Goal: Task Accomplishment & Management: Use online tool/utility

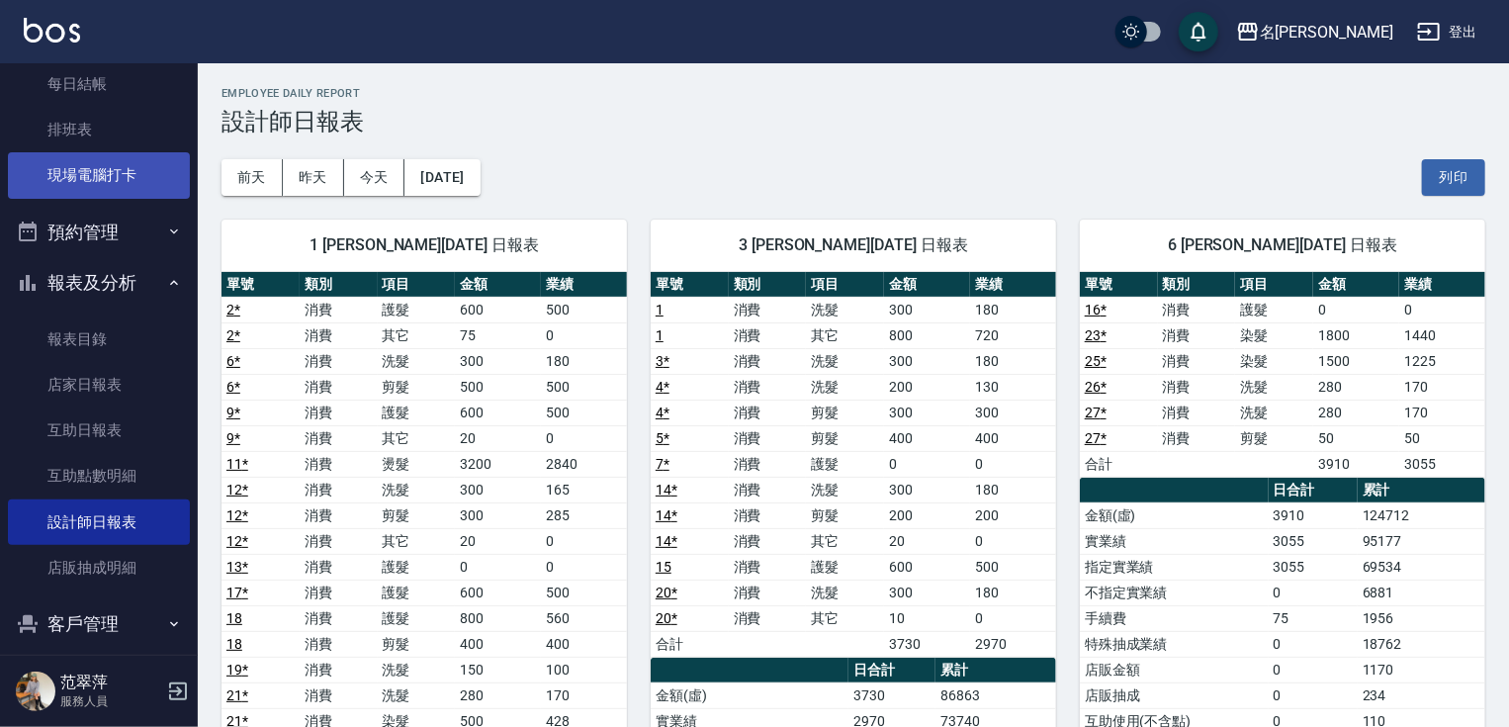
scroll to position [287, 0]
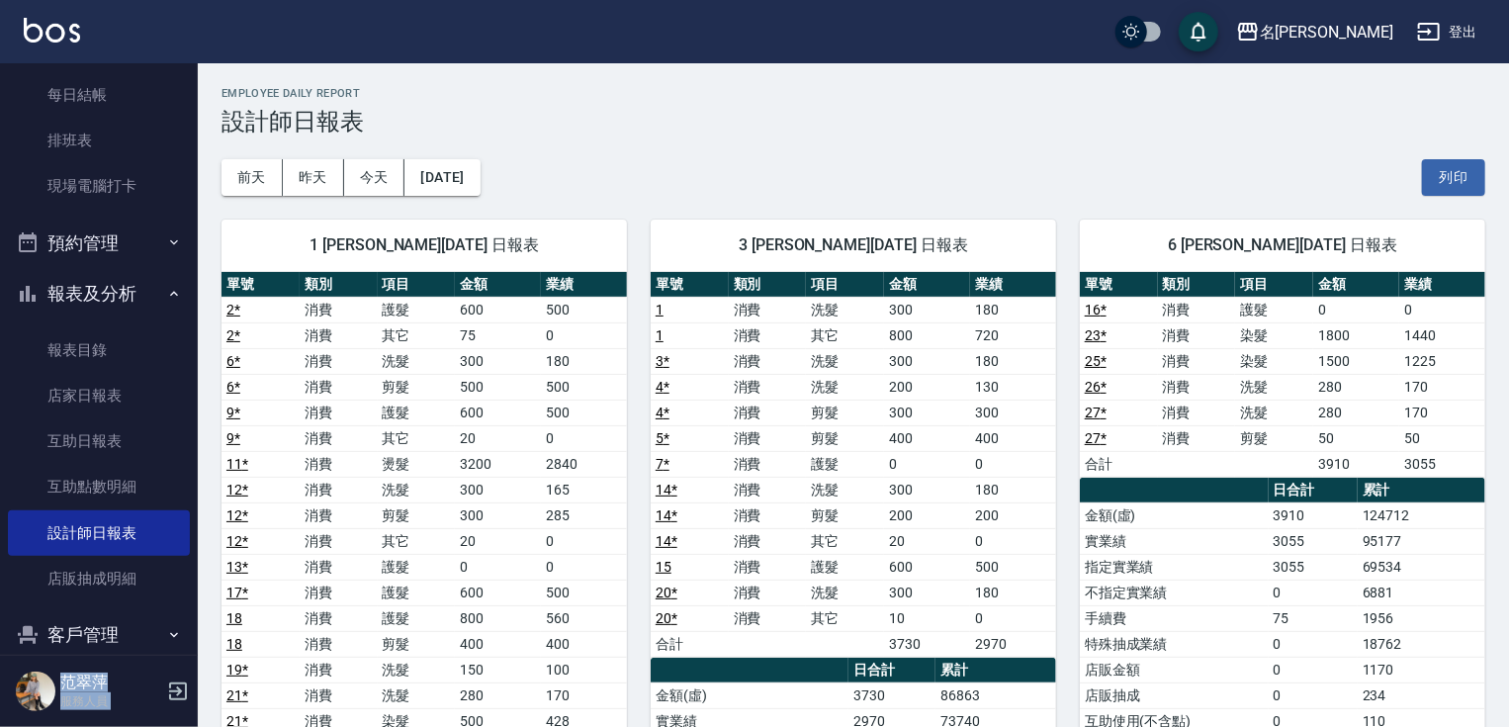
drag, startPoint x: 187, startPoint y: 273, endPoint x: 203, endPoint y: 70, distance: 203.4
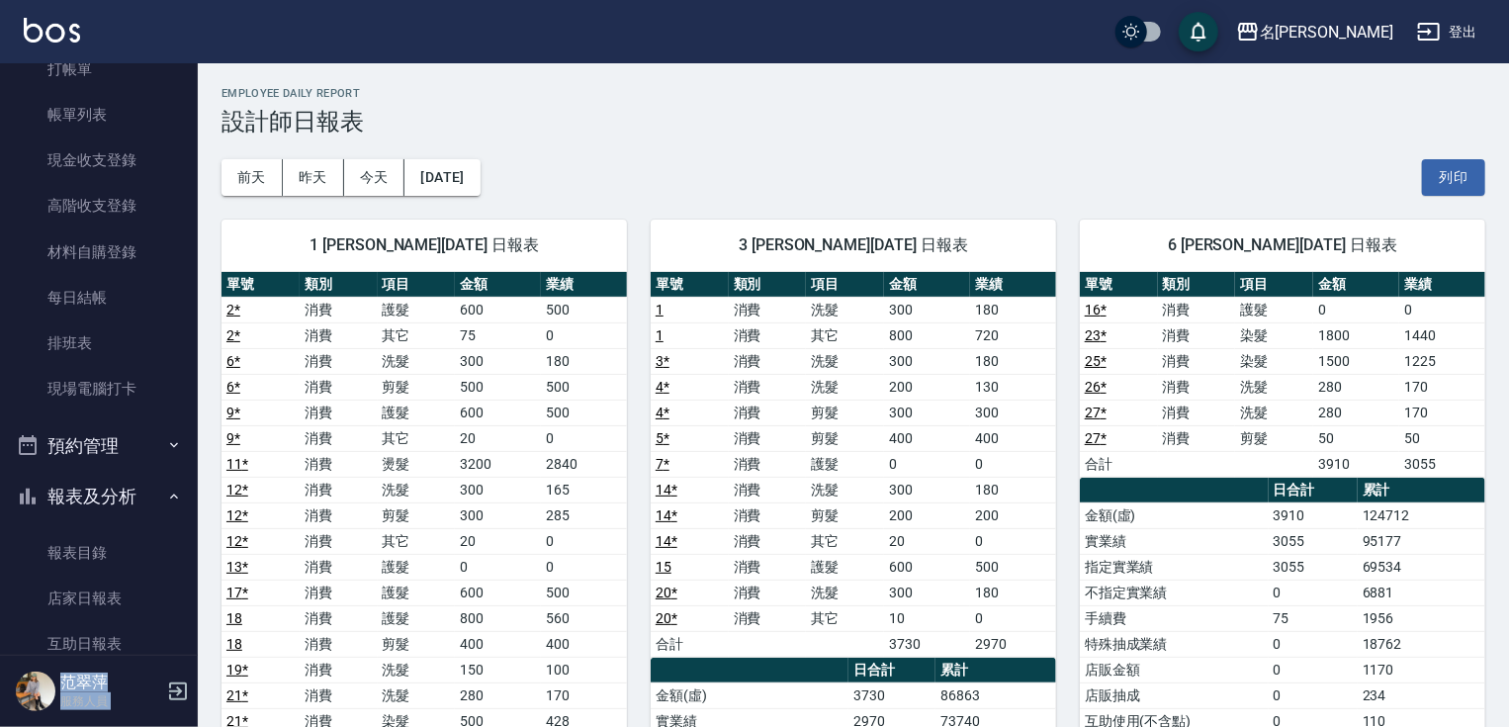
scroll to position [0, 0]
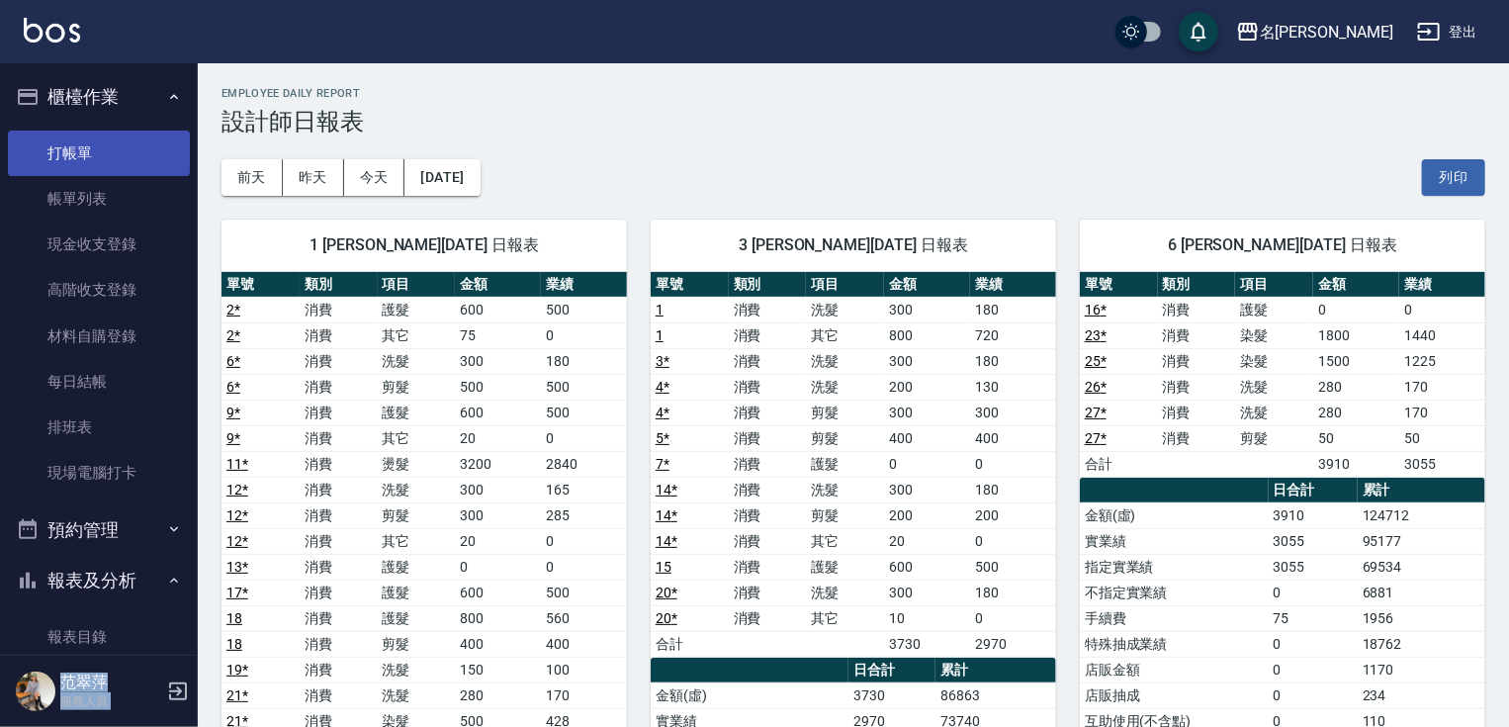
click at [126, 160] on link "打帳單" at bounding box center [99, 153] width 182 height 45
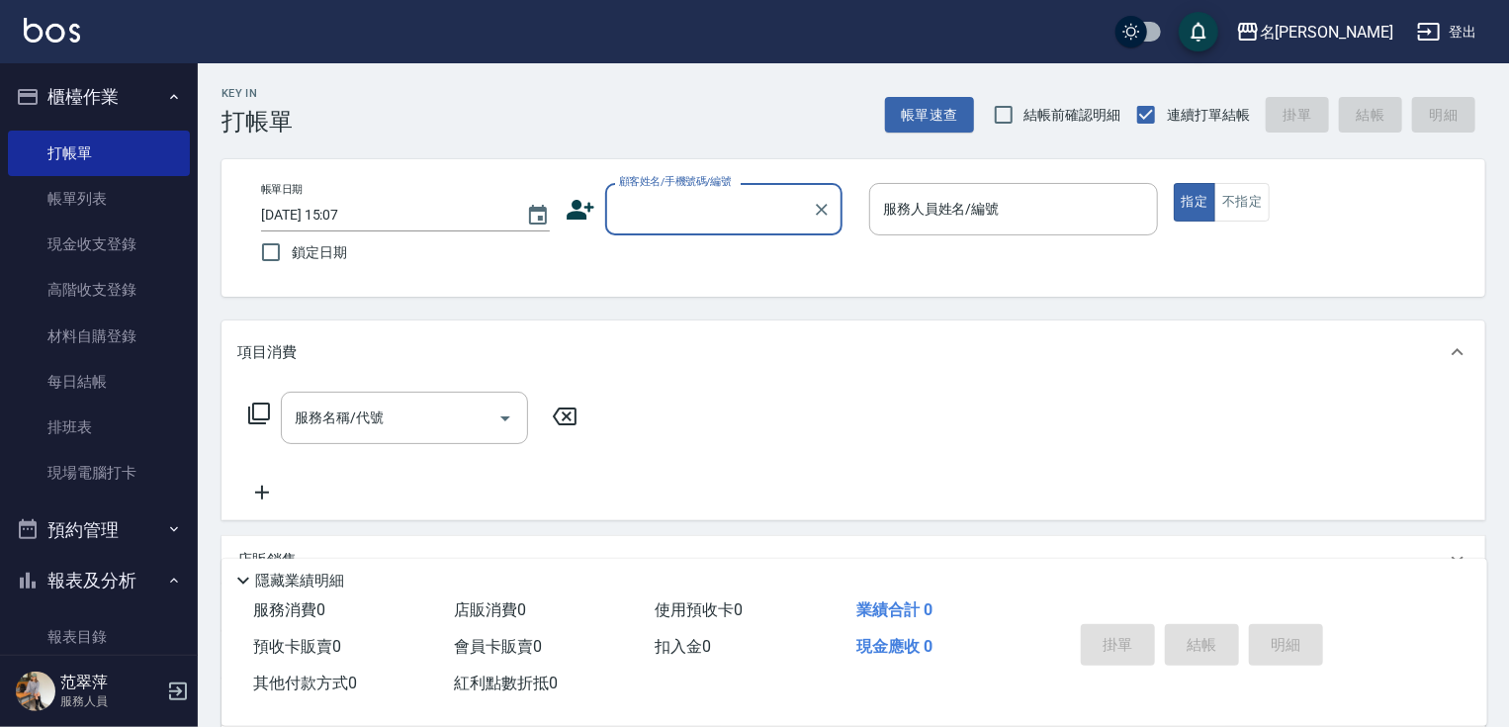
click at [649, 204] on input "顧客姓名/手機號碼/編號" at bounding box center [709, 209] width 190 height 35
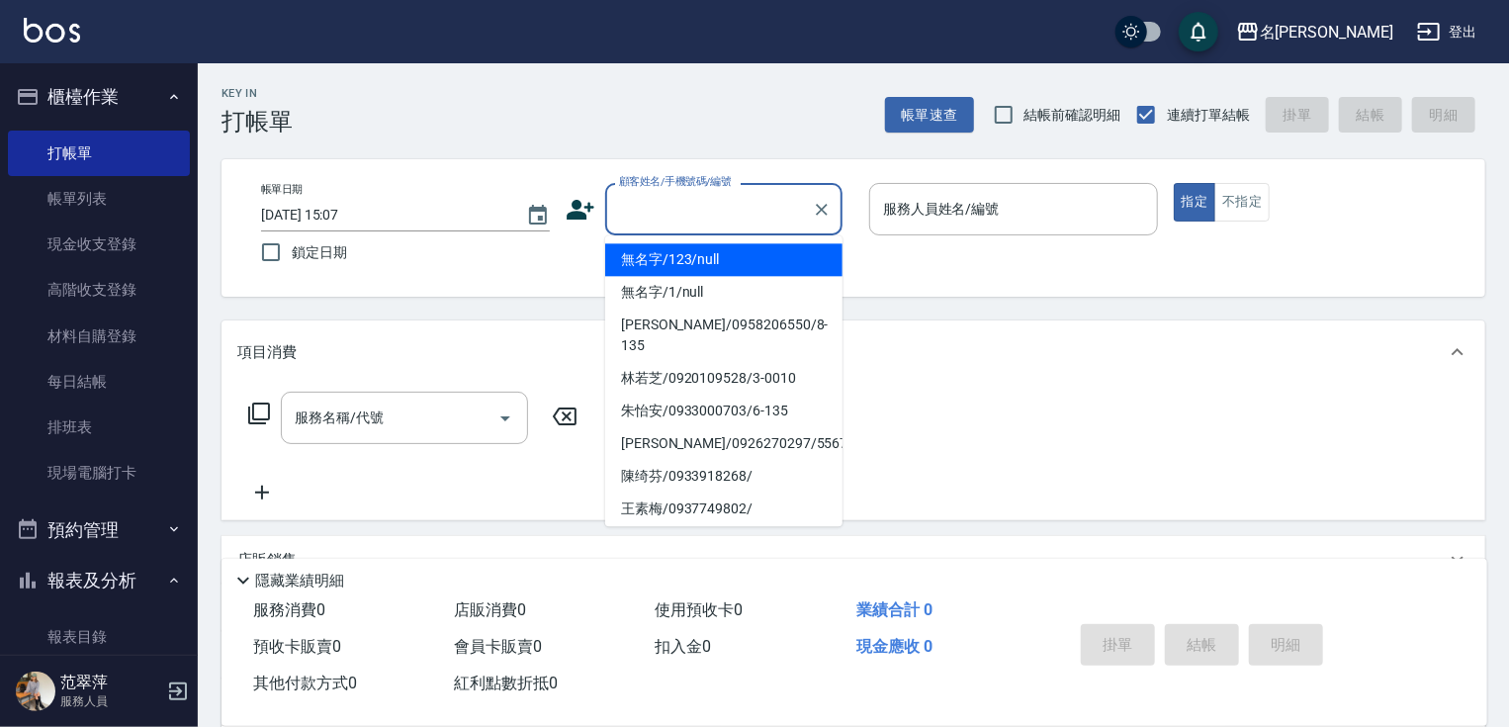
click at [680, 258] on li "無名字/123/null" at bounding box center [723, 259] width 237 height 33
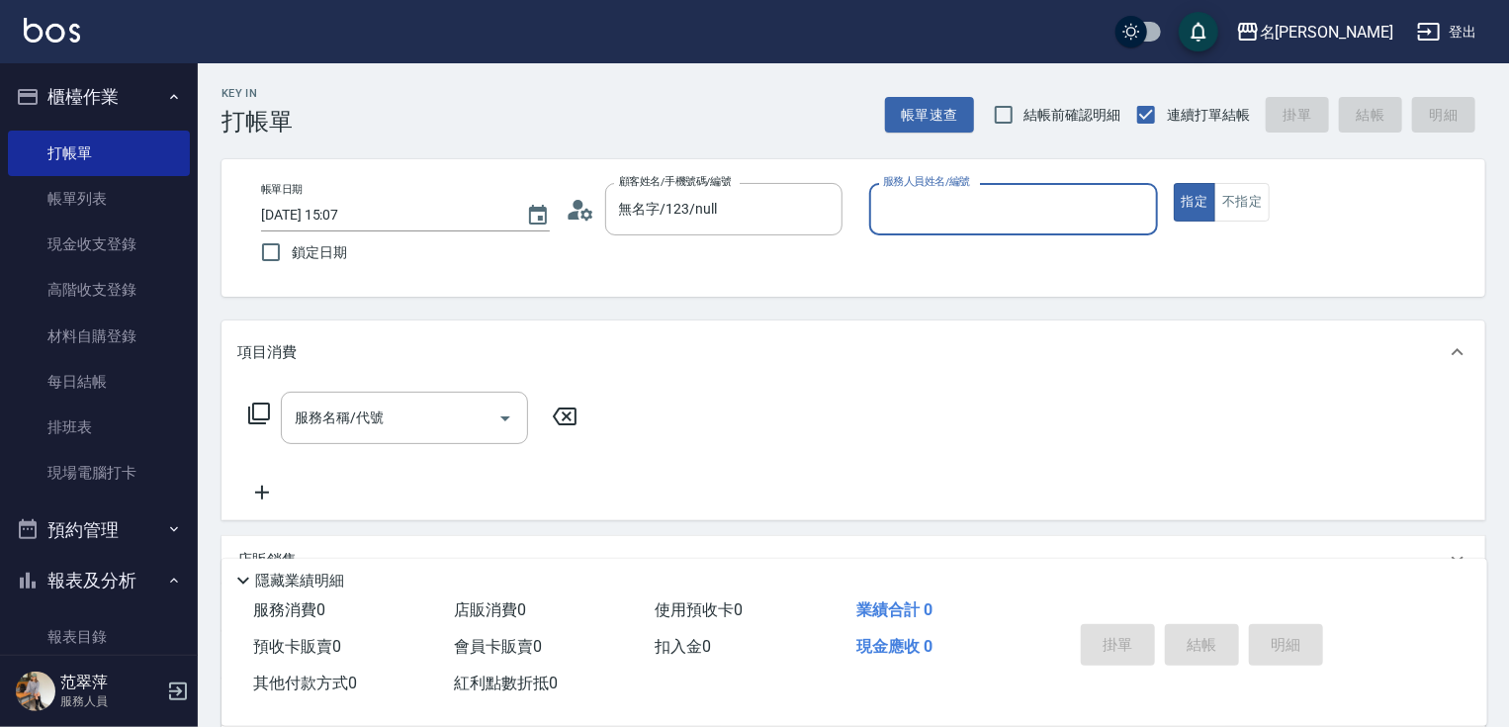
type input "無名字/123/null"
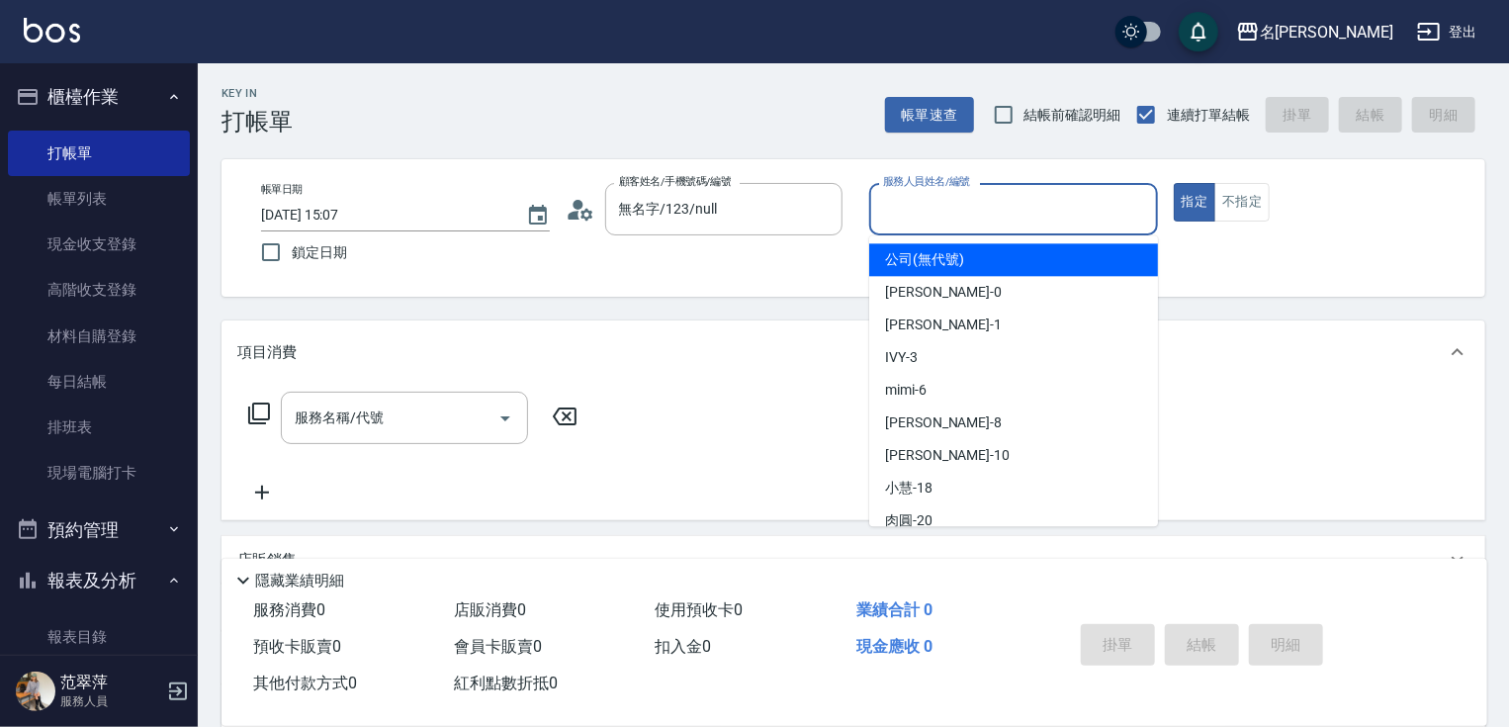
click at [922, 221] on input "服務人員姓名/編號" at bounding box center [1013, 209] width 271 height 35
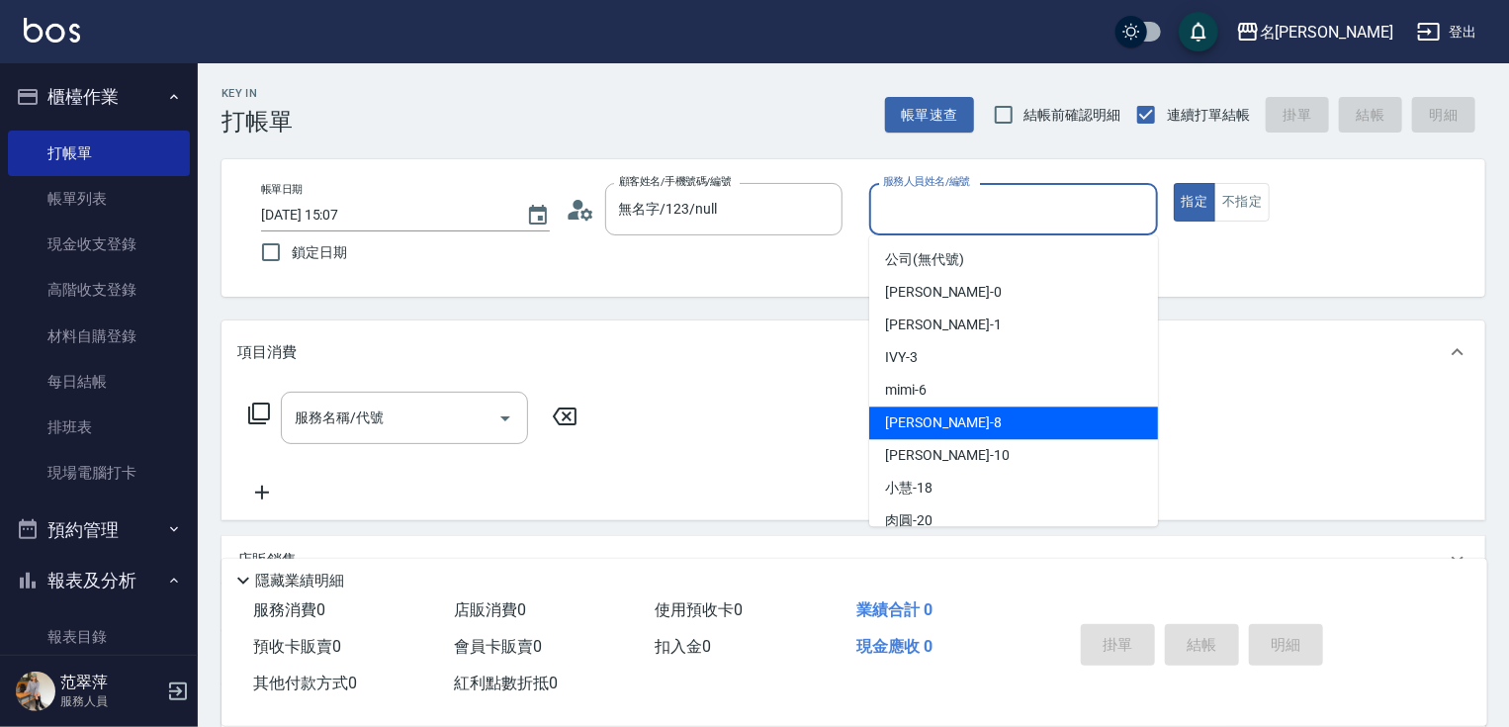
drag, startPoint x: 973, startPoint y: 431, endPoint x: 989, endPoint y: 417, distance: 21.0
click at [973, 431] on div "曉容 -8" at bounding box center [1013, 422] width 289 height 33
type input "曉容-8"
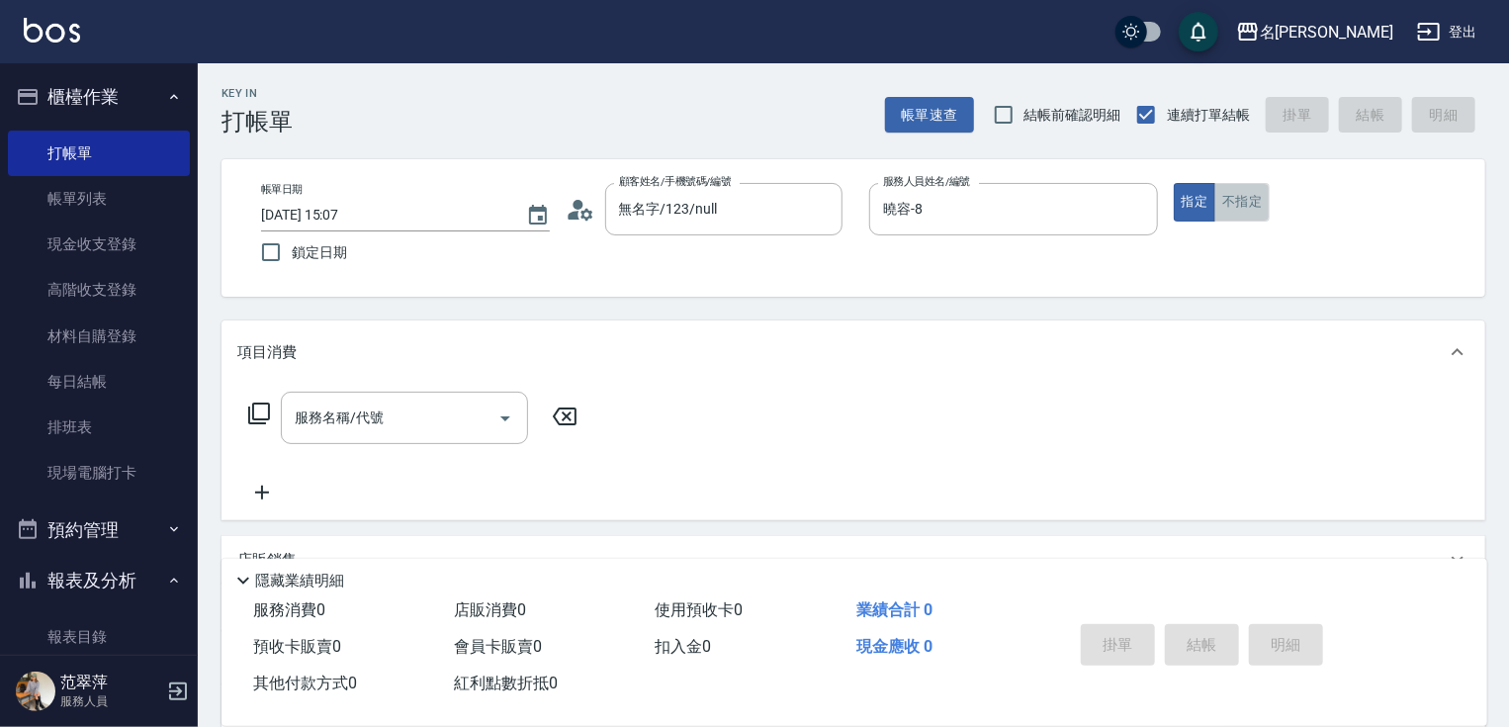
click at [1252, 202] on button "不指定" at bounding box center [1241, 202] width 55 height 39
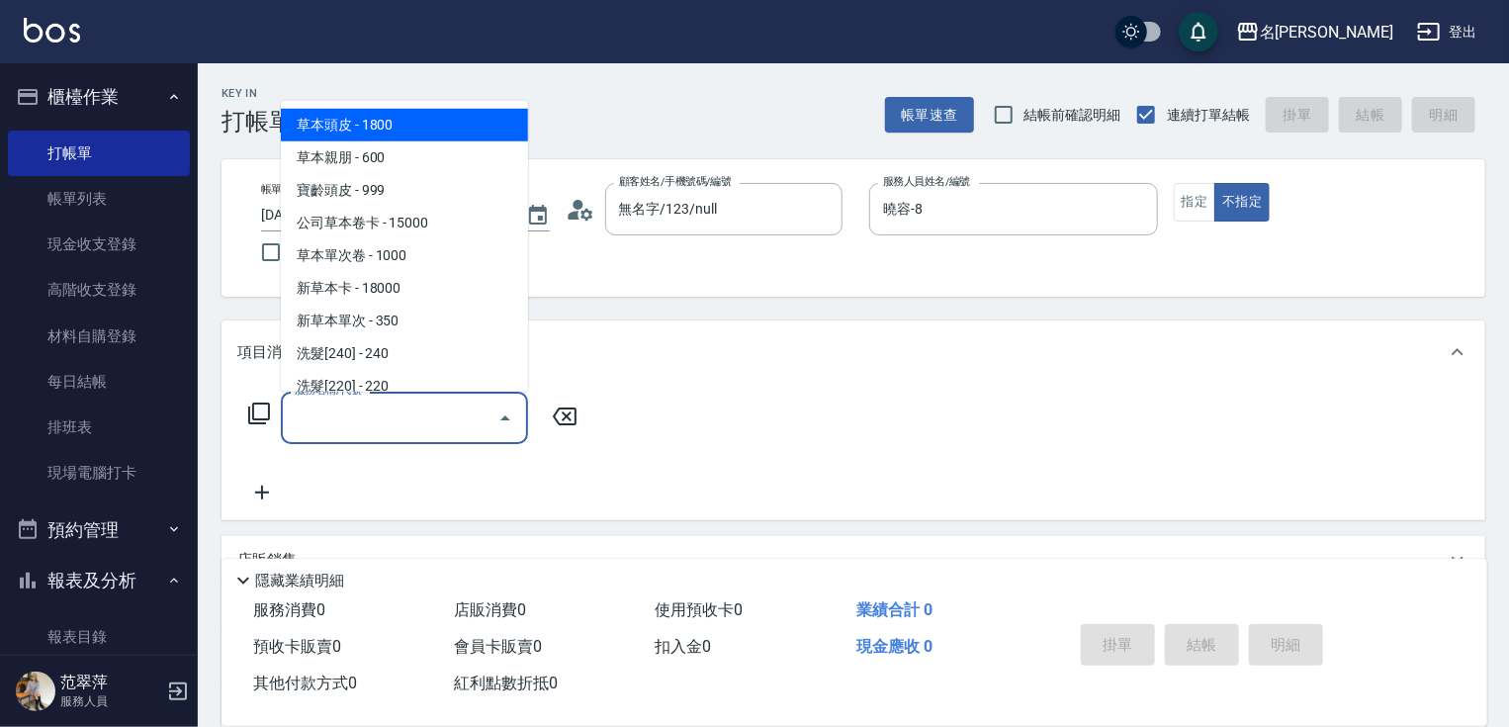
click at [378, 419] on input "服務名稱/代號" at bounding box center [390, 418] width 200 height 35
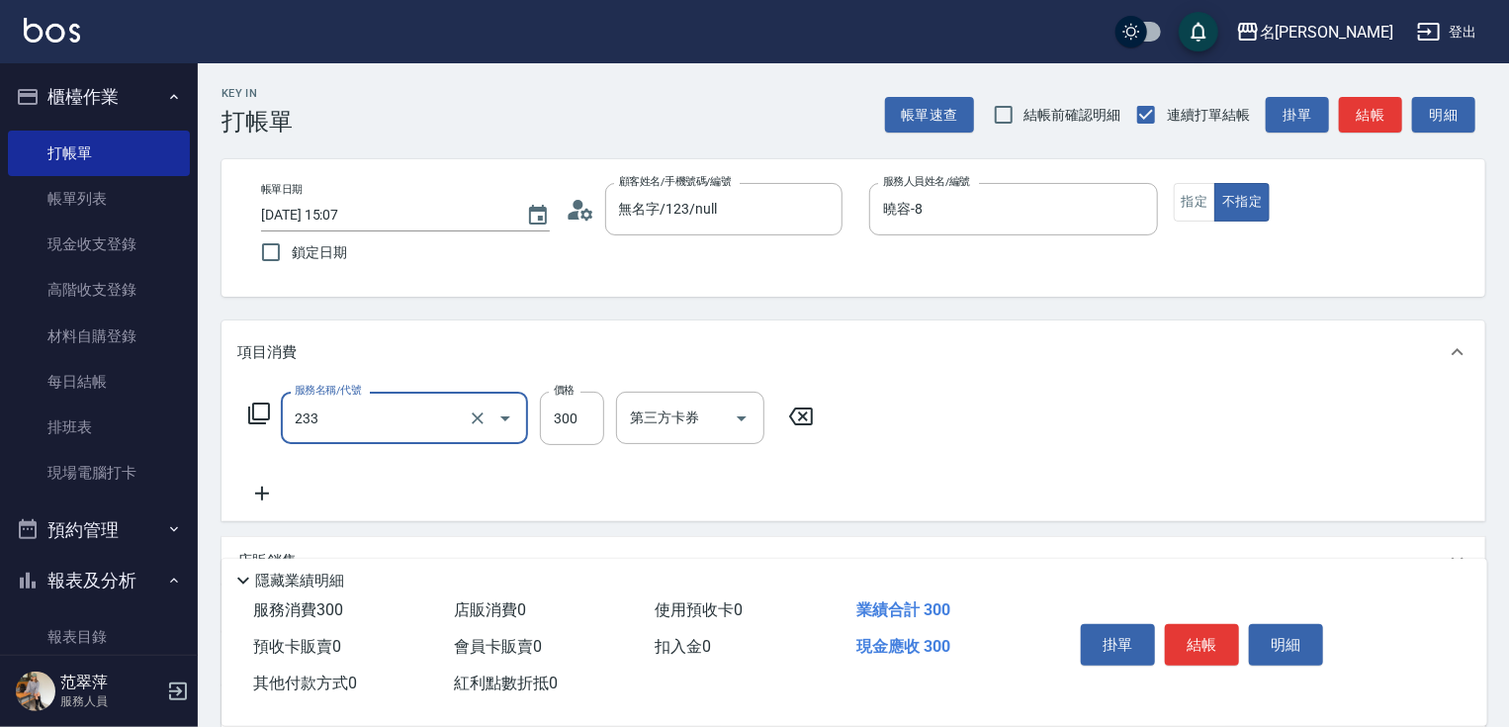
type input "洗髮300(233)"
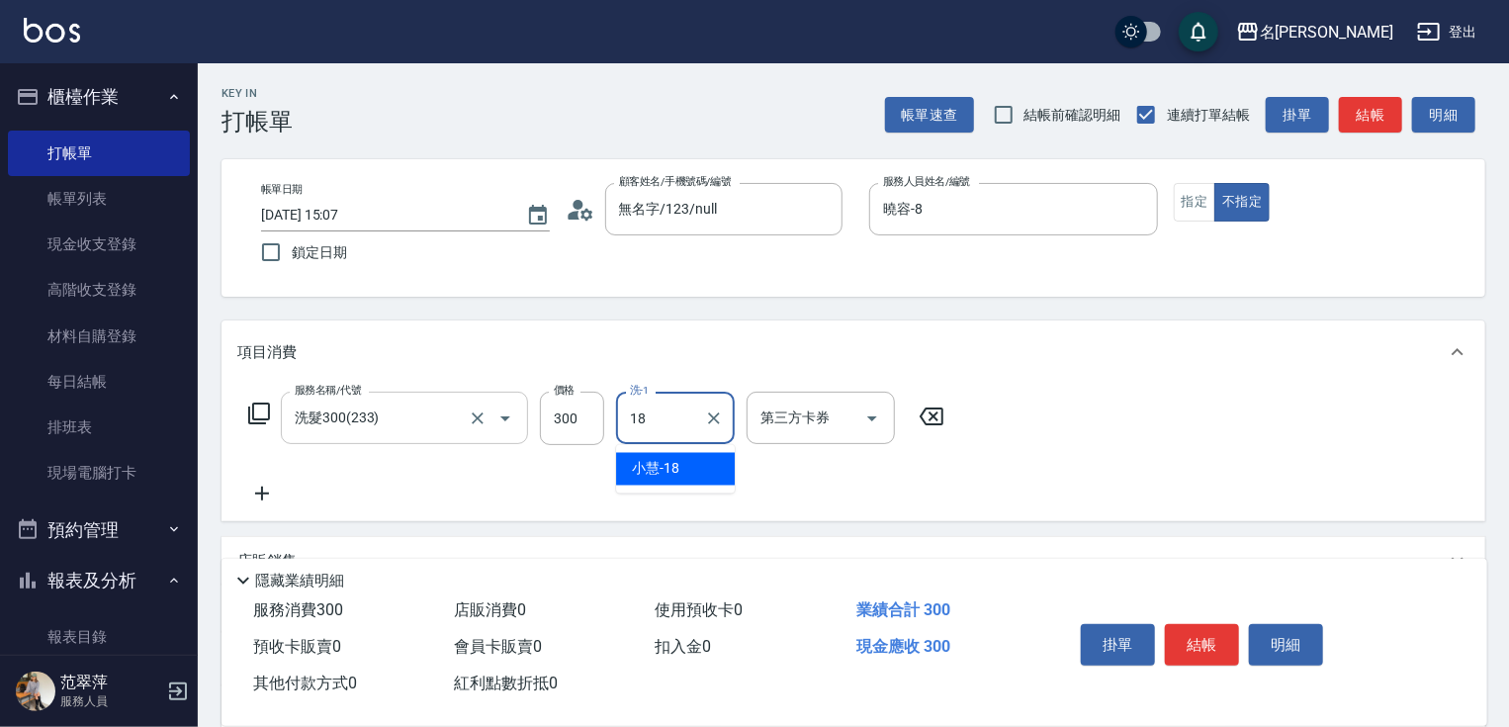
type input "[PERSON_NAME]-18"
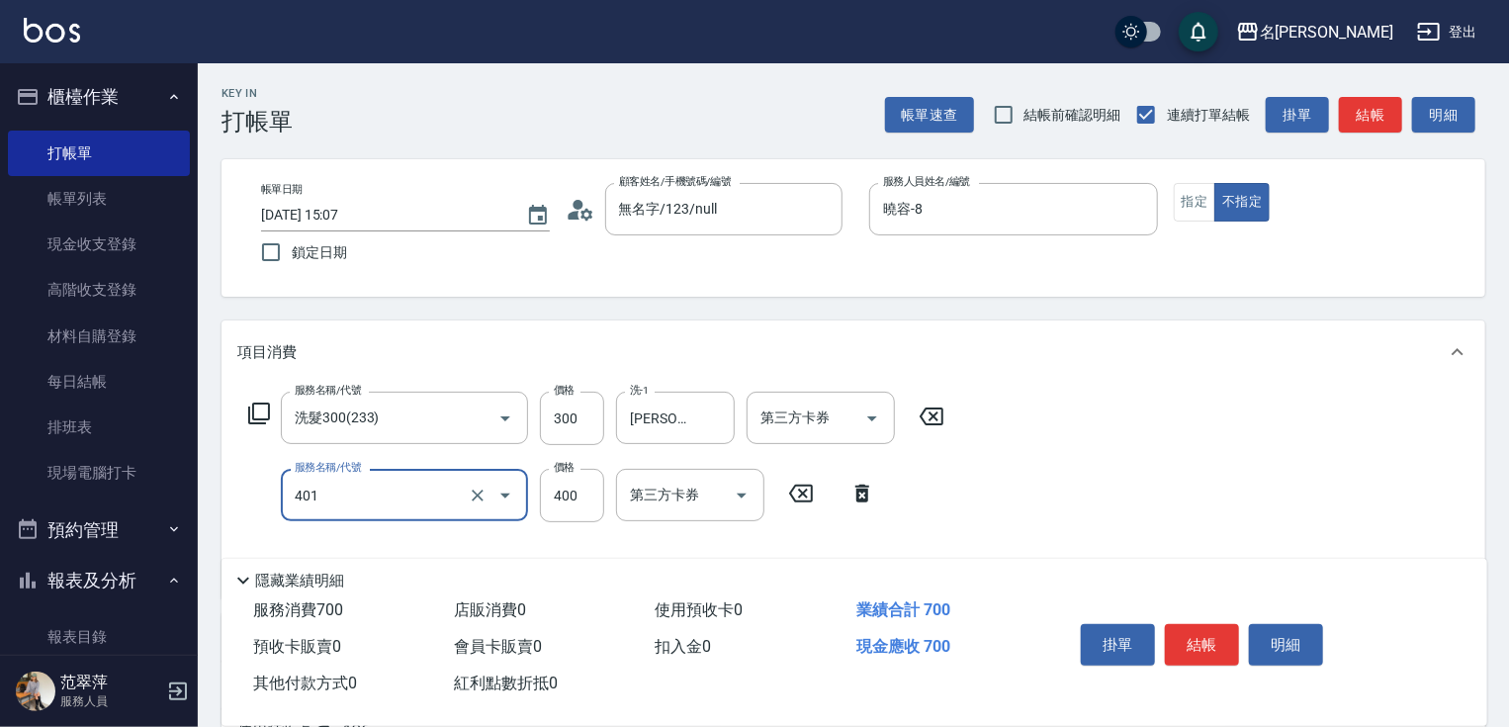
type input "剪髮(400)(401)"
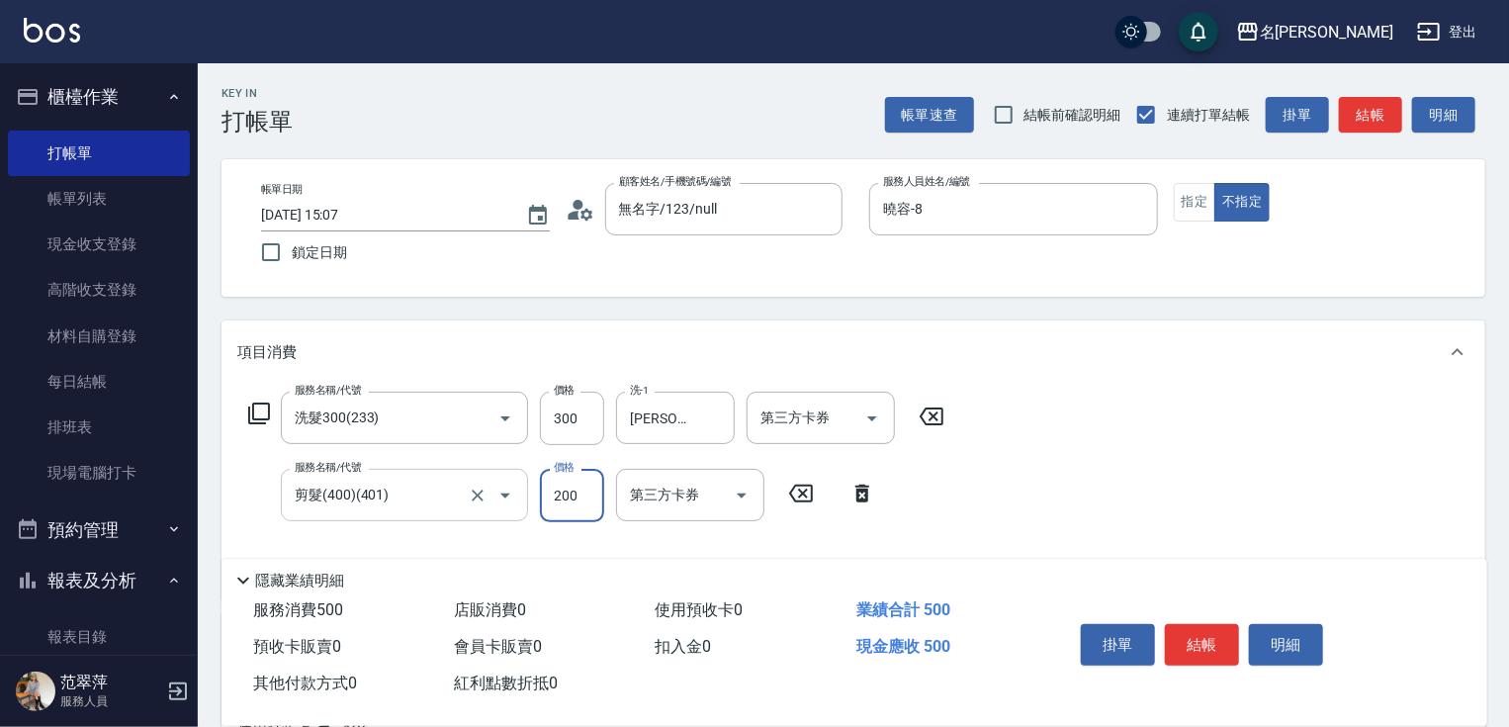
type input "200"
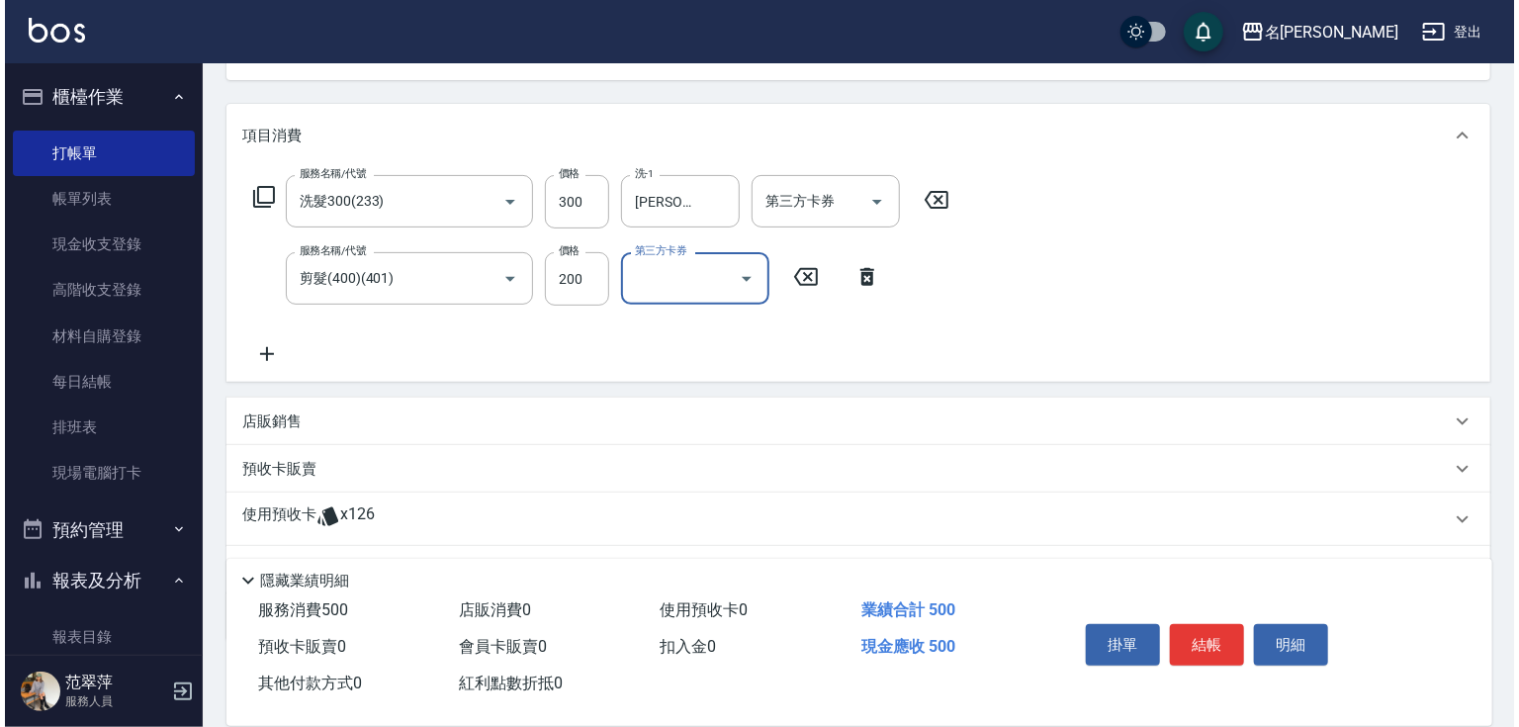
scroll to position [237, 0]
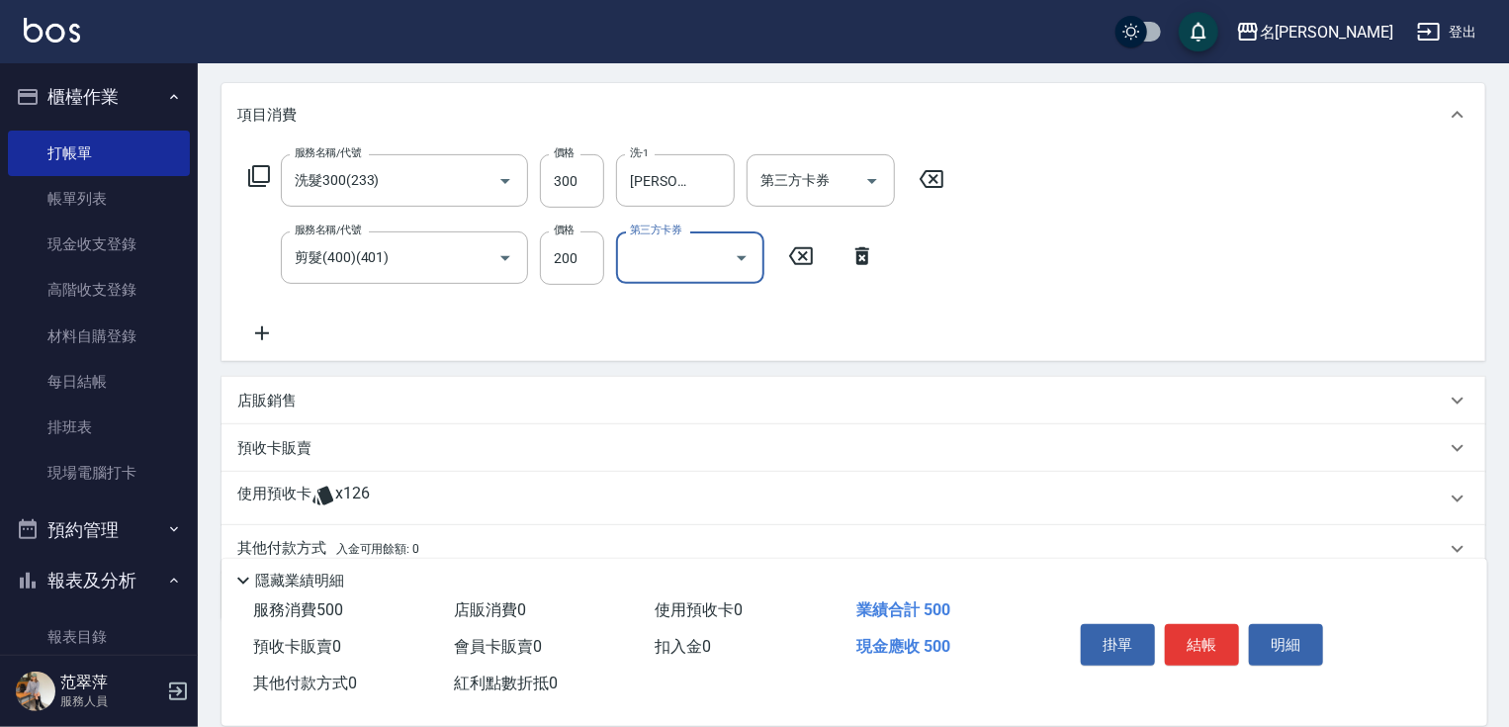
click at [259, 321] on icon at bounding box center [261, 333] width 49 height 24
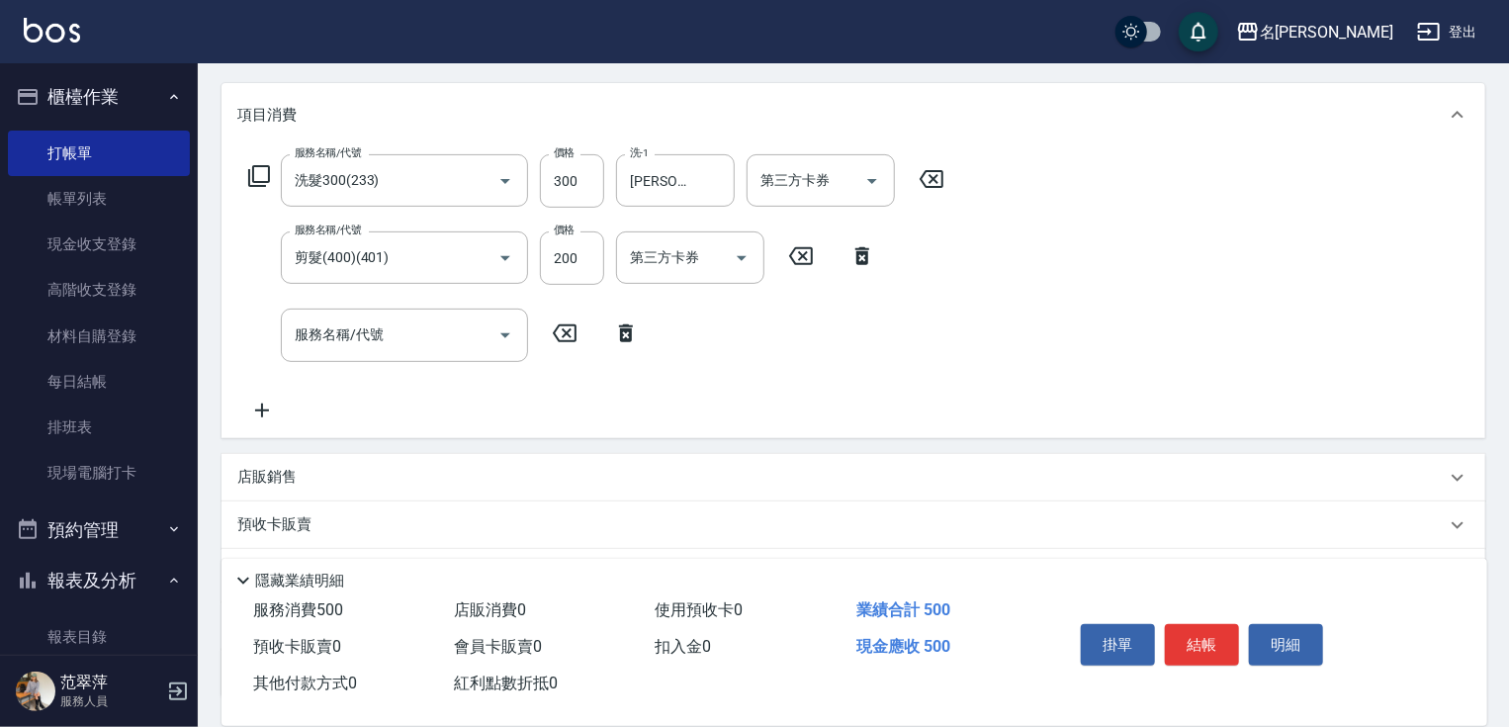
click at [256, 178] on icon at bounding box center [259, 176] width 24 height 24
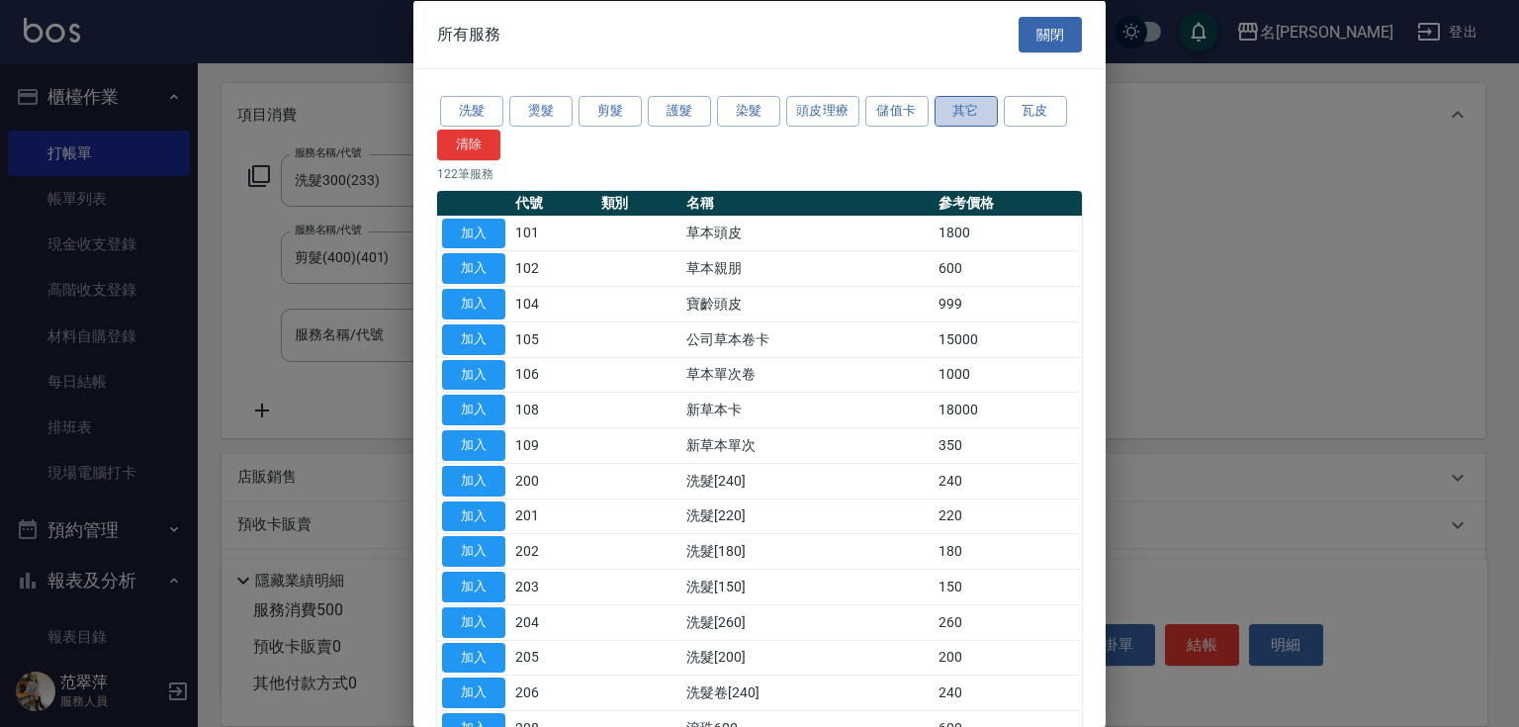
click at [958, 111] on button "其它" at bounding box center [966, 111] width 63 height 31
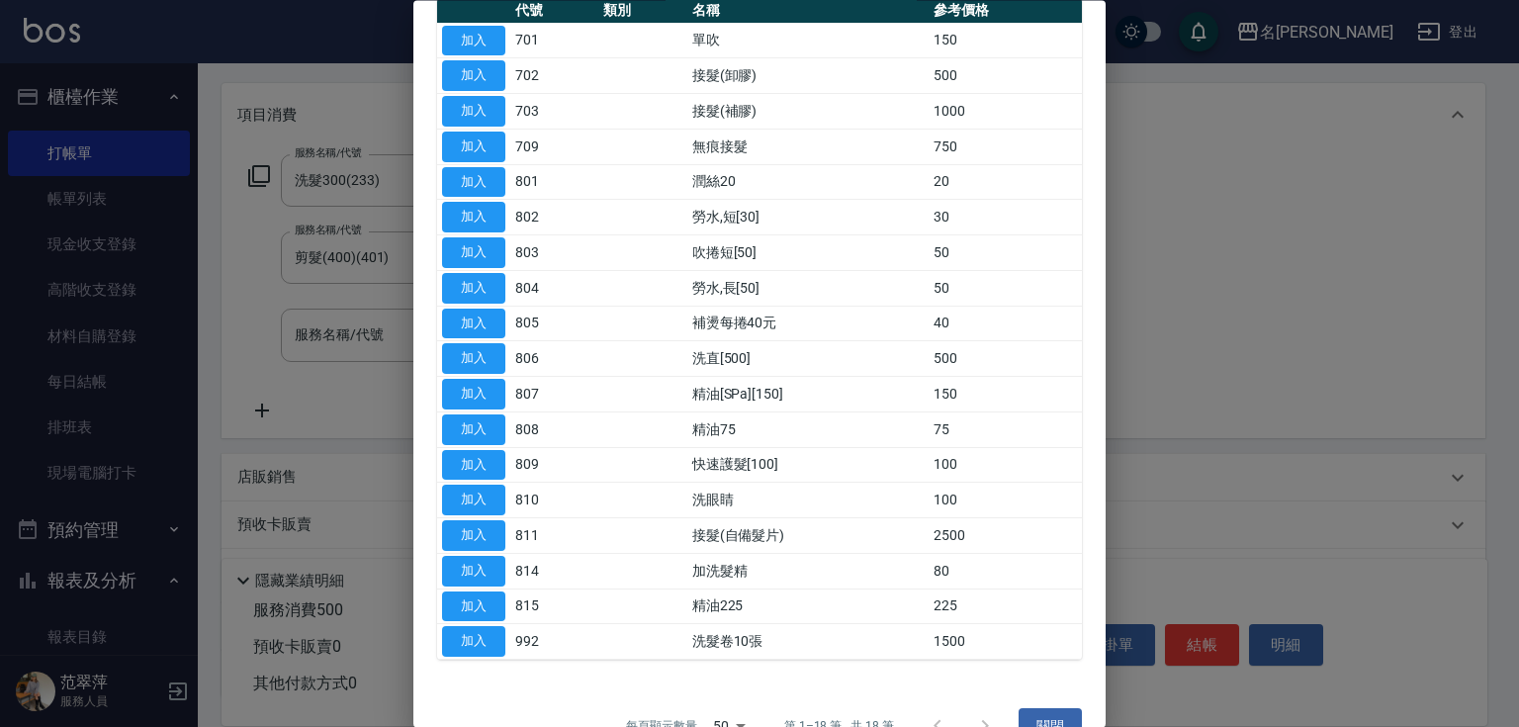
scroll to position [229, 0]
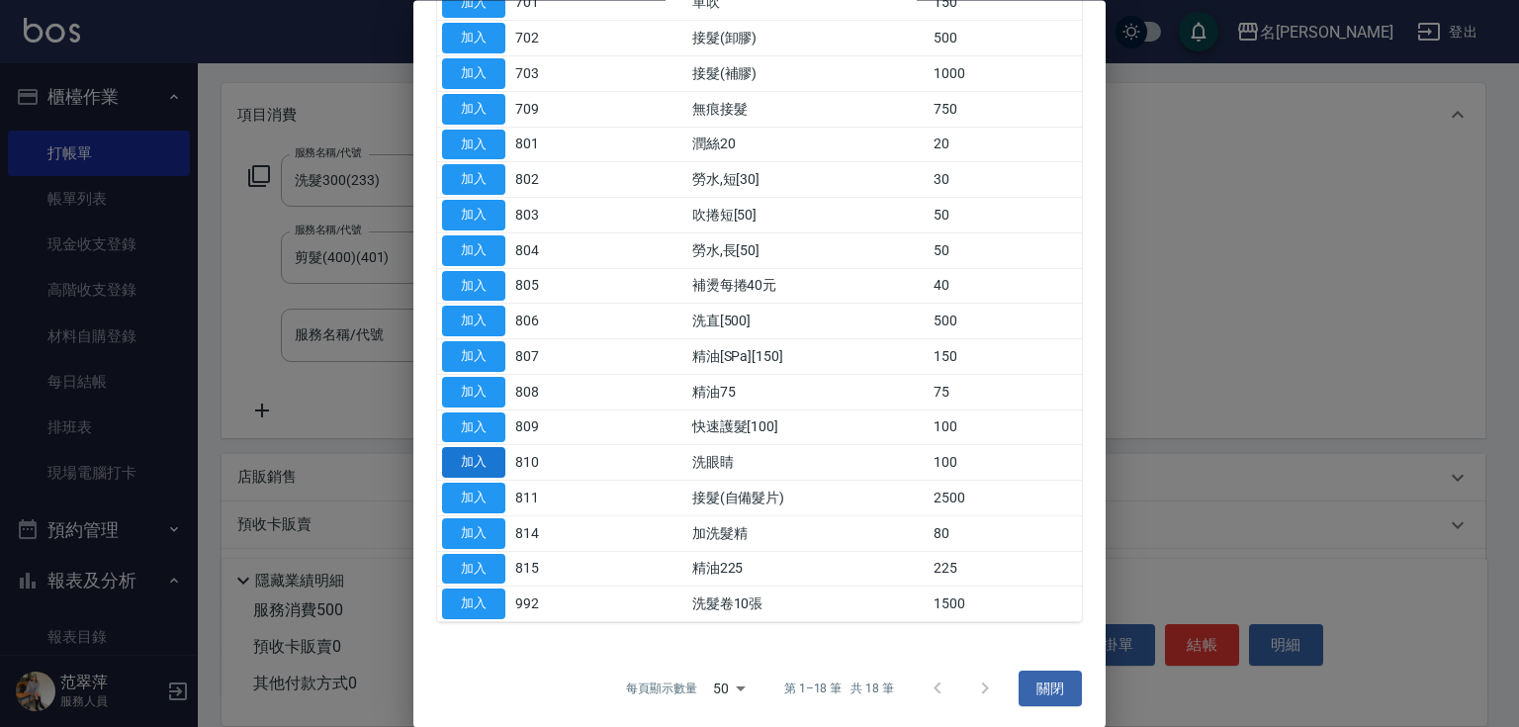
click at [475, 448] on button "加入" at bounding box center [473, 463] width 63 height 31
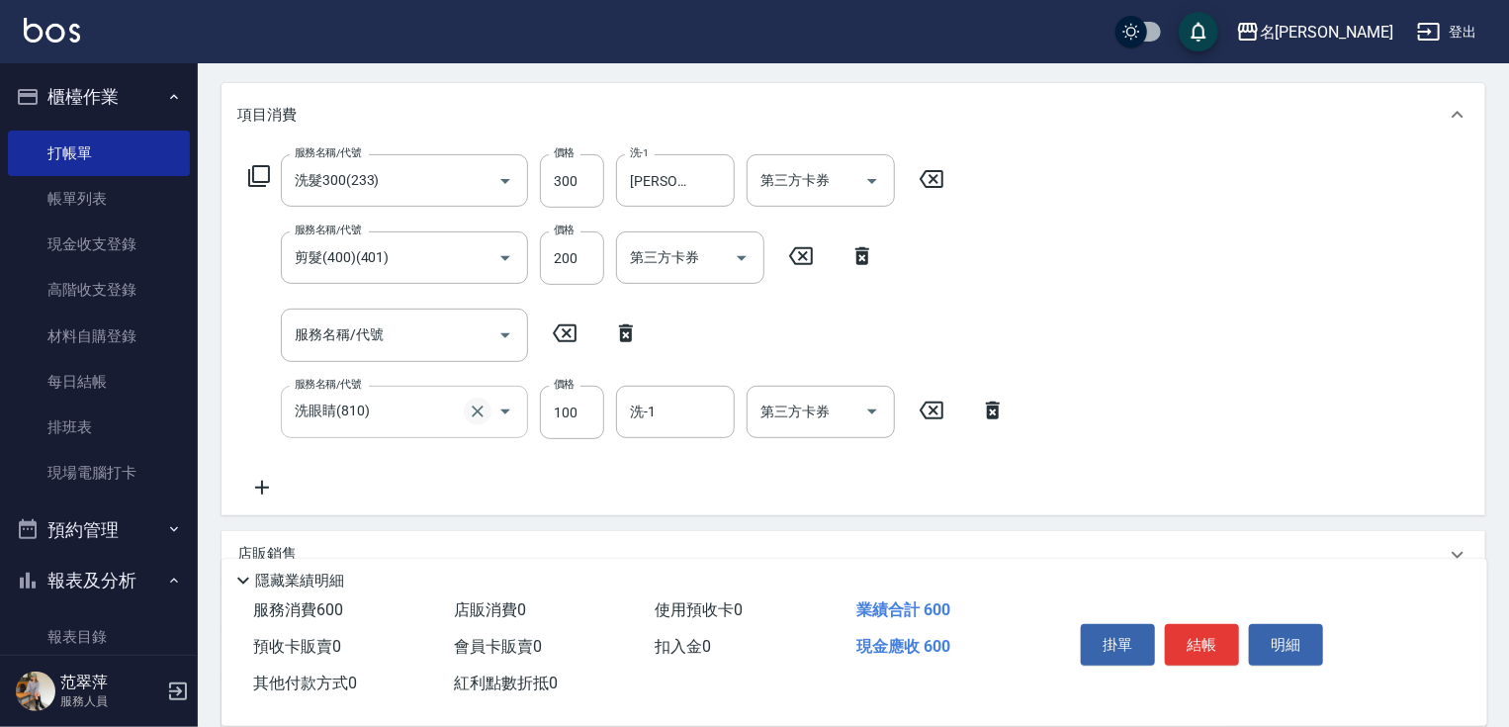
click at [475, 415] on icon "Clear" at bounding box center [478, 411] width 12 height 12
click at [260, 173] on icon at bounding box center [259, 176] width 24 height 24
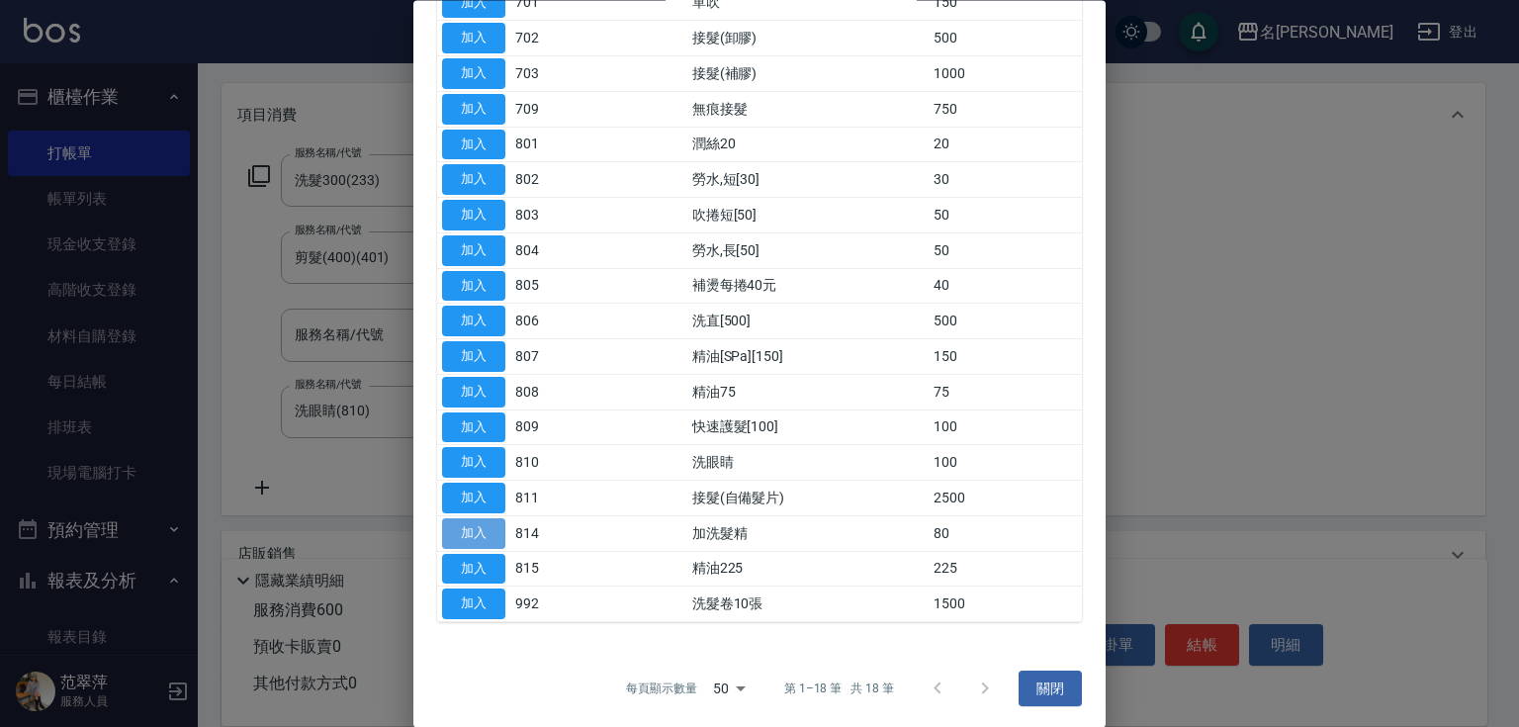
click at [470, 527] on button "加入" at bounding box center [473, 533] width 63 height 31
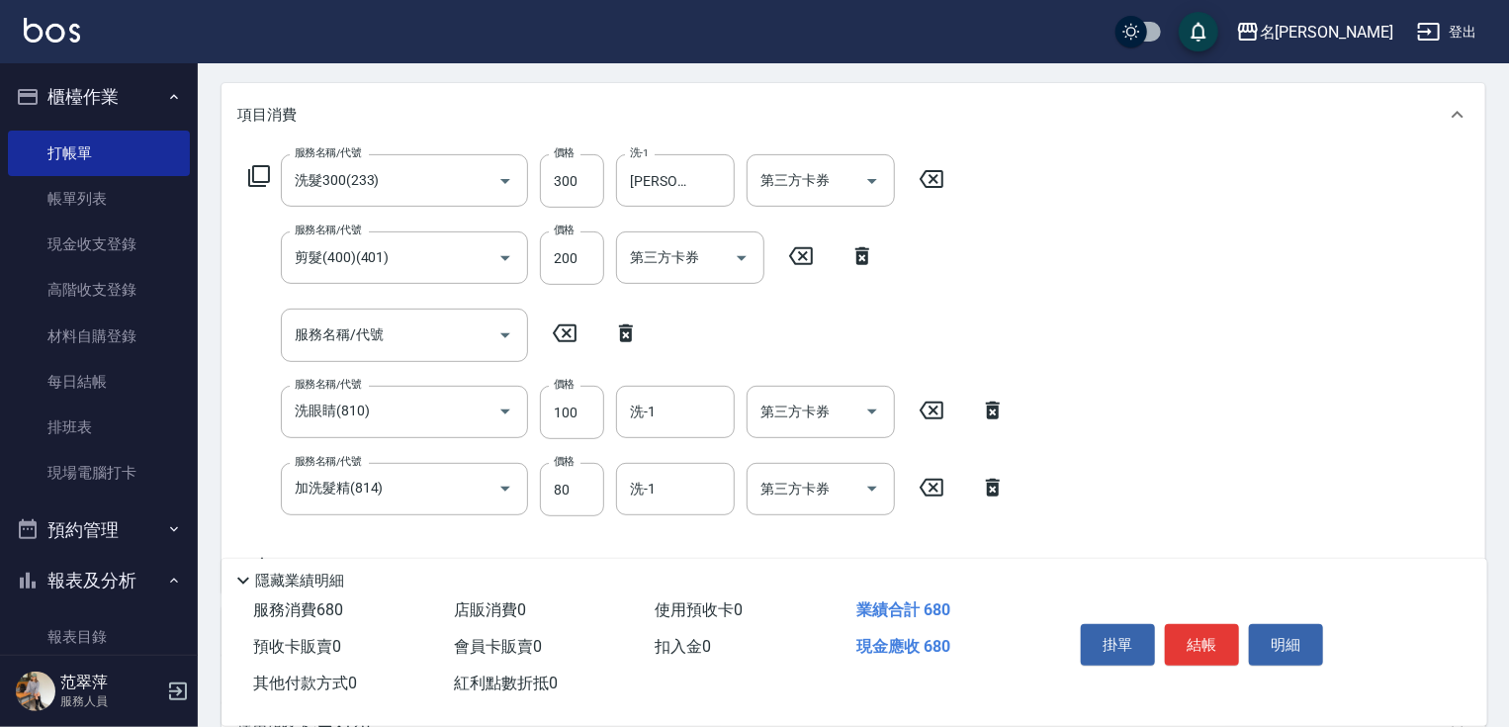
click at [995, 411] on icon at bounding box center [993, 411] width 14 height 18
type input "加洗髮精(814)"
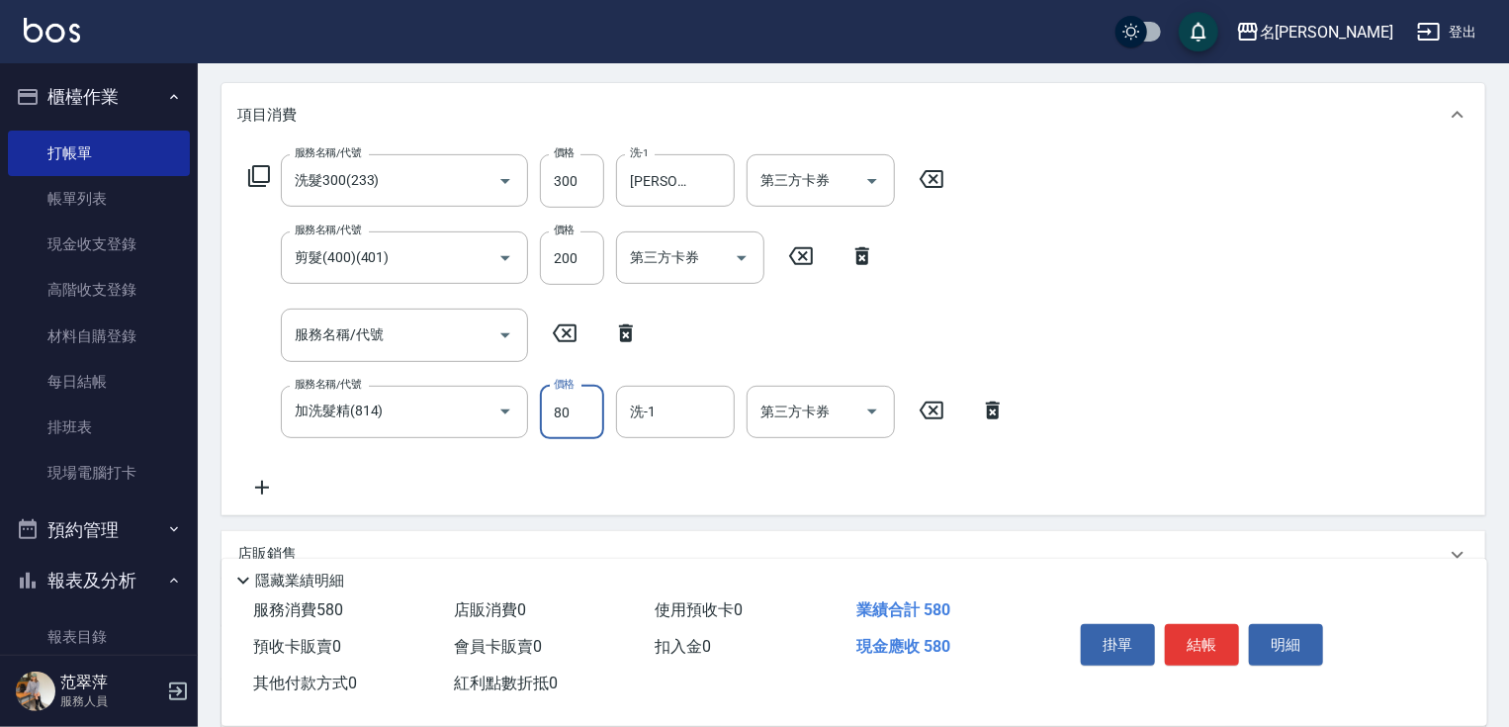
click at [568, 410] on input "80" at bounding box center [572, 412] width 64 height 53
type input "100"
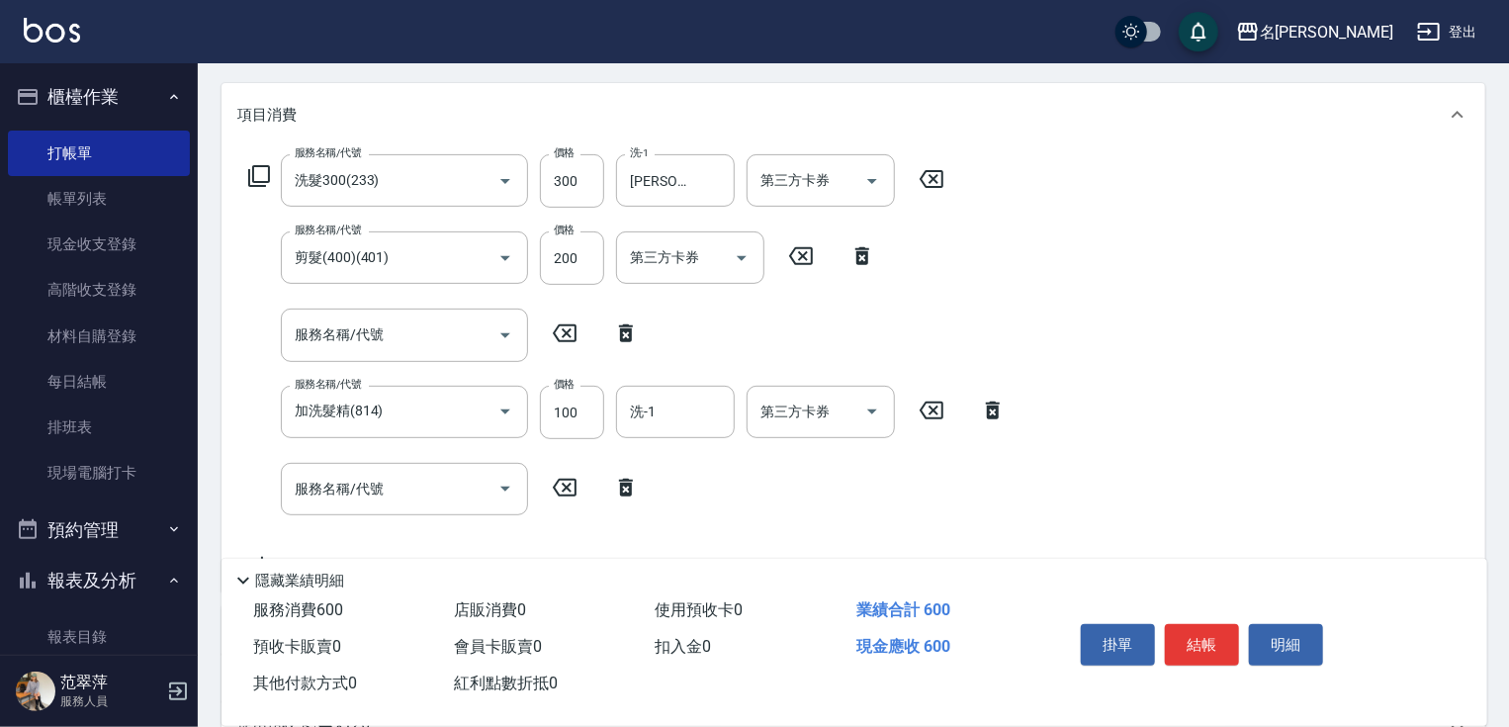
click at [620, 492] on icon at bounding box center [626, 488] width 14 height 18
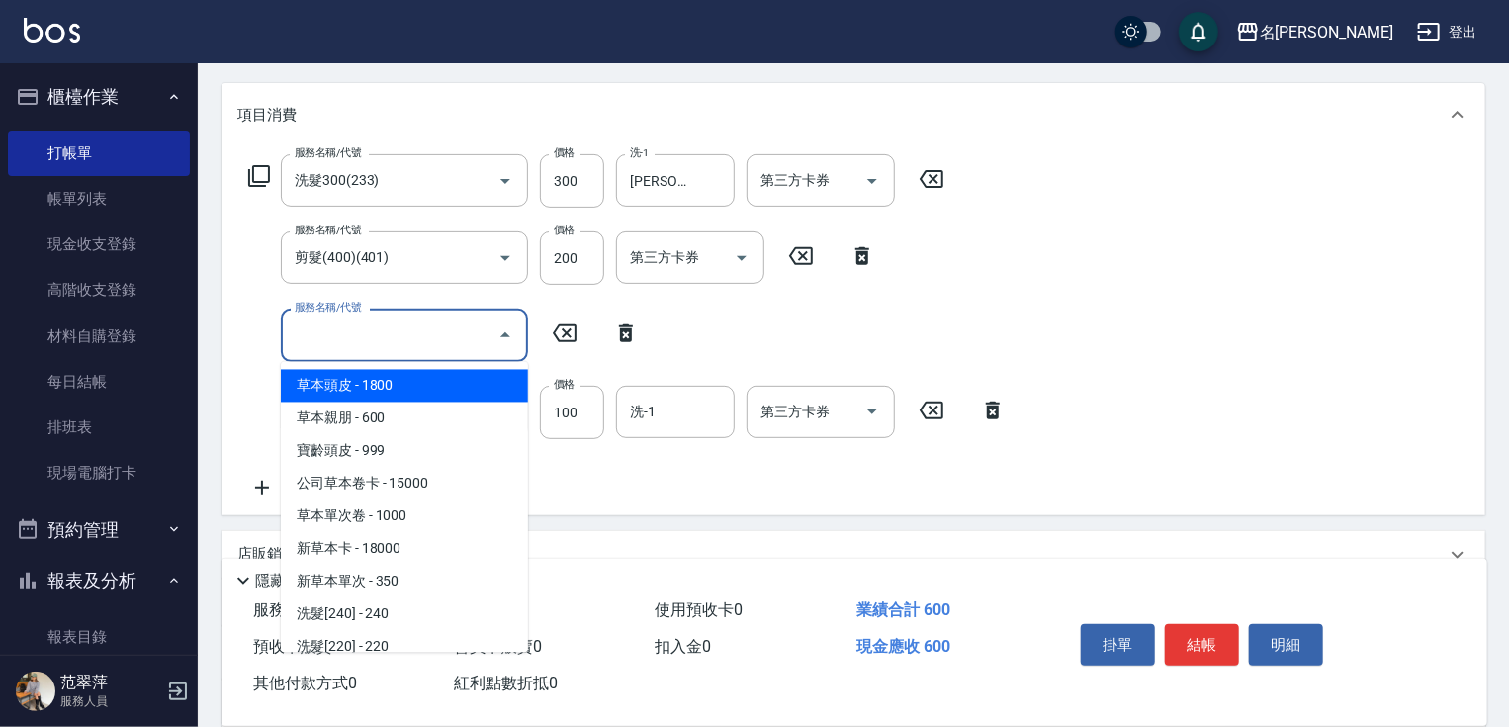
click at [320, 340] on input "服務名稱/代號" at bounding box center [390, 334] width 200 height 35
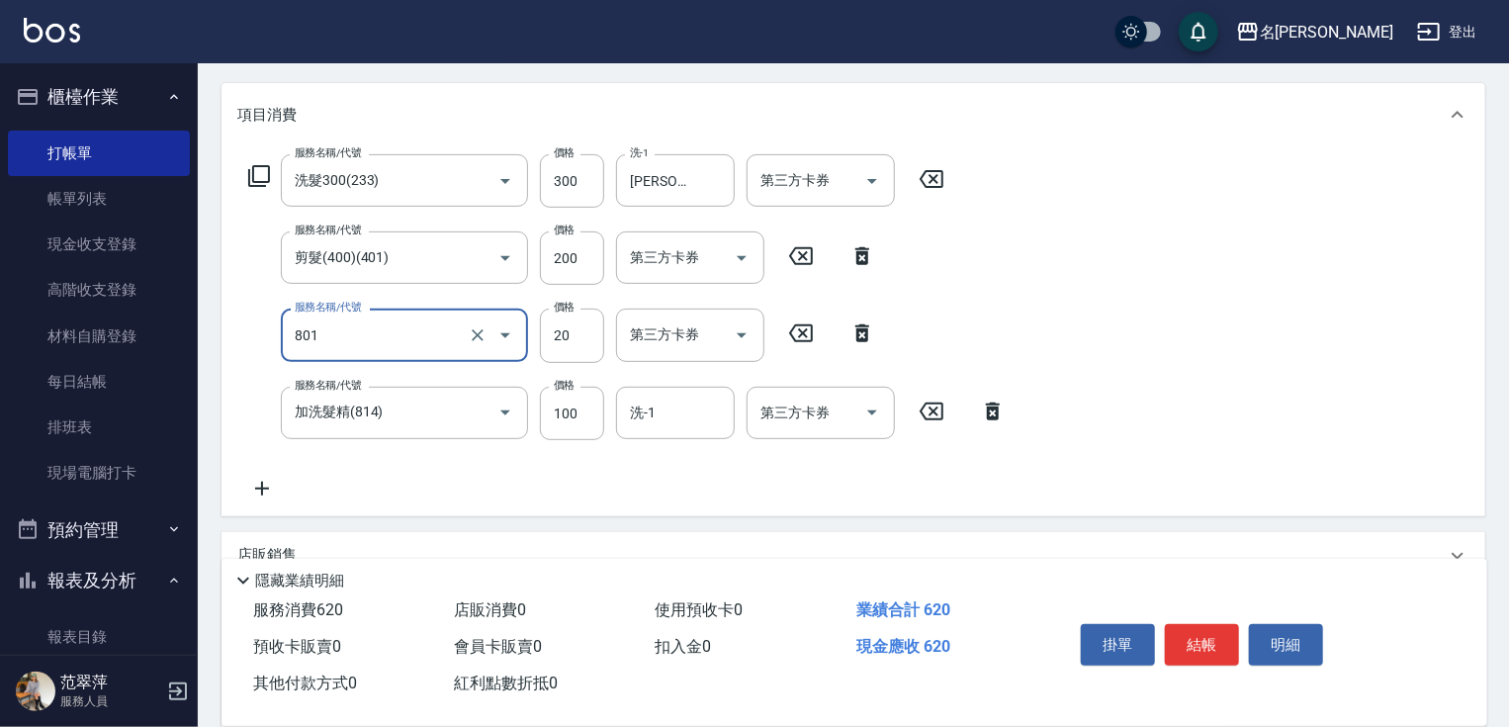
type input "潤絲20(801)"
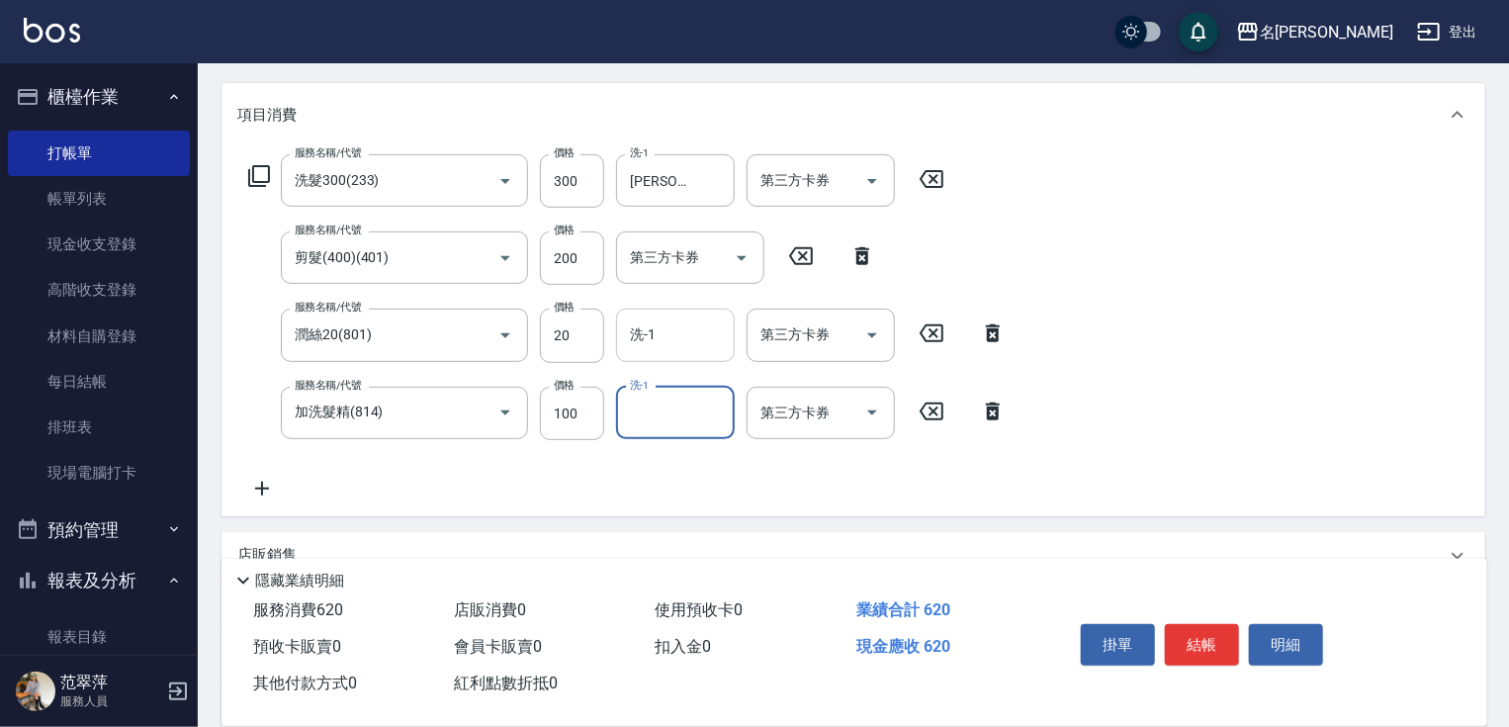
click at [683, 340] on input "洗-1" at bounding box center [675, 334] width 101 height 35
type input "[PERSON_NAME]-18"
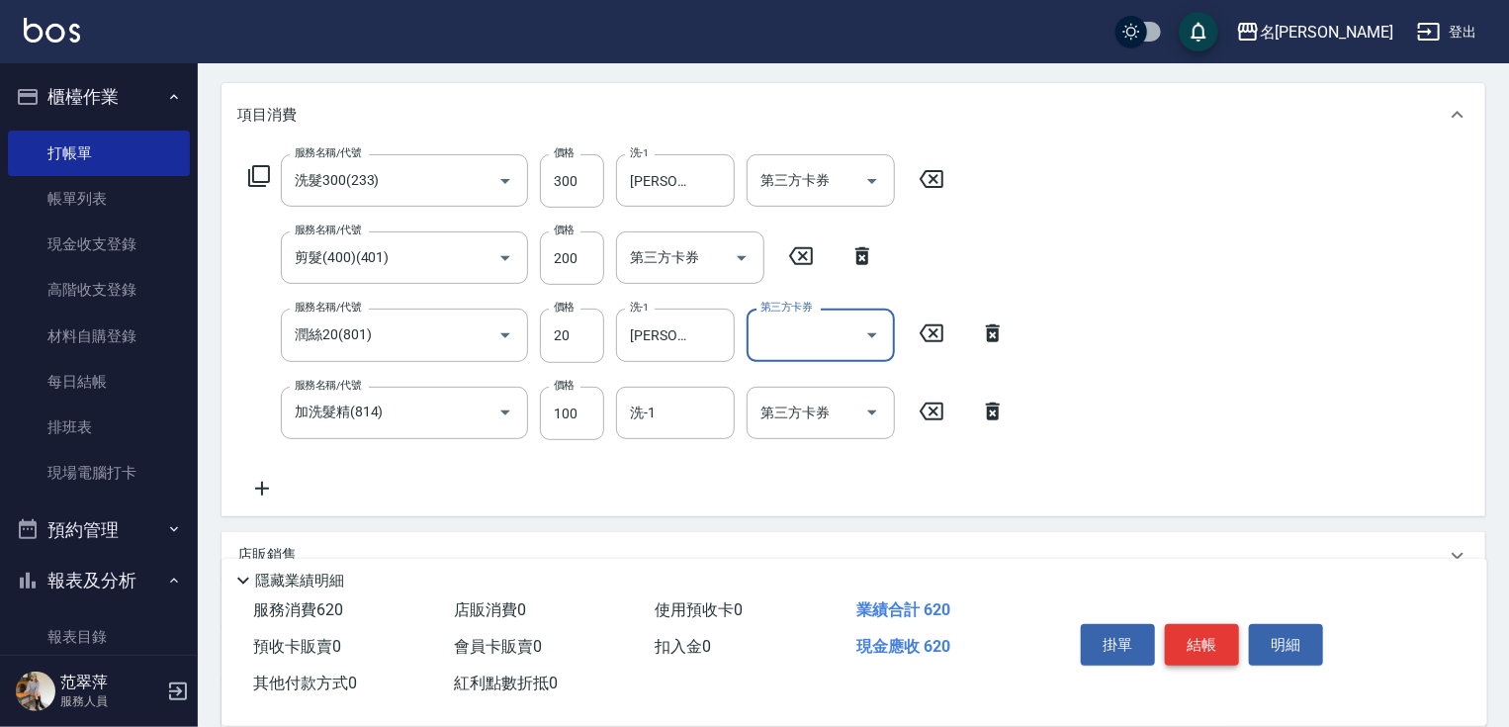
click at [1206, 641] on button "結帳" at bounding box center [1202, 645] width 74 height 42
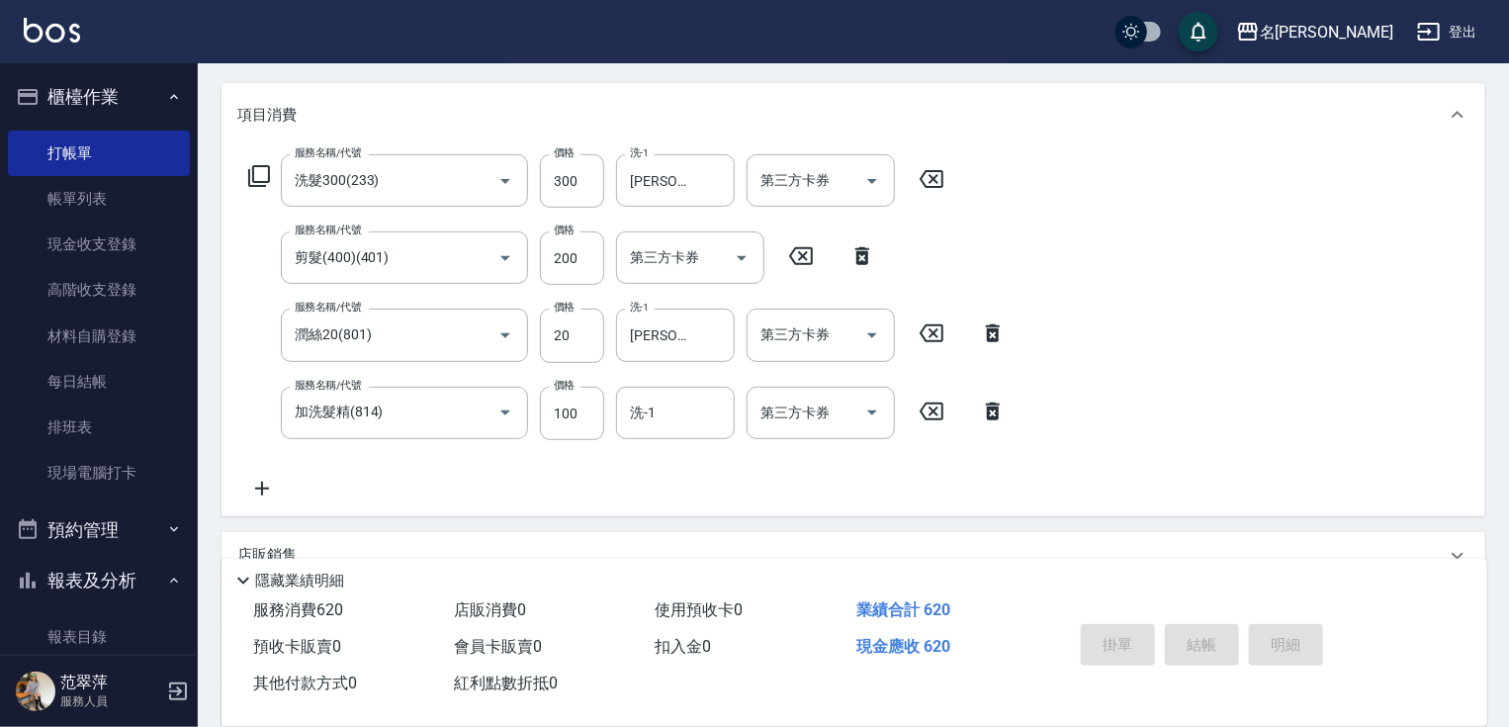
type input "[DATE] 15:08"
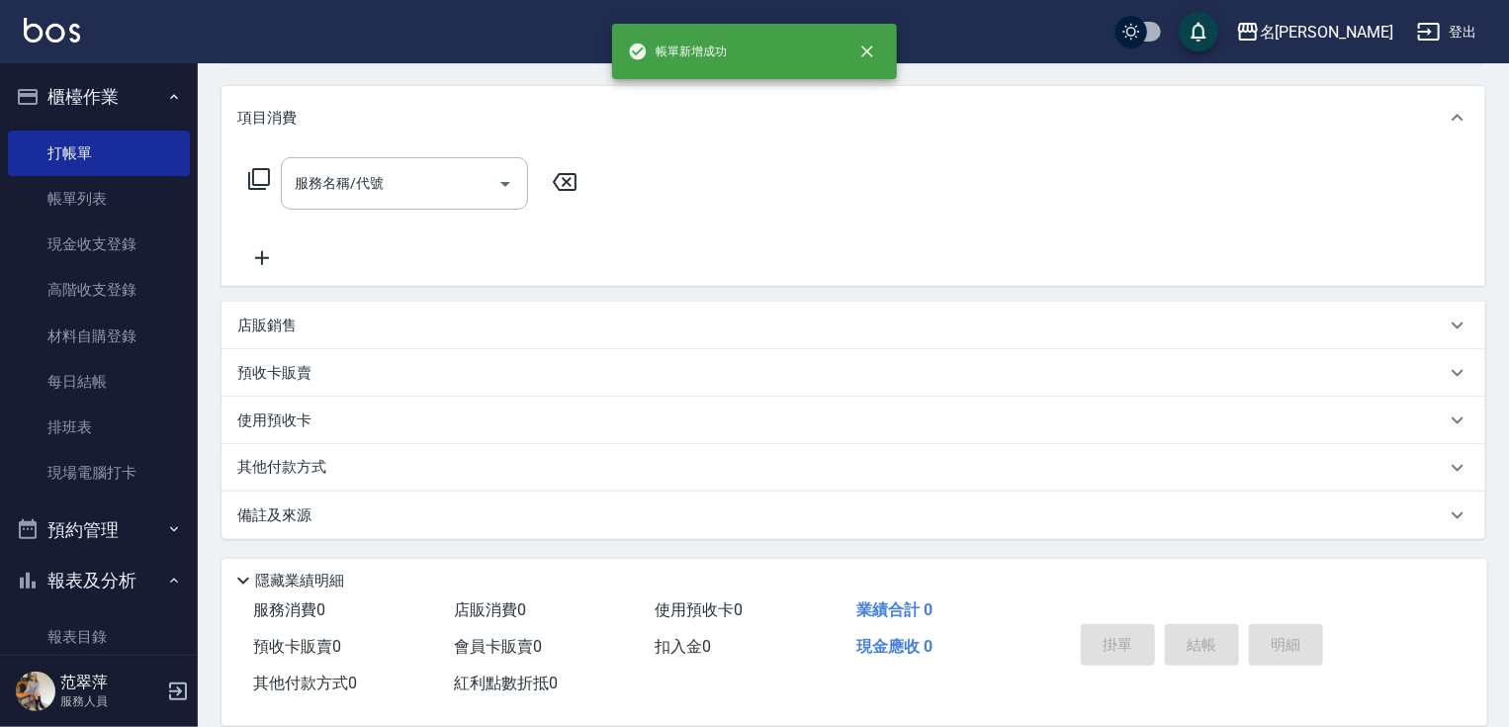
scroll to position [0, 0]
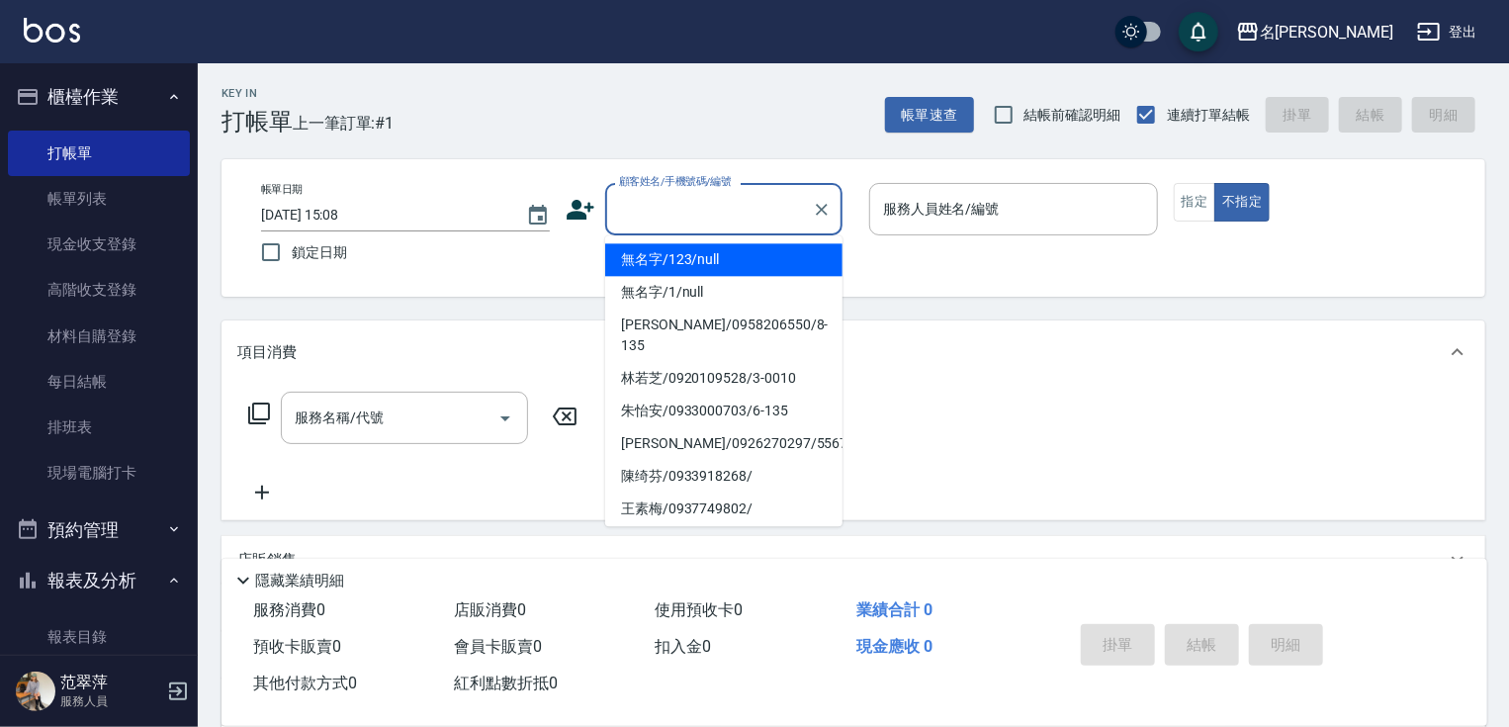
click at [648, 210] on input "顧客姓名/手機號碼/編號" at bounding box center [709, 209] width 190 height 35
click at [680, 269] on li "無名字/123/null" at bounding box center [723, 259] width 237 height 33
type input "無名字/123/null"
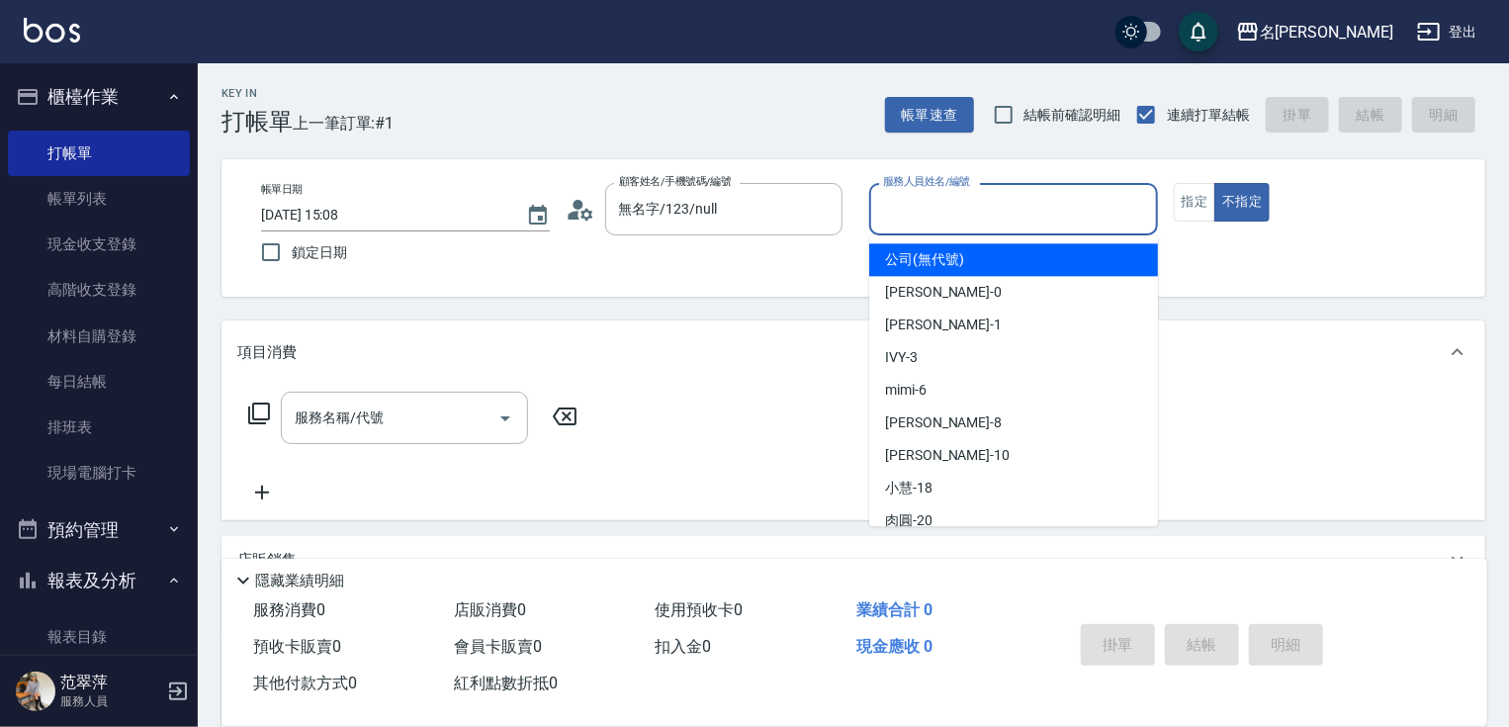
click at [922, 212] on input "服務人員姓名/編號" at bounding box center [1013, 209] width 271 height 35
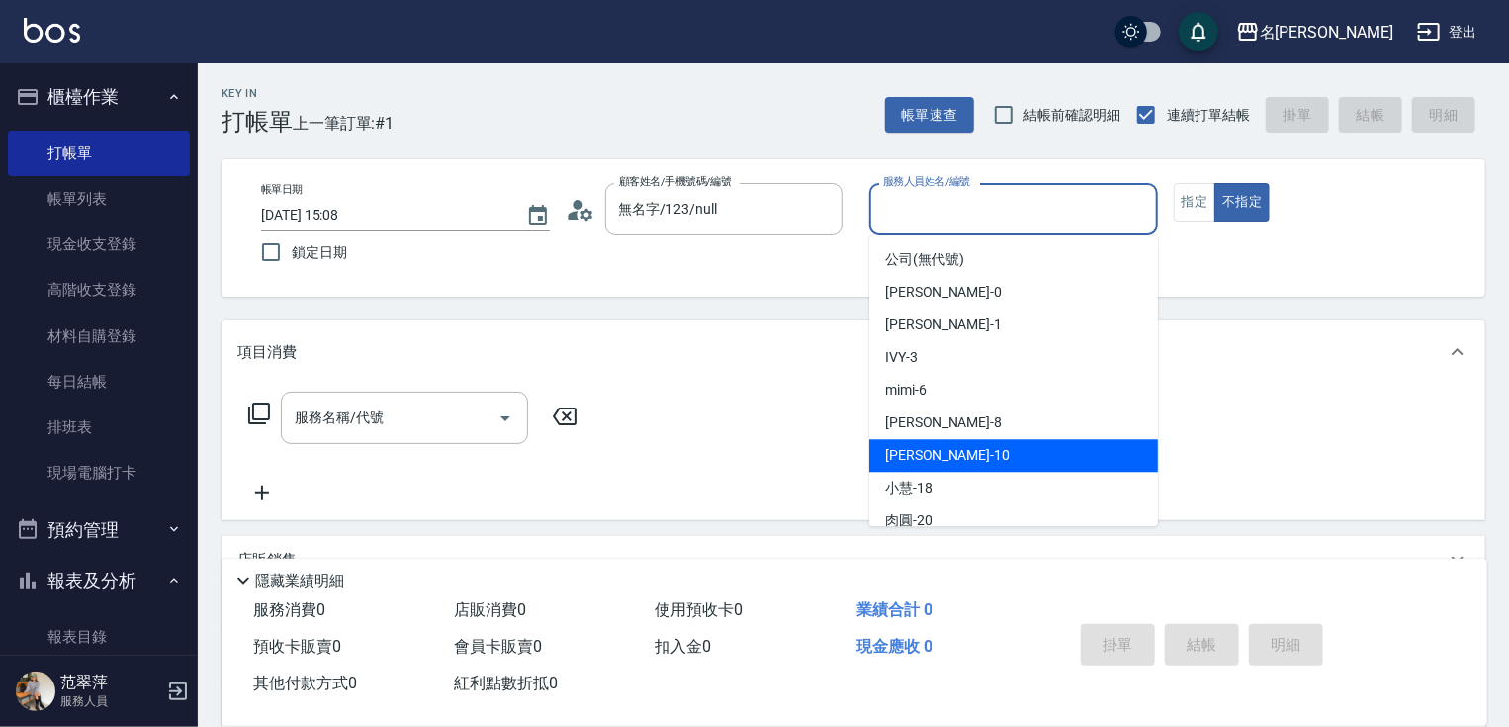
click at [944, 459] on span "[PERSON_NAME] -10" at bounding box center [947, 455] width 125 height 21
type input "[PERSON_NAME]-10"
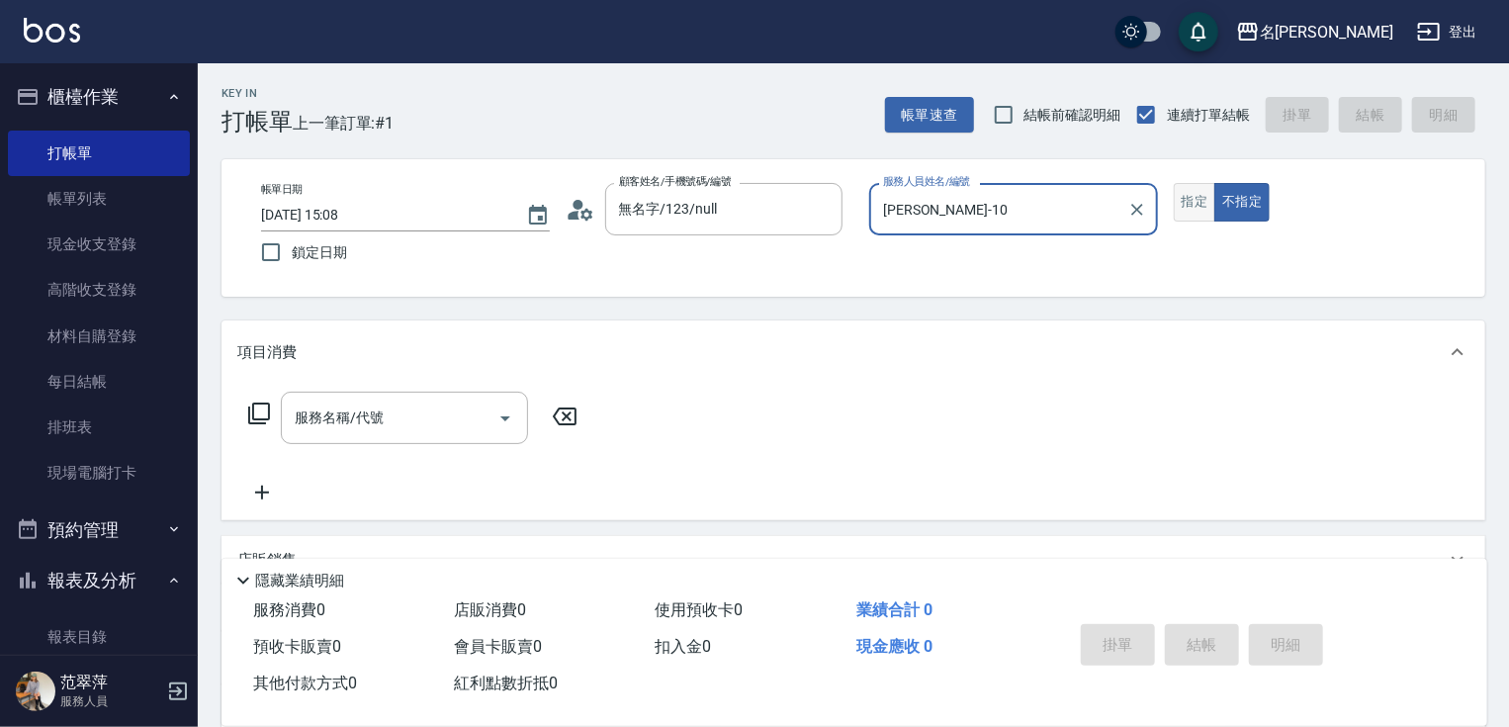
click at [1191, 212] on button "指定" at bounding box center [1195, 202] width 43 height 39
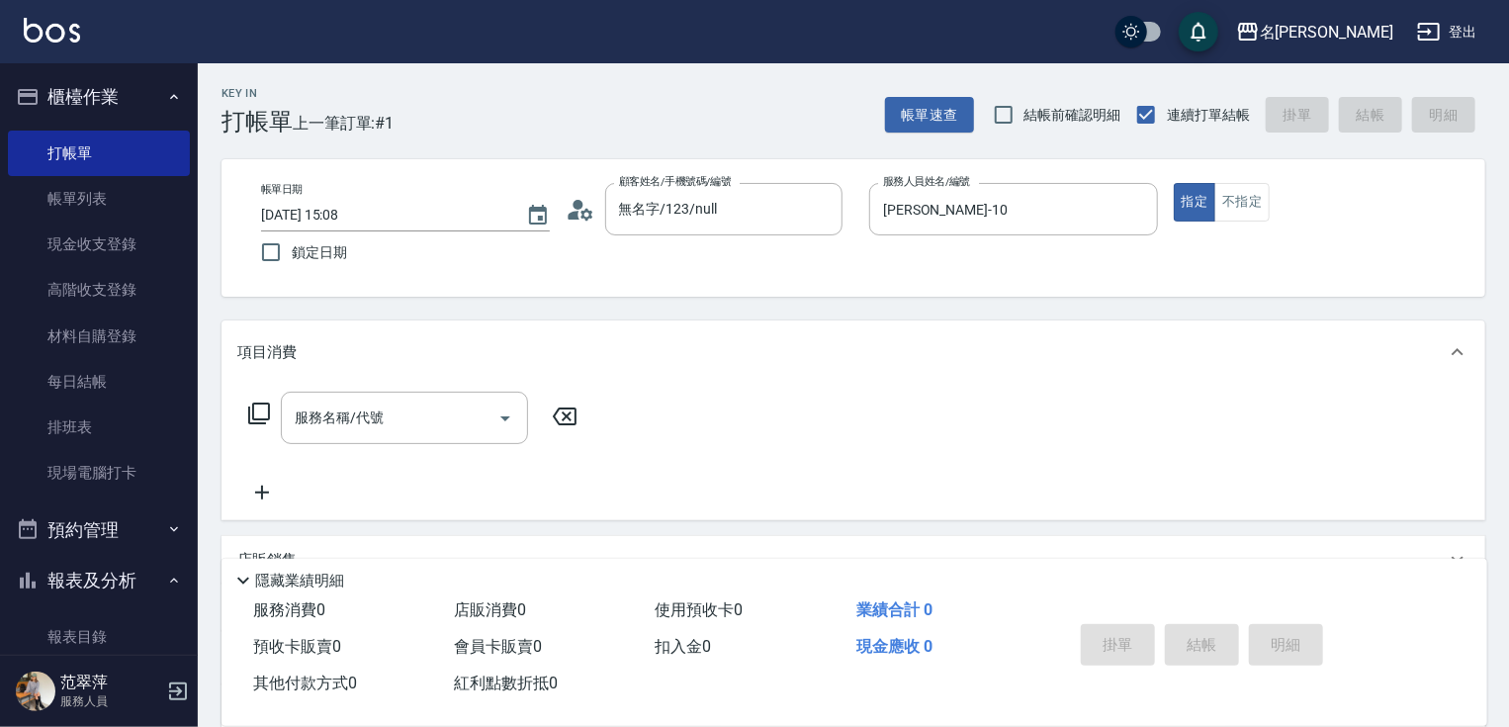
click at [254, 404] on icon at bounding box center [259, 414] width 22 height 22
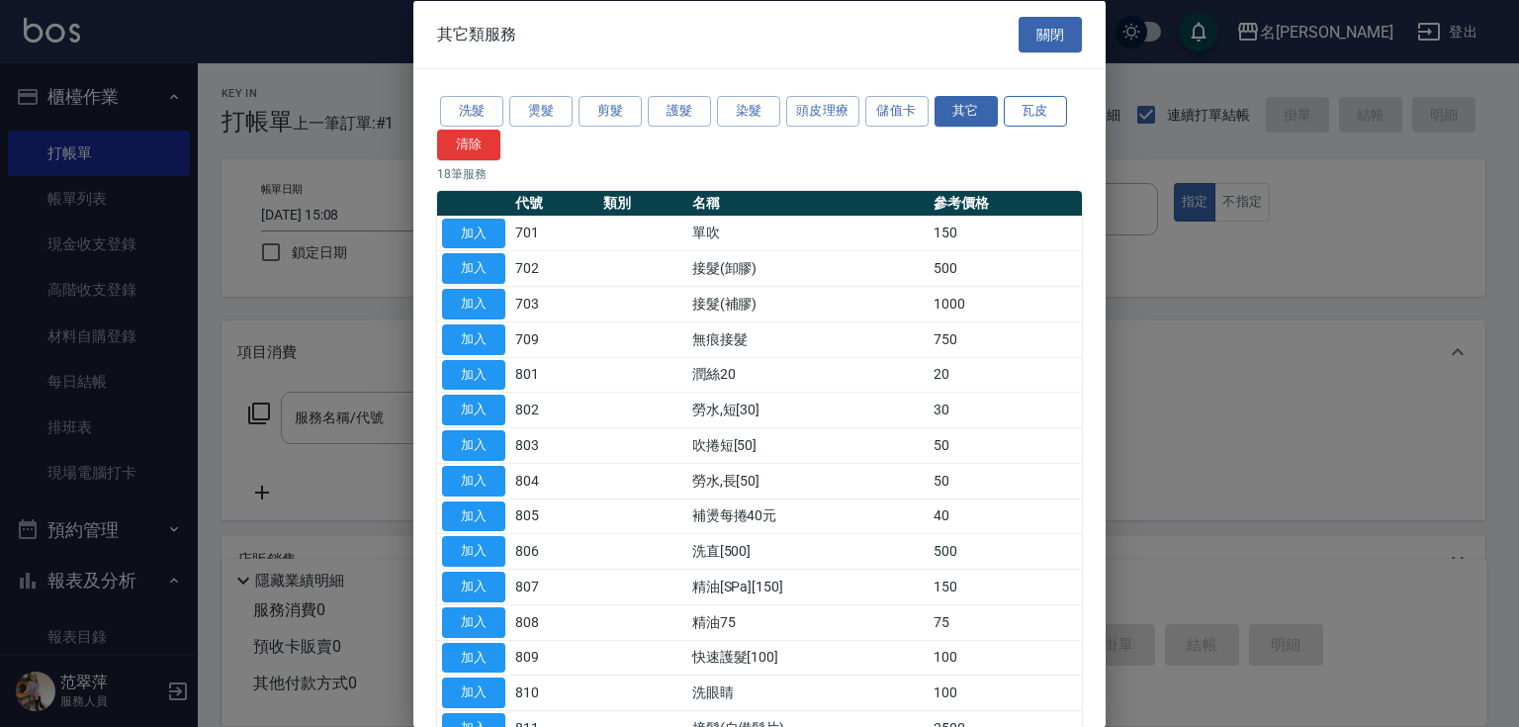
click at [1036, 108] on button "瓦皮" at bounding box center [1035, 111] width 63 height 31
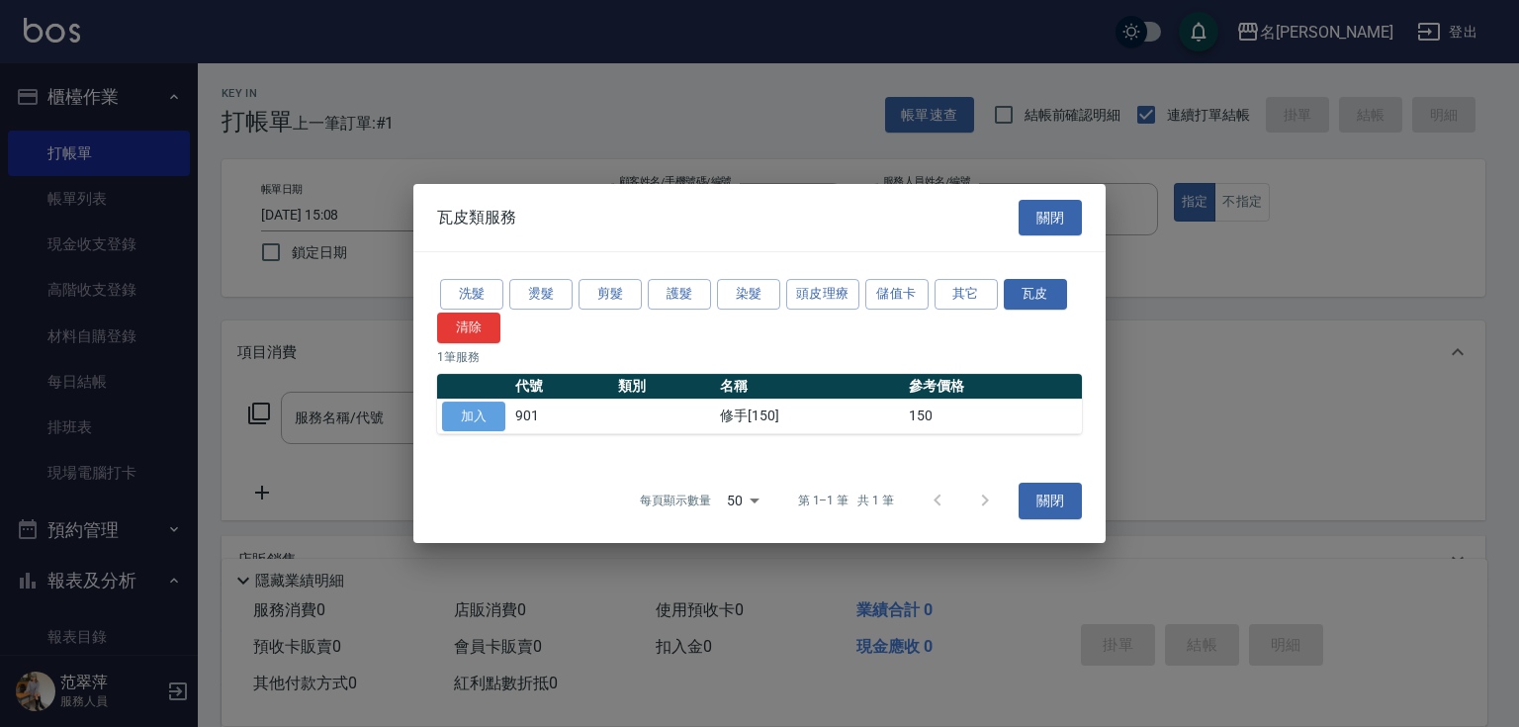
click at [479, 412] on button "加入" at bounding box center [473, 417] width 63 height 31
type input "修手[150](901)"
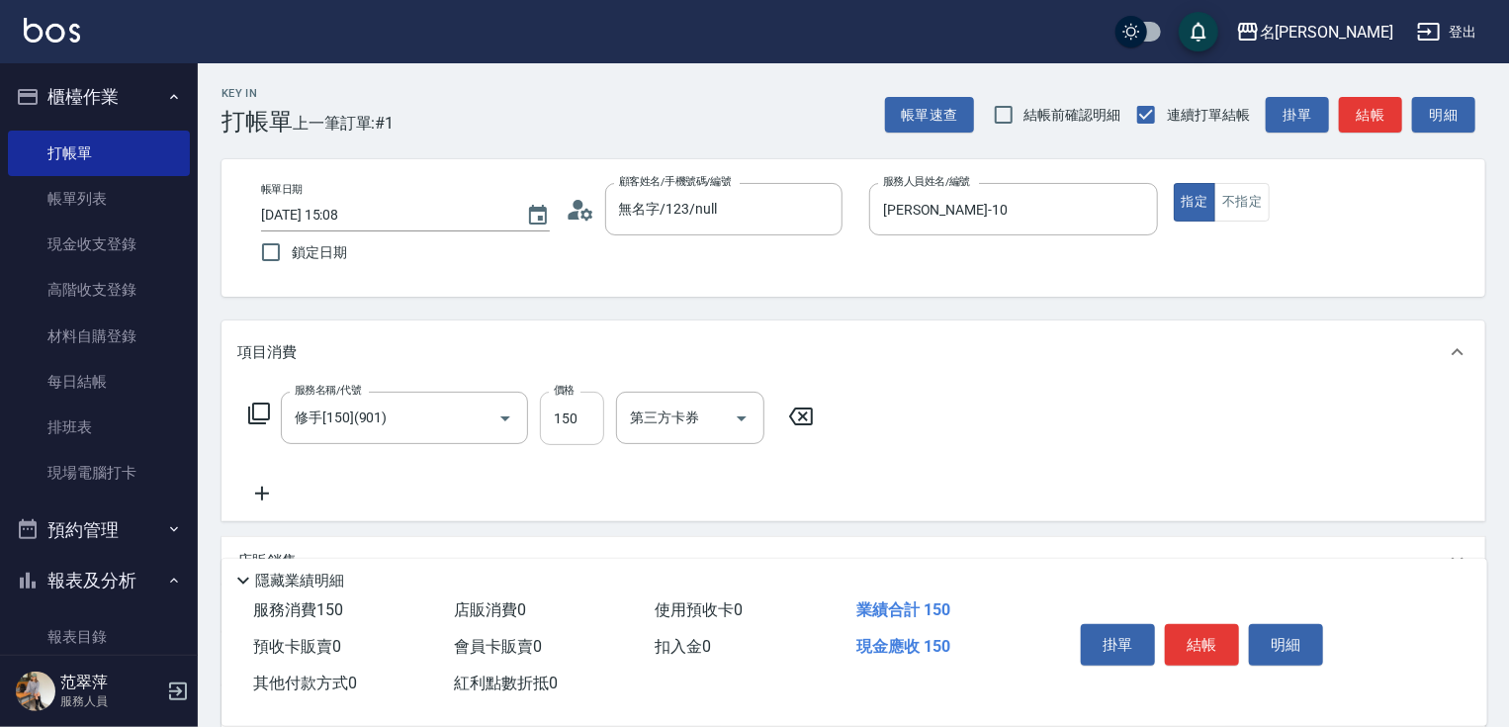
click at [566, 420] on input "150" at bounding box center [572, 418] width 64 height 53
type input "50"
click at [1193, 637] on button "結帳" at bounding box center [1202, 645] width 74 height 42
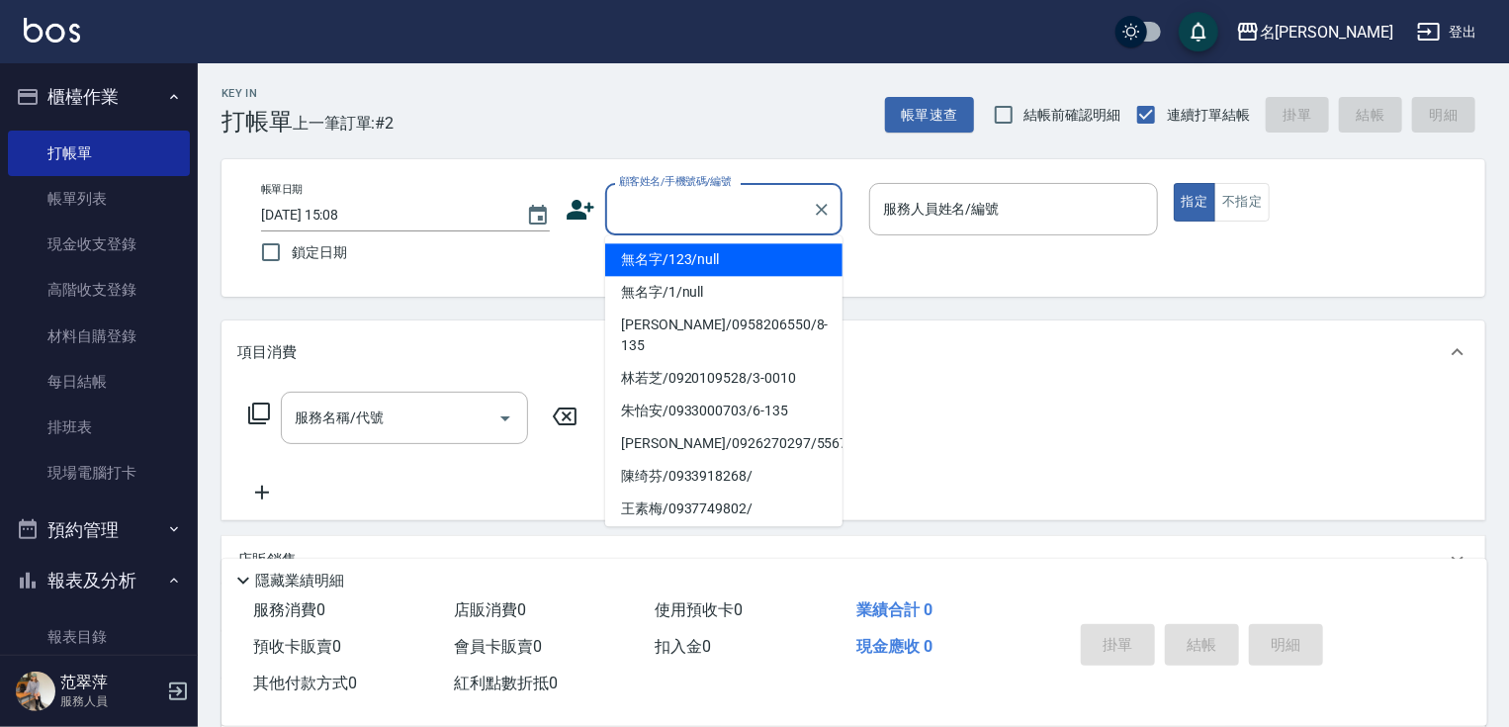
click at [663, 210] on input "顧客姓名/手機號碼/編號" at bounding box center [709, 209] width 190 height 35
click at [690, 251] on li "無名字/123/null" at bounding box center [723, 259] width 237 height 33
type input "無名字/123/null"
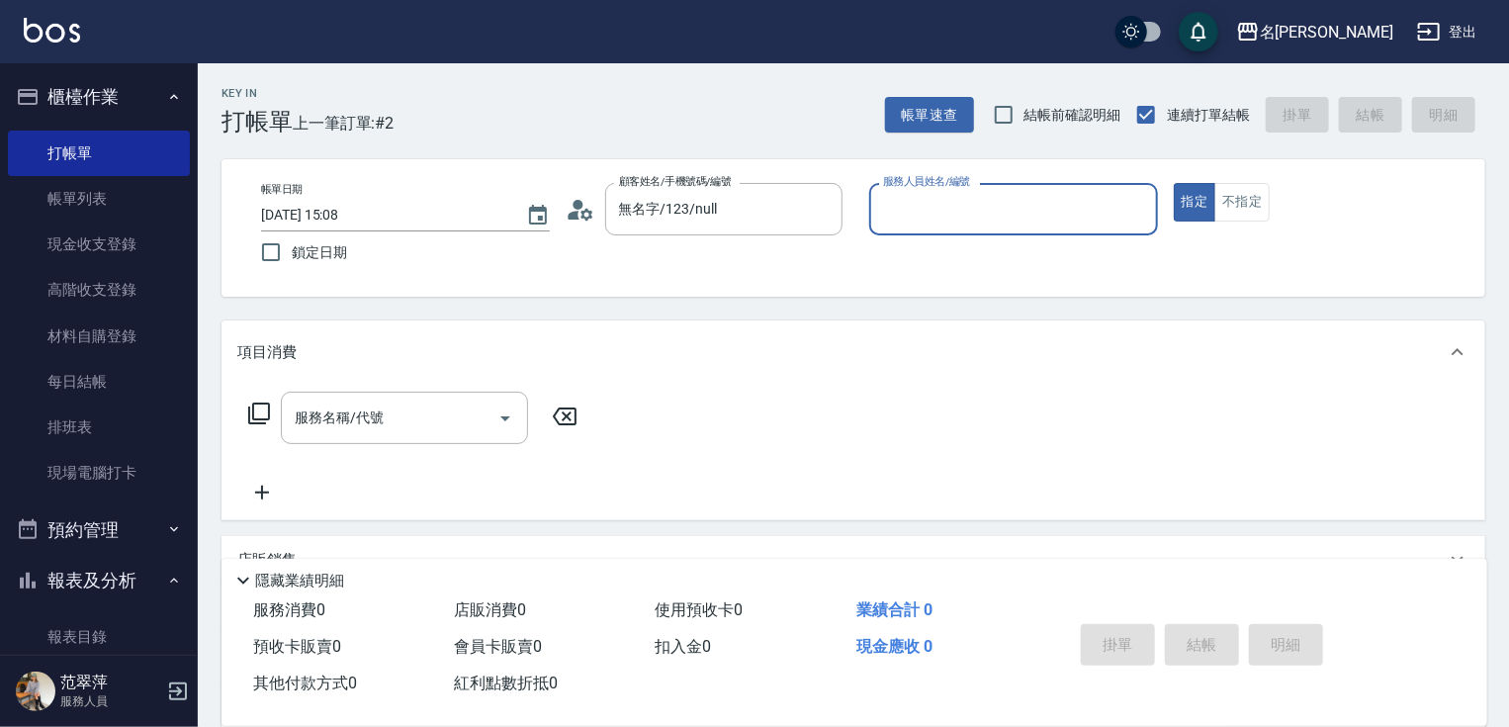
click at [901, 210] on input "服務人員姓名/編號" at bounding box center [1013, 209] width 271 height 35
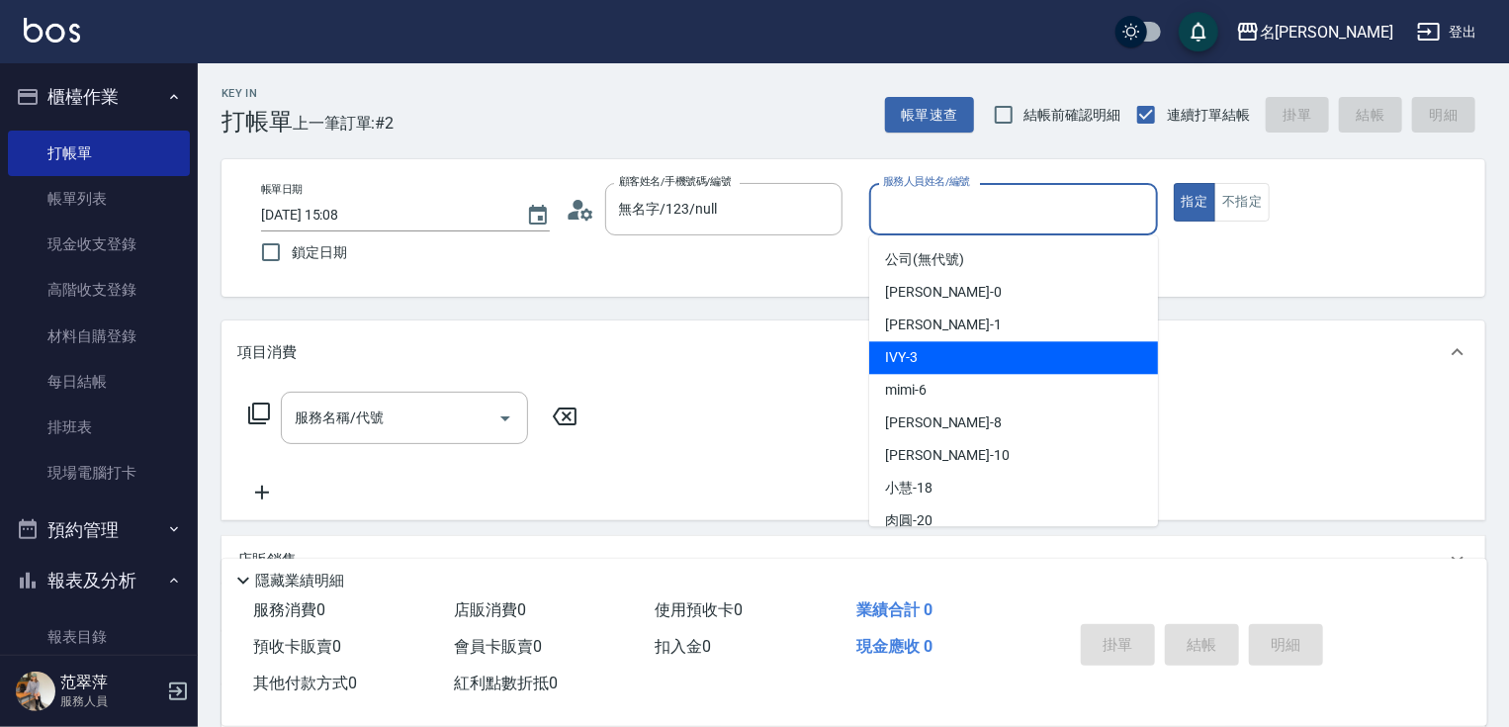
click at [940, 358] on div "IVY -3" at bounding box center [1013, 357] width 289 height 33
type input "IVY-3"
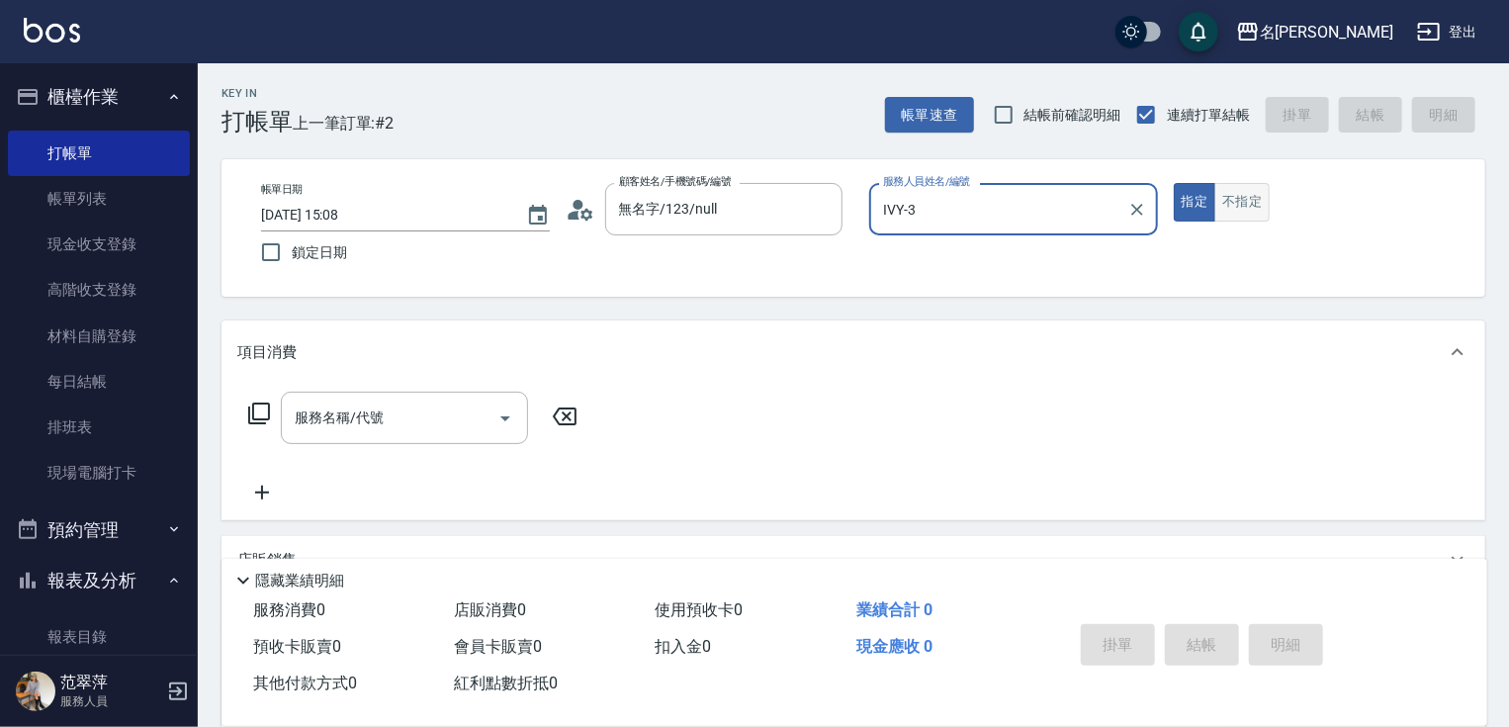
click at [1230, 201] on button "不指定" at bounding box center [1241, 202] width 55 height 39
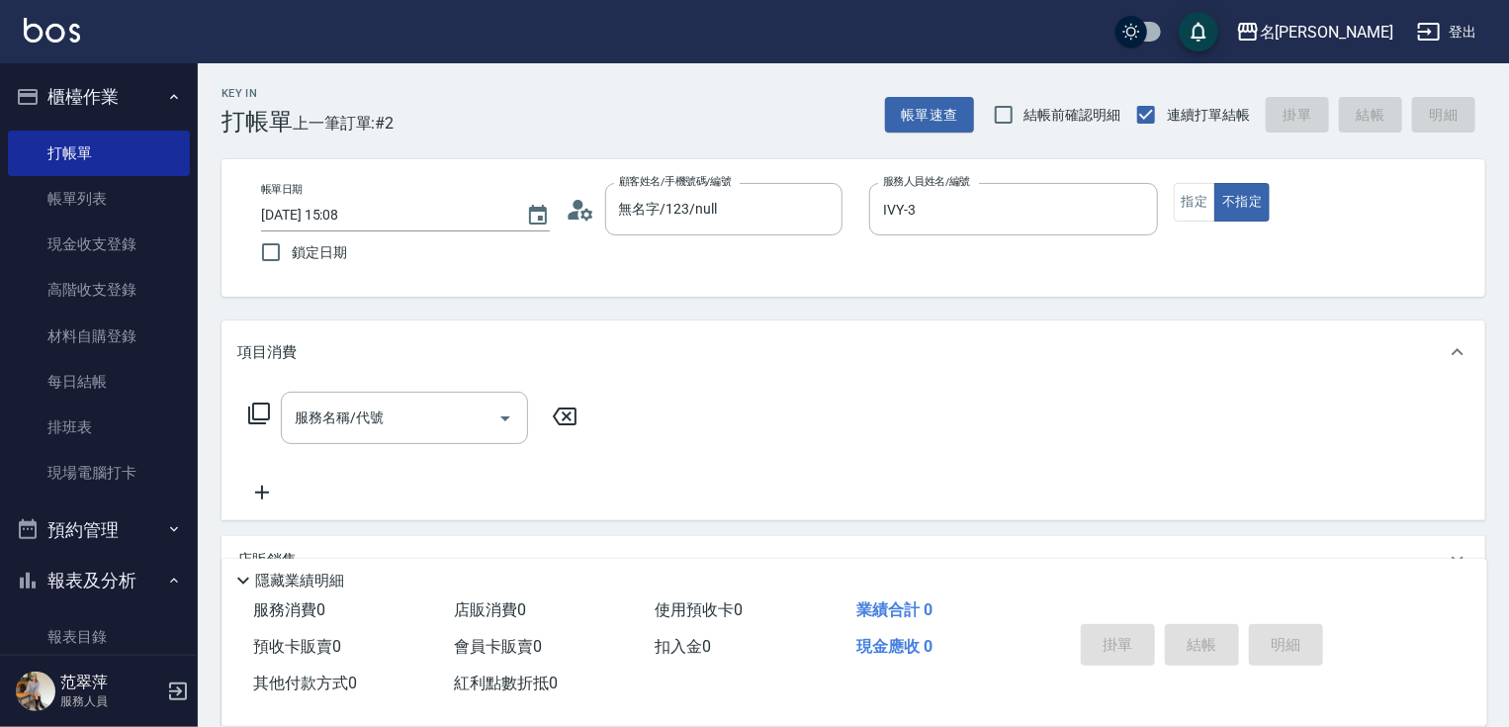
click at [257, 406] on icon at bounding box center [259, 414] width 24 height 24
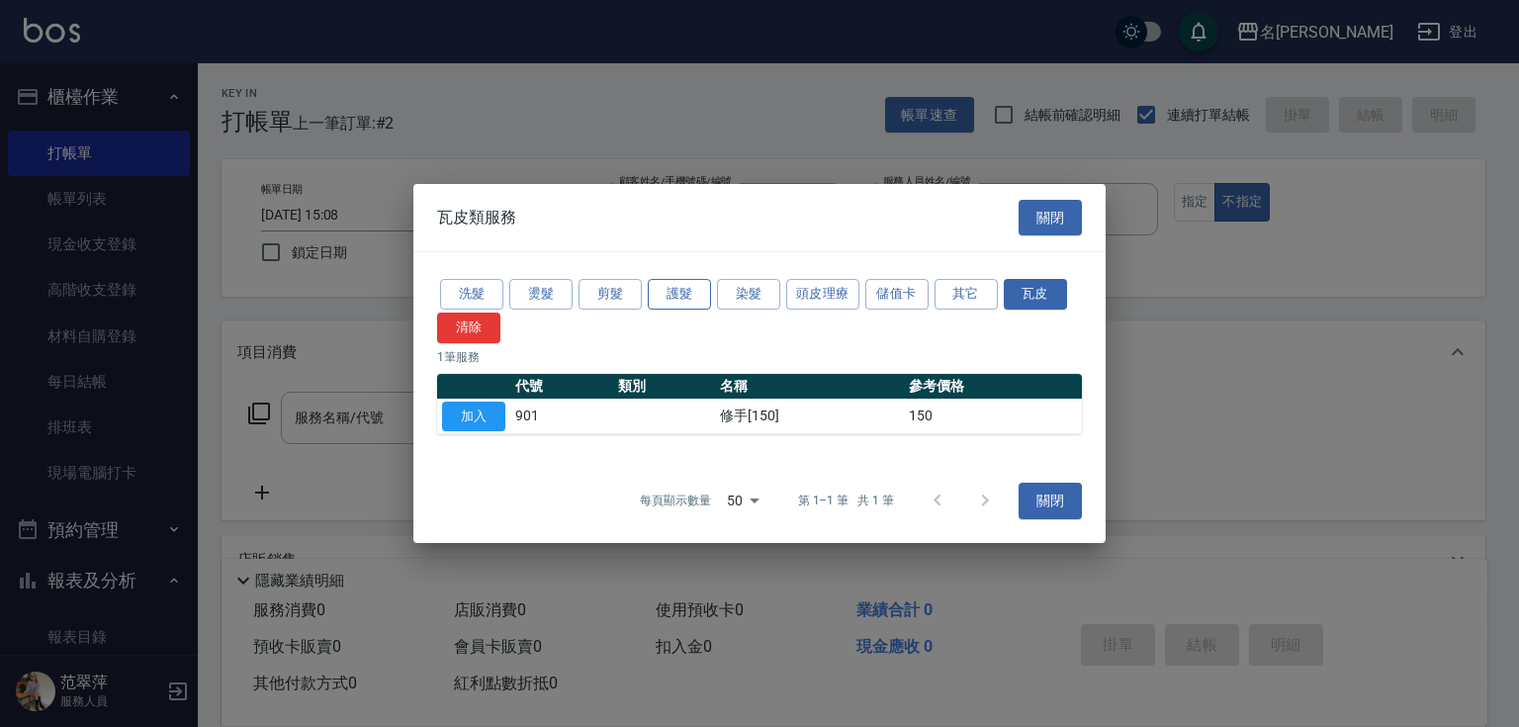
click at [676, 295] on button "護髮" at bounding box center [679, 294] width 63 height 31
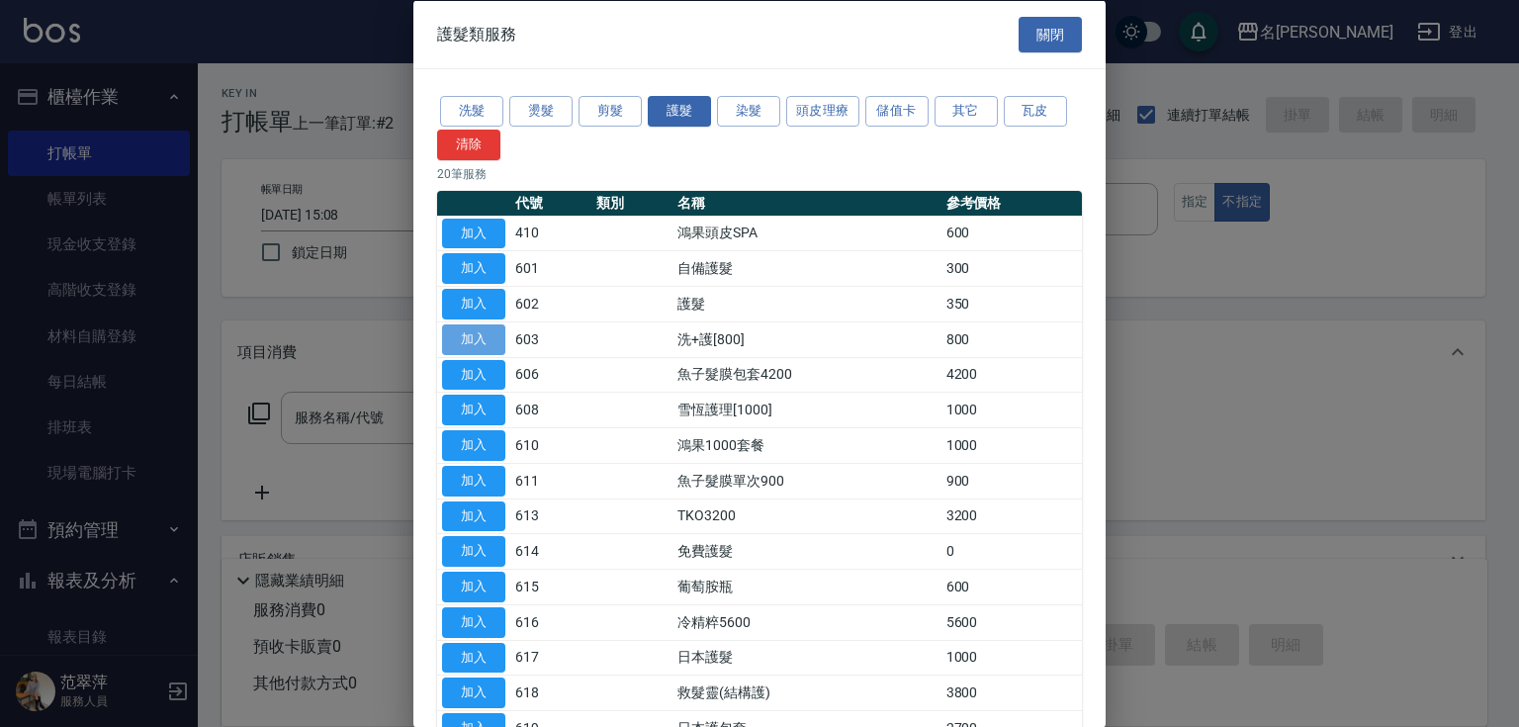
click at [475, 341] on button "加入" at bounding box center [473, 338] width 63 height 31
type input "洗+護[800](603)"
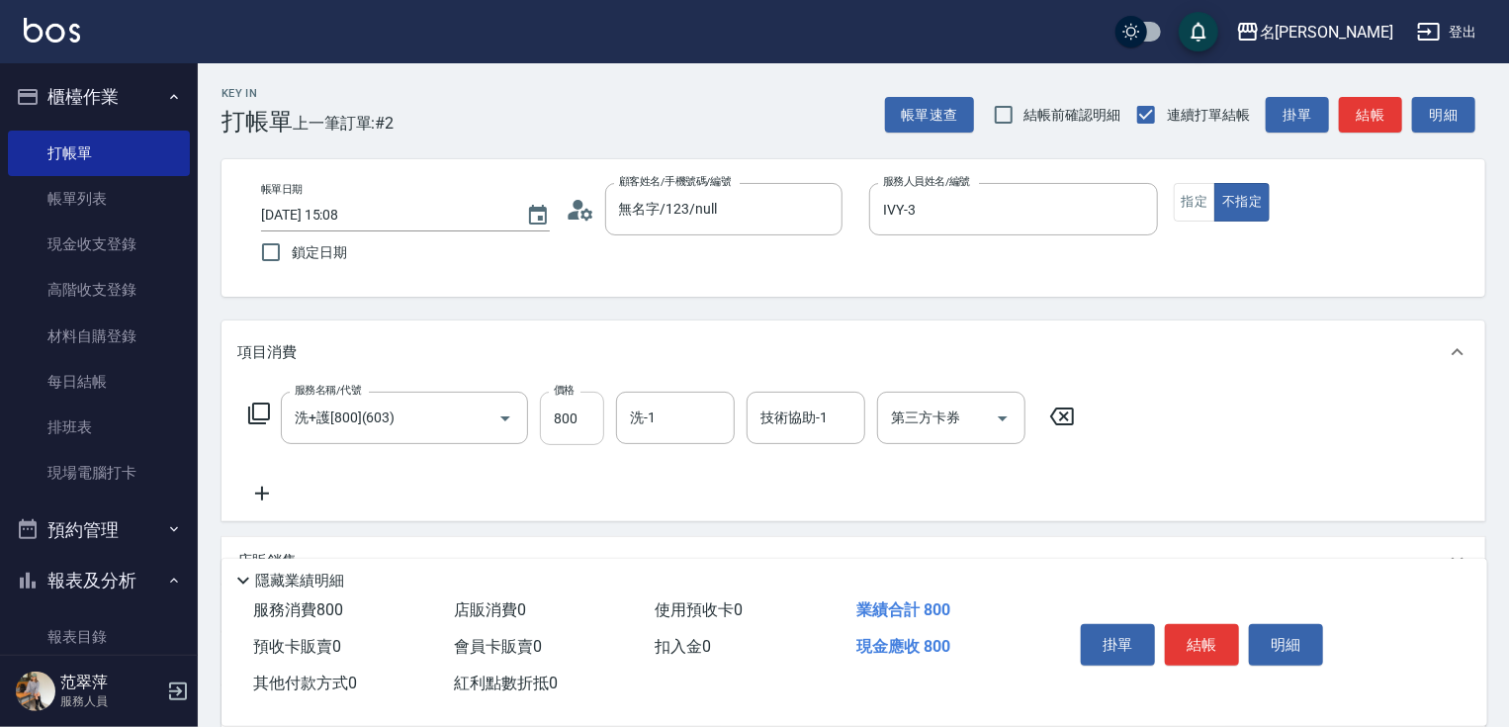
click at [572, 419] on input "800" at bounding box center [572, 418] width 64 height 53
type input "1000"
type input "[PERSON_NAME]-18"
type input "IVY-3"
click at [1203, 642] on button "結帳" at bounding box center [1202, 645] width 74 height 42
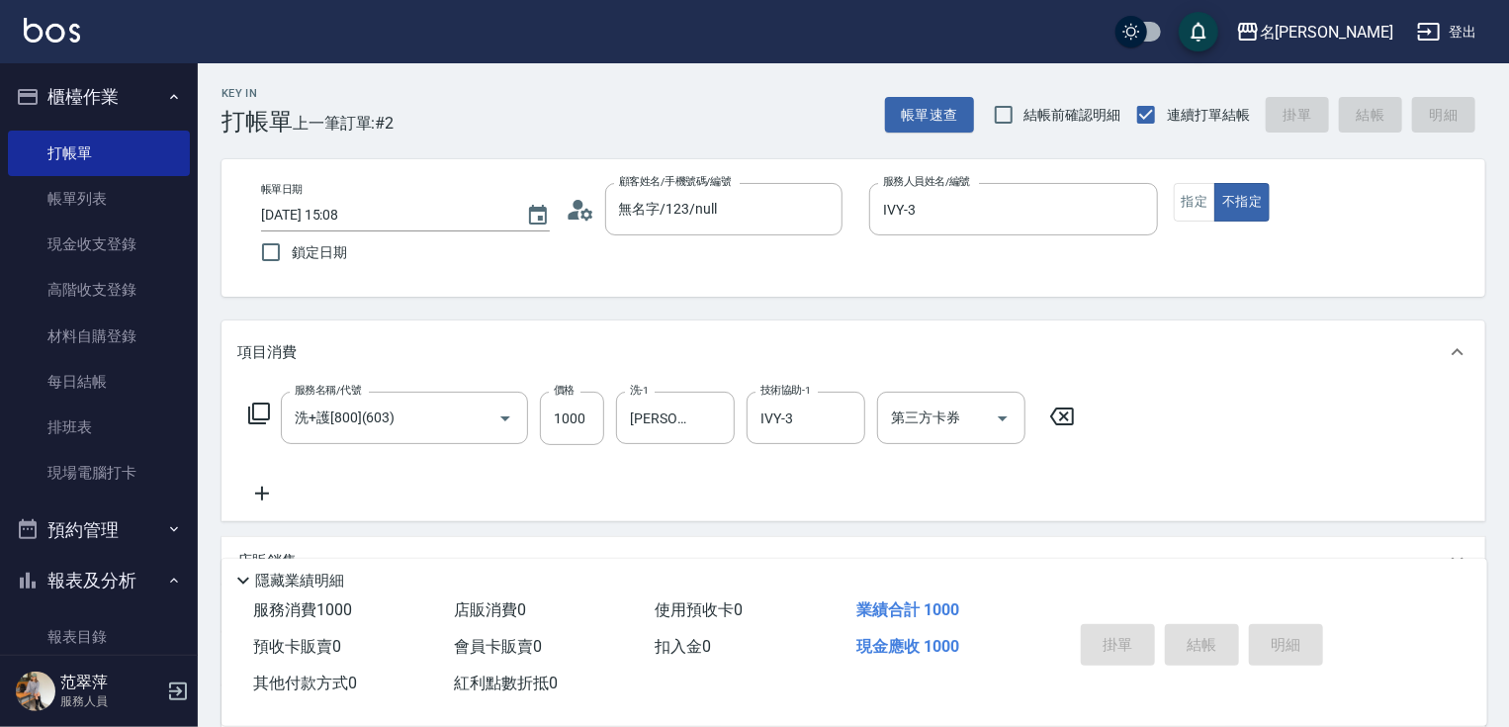
type input "[DATE] 15:09"
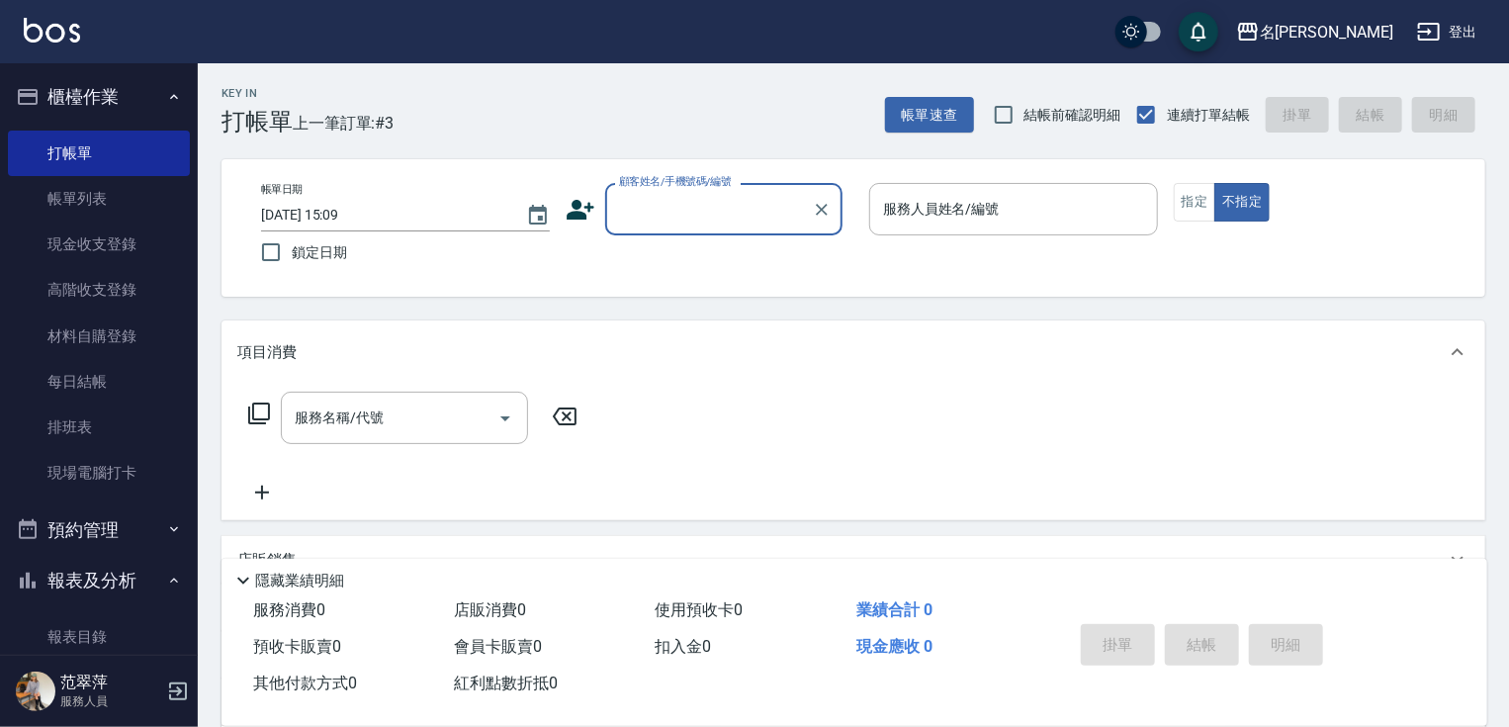
click at [640, 221] on input "顧客姓名/手機號碼/編號" at bounding box center [709, 209] width 190 height 35
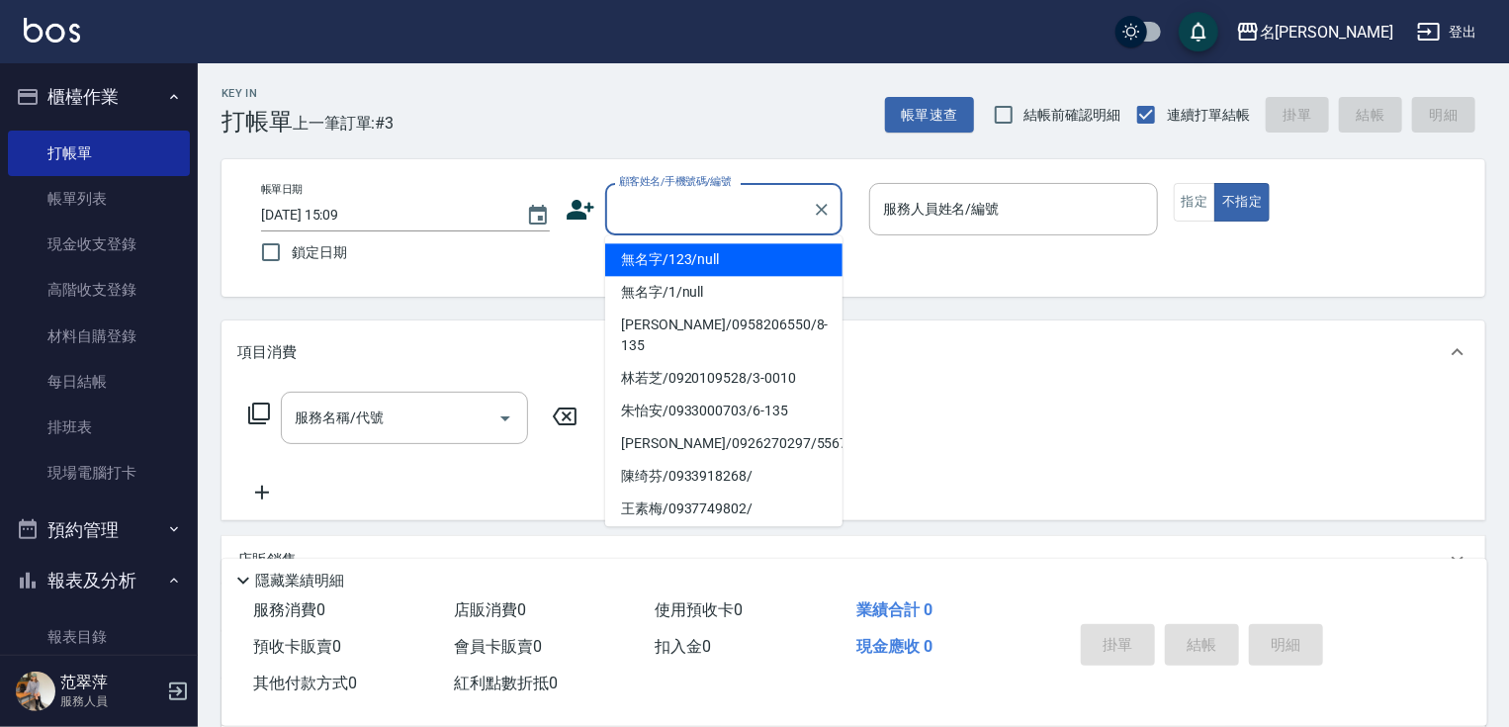
click at [659, 250] on li "無名字/123/null" at bounding box center [723, 259] width 237 height 33
type input "無名字/123/null"
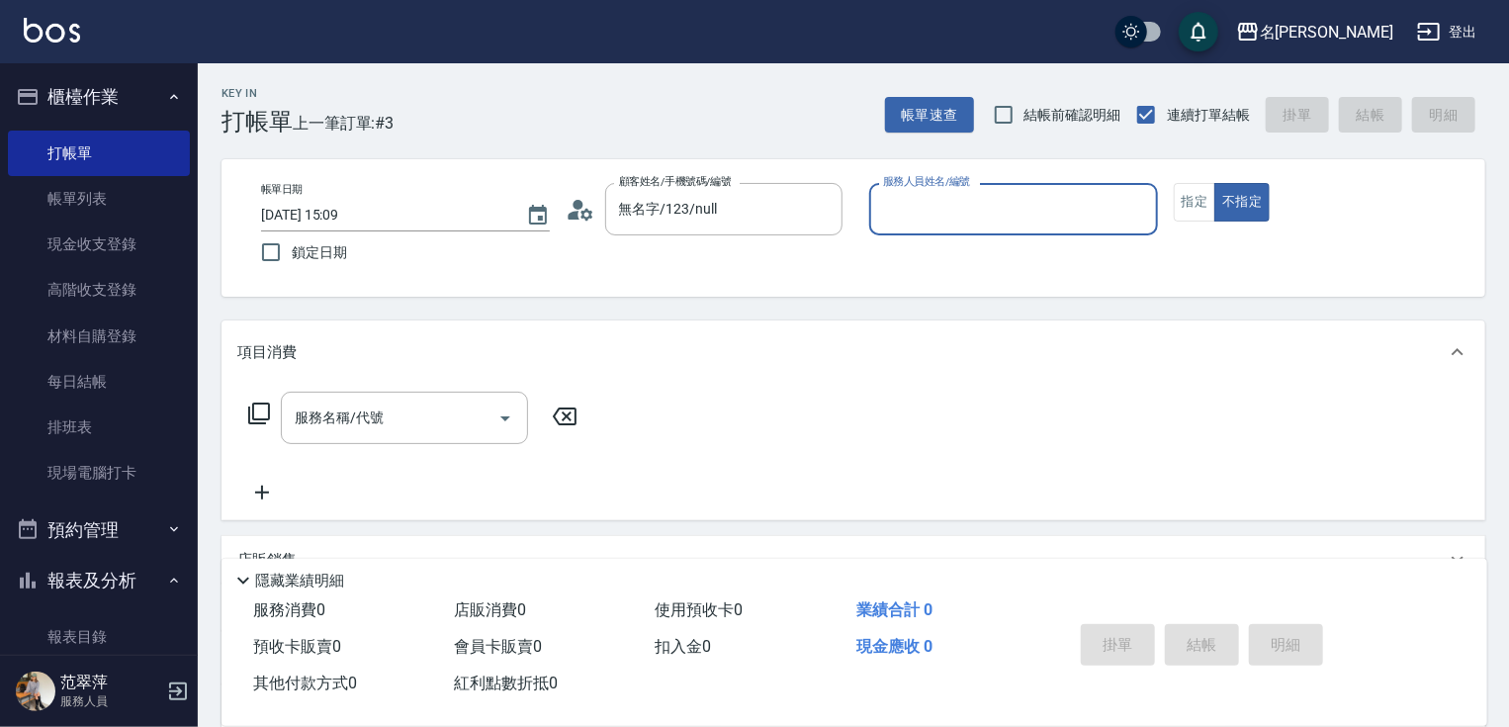
click at [884, 210] on input "服務人員姓名/編號" at bounding box center [1013, 209] width 271 height 35
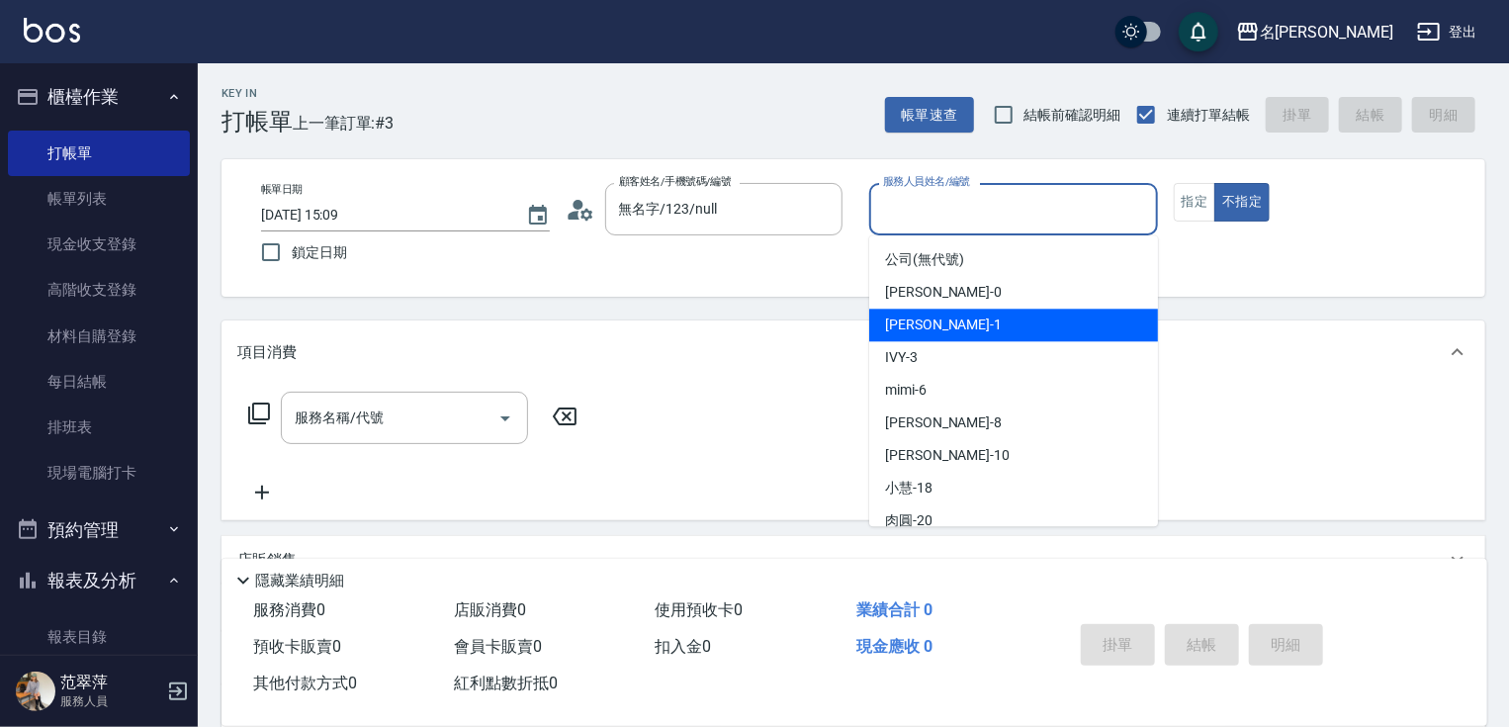
click at [941, 316] on span "[PERSON_NAME] -1" at bounding box center [943, 325] width 117 height 21
type input "[PERSON_NAME]-1"
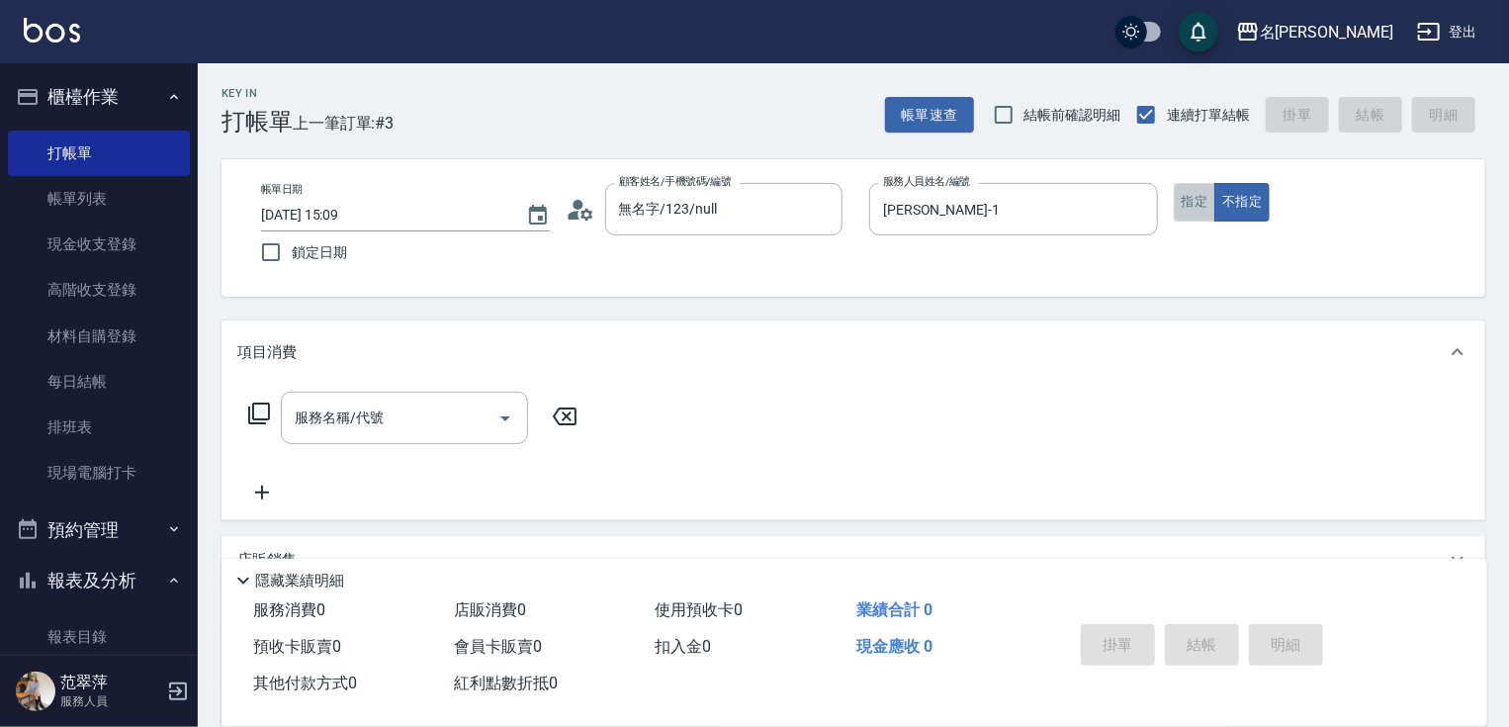
click at [1193, 200] on button "指定" at bounding box center [1195, 202] width 43 height 39
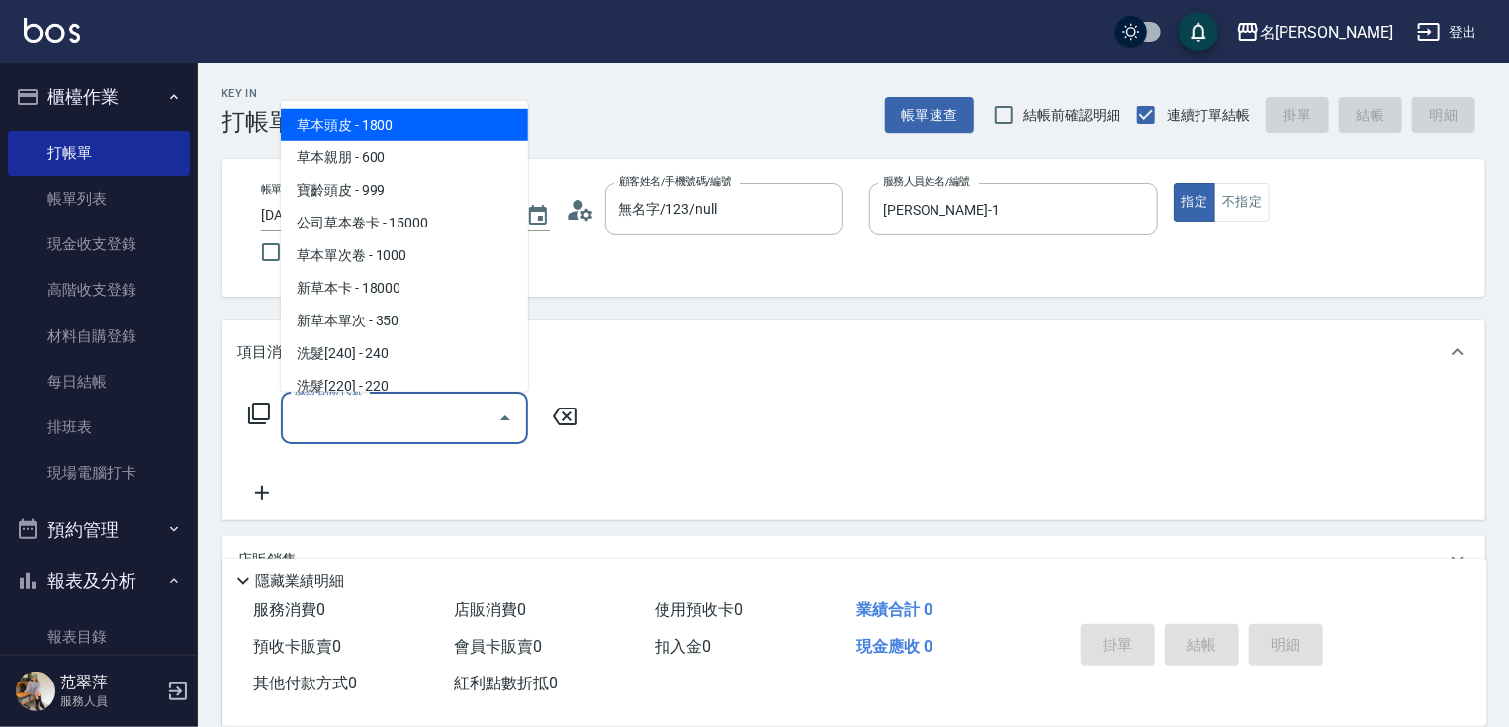
click at [415, 422] on input "服務名稱/代號" at bounding box center [390, 418] width 200 height 35
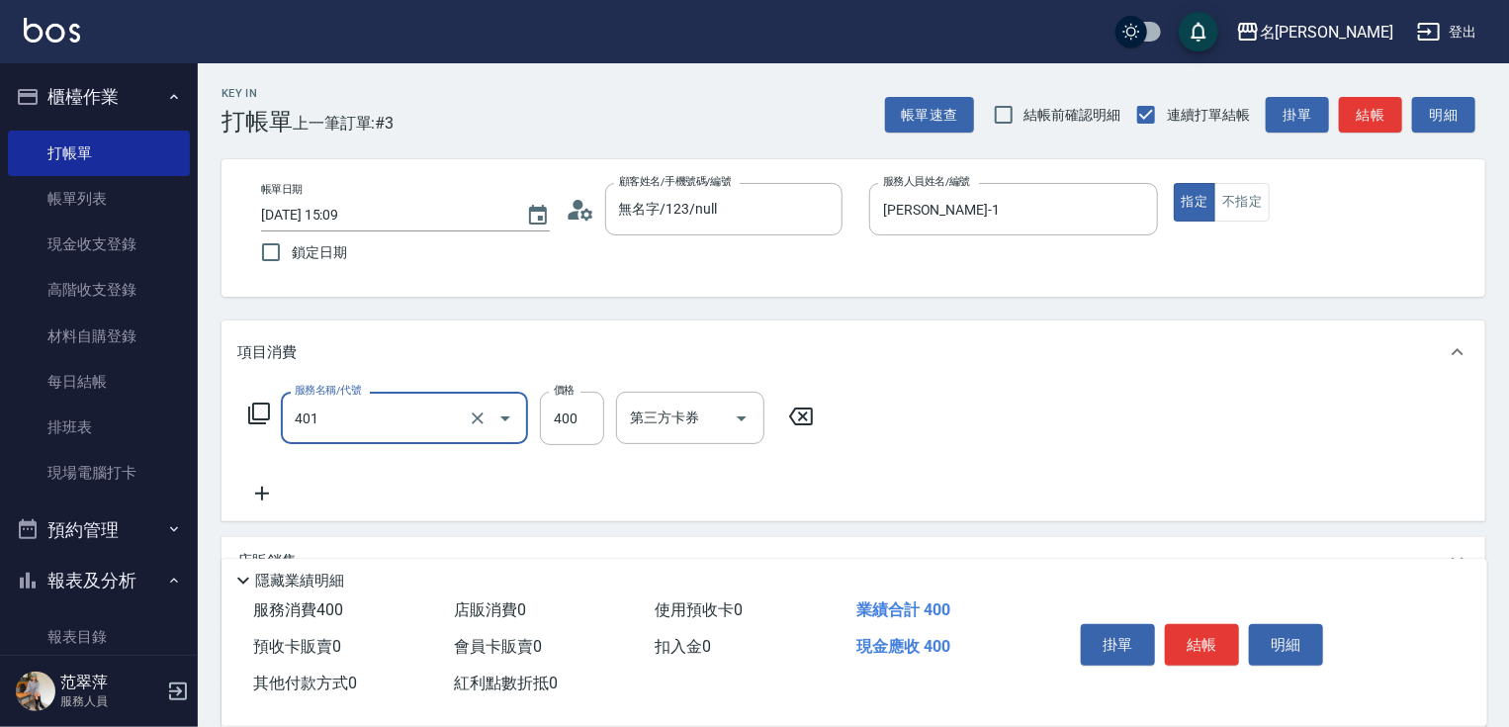
type input "剪髮(400)(401)"
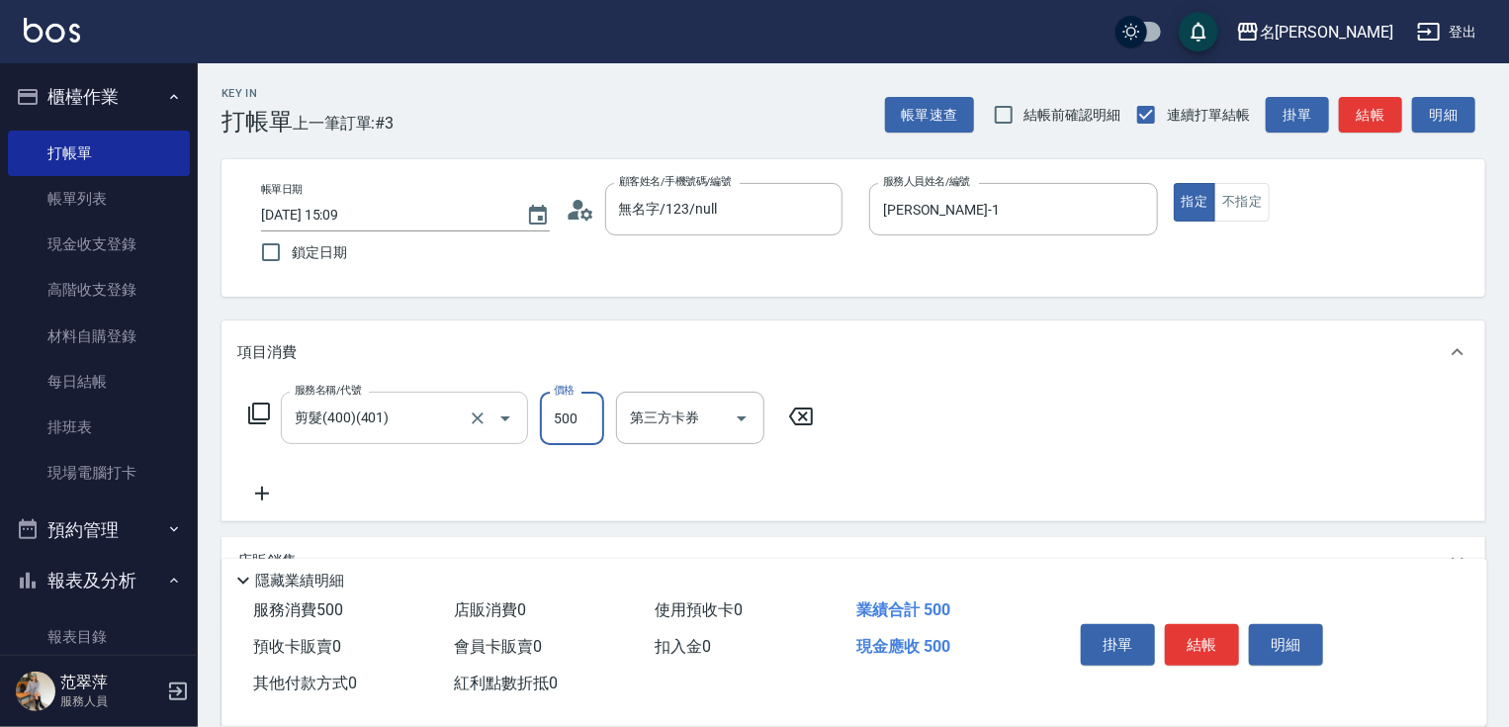
type input "500"
click at [265, 495] on icon at bounding box center [262, 494] width 14 height 14
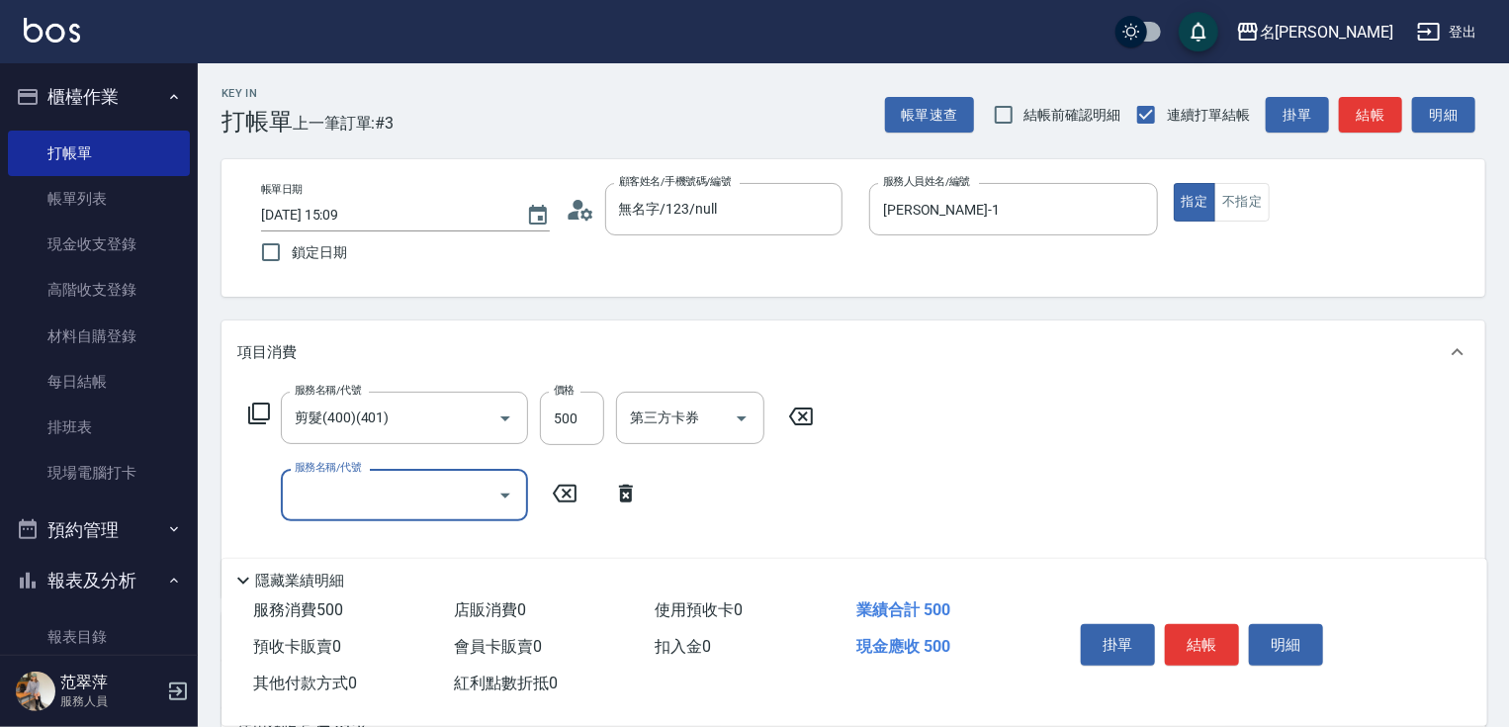
click at [260, 405] on icon at bounding box center [259, 414] width 24 height 24
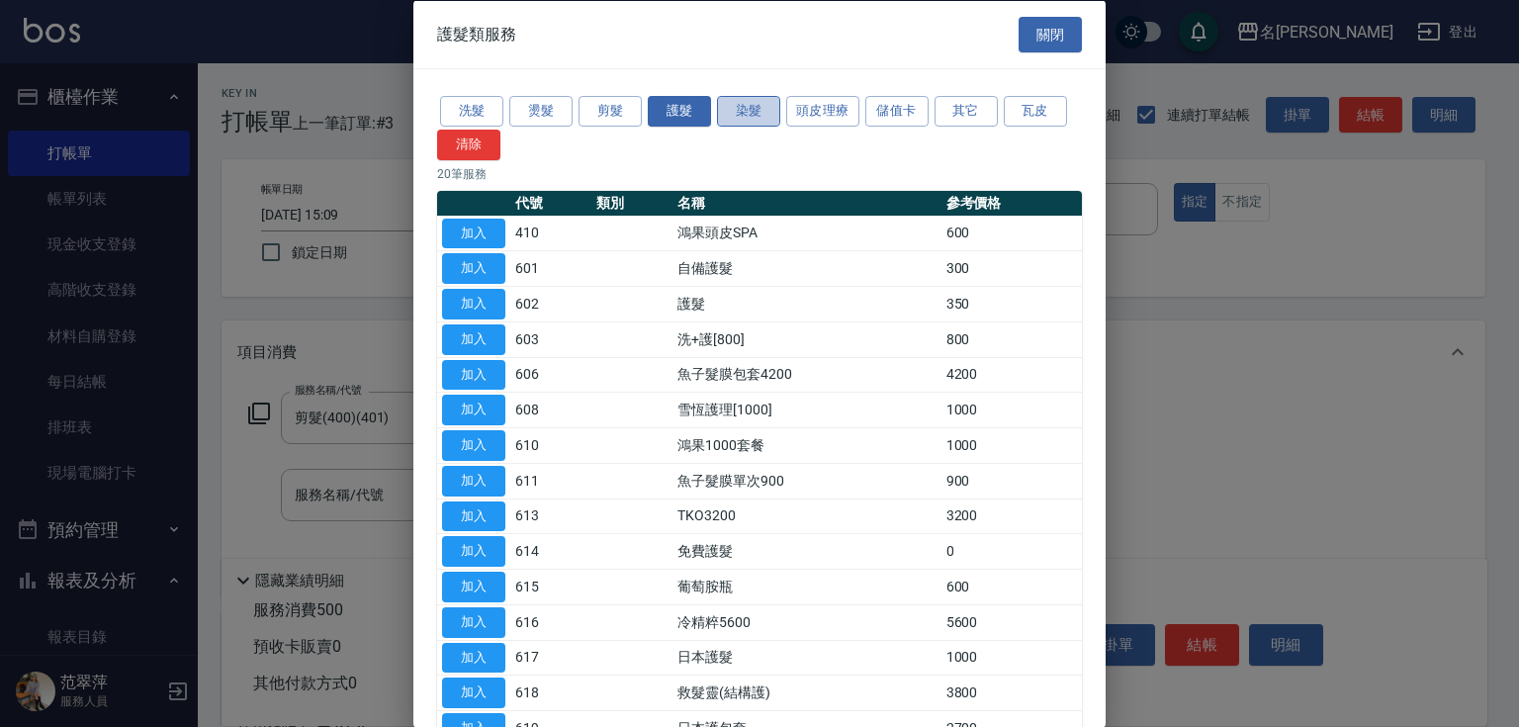
click at [746, 122] on button "染髮" at bounding box center [748, 111] width 63 height 31
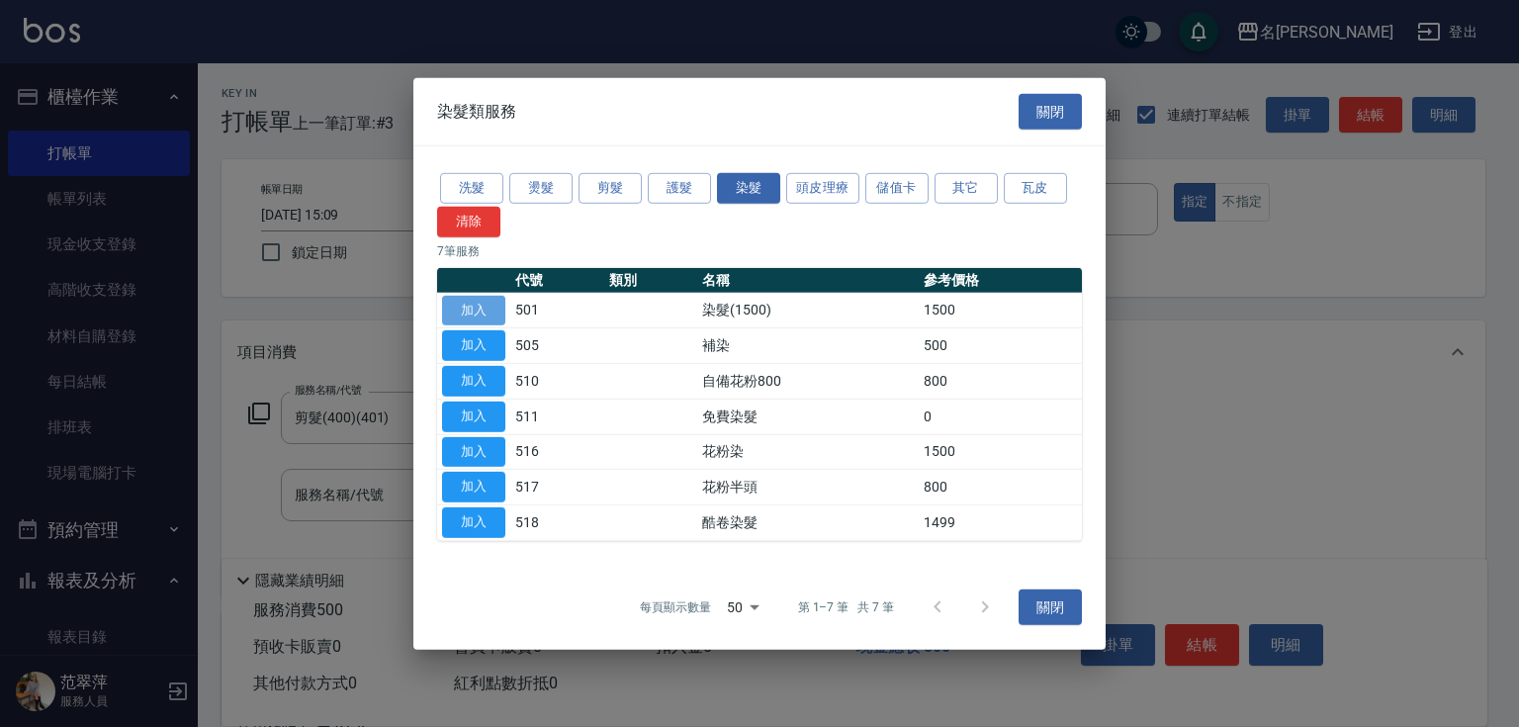
click at [455, 305] on button "加入" at bounding box center [473, 310] width 63 height 31
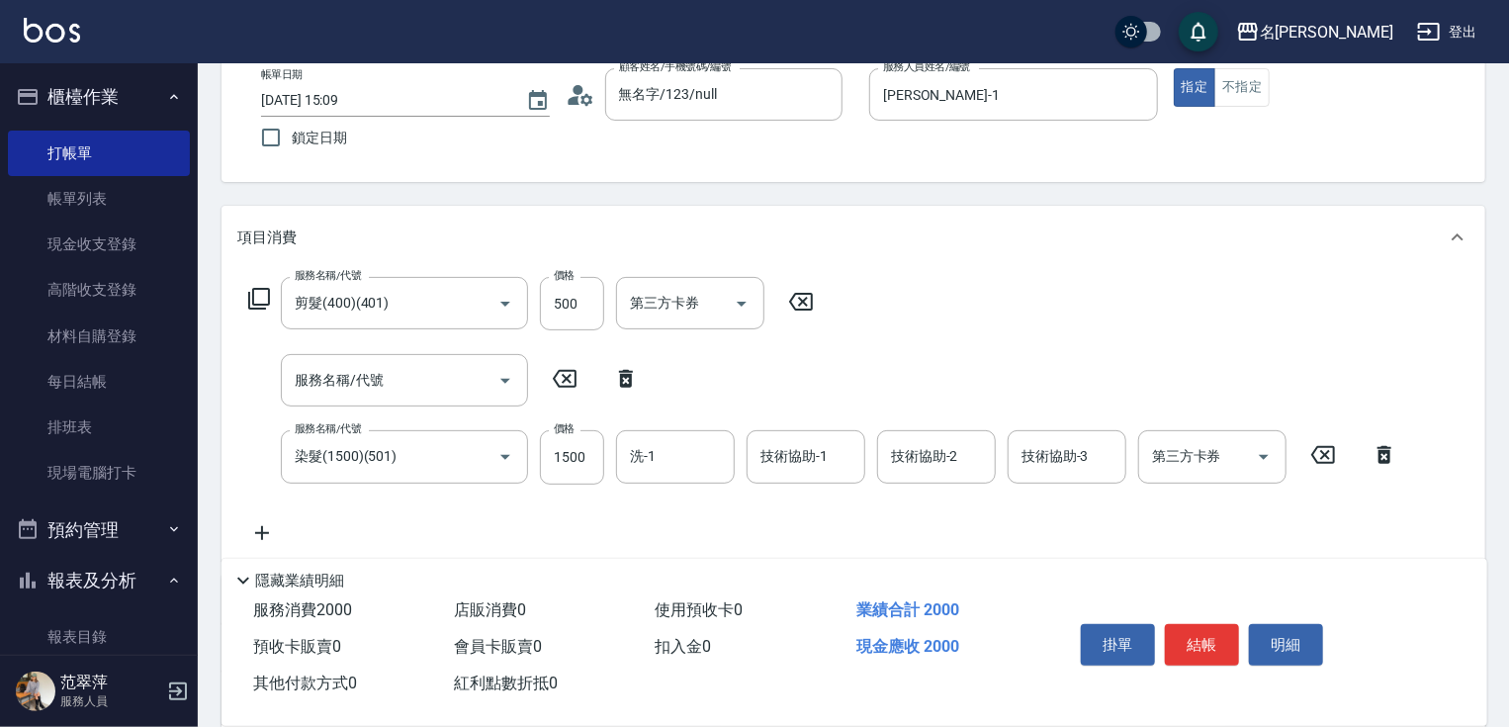
scroll to position [126, 0]
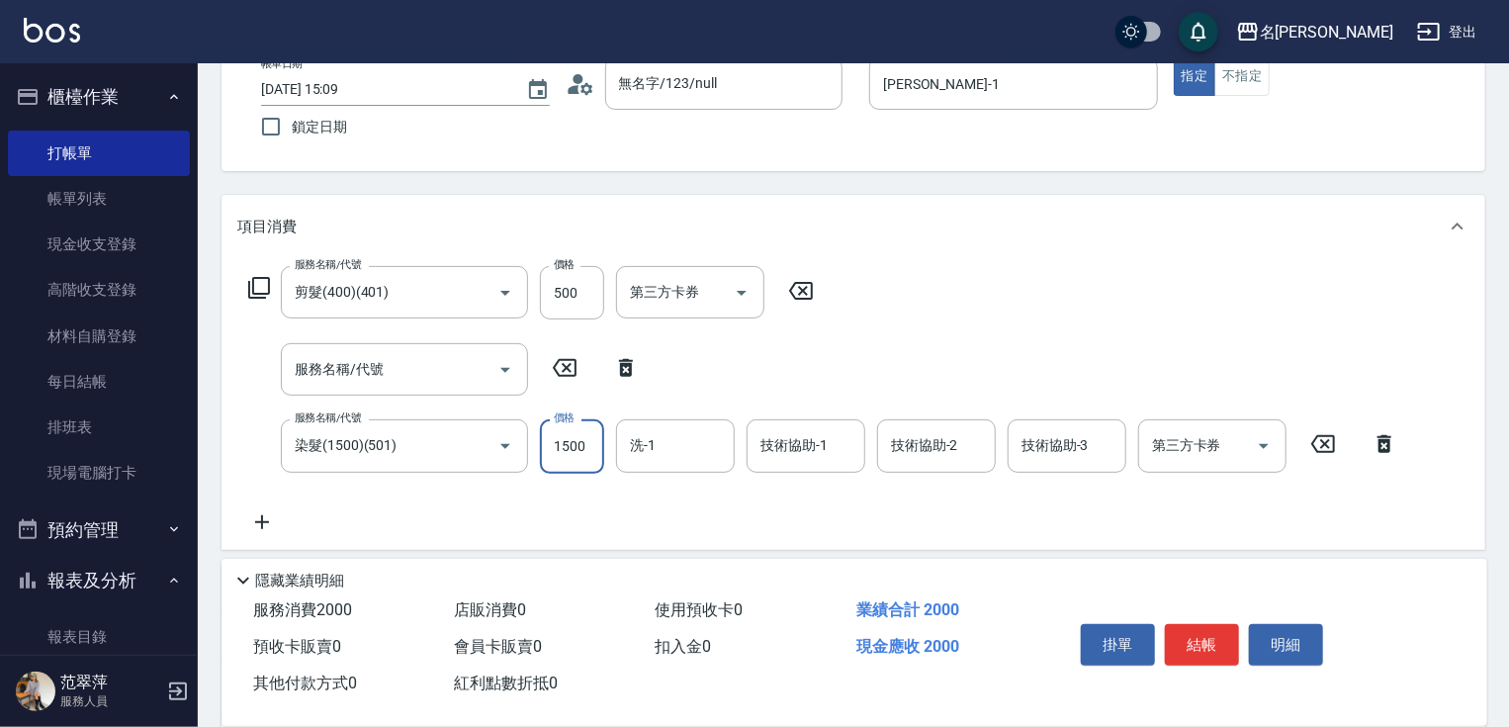
click at [584, 449] on input "1500" at bounding box center [572, 445] width 64 height 53
type input "2000"
type input "鴨肉-23"
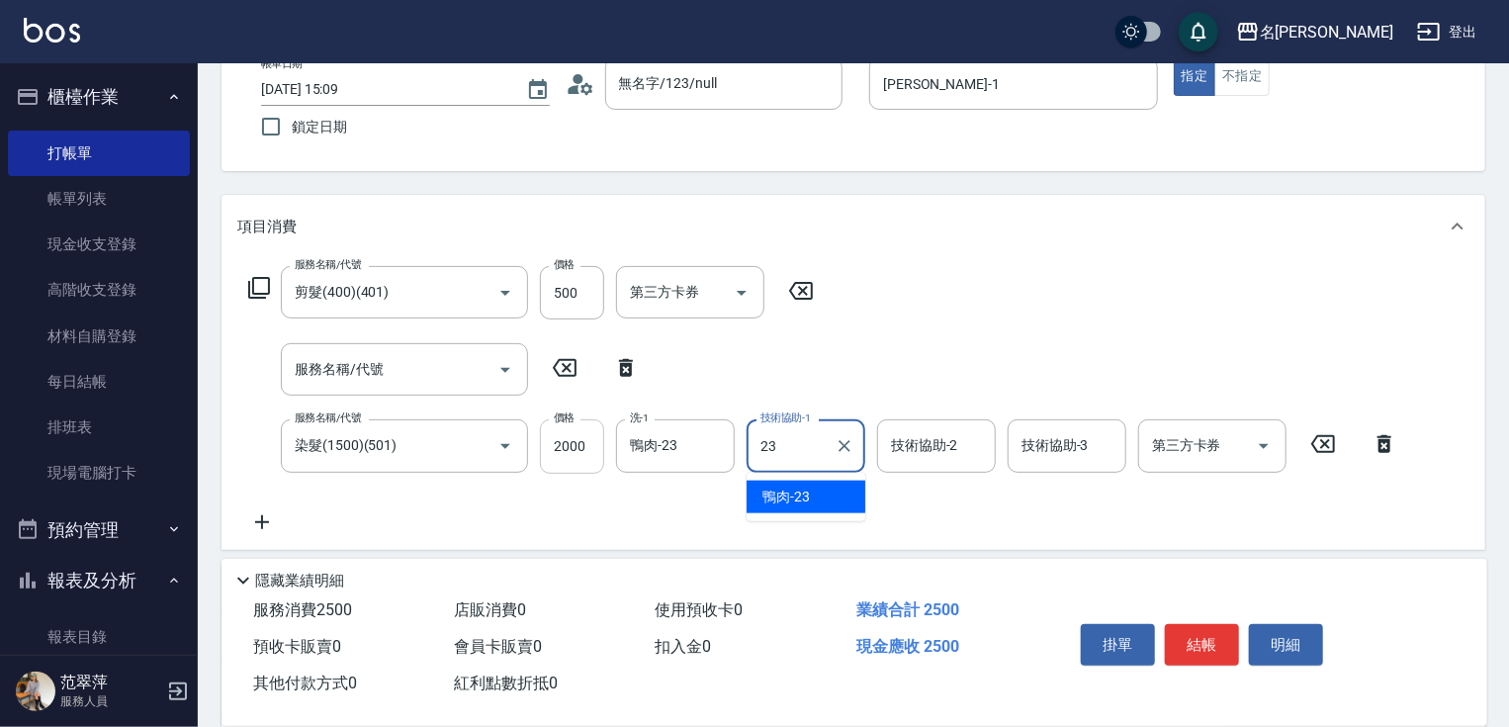
type input "鴨肉-23"
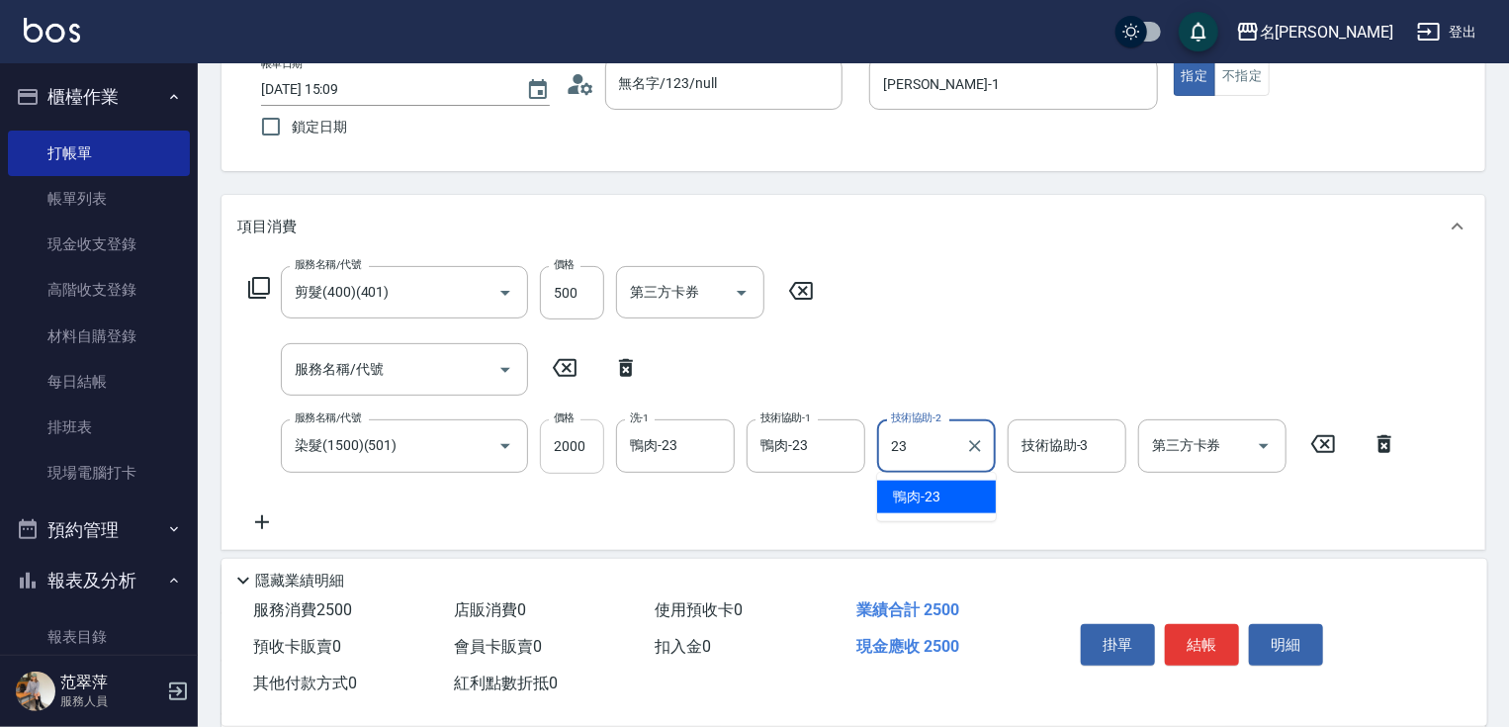
type input "鴨肉-23"
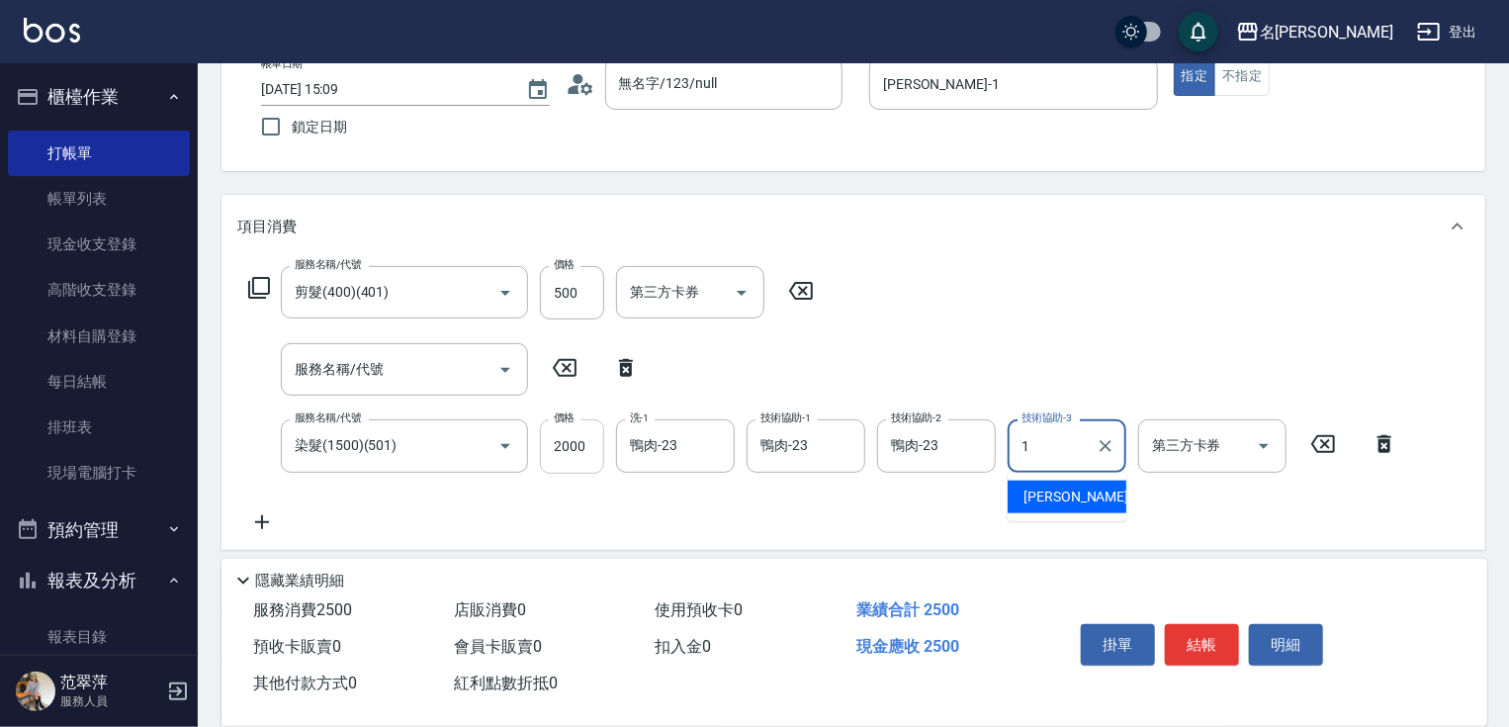
type input "[PERSON_NAME]-1"
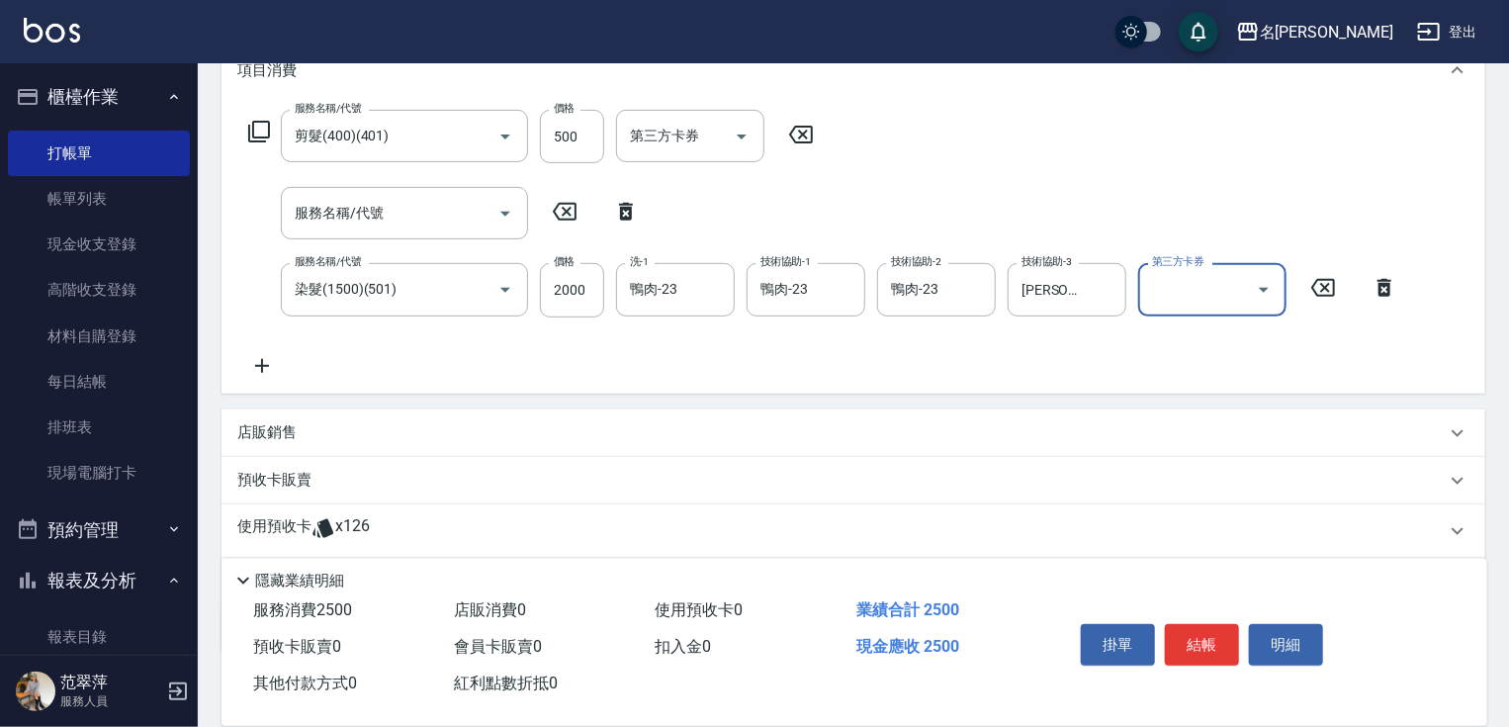
scroll to position [363, 0]
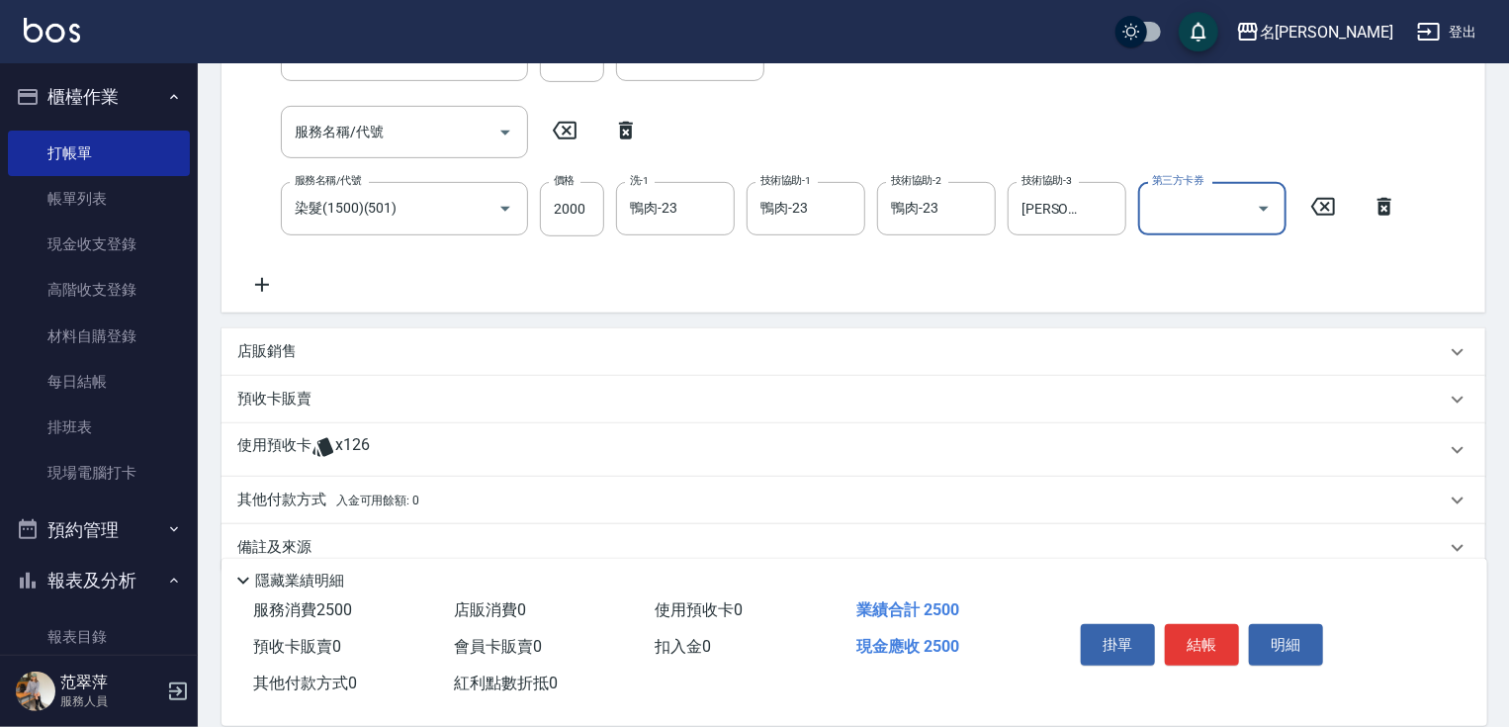
click at [286, 499] on p "其他付款方式 入金可用餘額: 0" at bounding box center [328, 501] width 182 height 22
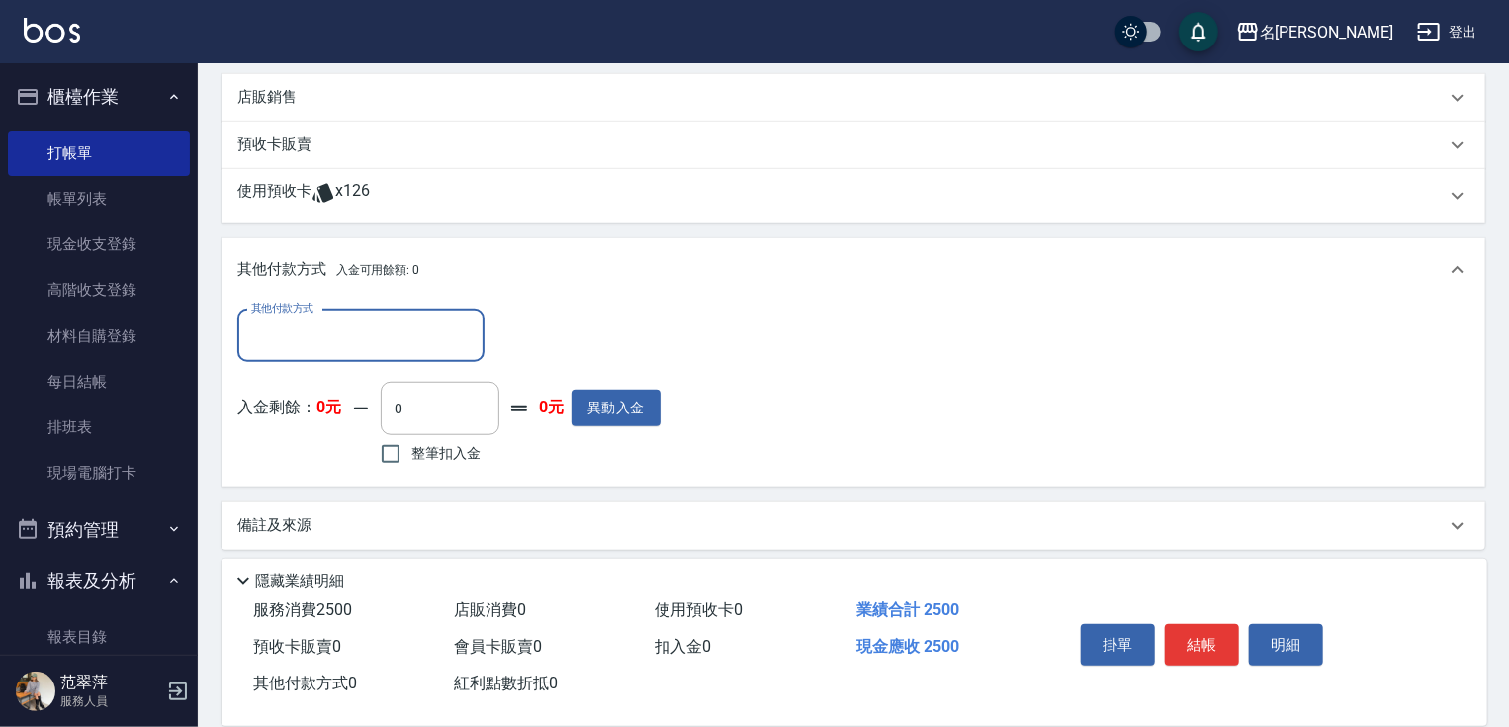
scroll to position [627, 0]
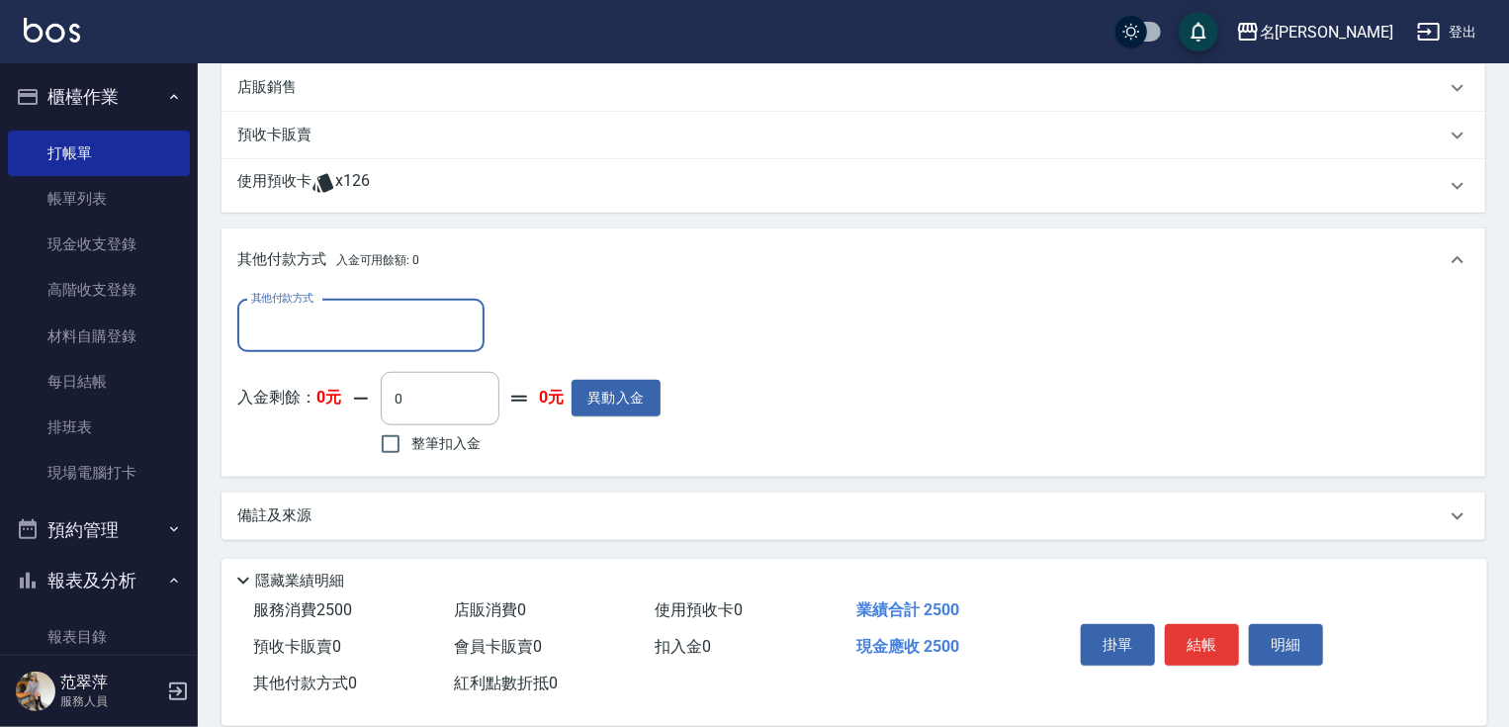
drag, startPoint x: 384, startPoint y: 305, endPoint x: 384, endPoint y: 318, distance: 13.8
click at [384, 316] on div "其他付款方式" at bounding box center [360, 326] width 247 height 52
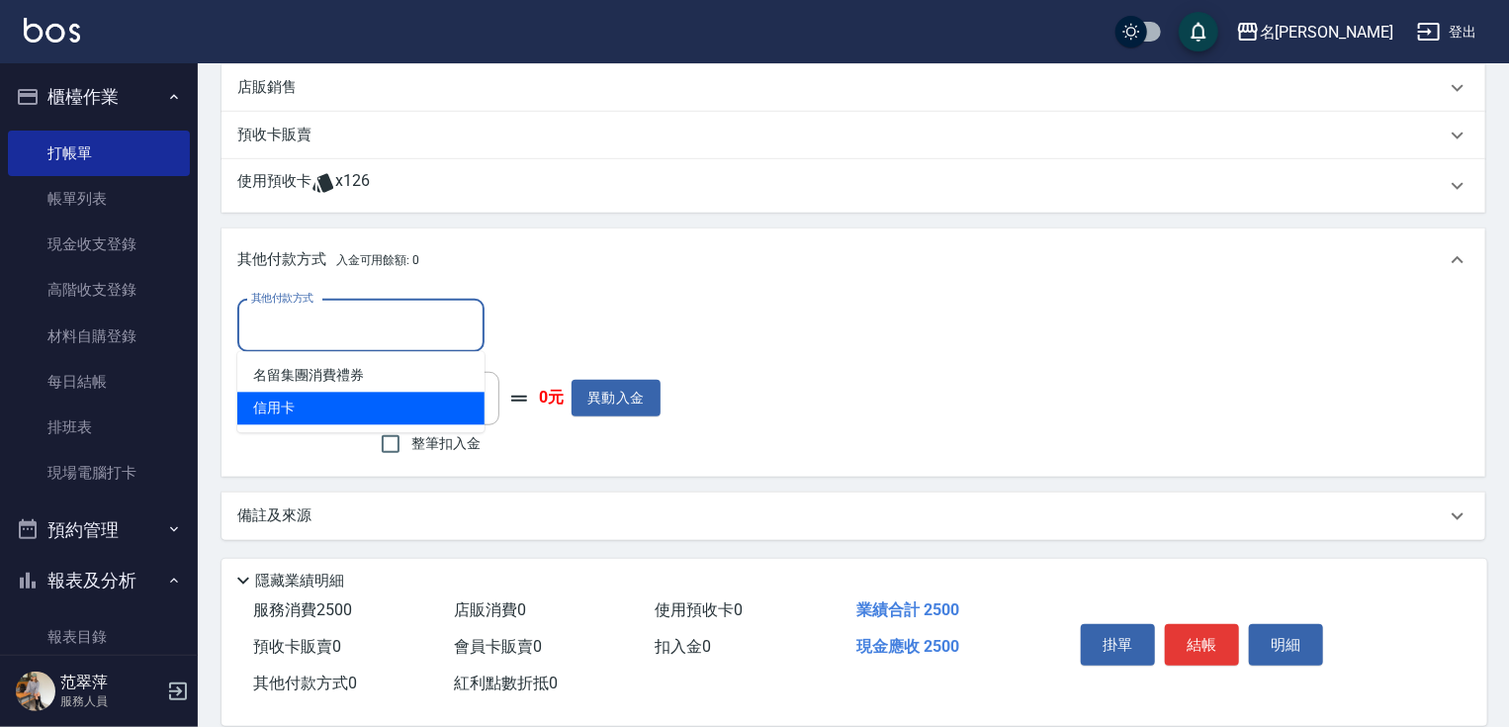
click at [361, 410] on span "信用卡" at bounding box center [360, 409] width 247 height 33
type input "信用卡"
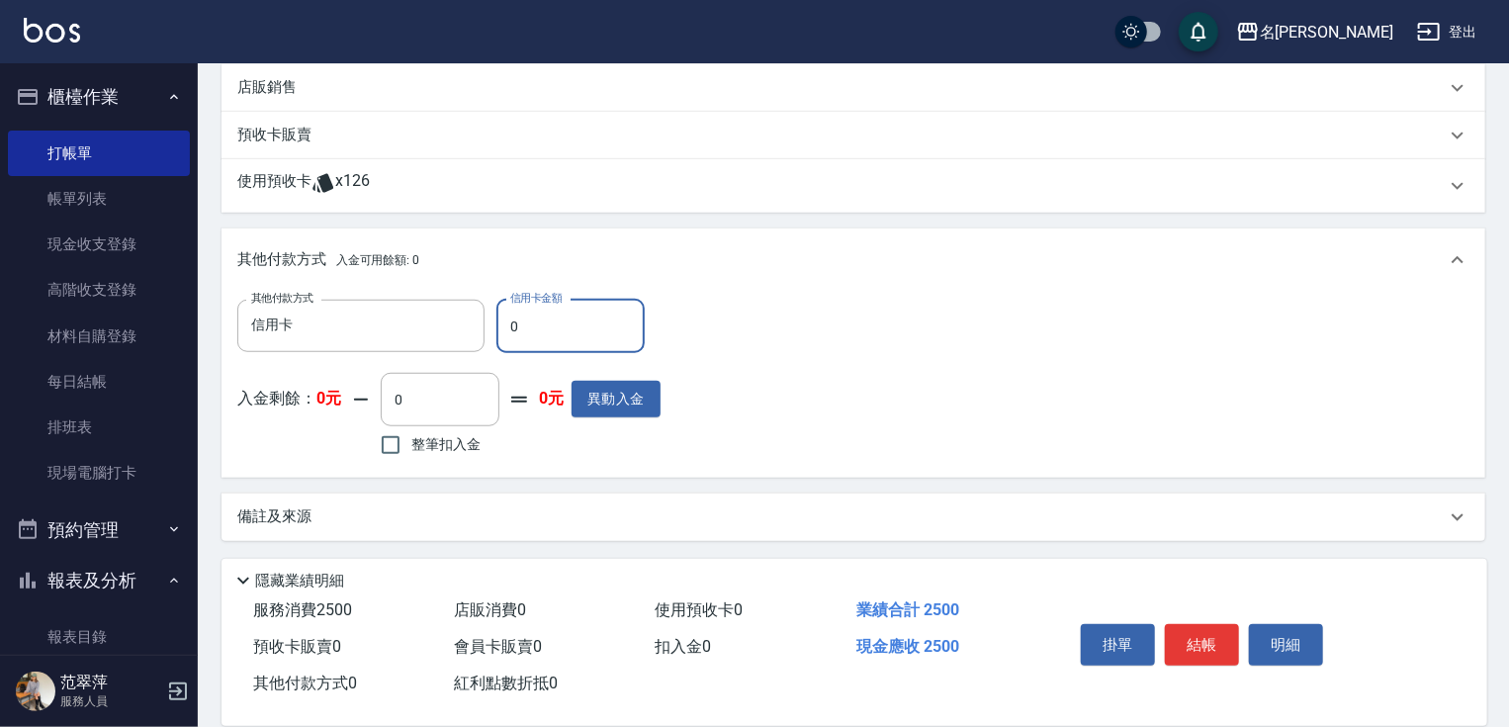
click at [510, 317] on input "0" at bounding box center [570, 326] width 148 height 53
type input "280"
click at [1199, 643] on button "結帳" at bounding box center [1202, 645] width 74 height 42
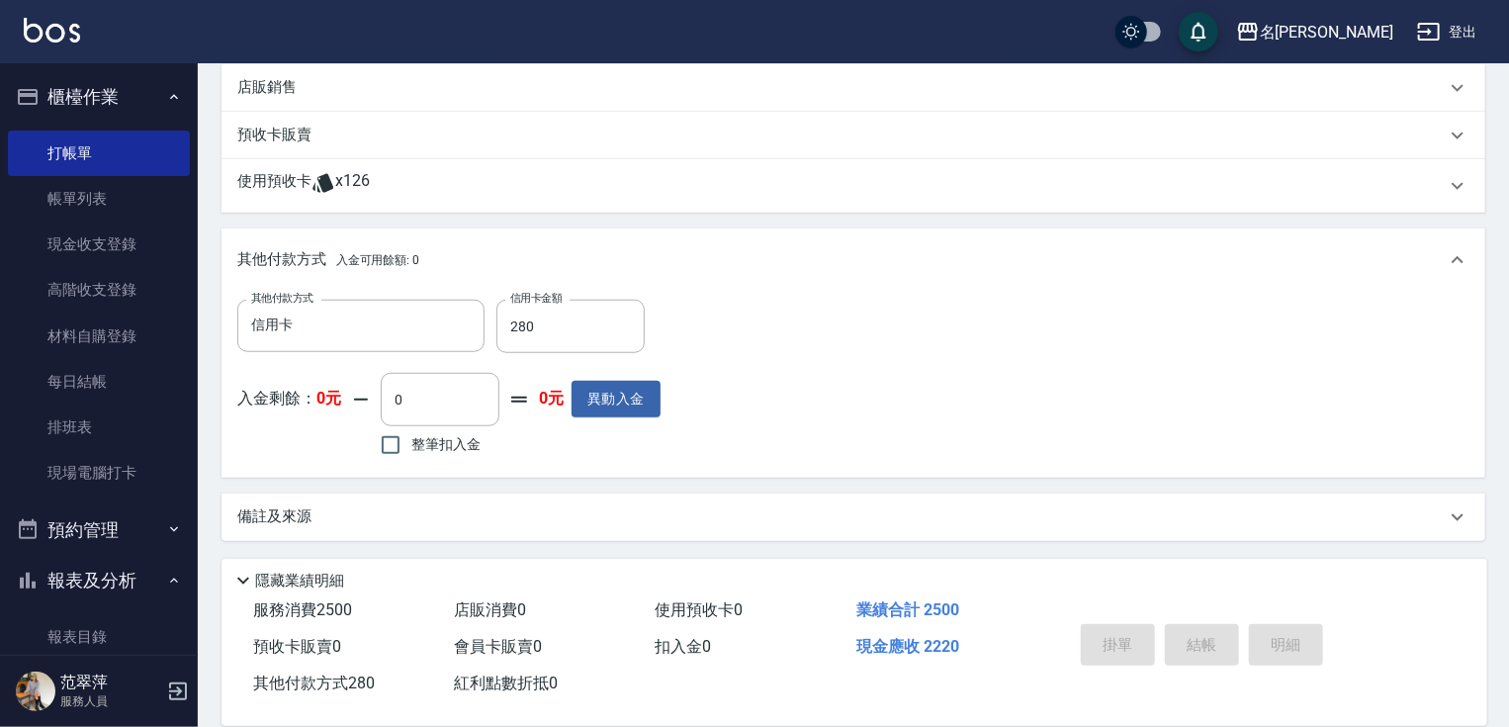
type input "[DATE] 15:10"
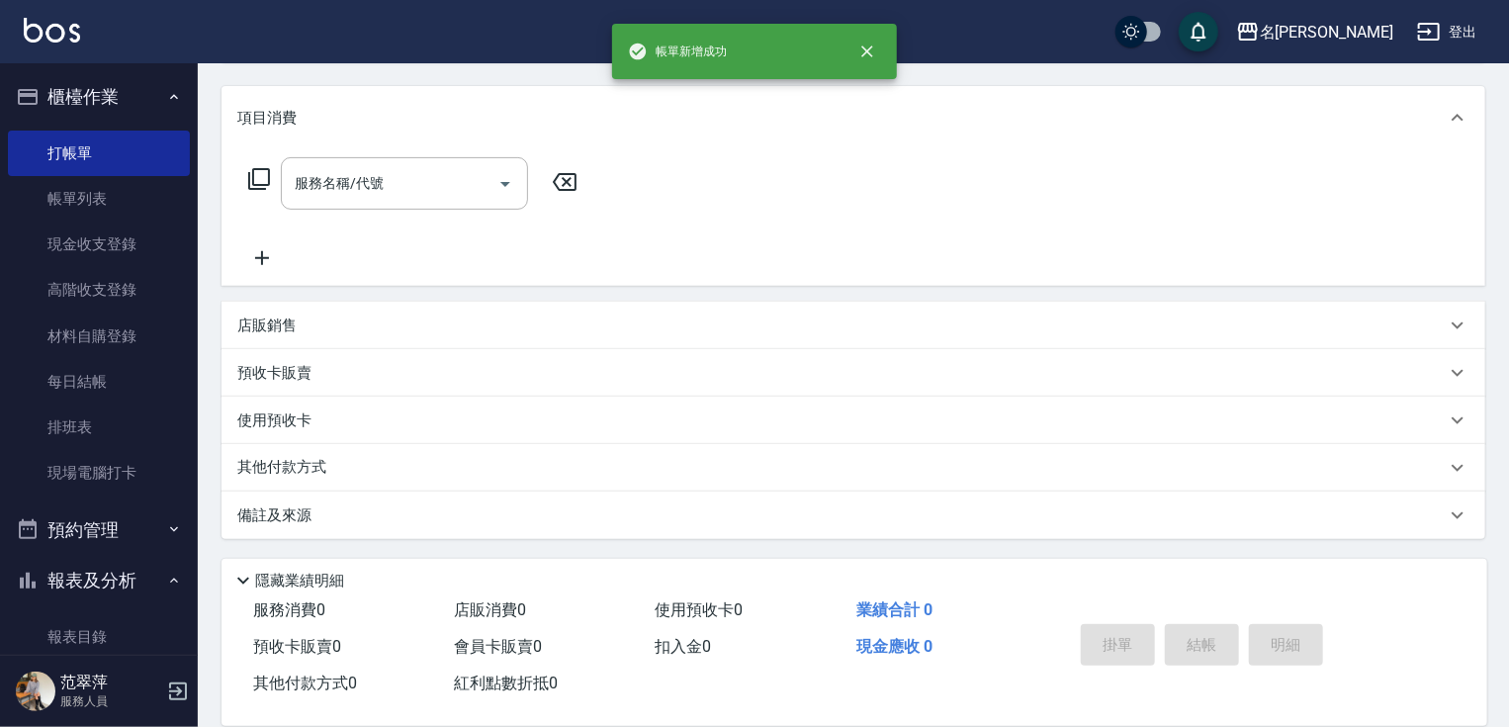
scroll to position [0, 0]
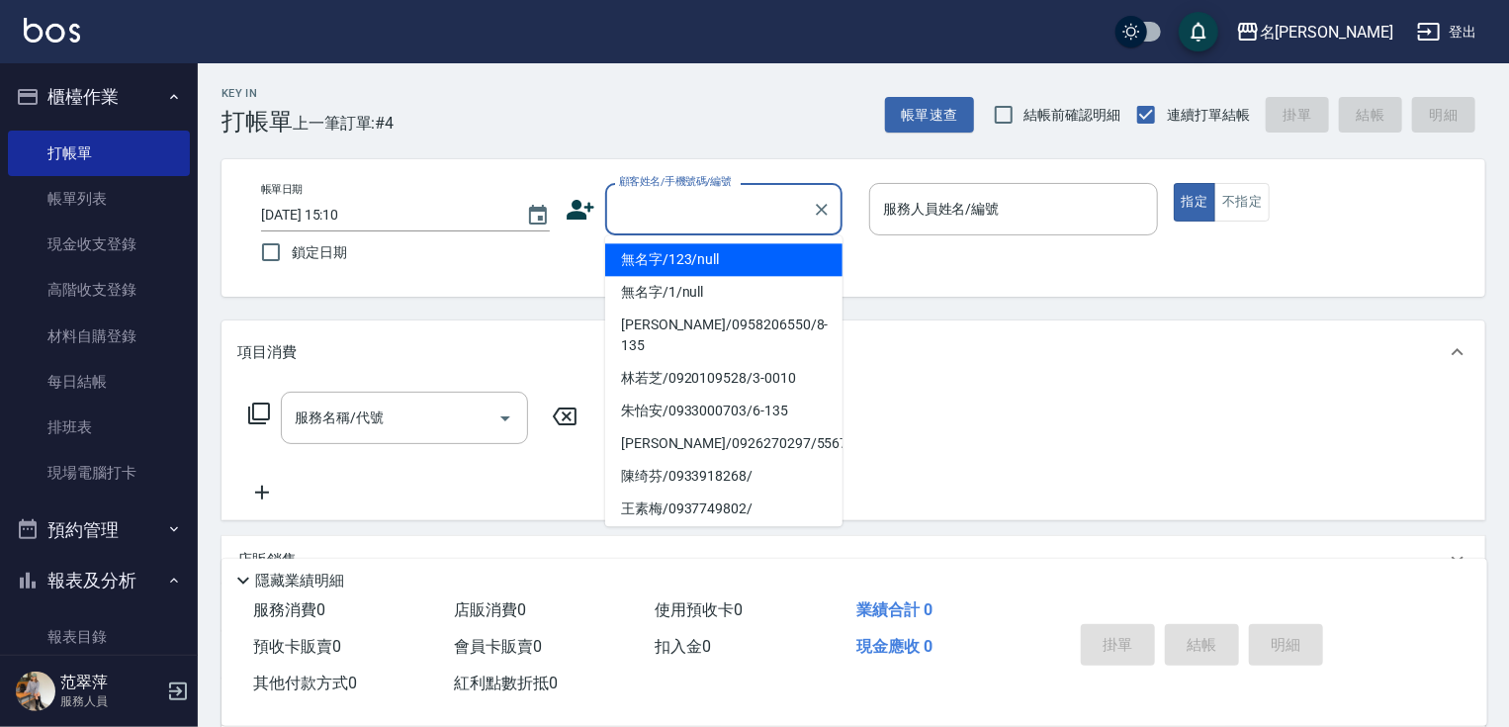
click at [723, 212] on input "顧客姓名/手機號碼/編號" at bounding box center [709, 209] width 190 height 35
click at [736, 256] on li "無名字/123/null" at bounding box center [723, 259] width 237 height 33
type input "無名字/123/null"
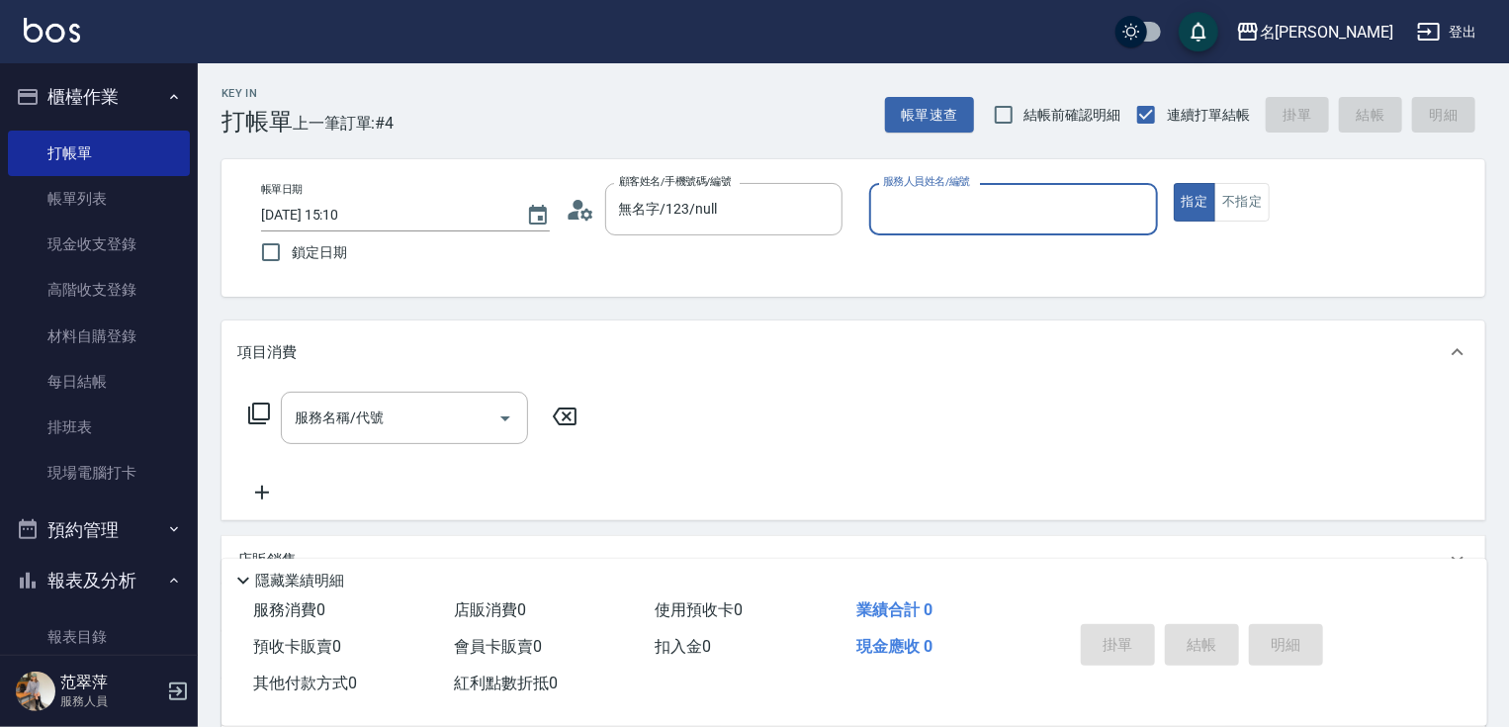
click at [957, 212] on input "服務人員姓名/編號" at bounding box center [1013, 209] width 271 height 35
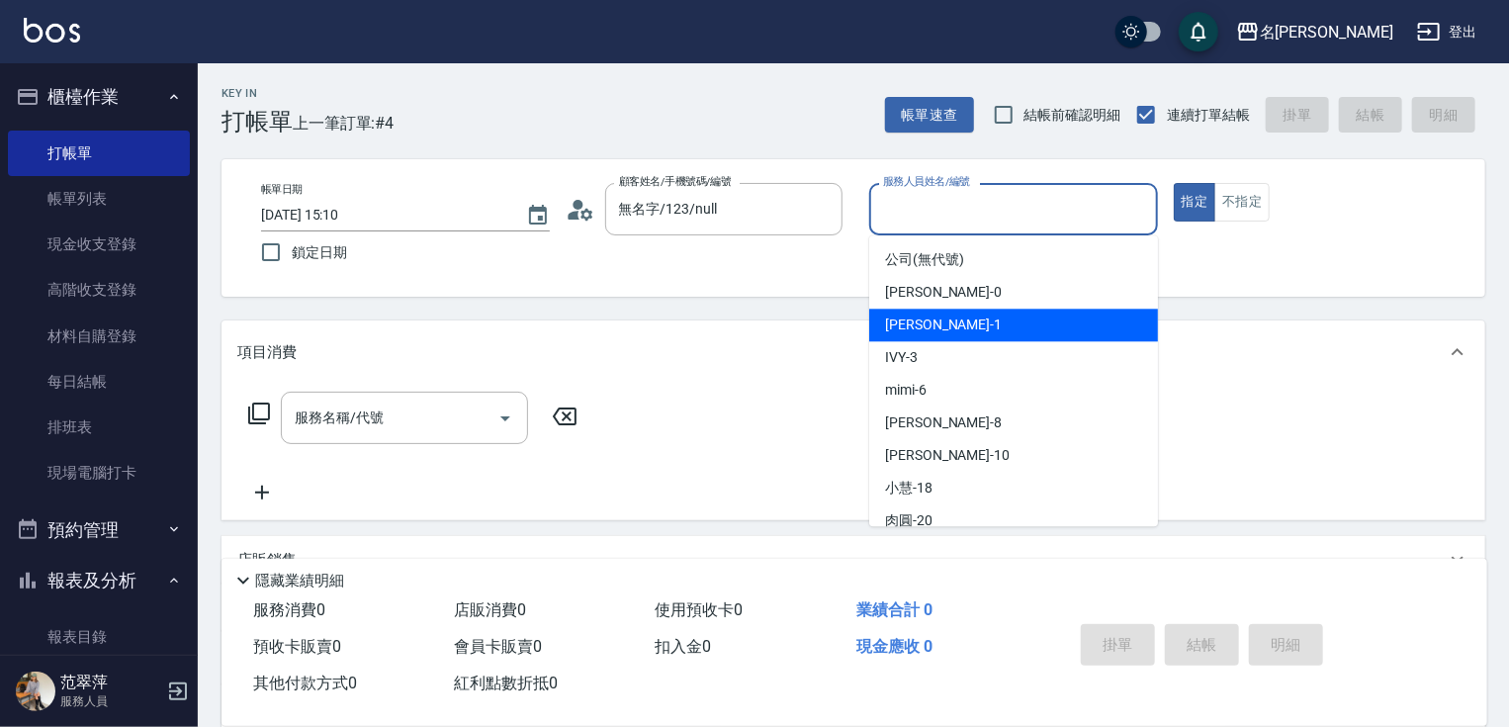
click at [973, 324] on div "[PERSON_NAME] -1" at bounding box center [1013, 325] width 289 height 33
type input "[PERSON_NAME]-1"
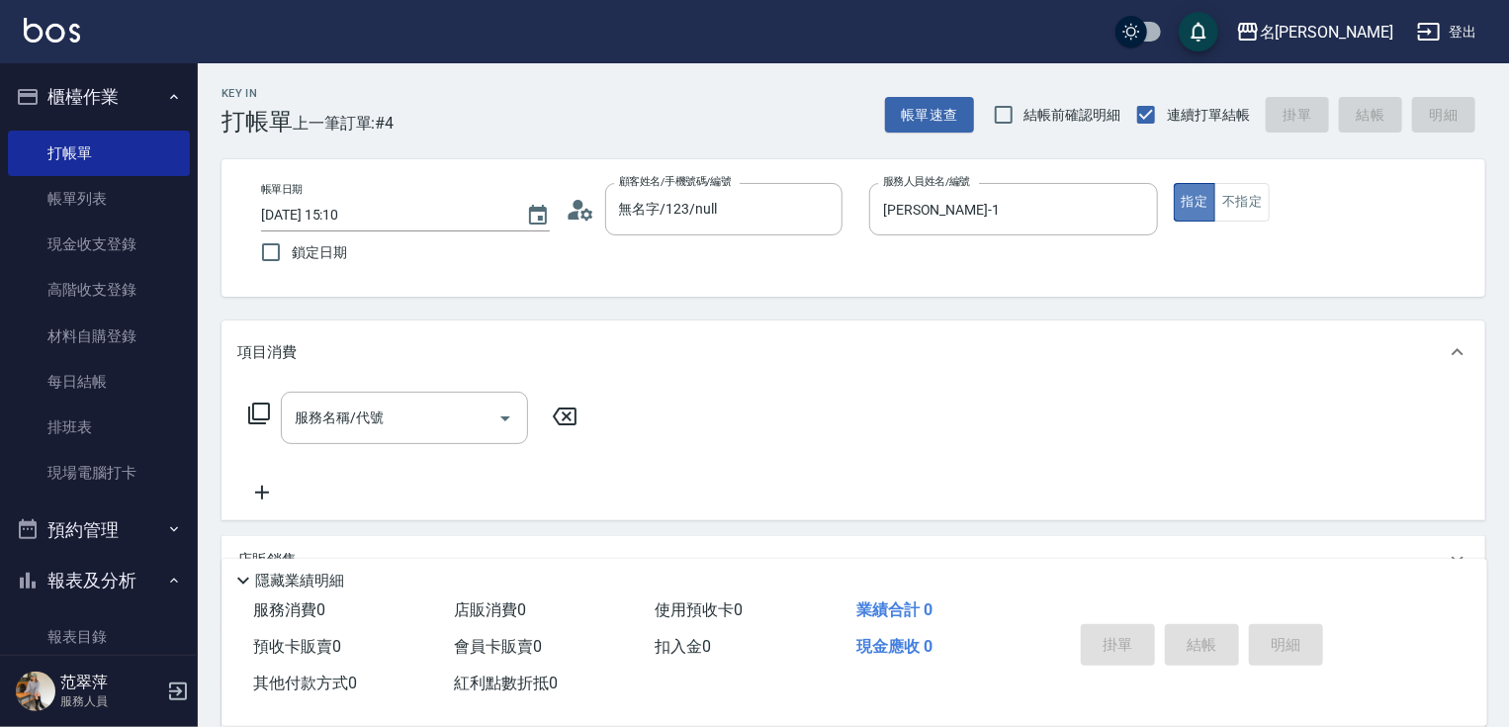
click at [1185, 206] on button "指定" at bounding box center [1195, 202] width 43 height 39
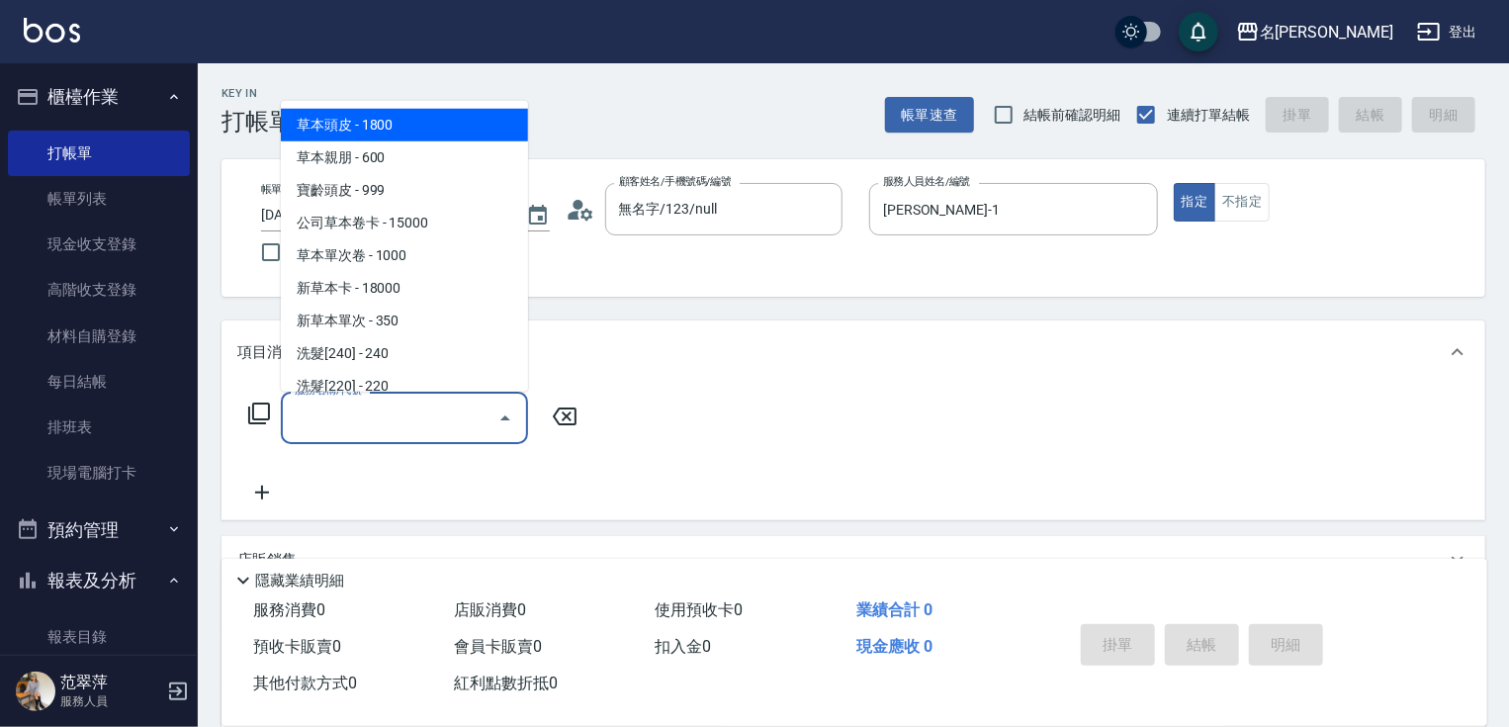
click at [340, 424] on input "服務名稱/代號" at bounding box center [390, 418] width 200 height 35
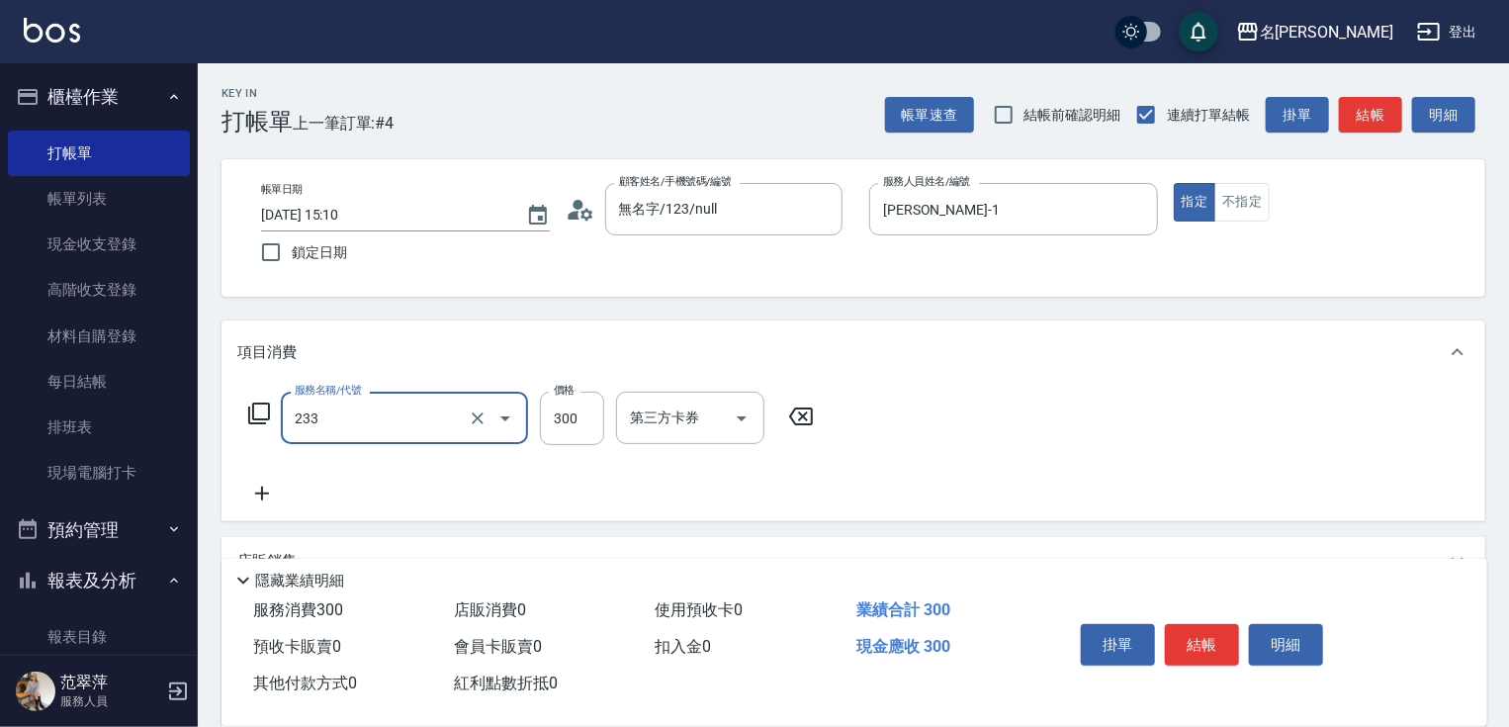
type input "洗髮300(233)"
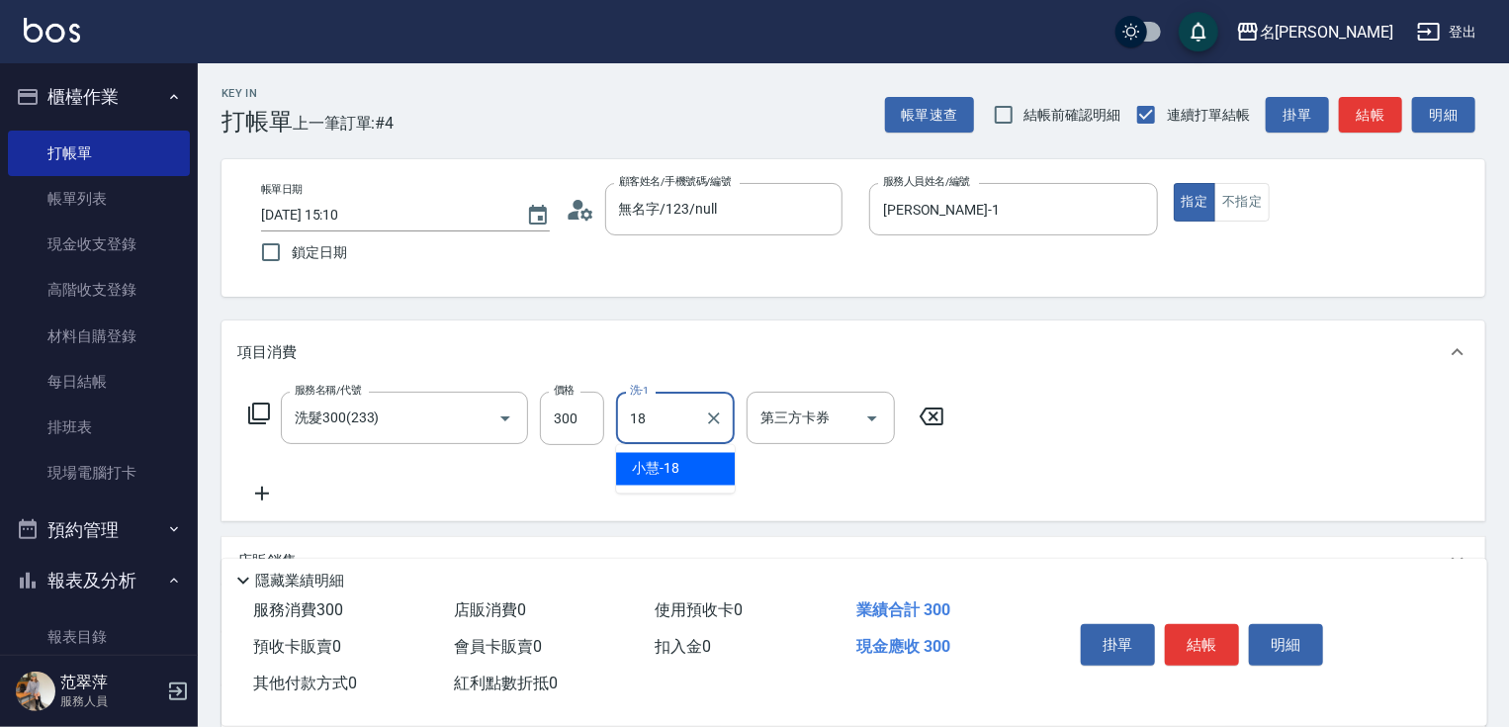
type input "[PERSON_NAME]-18"
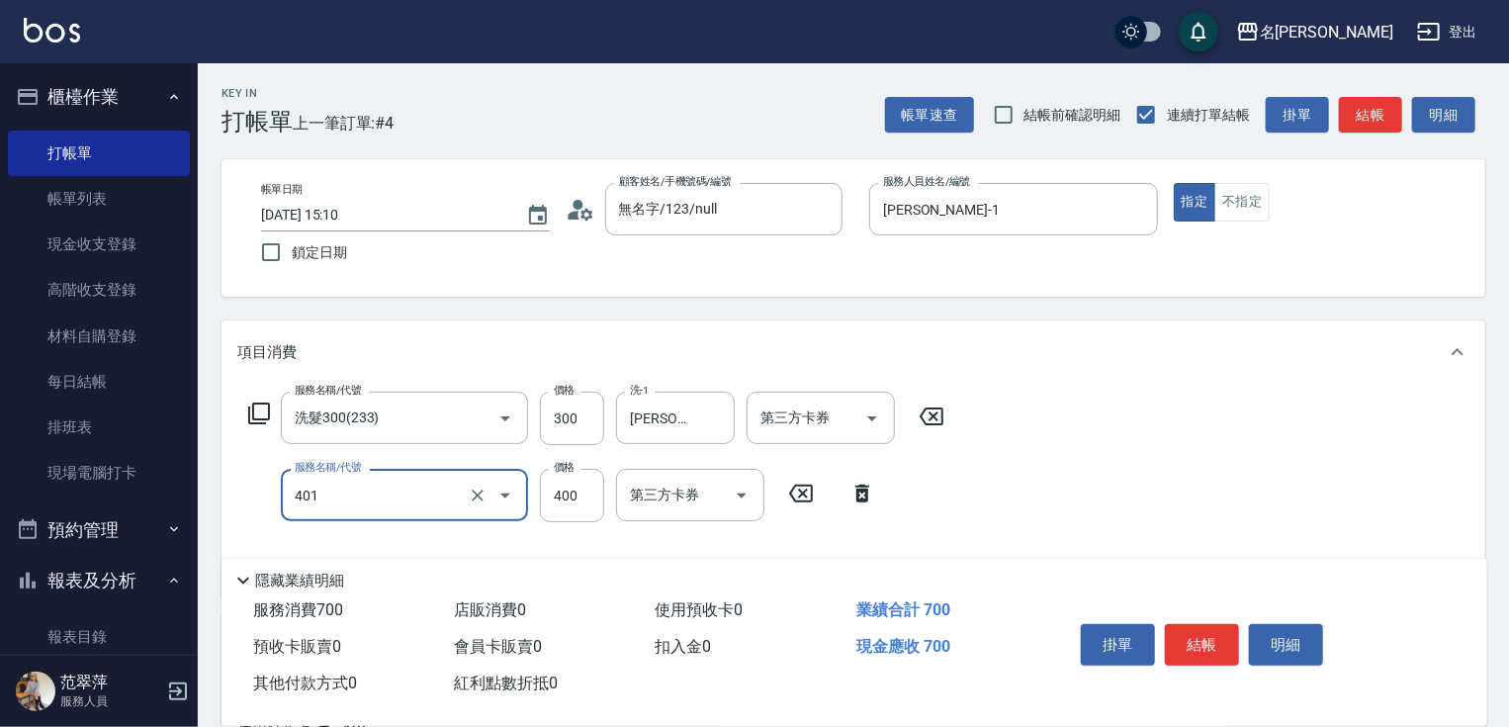
type input "剪髮(400)(401)"
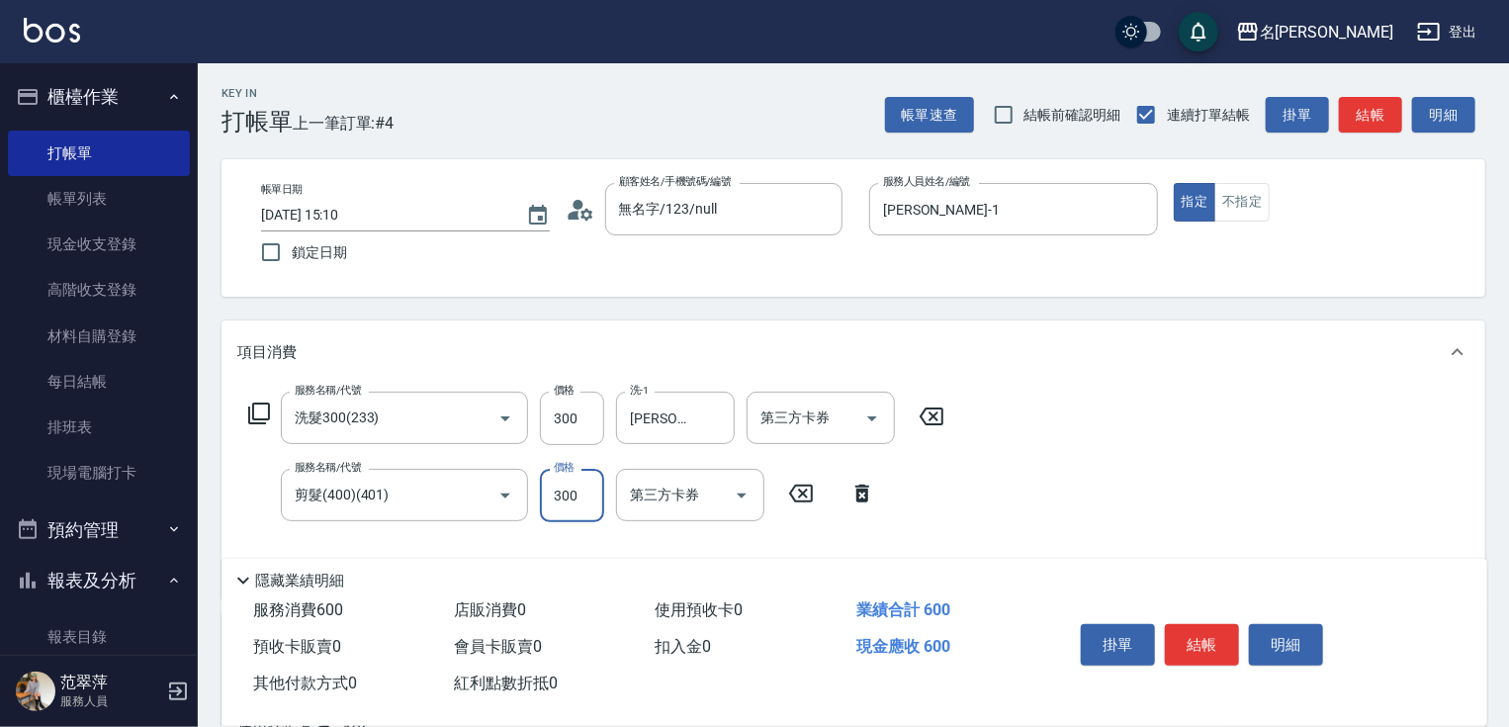
type input "300"
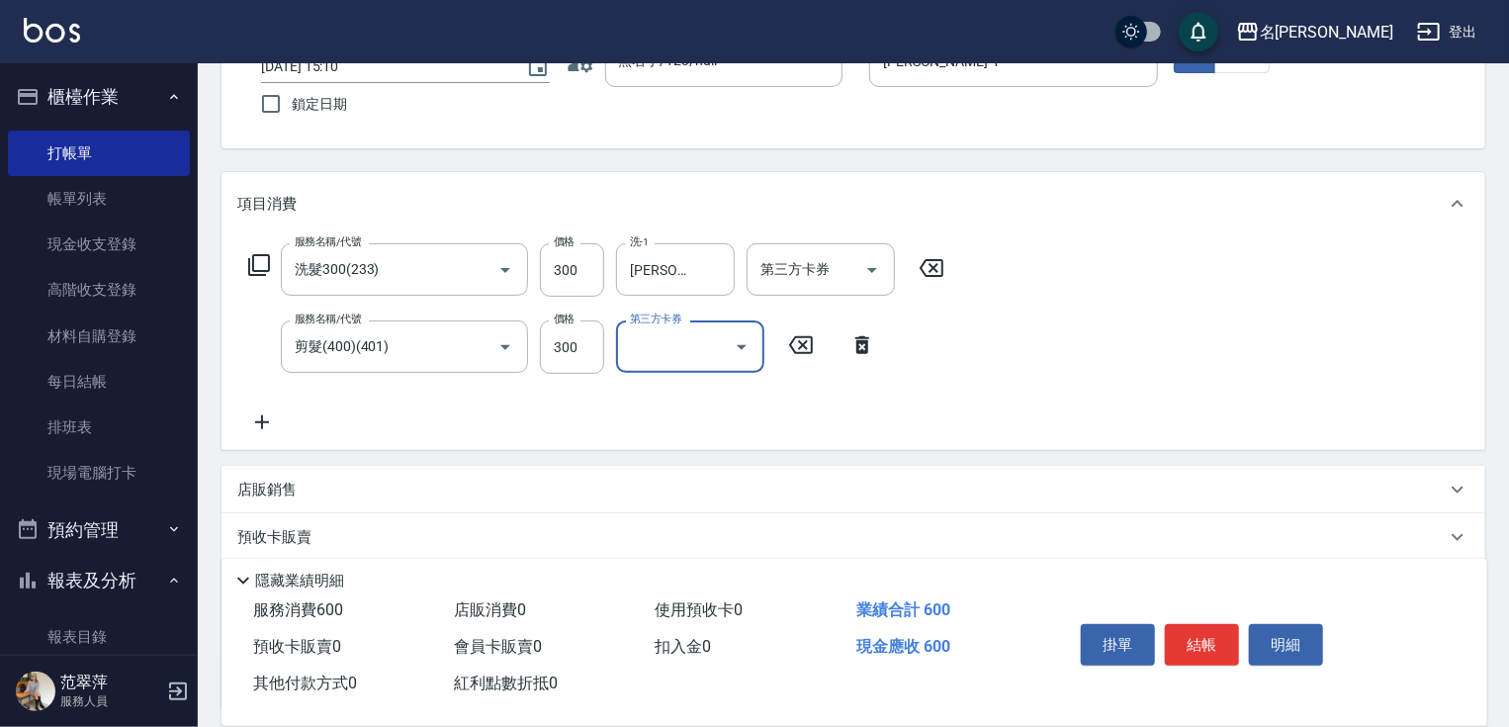
scroll to position [317, 0]
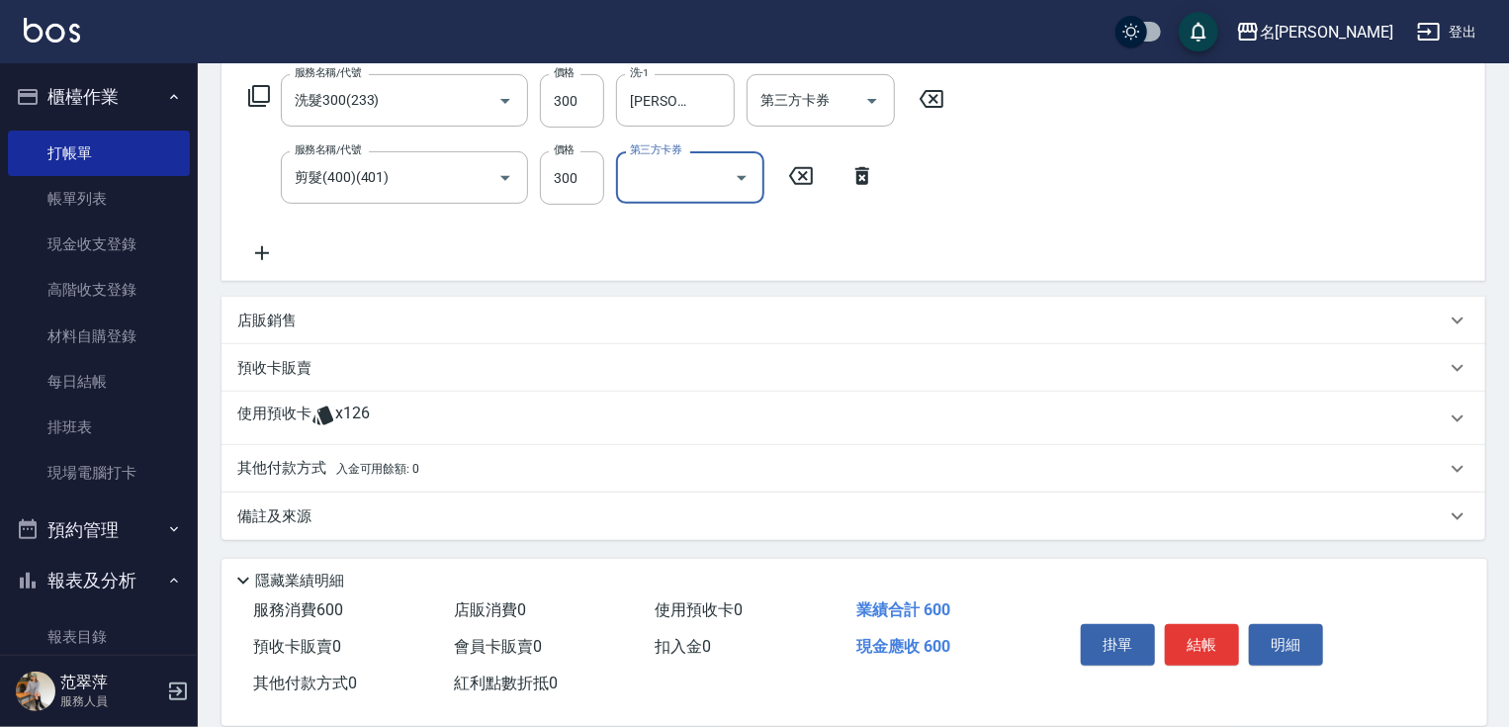
click at [278, 475] on p "其他付款方式 入金可用餘額: 0" at bounding box center [328, 469] width 182 height 22
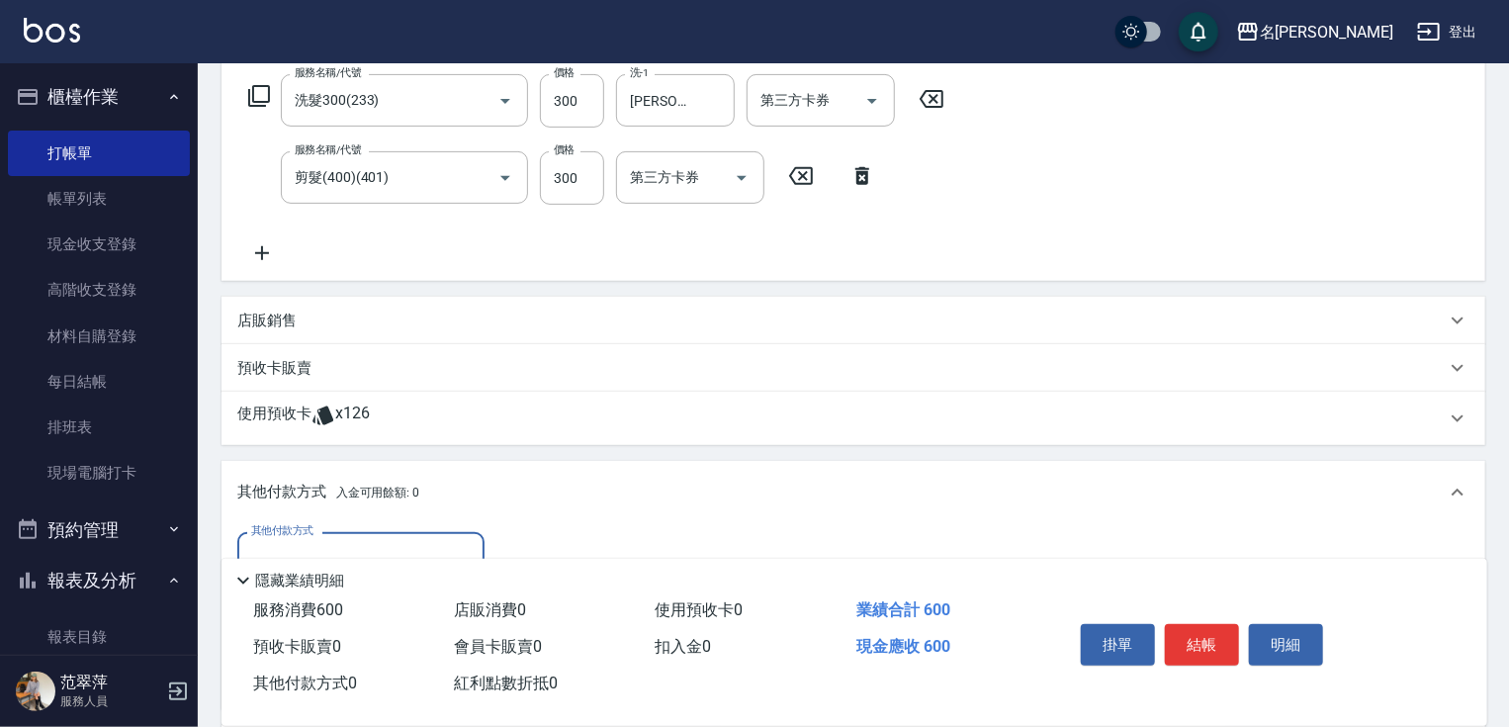
scroll to position [0, 0]
click at [296, 535] on label "其他付款方式" at bounding box center [282, 530] width 62 height 15
click at [296, 541] on input "其他付款方式" at bounding box center [360, 558] width 229 height 35
click at [368, 559] on div "隱藏業績明細" at bounding box center [855, 576] width 1266 height 34
click at [386, 546] on input "其他付款方式" at bounding box center [360, 558] width 229 height 35
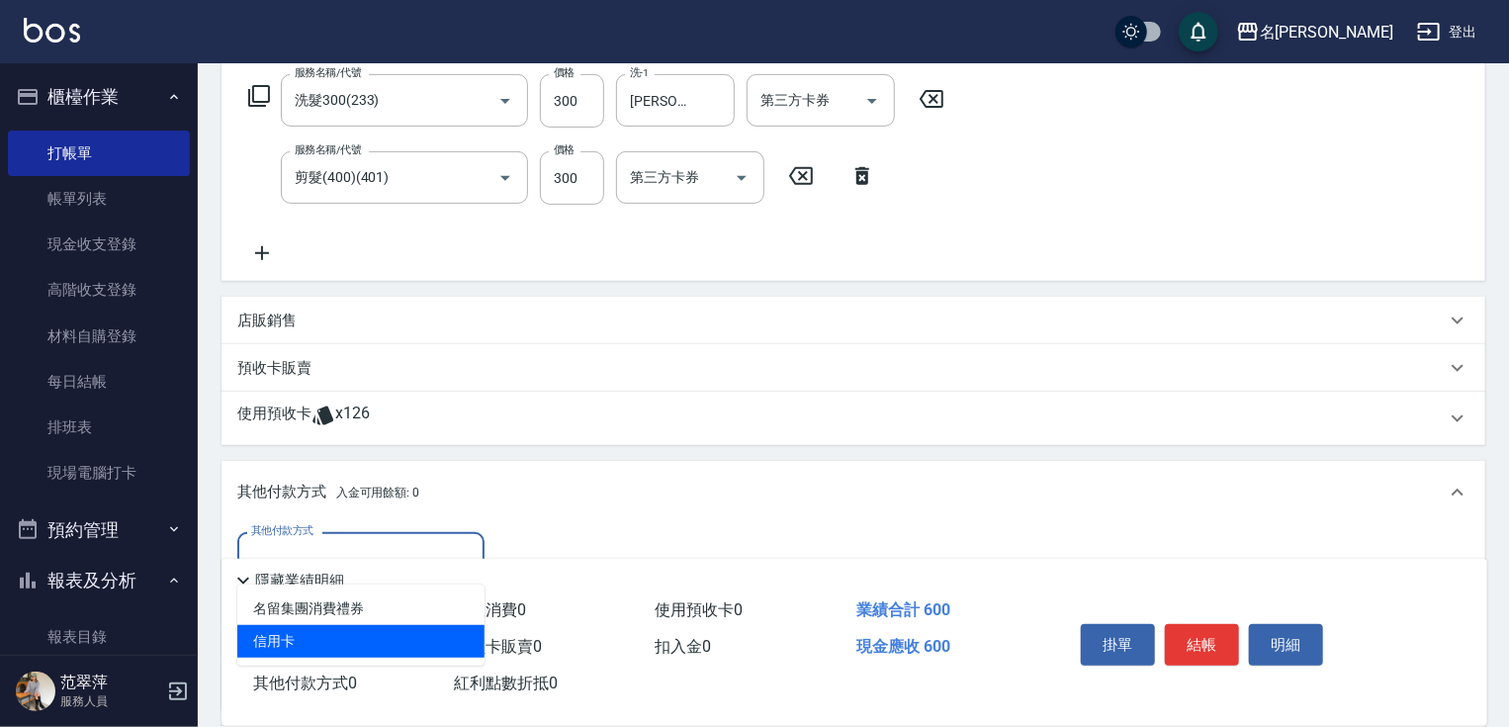
click at [375, 638] on span "信用卡" at bounding box center [360, 641] width 247 height 33
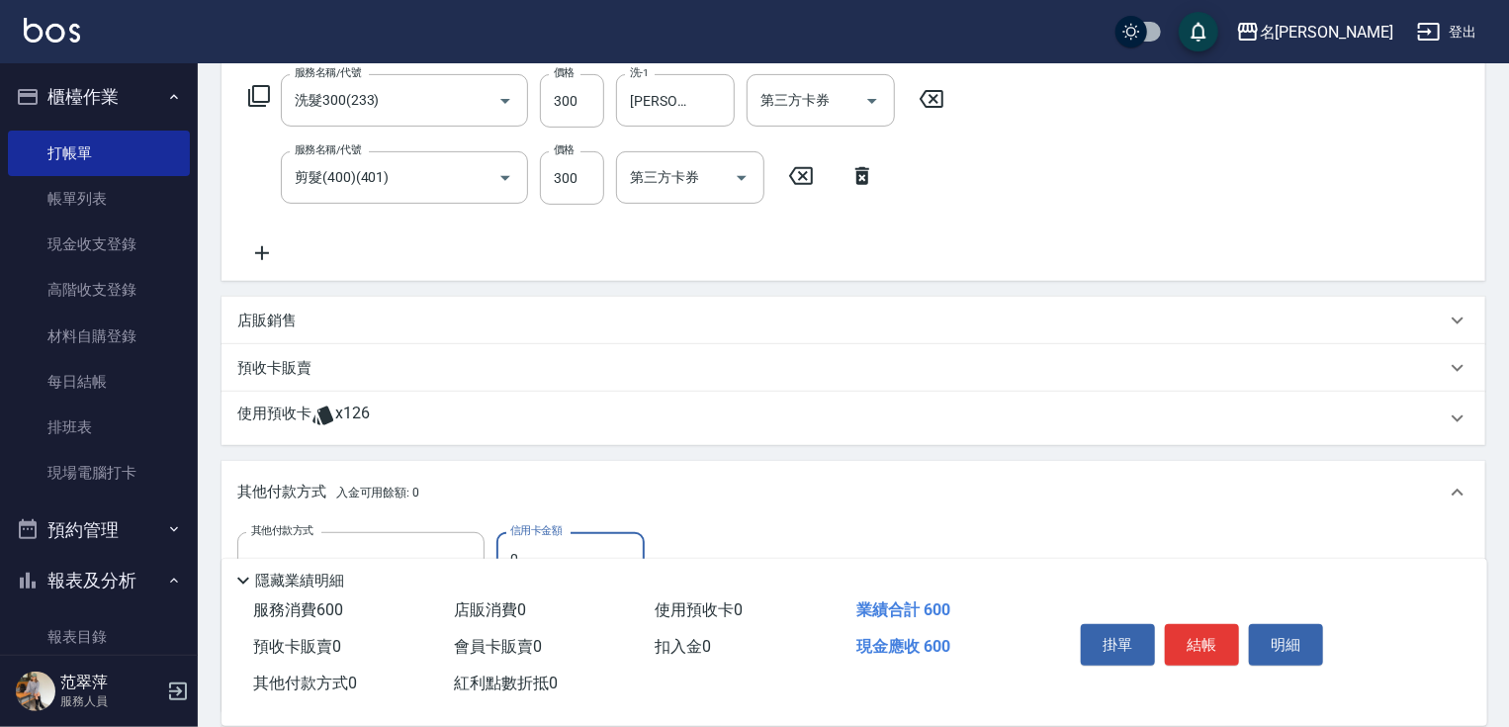
type input "信用卡"
click at [534, 547] on input "0" at bounding box center [570, 558] width 148 height 53
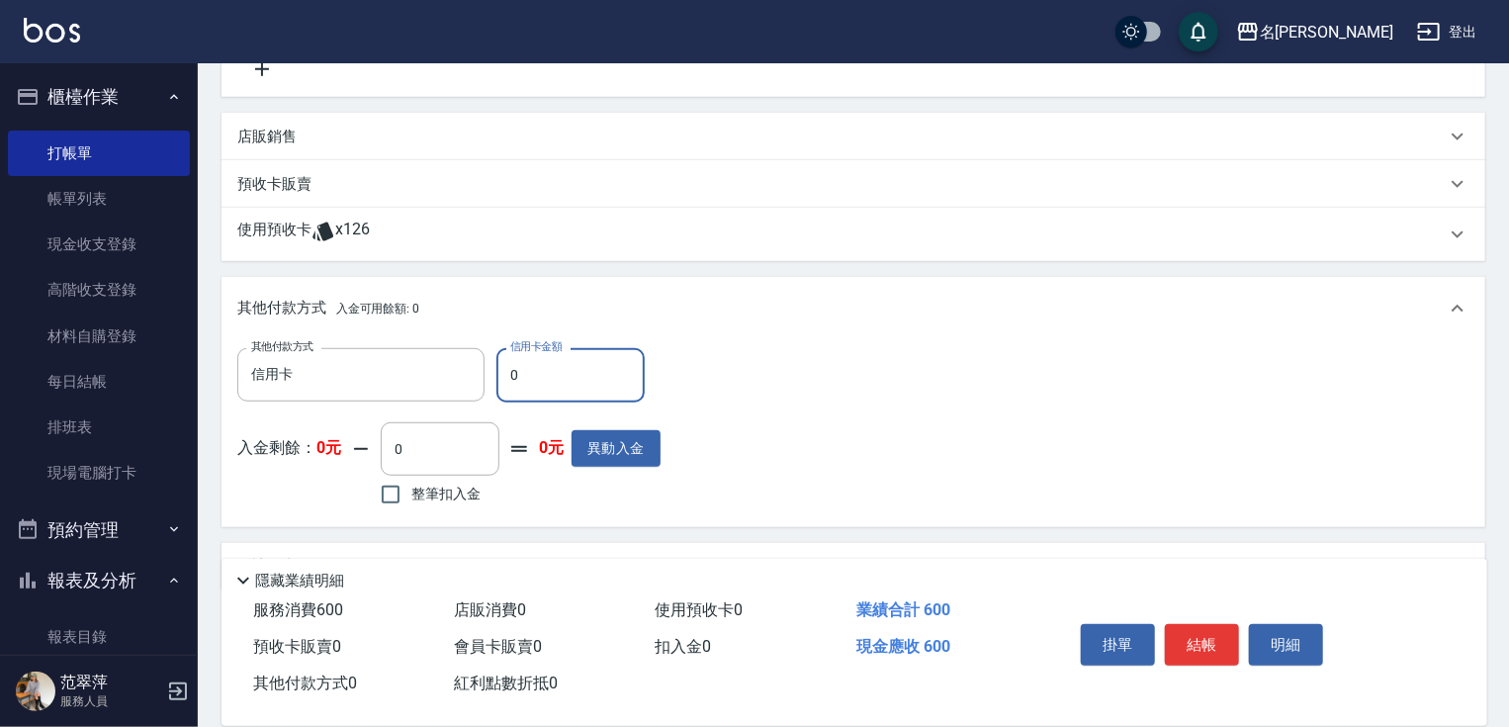
scroll to position [536, 0]
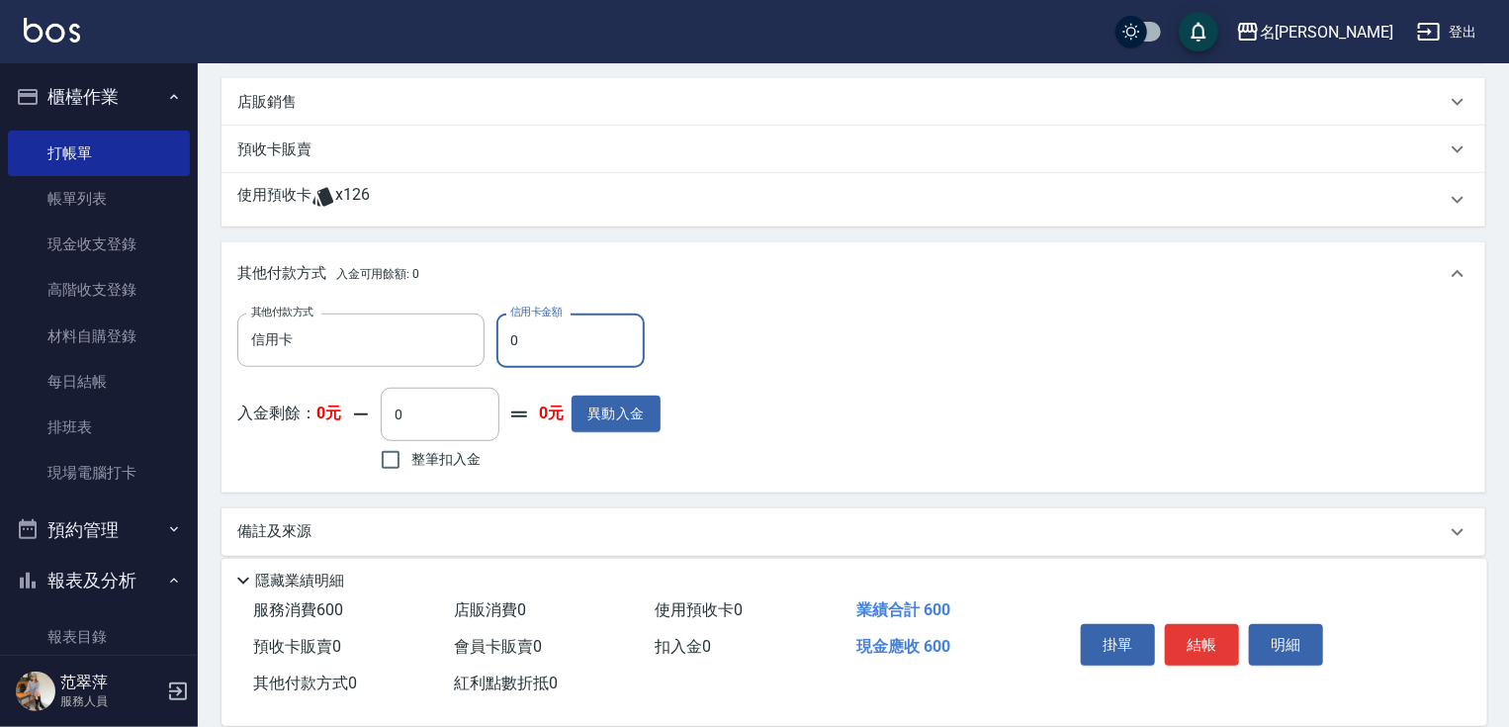
click at [508, 340] on input "0" at bounding box center [570, 340] width 148 height 53
type input "600"
click at [1225, 649] on button "結帳" at bounding box center [1202, 645] width 74 height 42
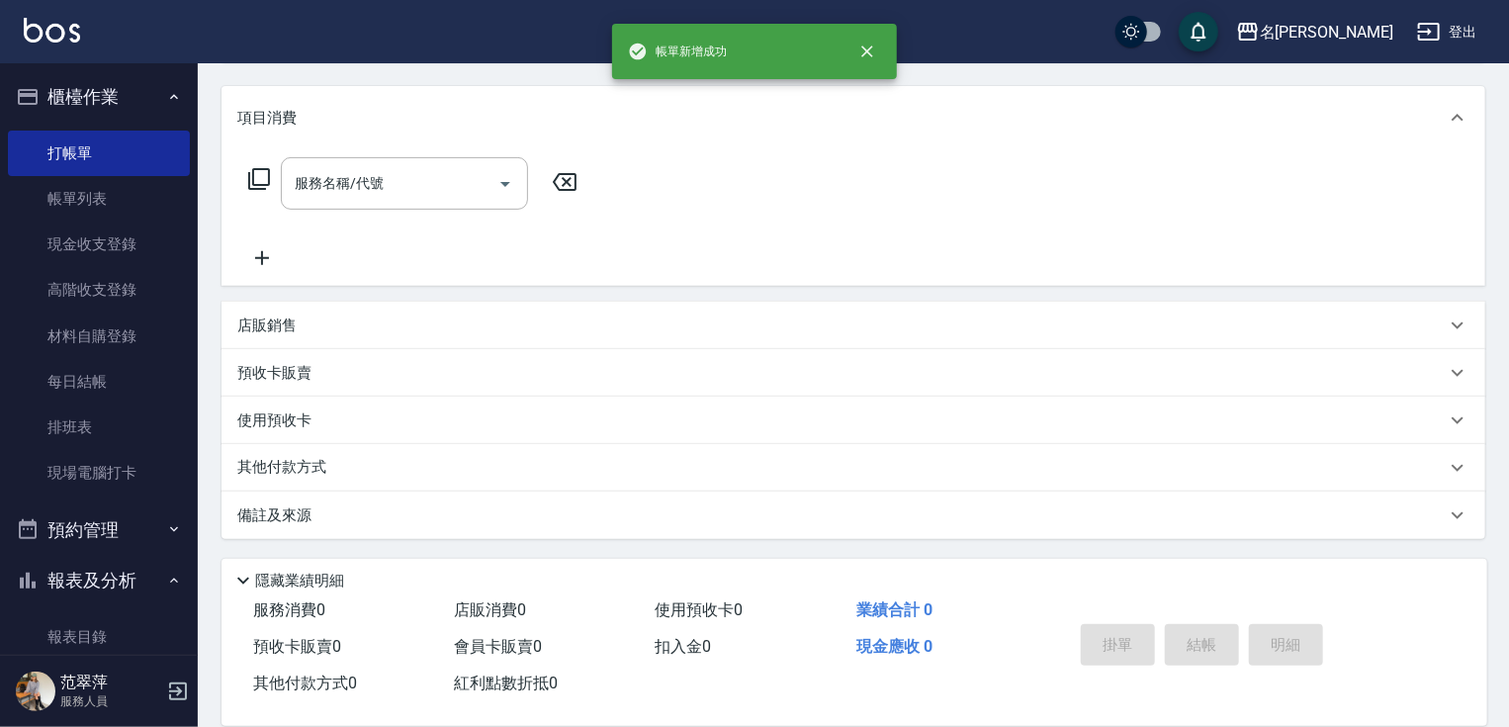
scroll to position [0, 0]
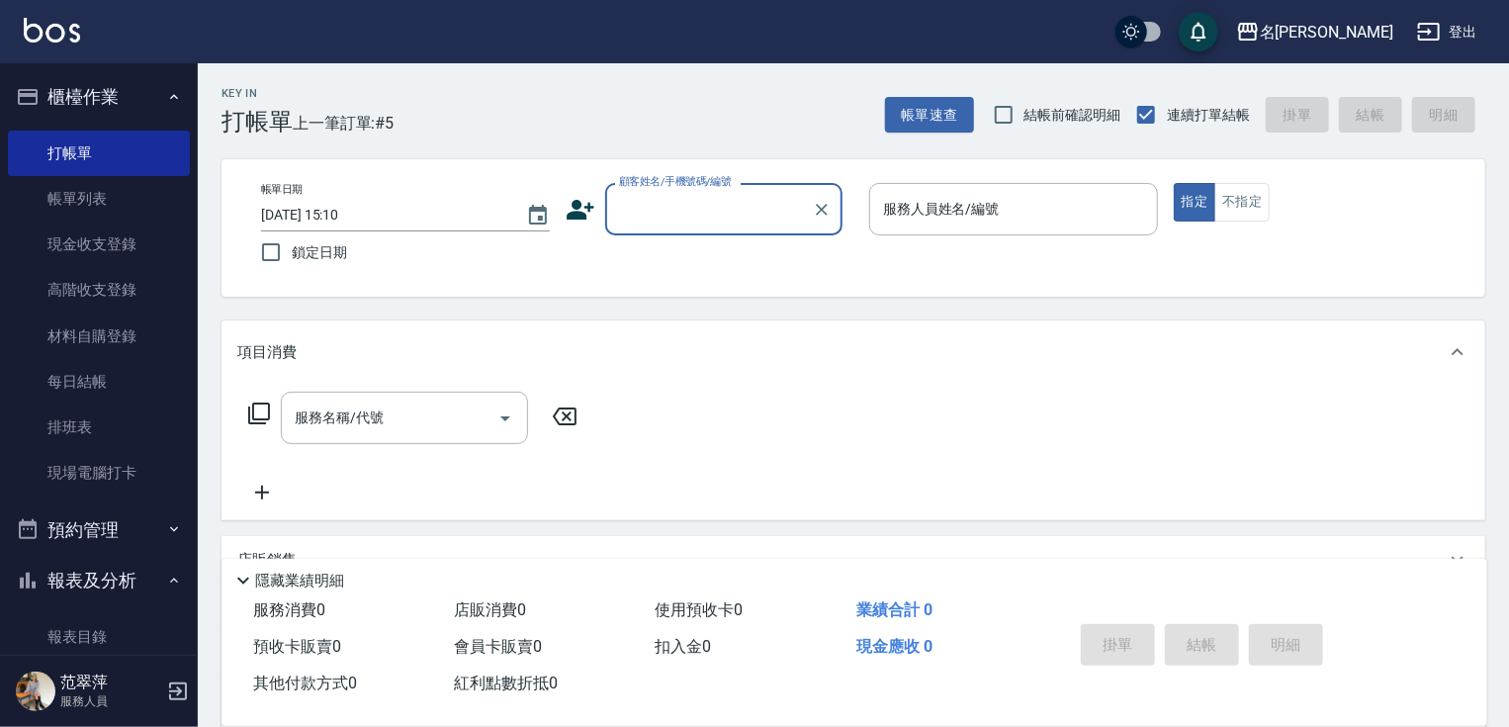
click at [649, 206] on input "顧客姓名/手機號碼/編號" at bounding box center [709, 209] width 190 height 35
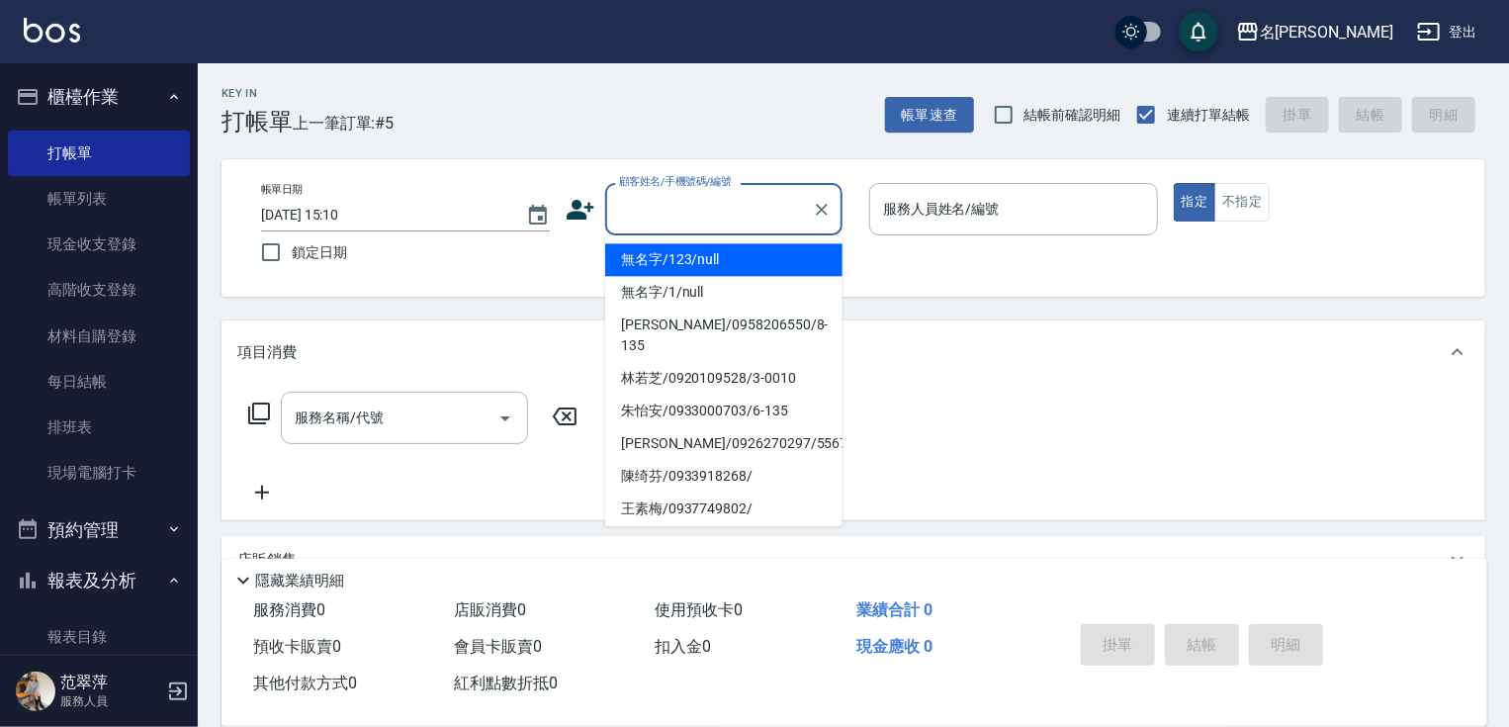
click at [670, 252] on li "無名字/123/null" at bounding box center [723, 259] width 237 height 33
type input "無名字/123/null"
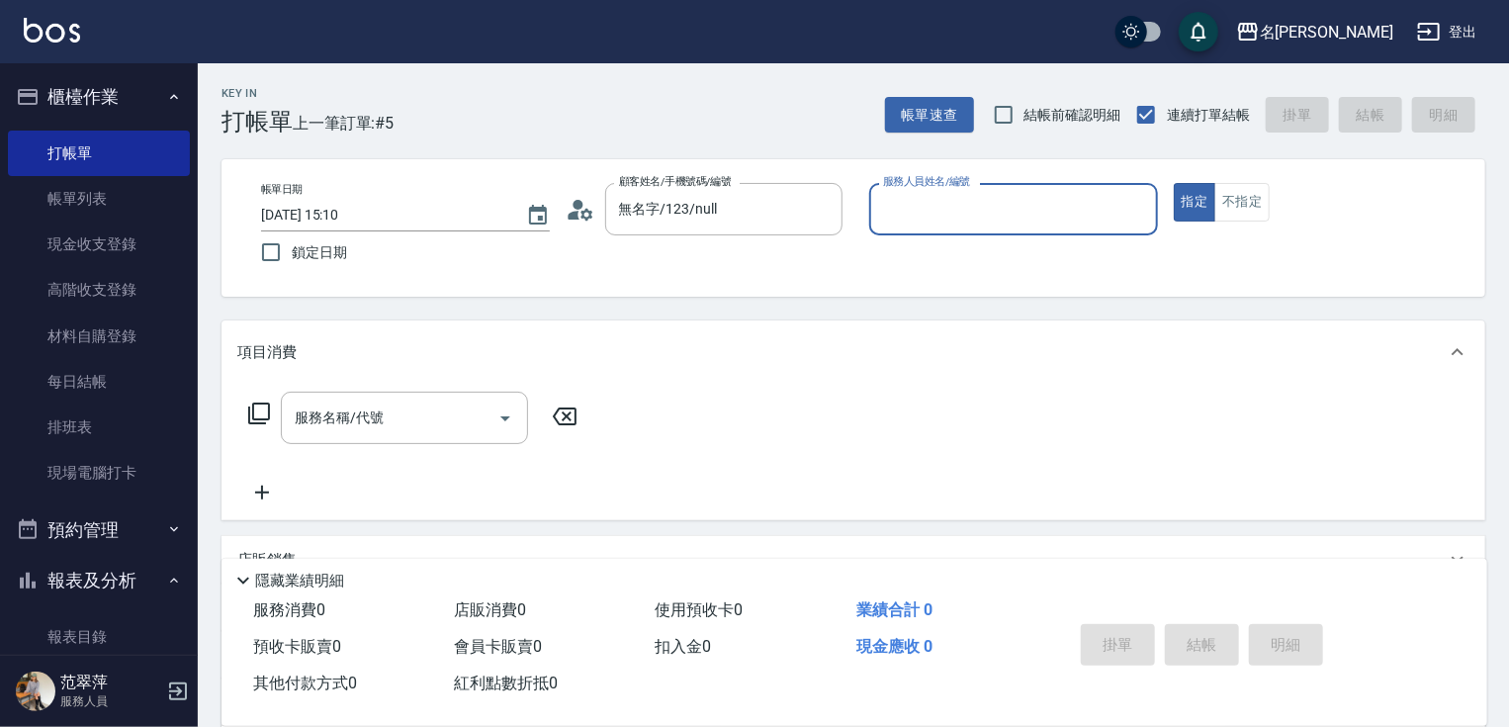
click at [952, 202] on input "服務人員姓名/編號" at bounding box center [1013, 209] width 271 height 35
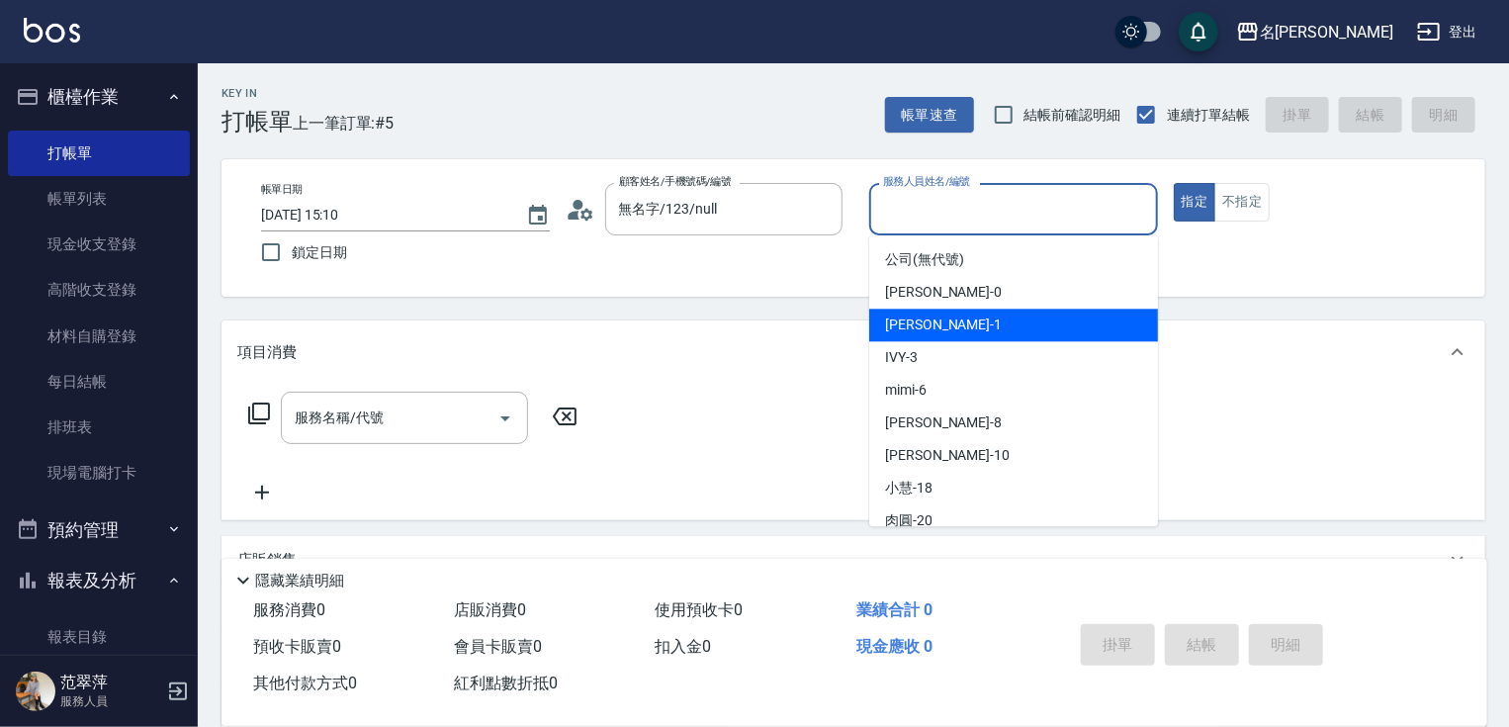
click at [936, 310] on div "[PERSON_NAME] -1" at bounding box center [1013, 325] width 289 height 33
type input "[PERSON_NAME]-1"
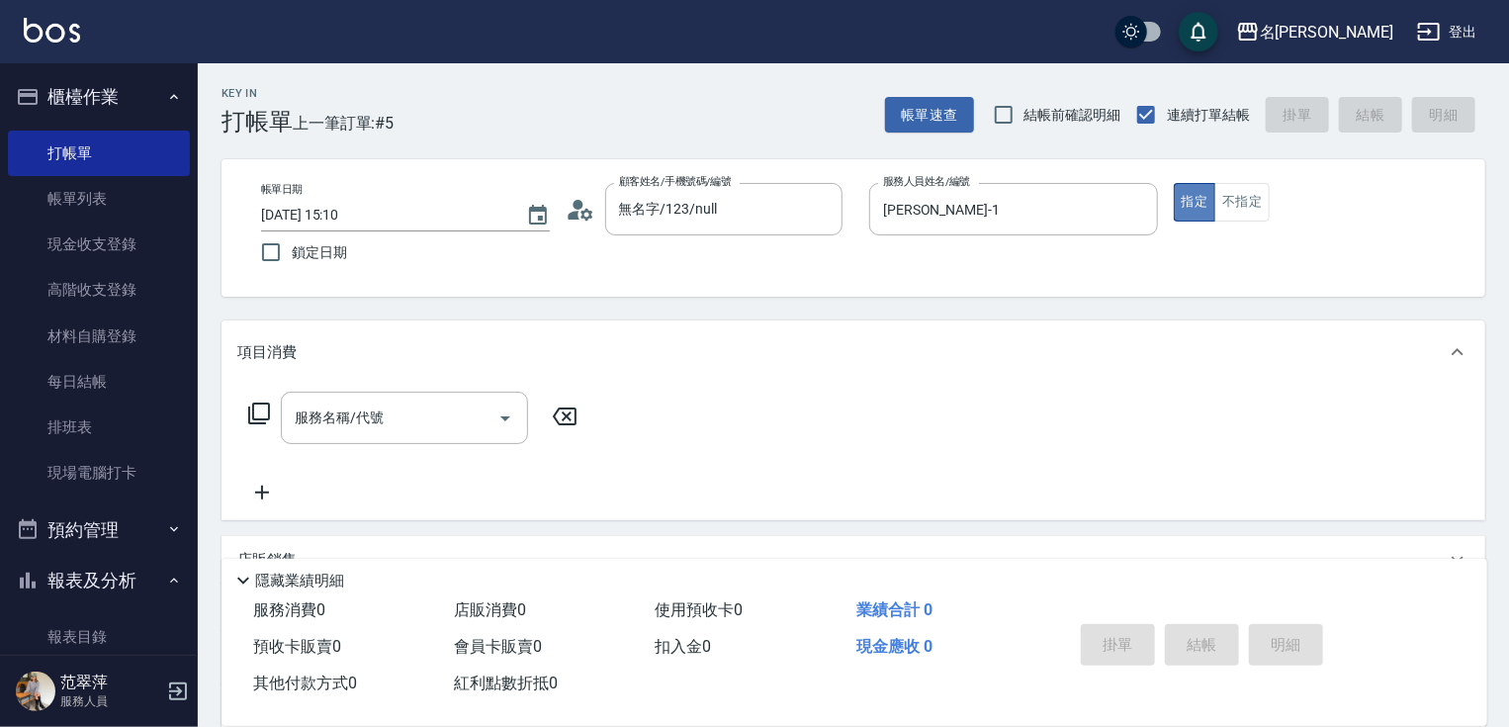
click at [1186, 206] on button "指定" at bounding box center [1195, 202] width 43 height 39
click at [454, 428] on input "服務名稱/代號" at bounding box center [390, 418] width 200 height 35
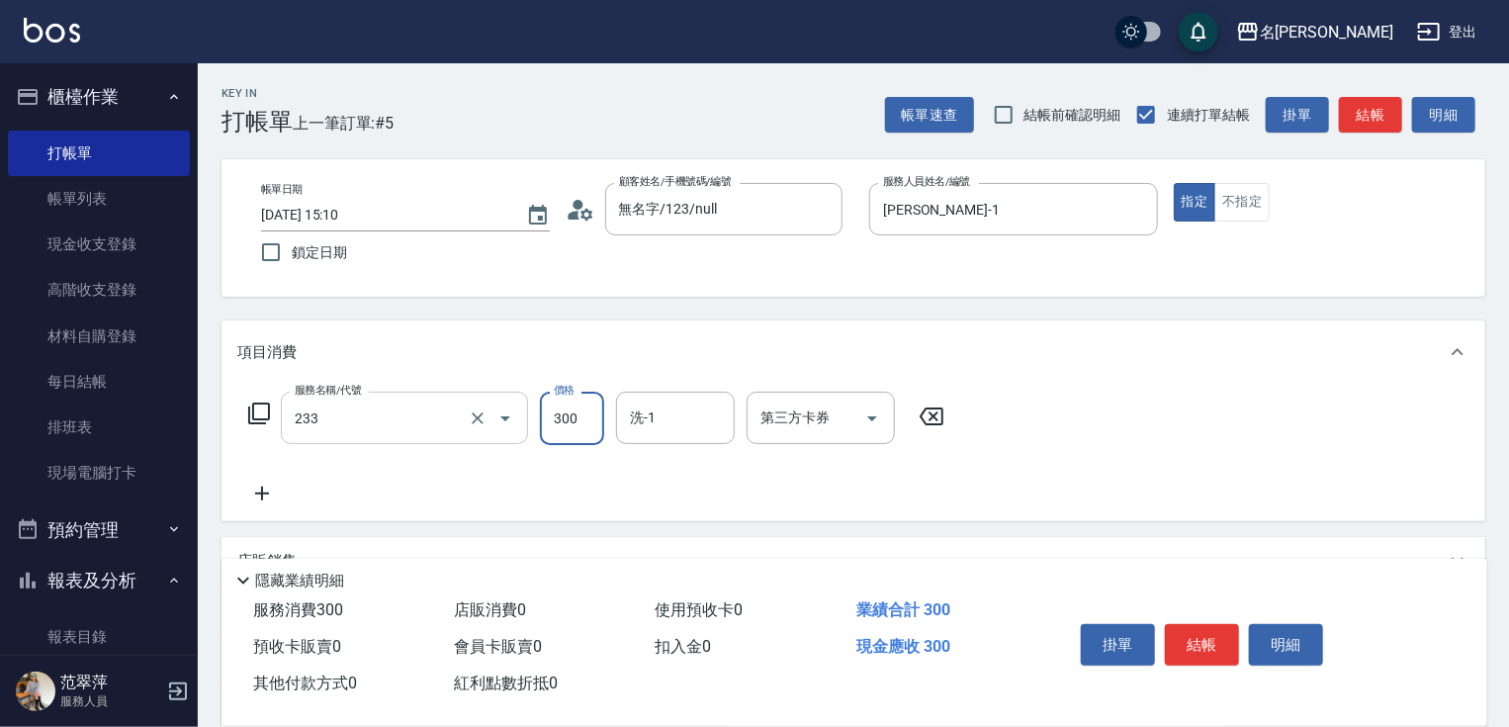
type input "洗髮300(233)"
type input "鴨肉-23"
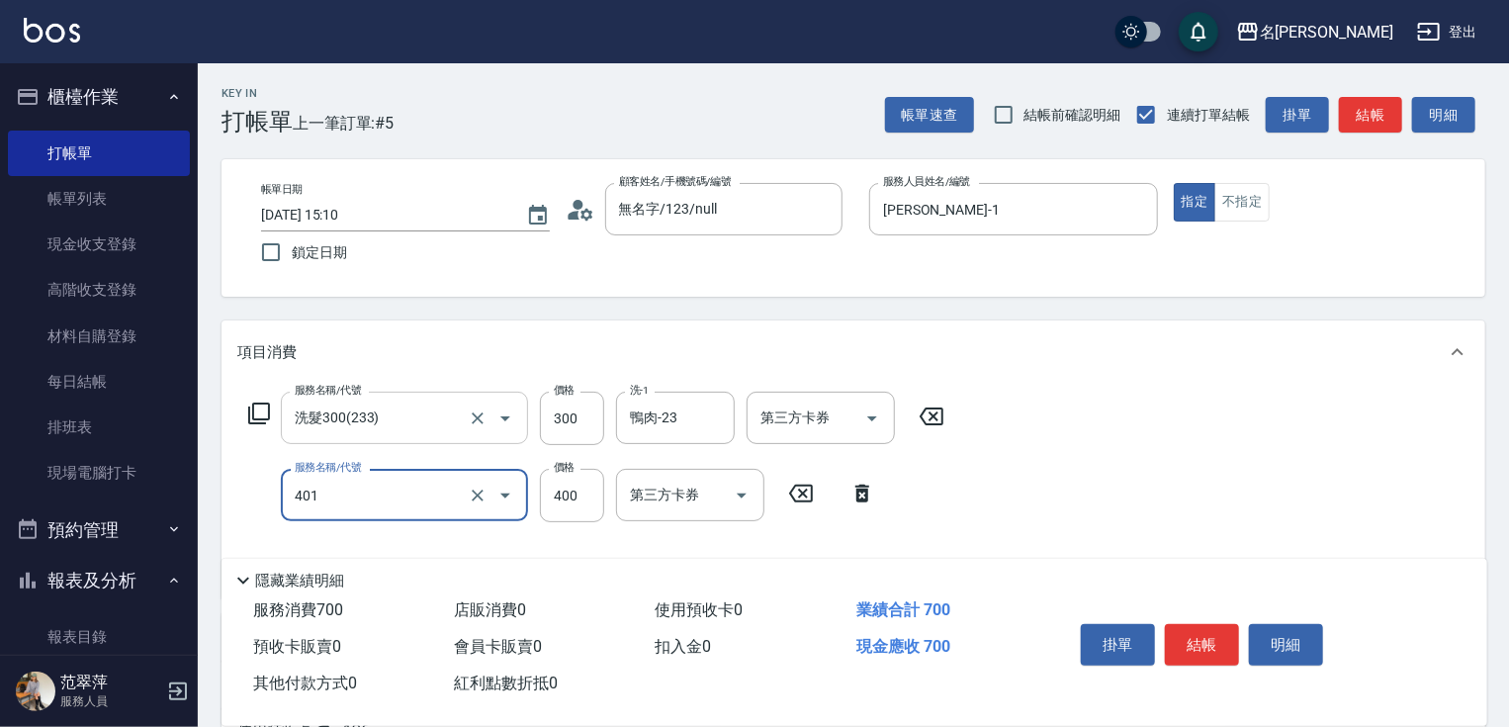
type input "剪髮(400)(401)"
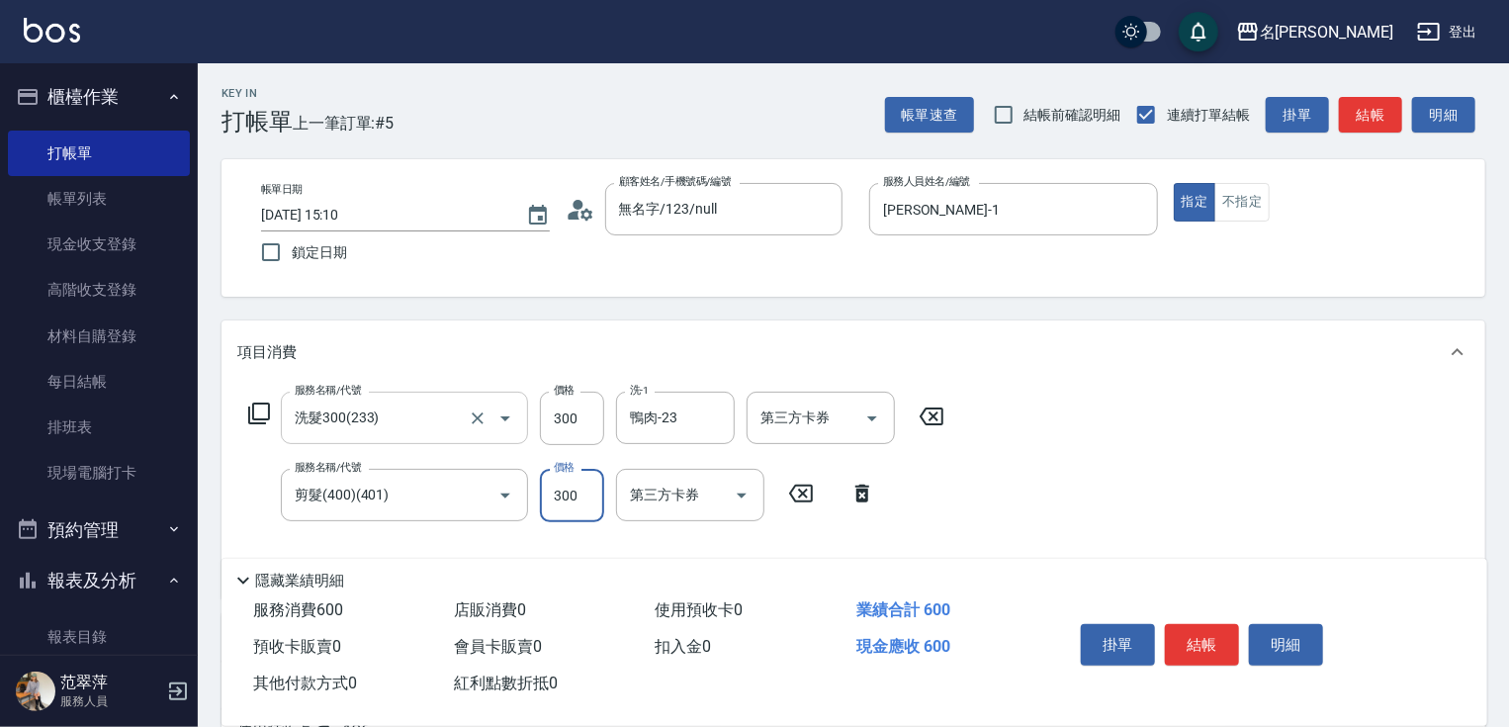
type input "300"
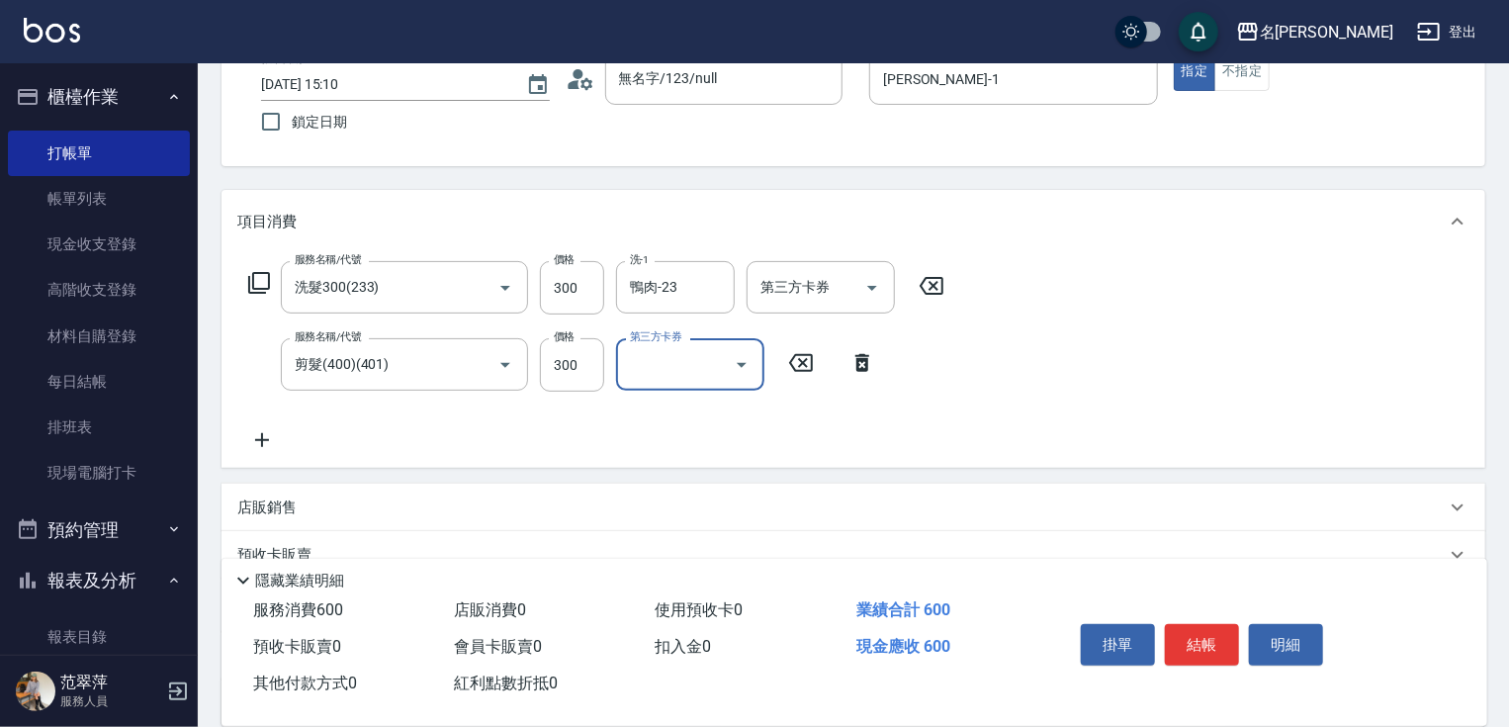
scroll to position [317, 0]
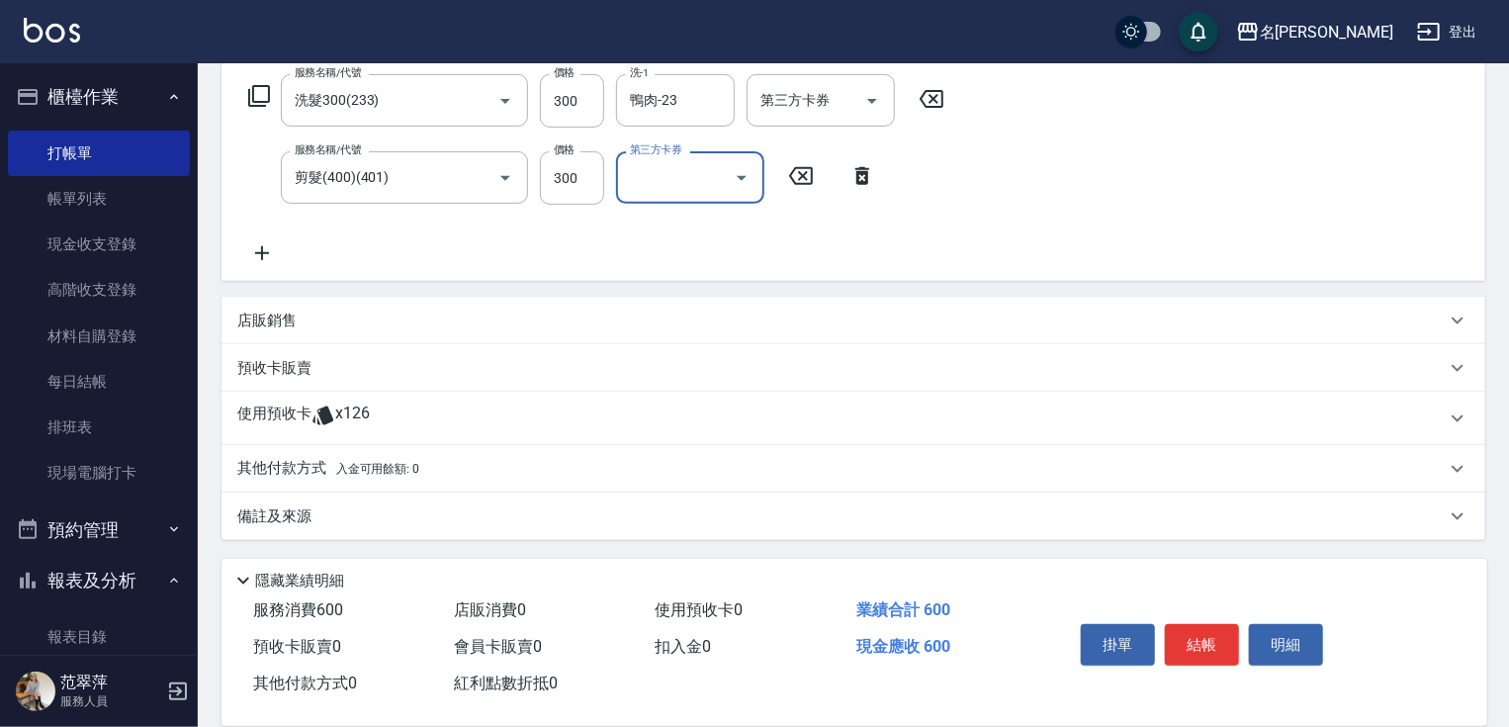
click at [277, 471] on p "其他付款方式 入金可用餘額: 0" at bounding box center [328, 469] width 182 height 22
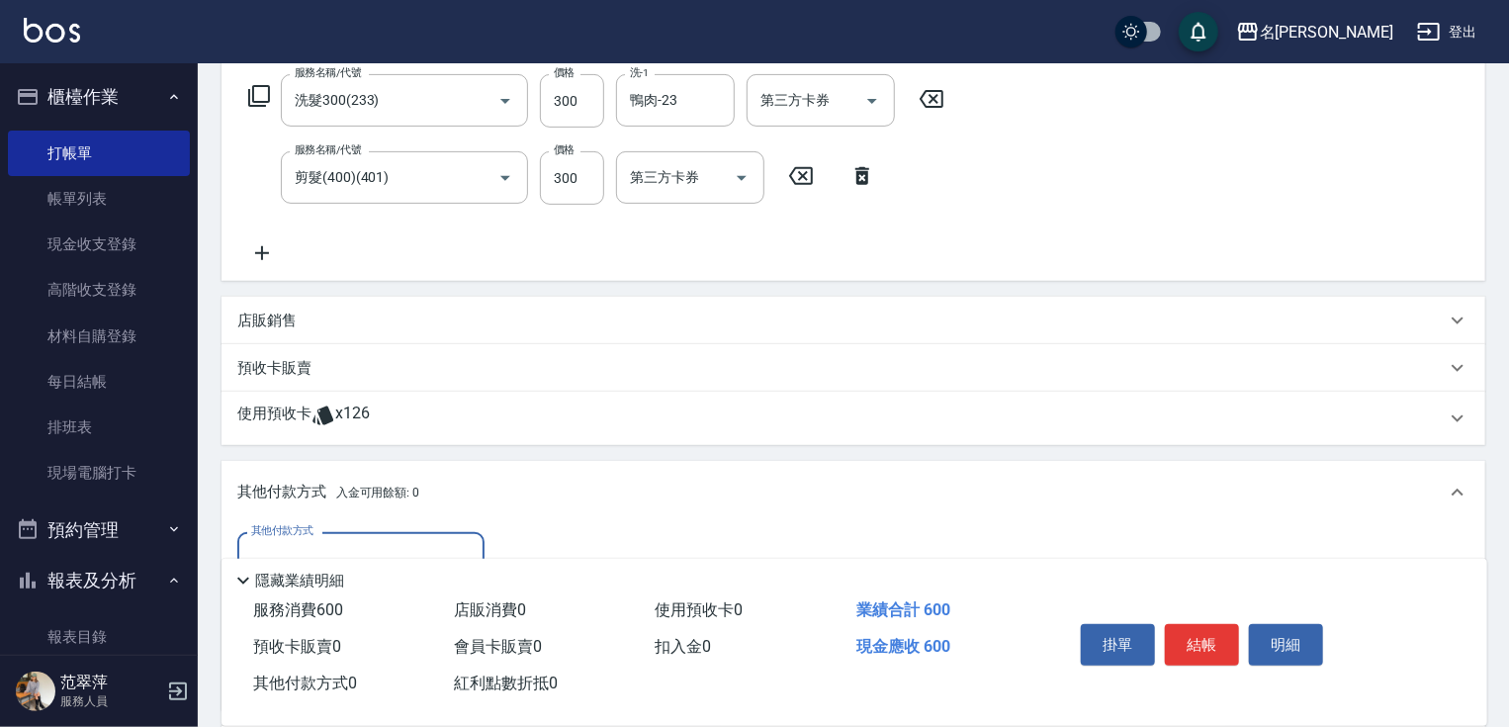
scroll to position [0, 0]
click at [301, 542] on input "其他付款方式" at bounding box center [360, 558] width 229 height 35
click at [314, 631] on span "信用卡" at bounding box center [360, 641] width 247 height 33
type input "信用卡"
click at [534, 548] on input "0" at bounding box center [570, 558] width 148 height 53
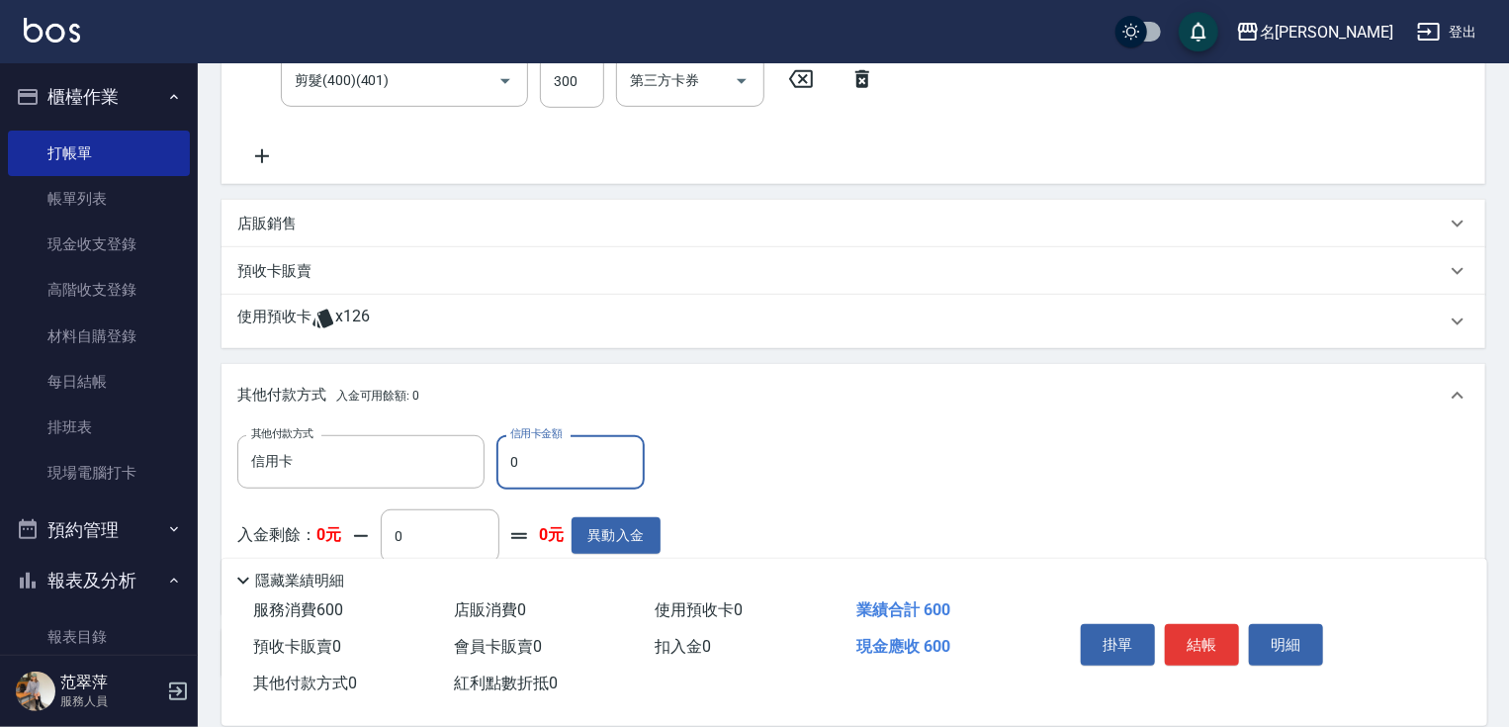
scroll to position [552, 0]
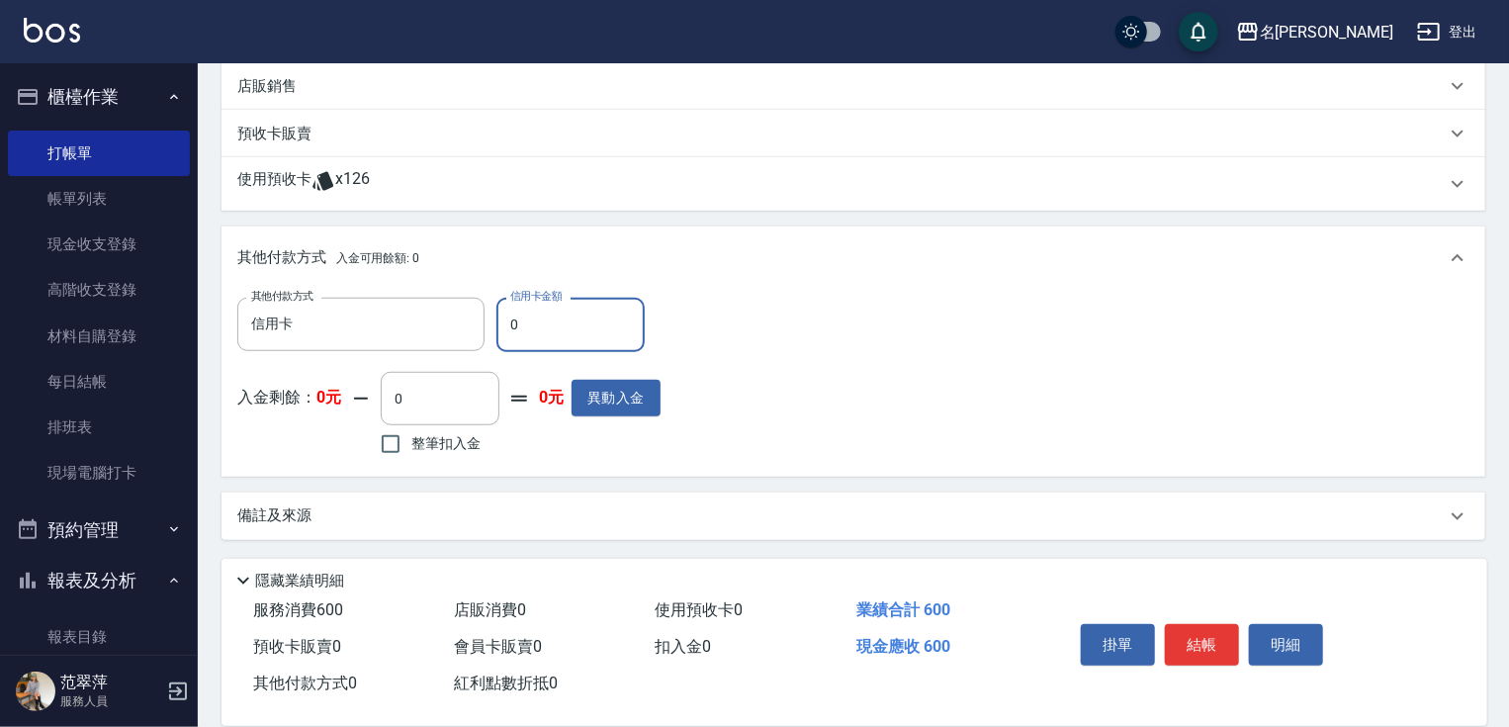
click at [508, 324] on input "0" at bounding box center [570, 324] width 148 height 53
type input "600"
drag, startPoint x: 1222, startPoint y: 633, endPoint x: 1229, endPoint y: 619, distance: 15.5
click at [1223, 632] on button "結帳" at bounding box center [1202, 645] width 74 height 42
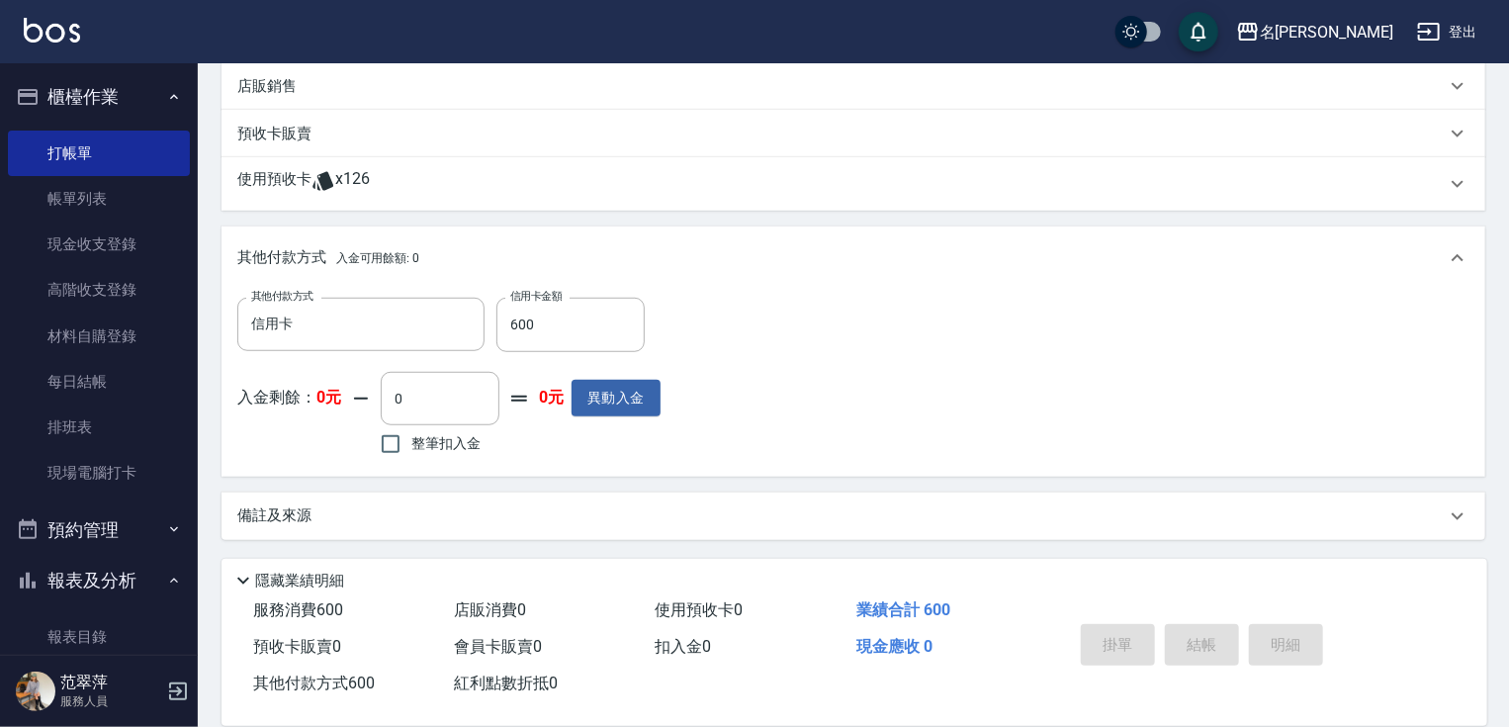
type input "[DATE] 15:11"
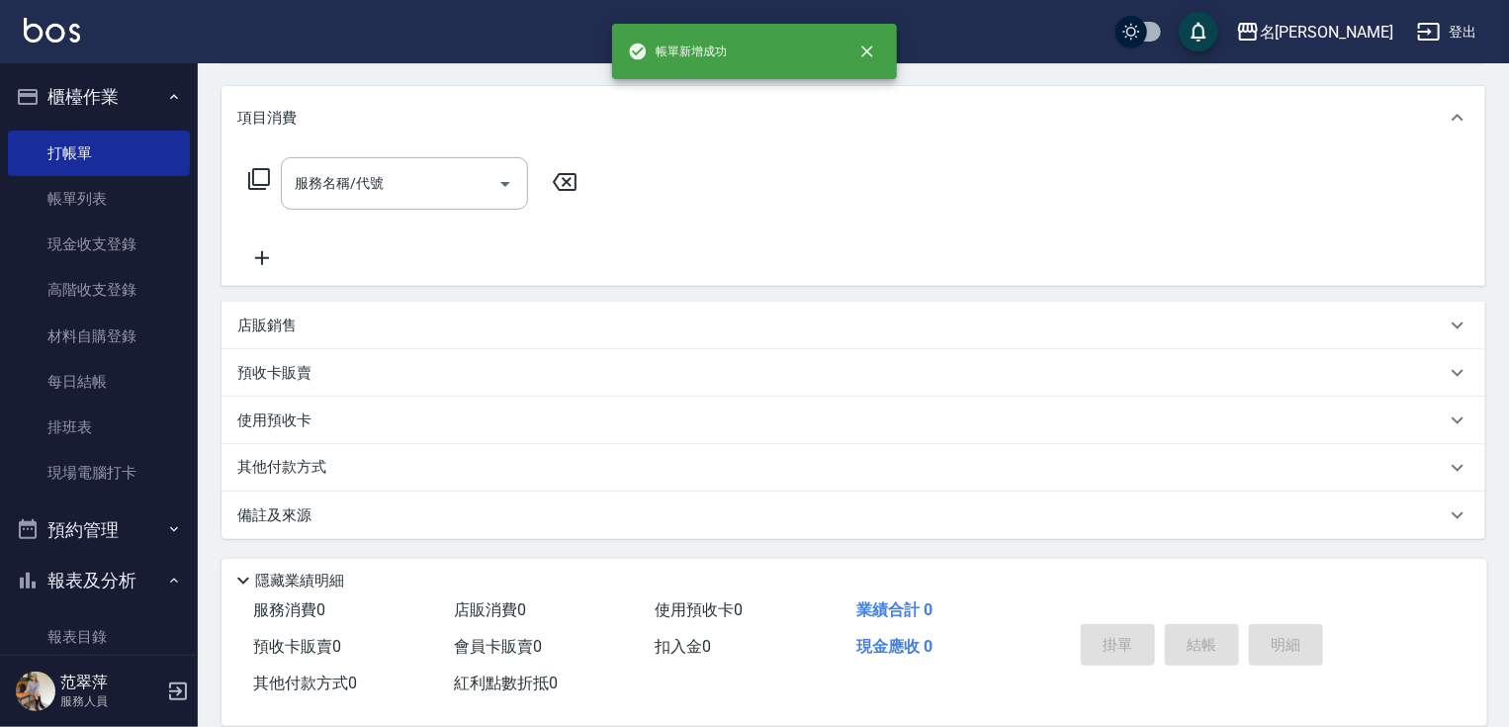
scroll to position [0, 0]
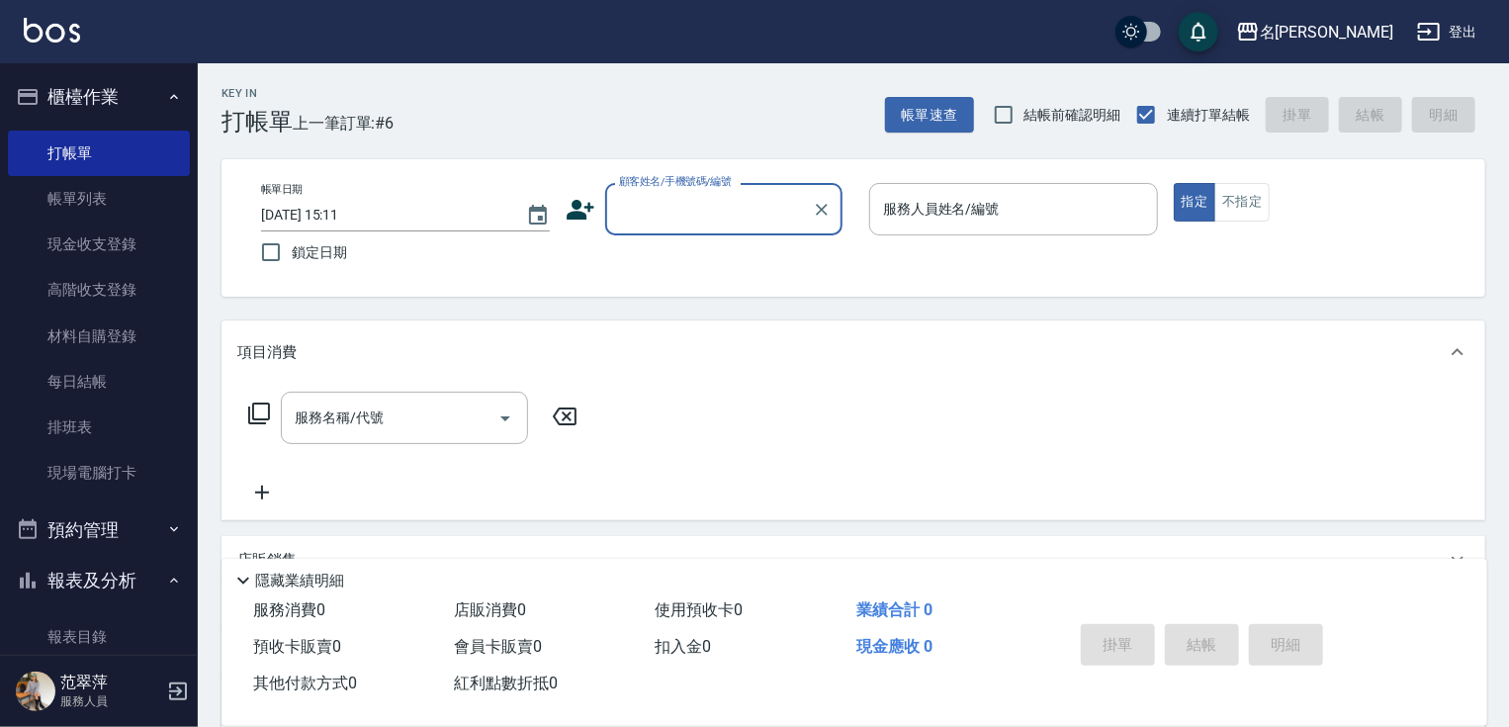
click at [641, 214] on input "顧客姓名/手機號碼/編號" at bounding box center [709, 209] width 190 height 35
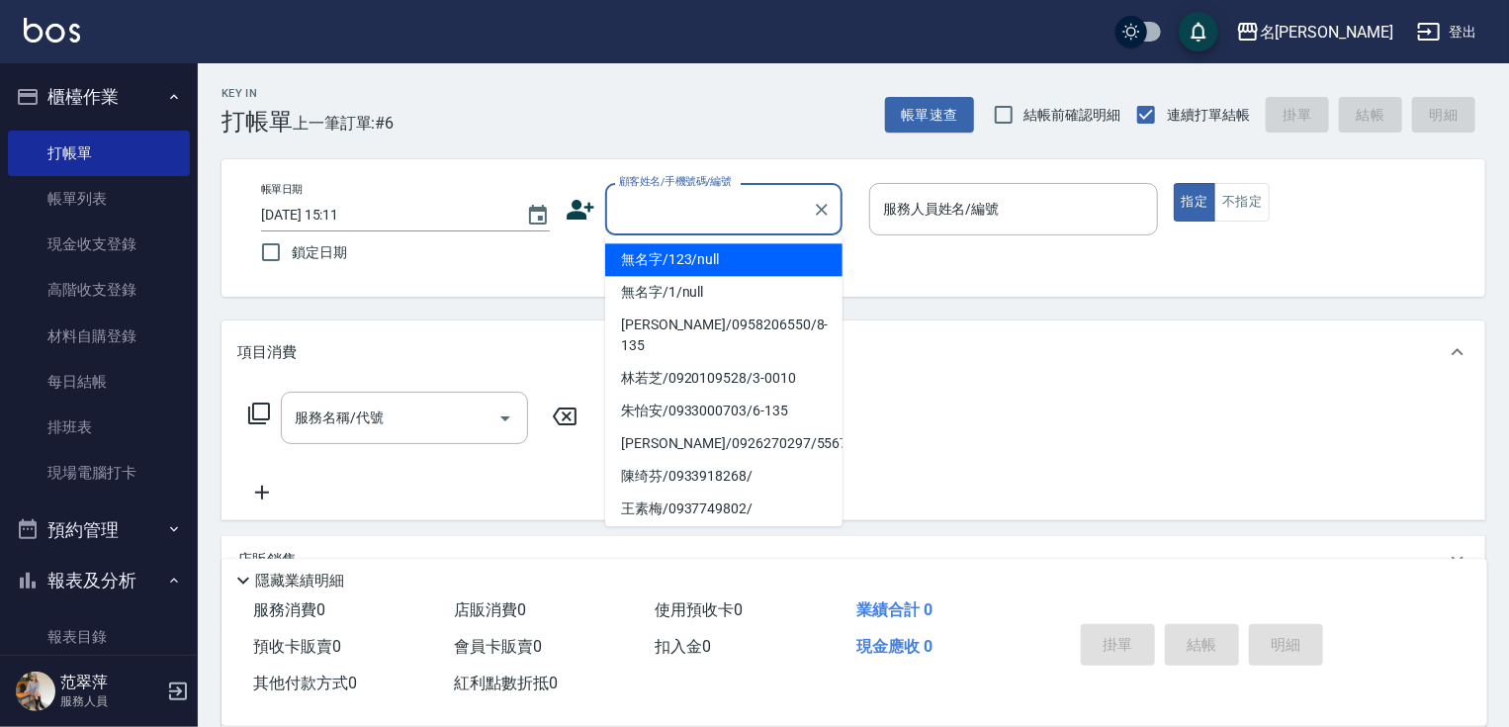
click at [665, 257] on li "無名字/123/null" at bounding box center [723, 259] width 237 height 33
type input "無名字/123/null"
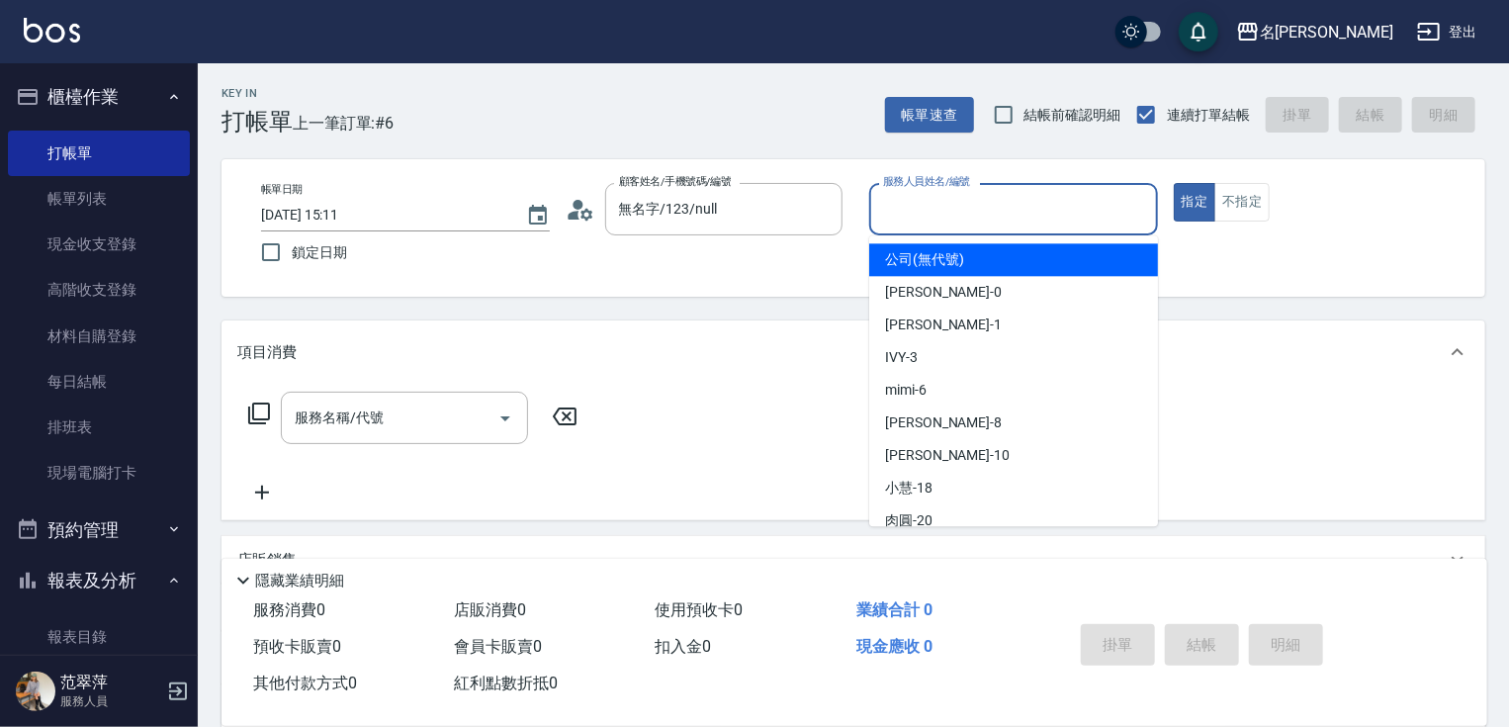
click at [928, 208] on input "服務人員姓名/編號" at bounding box center [1013, 209] width 271 height 35
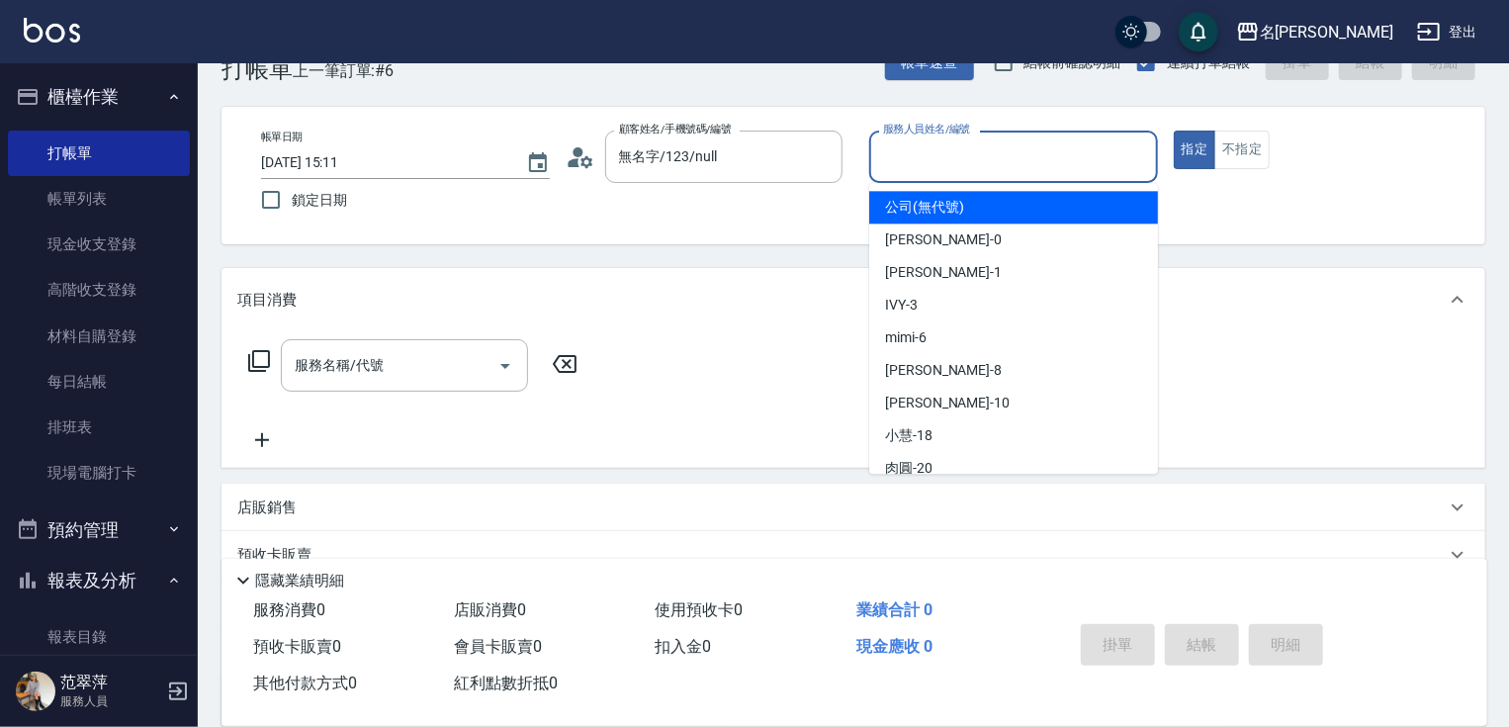
scroll to position [79, 0]
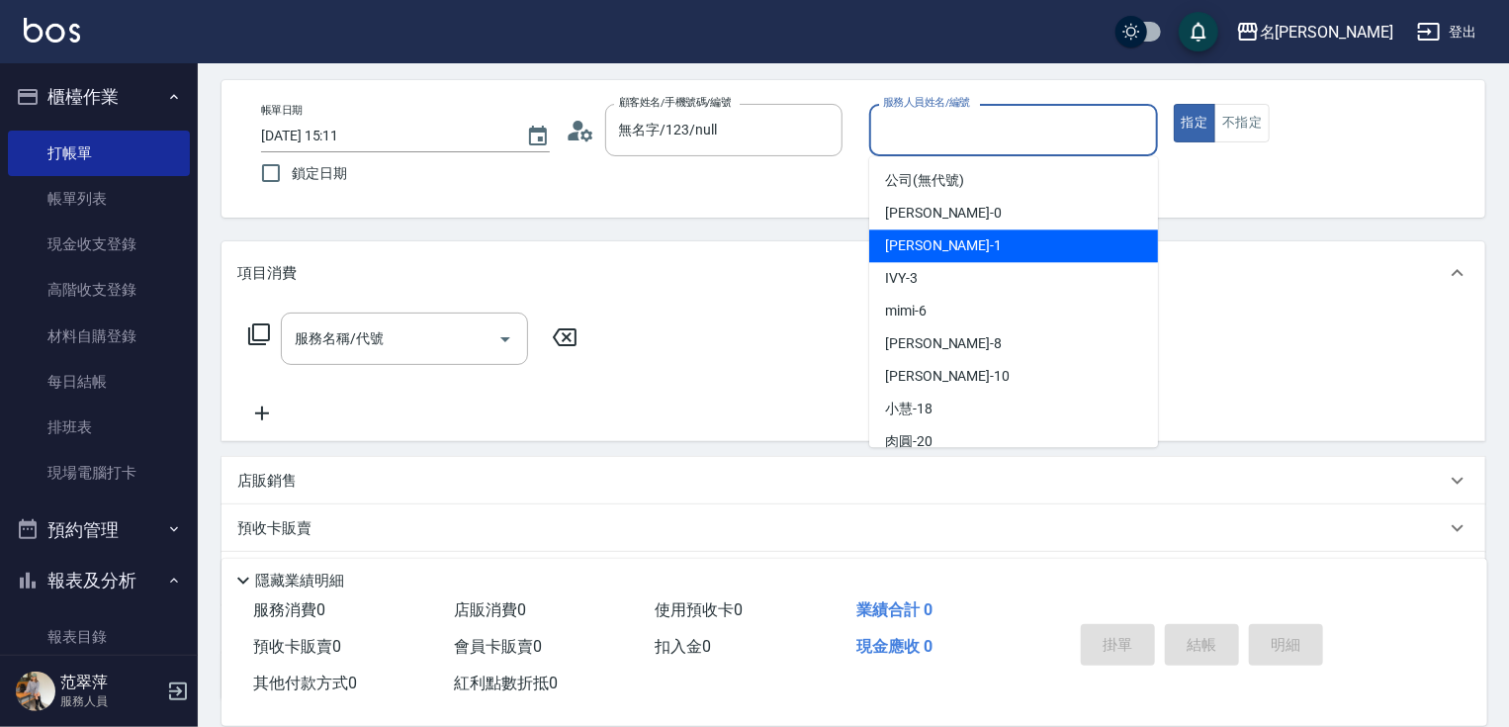
click at [946, 239] on div "[PERSON_NAME] -1" at bounding box center [1013, 245] width 289 height 33
type input "[PERSON_NAME]-1"
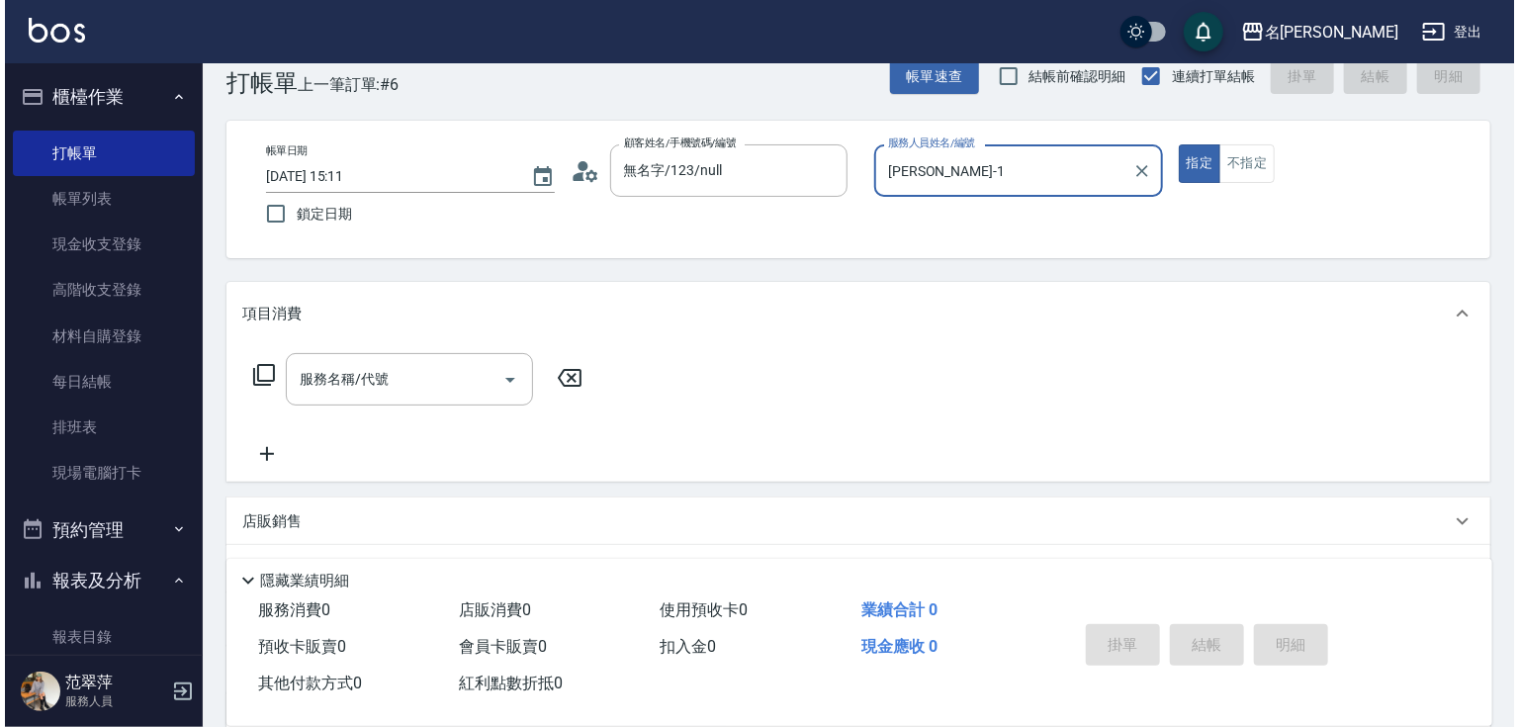
scroll to position [0, 0]
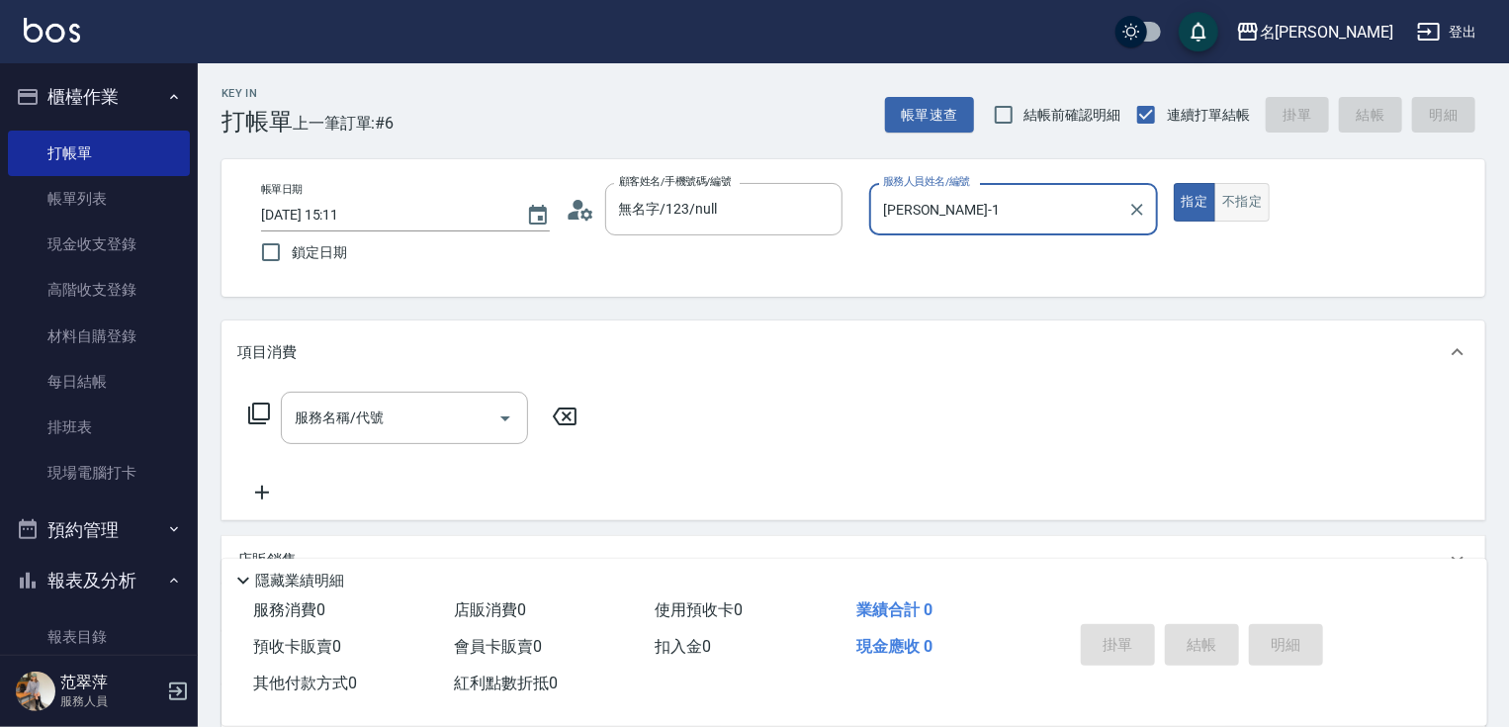
click at [1242, 202] on button "不指定" at bounding box center [1241, 202] width 55 height 39
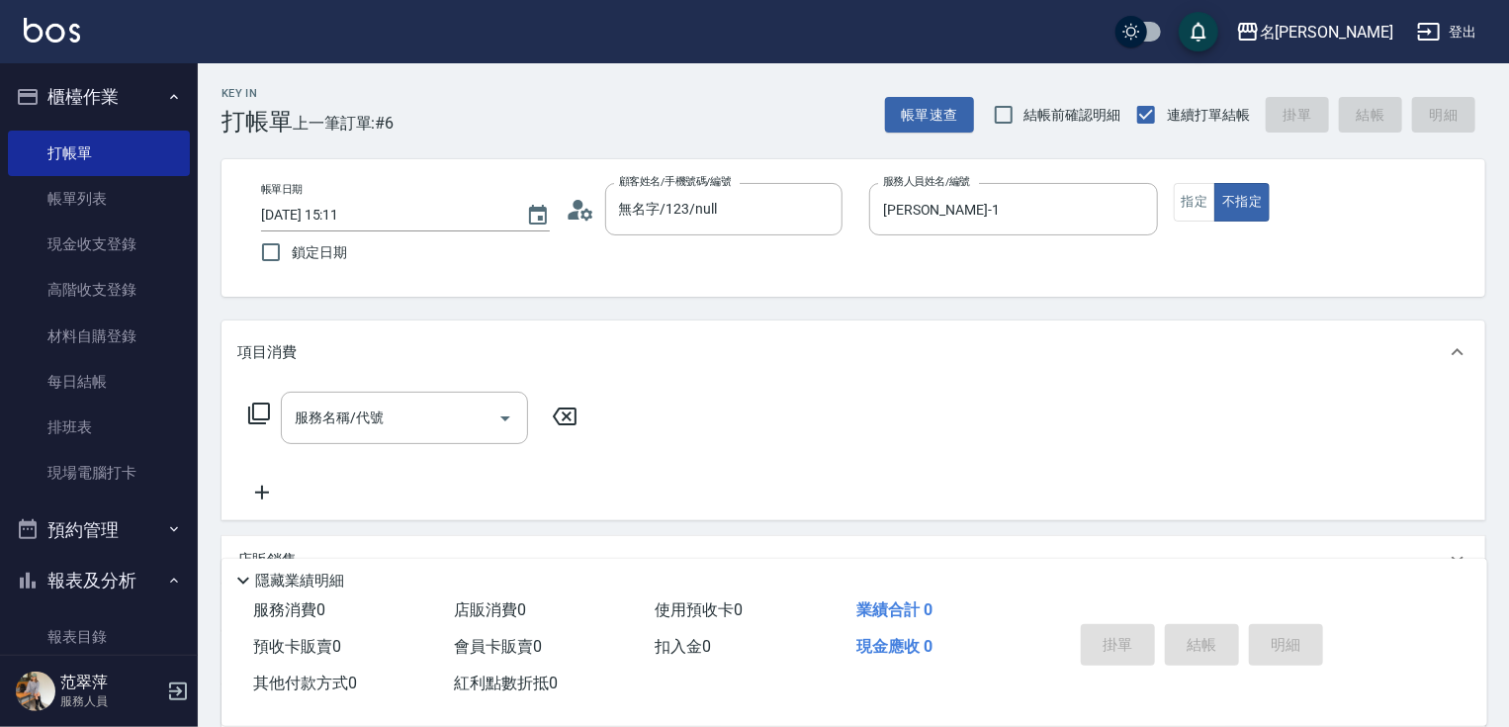
click at [261, 404] on icon at bounding box center [259, 414] width 22 height 22
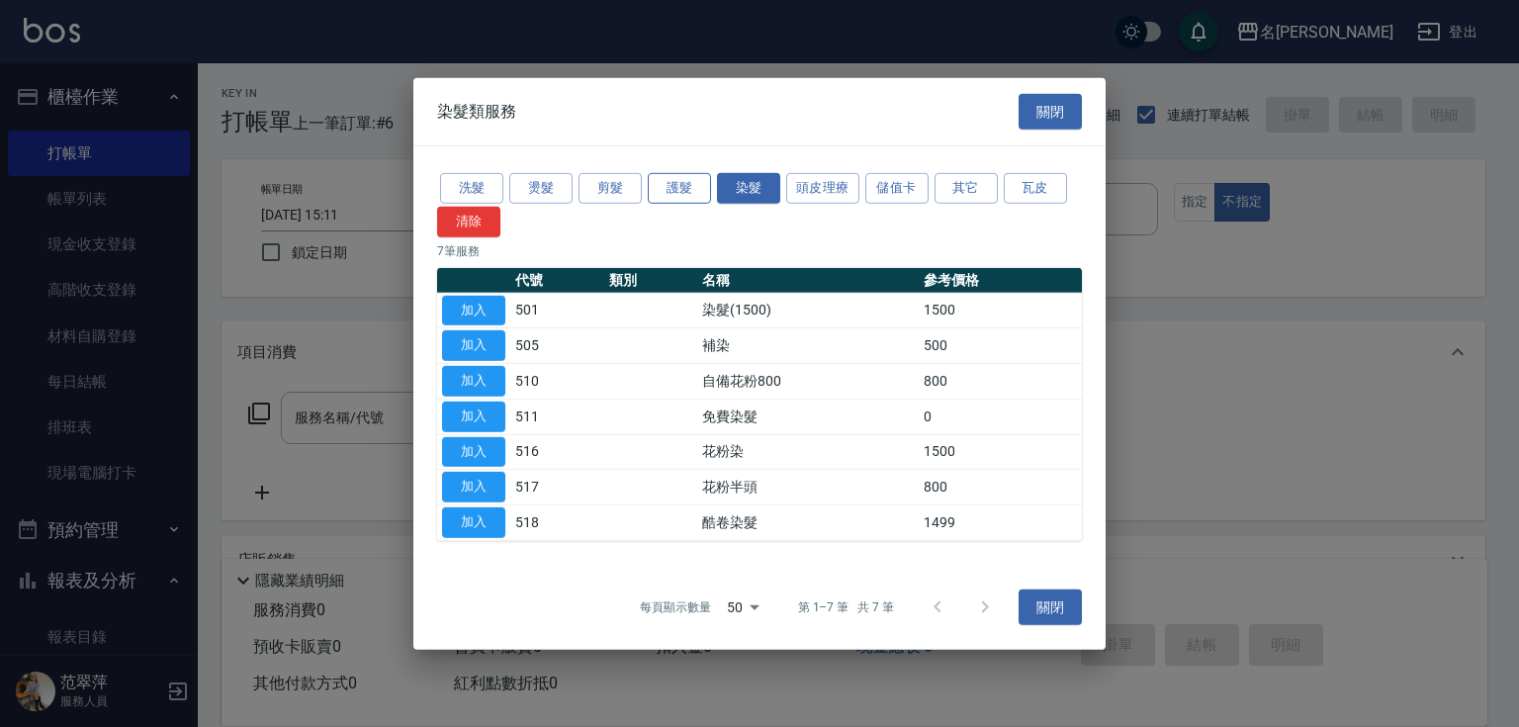
click at [677, 185] on button "護髮" at bounding box center [679, 188] width 63 height 31
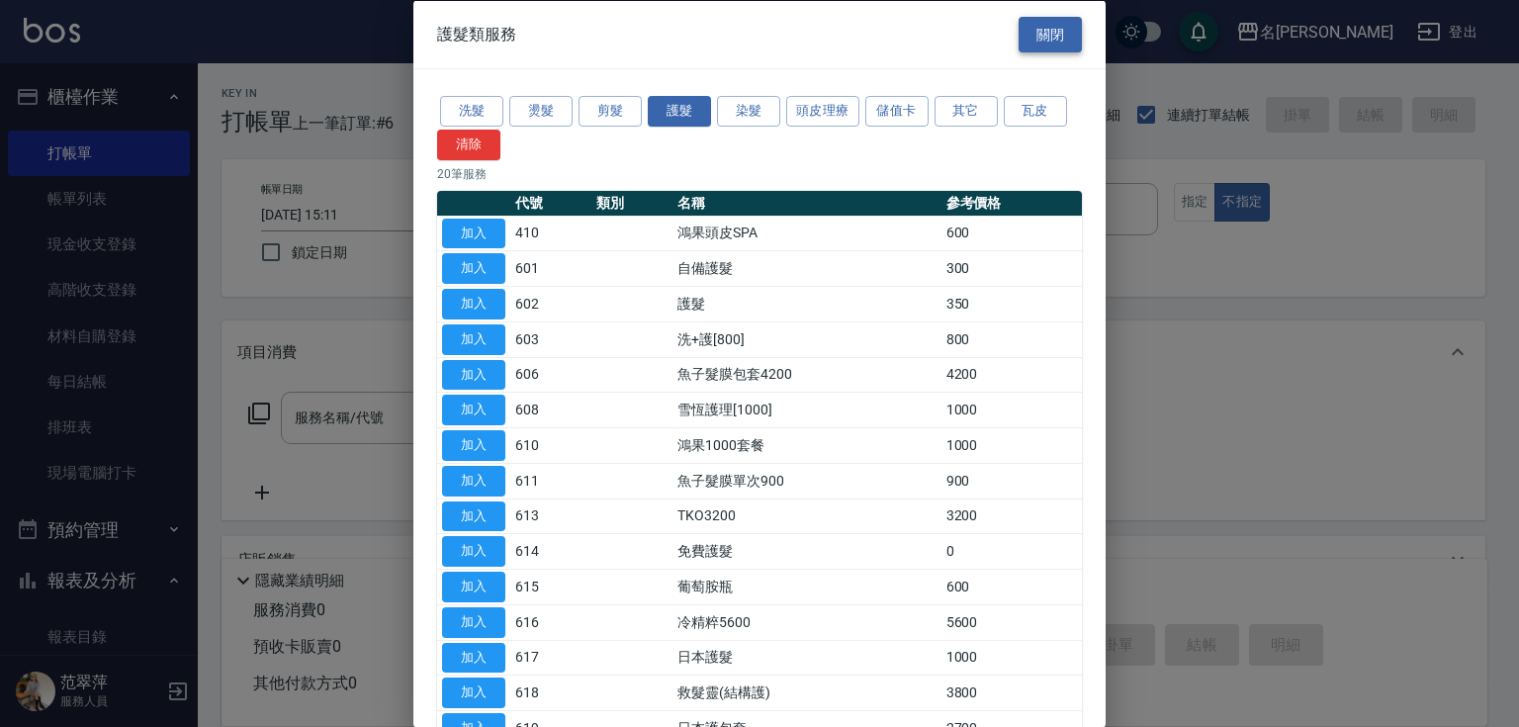
click at [1039, 36] on button "關閉" at bounding box center [1050, 34] width 63 height 37
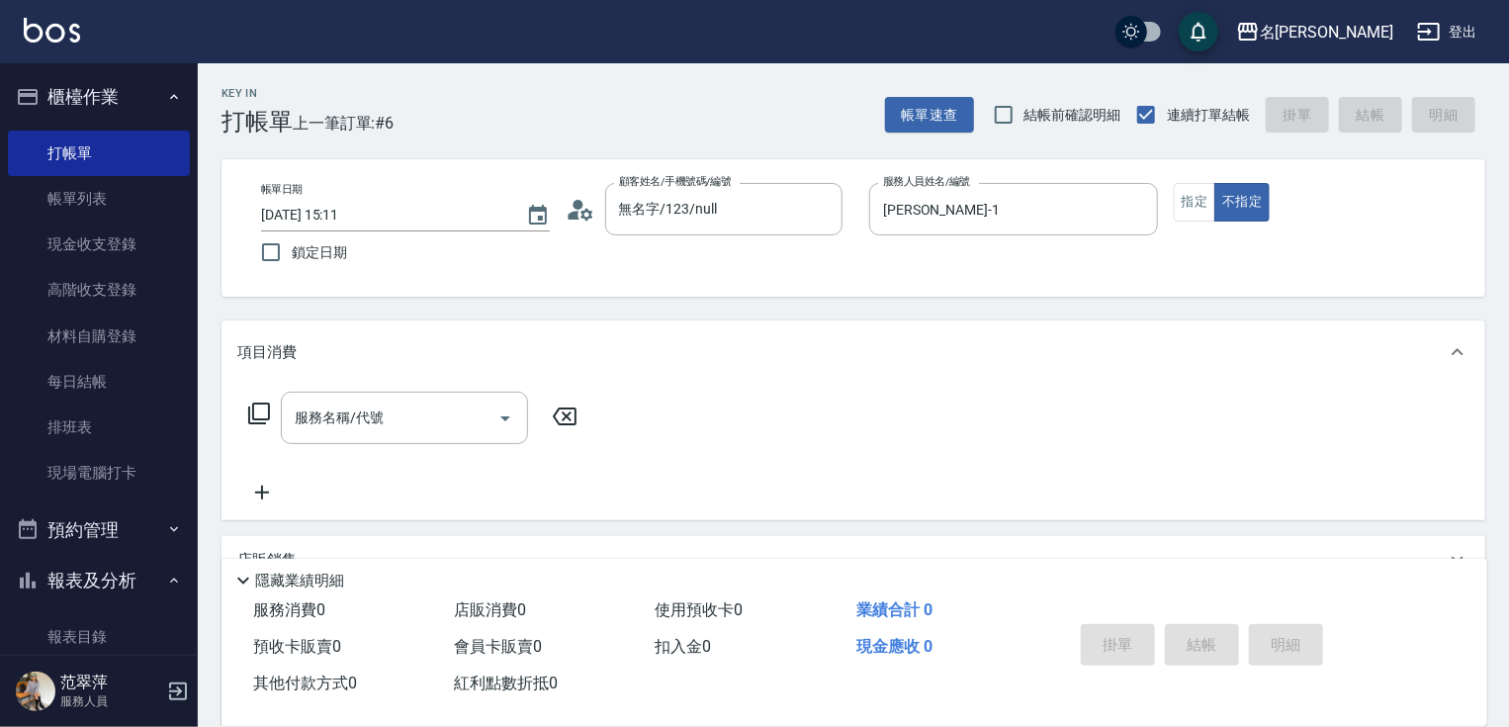
click at [262, 407] on icon at bounding box center [259, 414] width 24 height 24
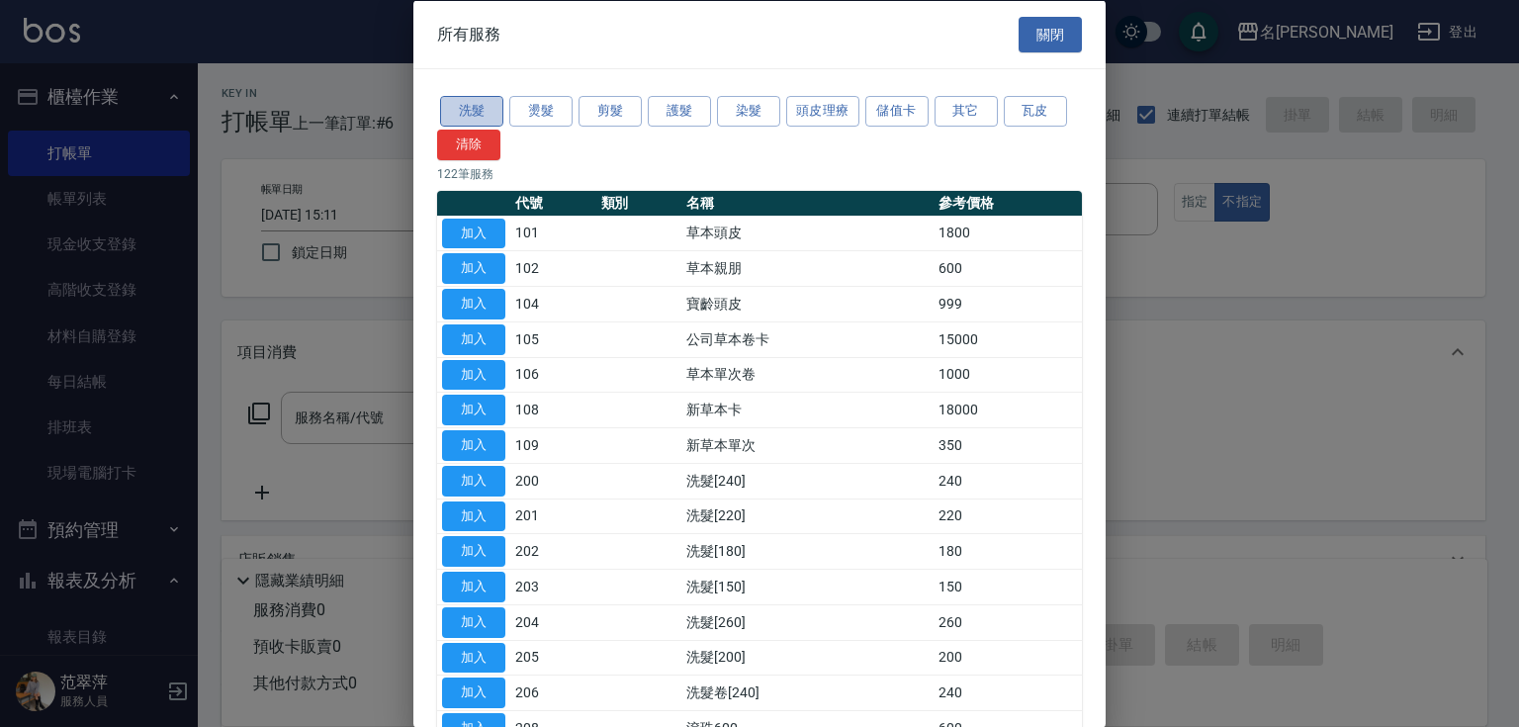
click at [470, 111] on button "洗髮" at bounding box center [471, 111] width 63 height 31
click at [692, 119] on button "護髮" at bounding box center [679, 111] width 63 height 31
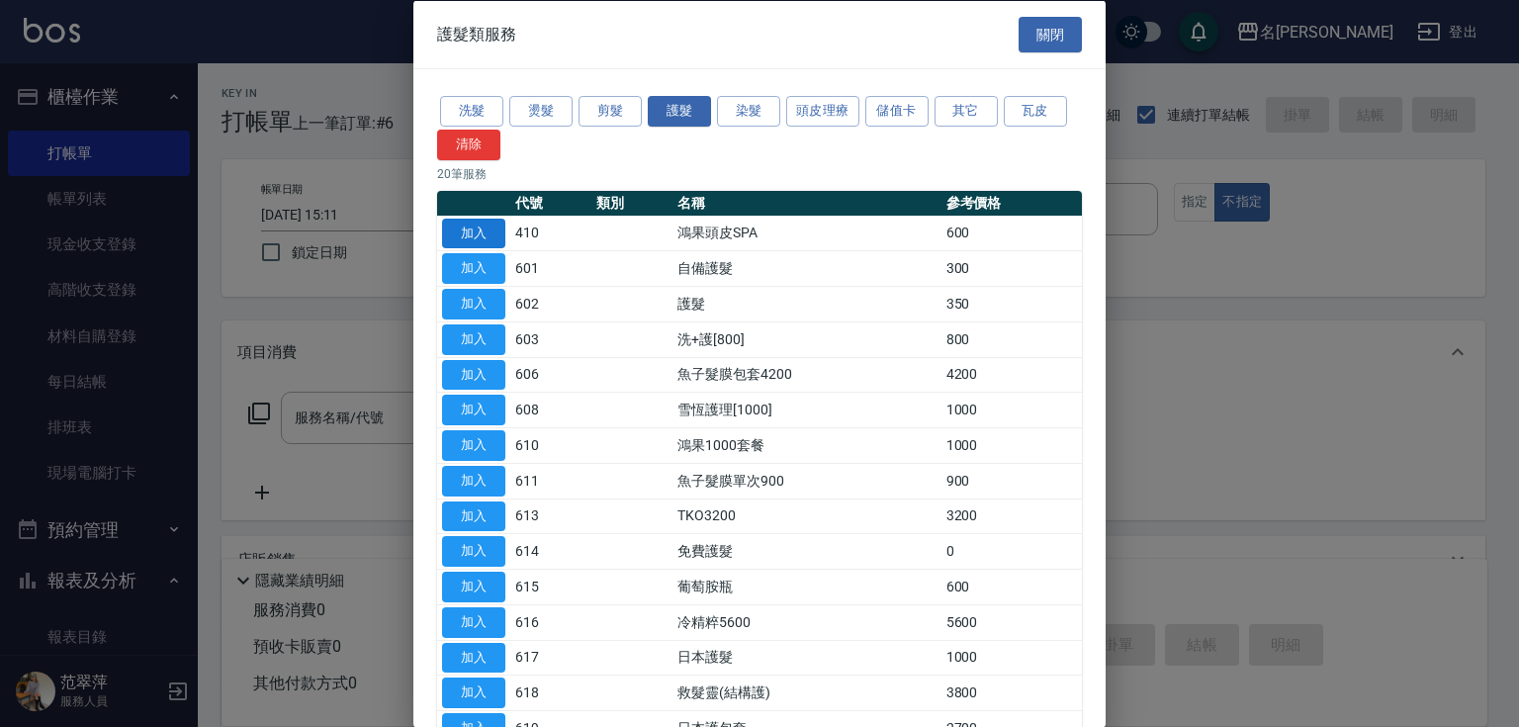
click at [473, 237] on button "加入" at bounding box center [473, 233] width 63 height 31
type input "鴻果頭皮SPA(410)"
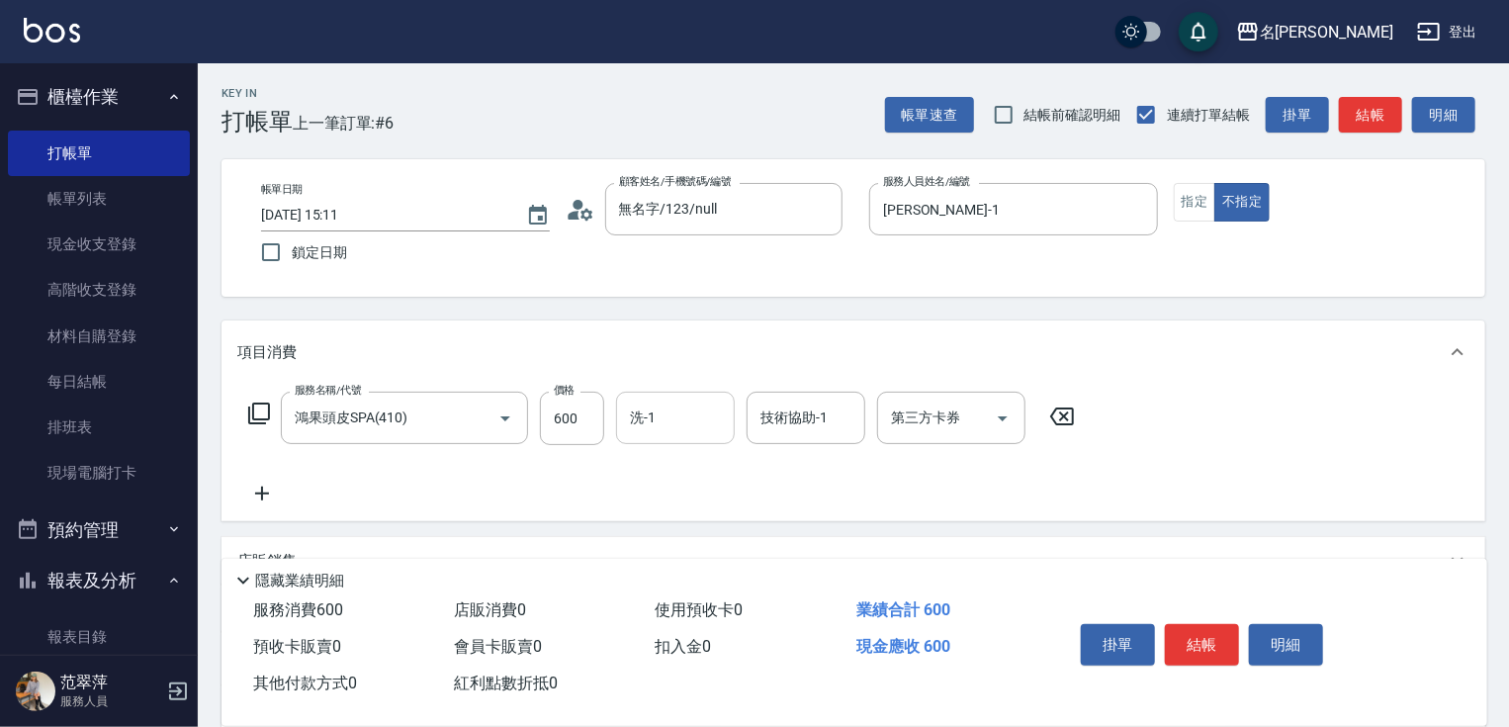
click at [660, 431] on input "洗-1" at bounding box center [675, 418] width 101 height 35
type input "鴨肉-23"
click at [257, 497] on icon at bounding box center [261, 494] width 49 height 24
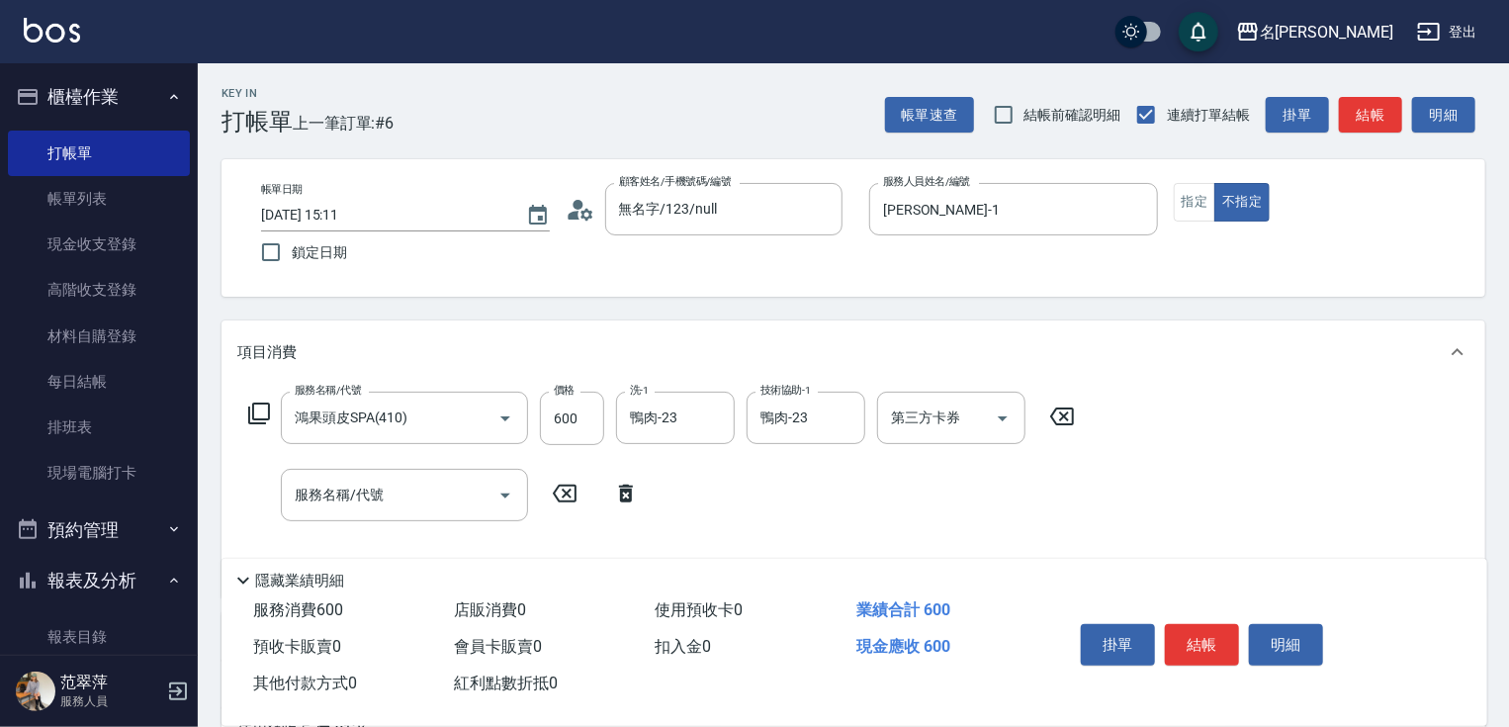
click at [258, 407] on icon at bounding box center [259, 414] width 24 height 24
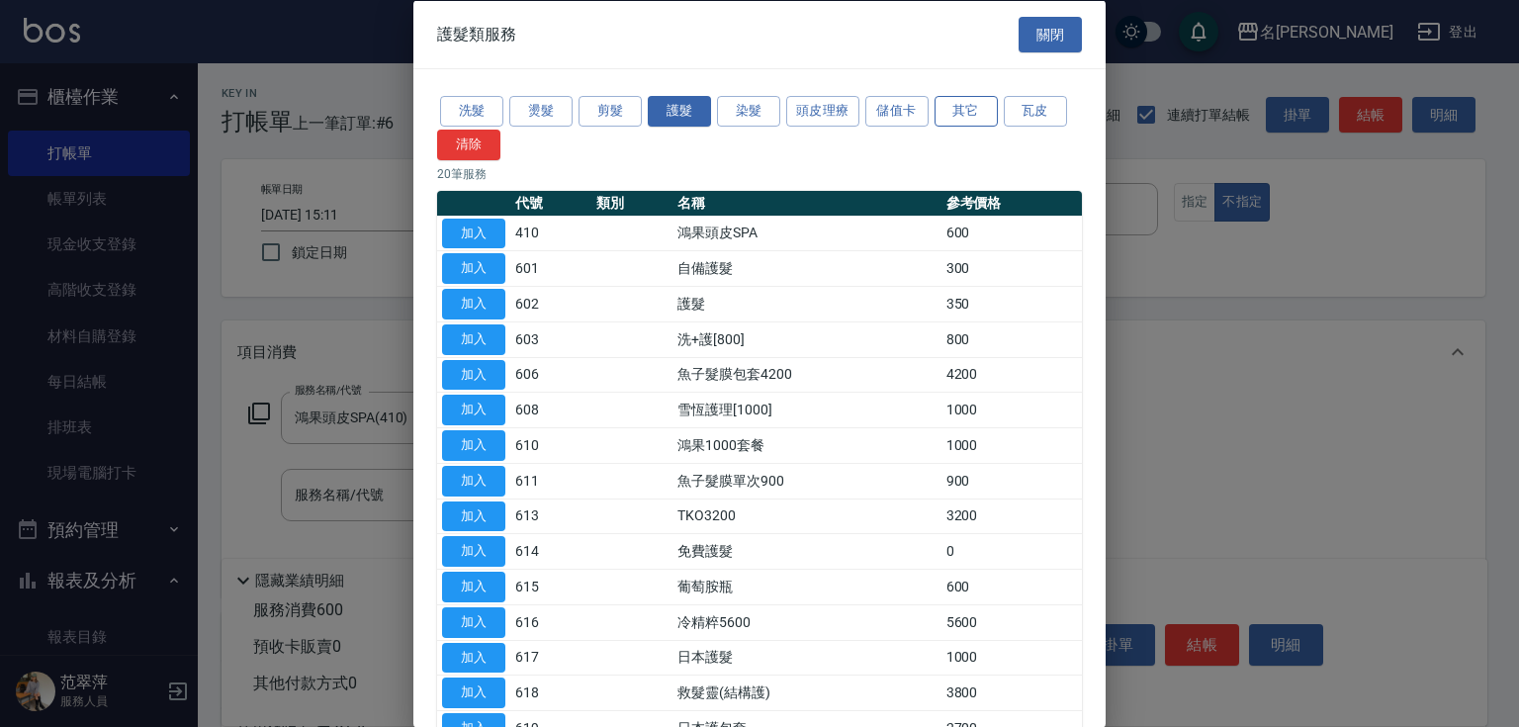
click at [971, 112] on button "其它" at bounding box center [966, 111] width 63 height 31
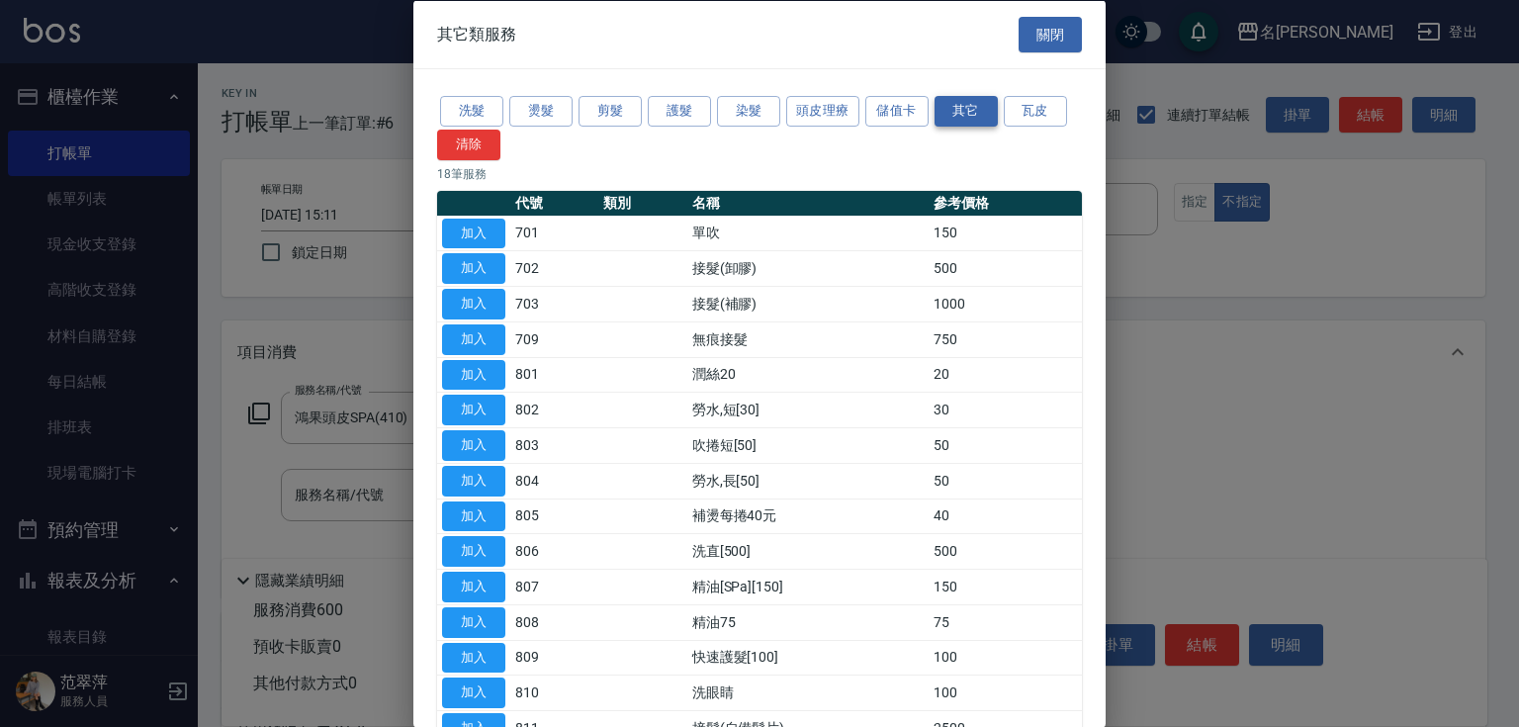
click at [976, 109] on button "其它" at bounding box center [966, 111] width 63 height 31
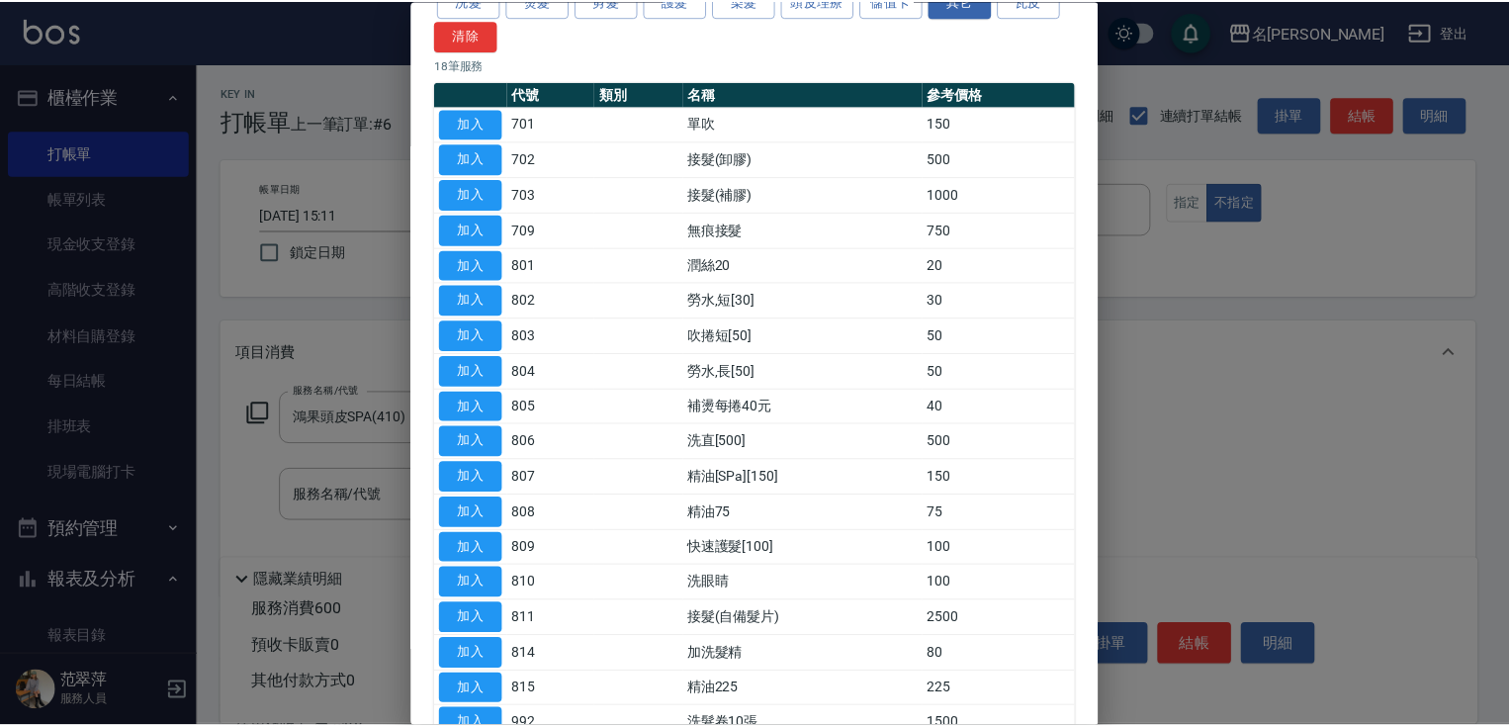
scroll to position [229, 0]
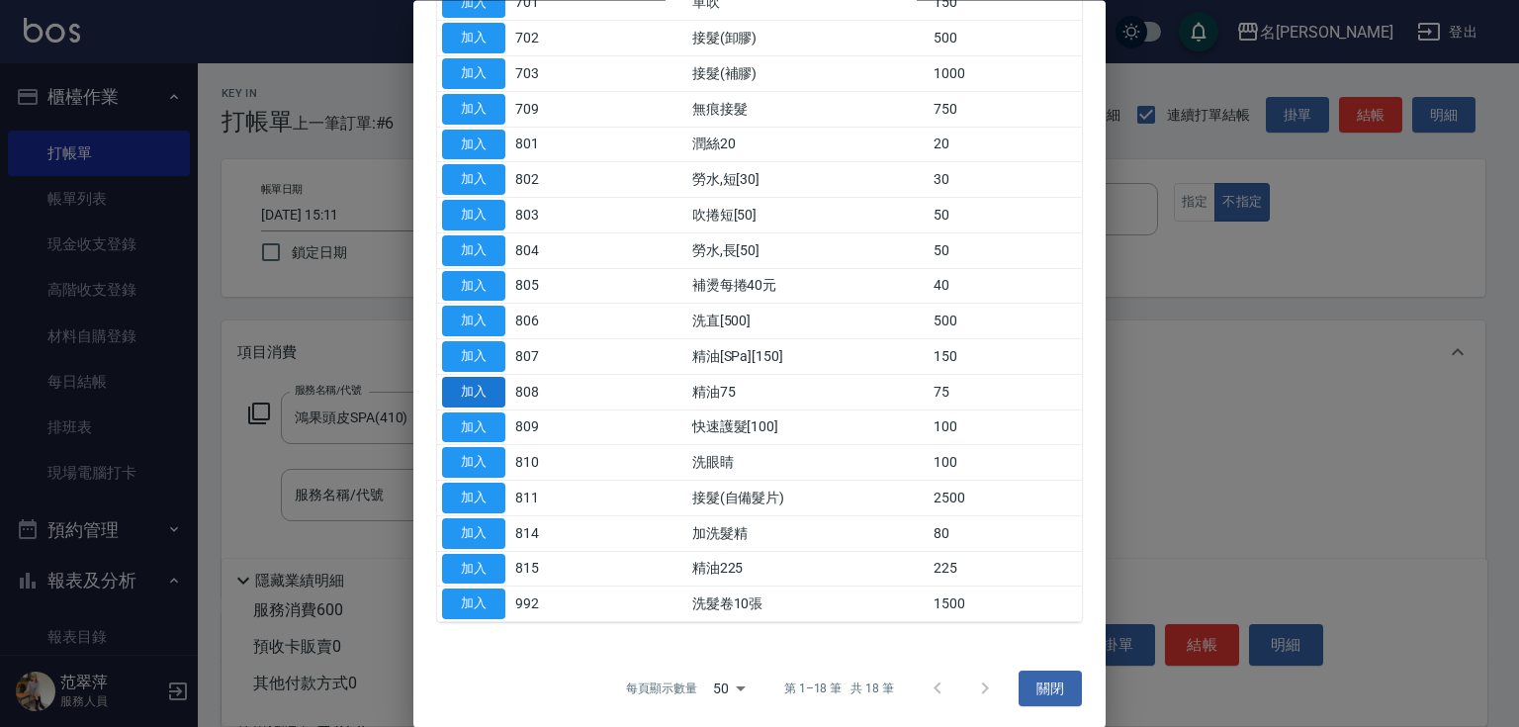
click at [483, 384] on button "加入" at bounding box center [473, 392] width 63 height 31
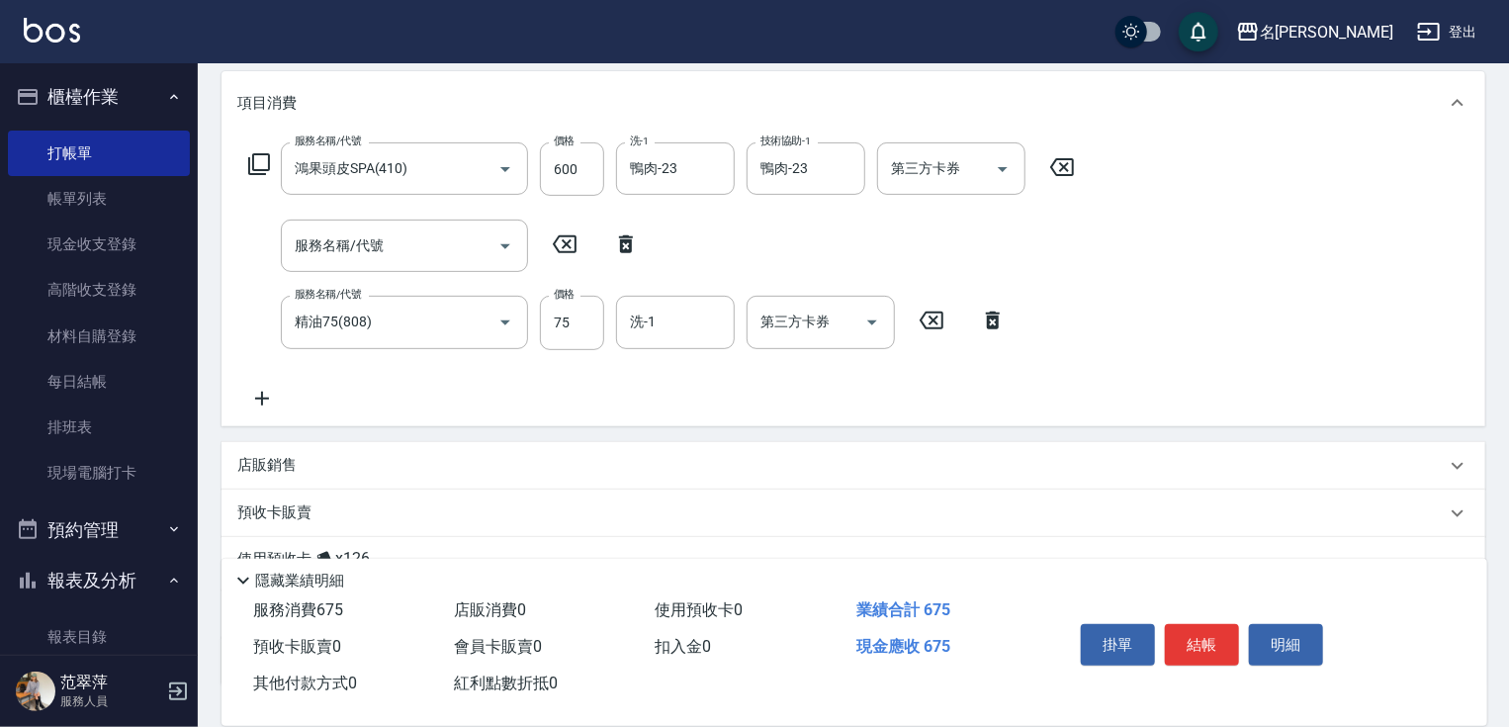
scroll to position [261, 0]
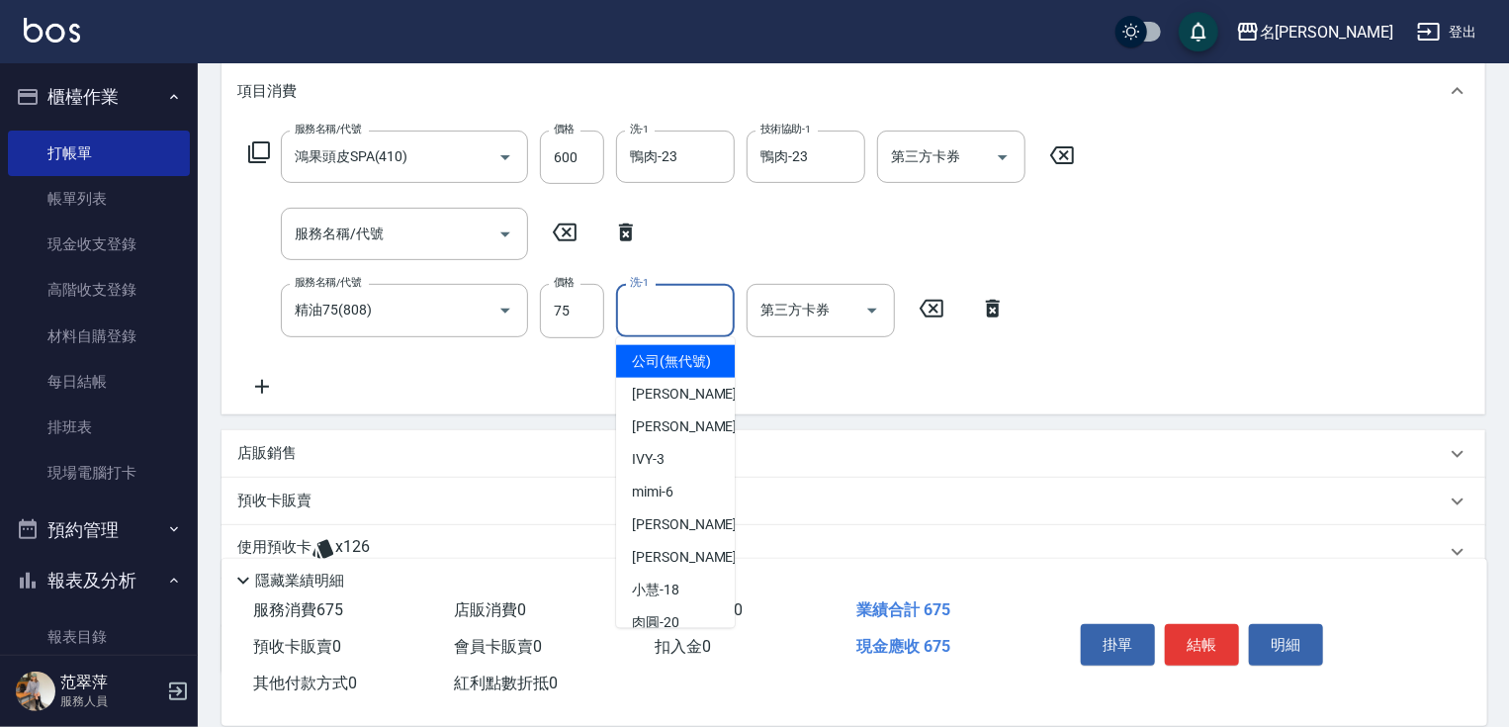
click at [657, 311] on input "洗-1" at bounding box center [675, 310] width 101 height 35
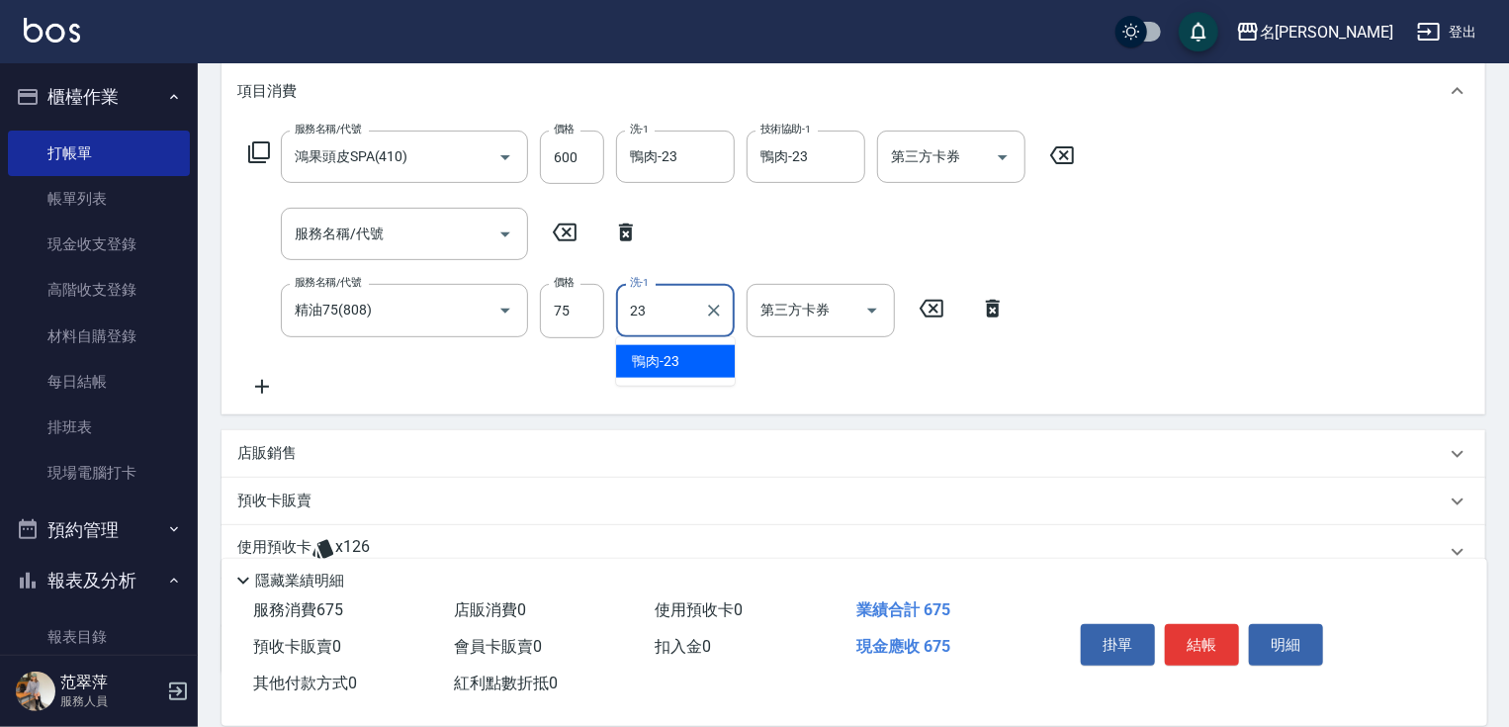
type input "鴨肉-23"
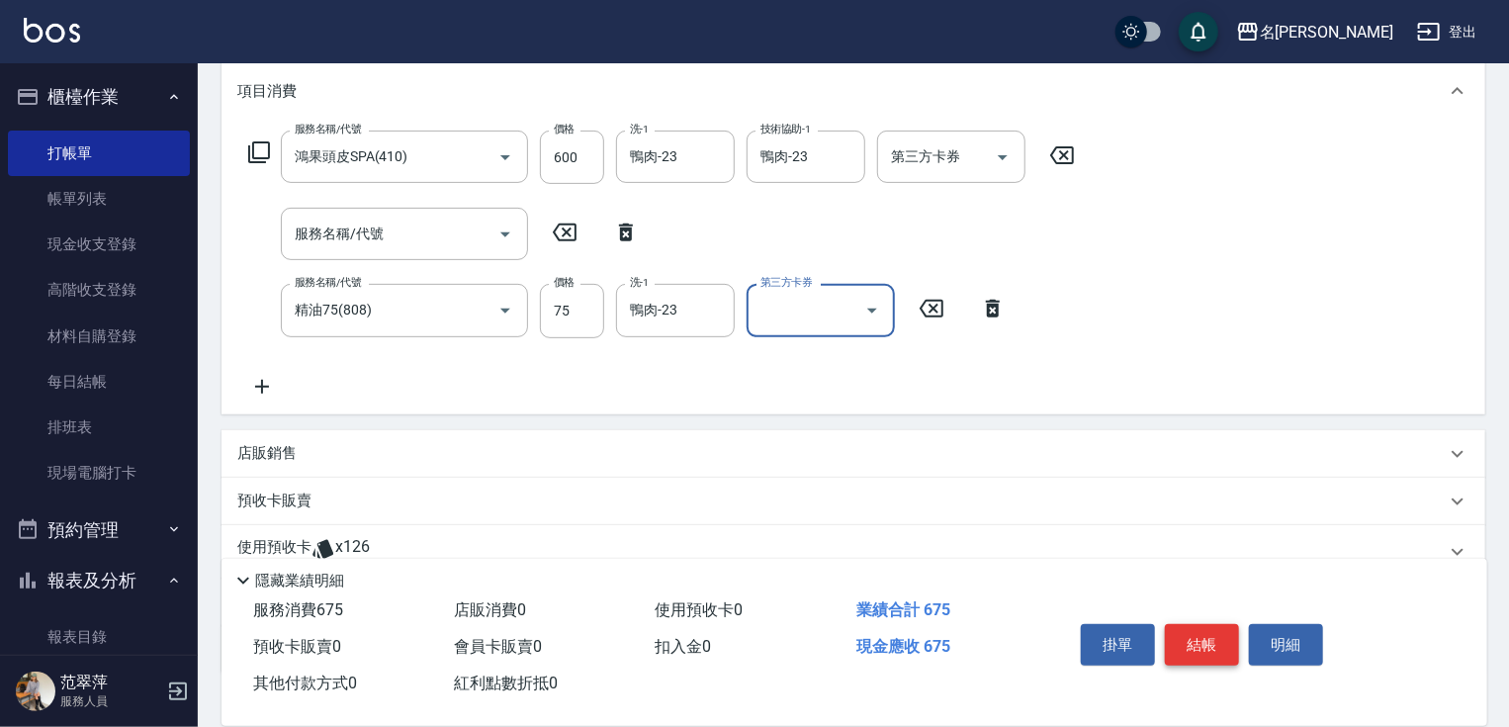
click at [1205, 636] on button "結帳" at bounding box center [1202, 645] width 74 height 42
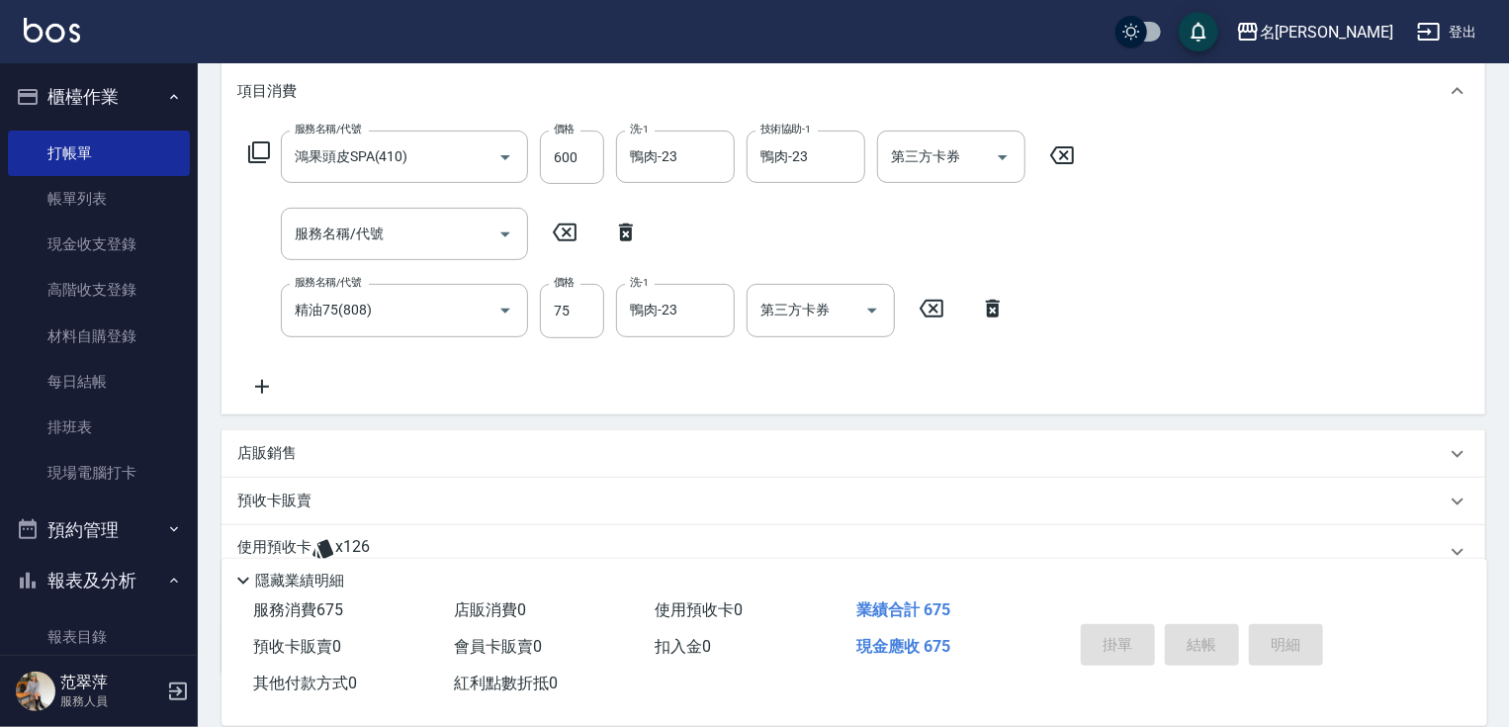
type input "[DATE] 15:12"
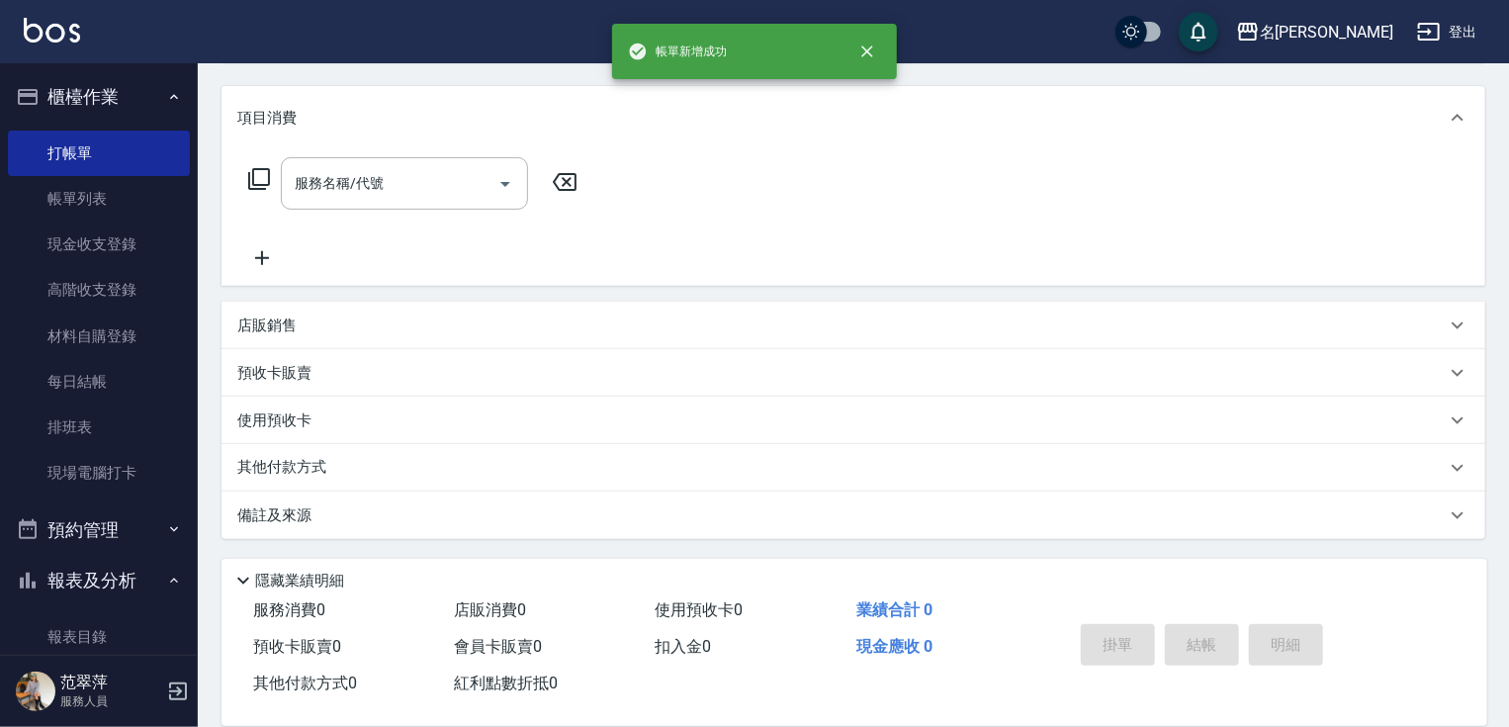
scroll to position [0, 0]
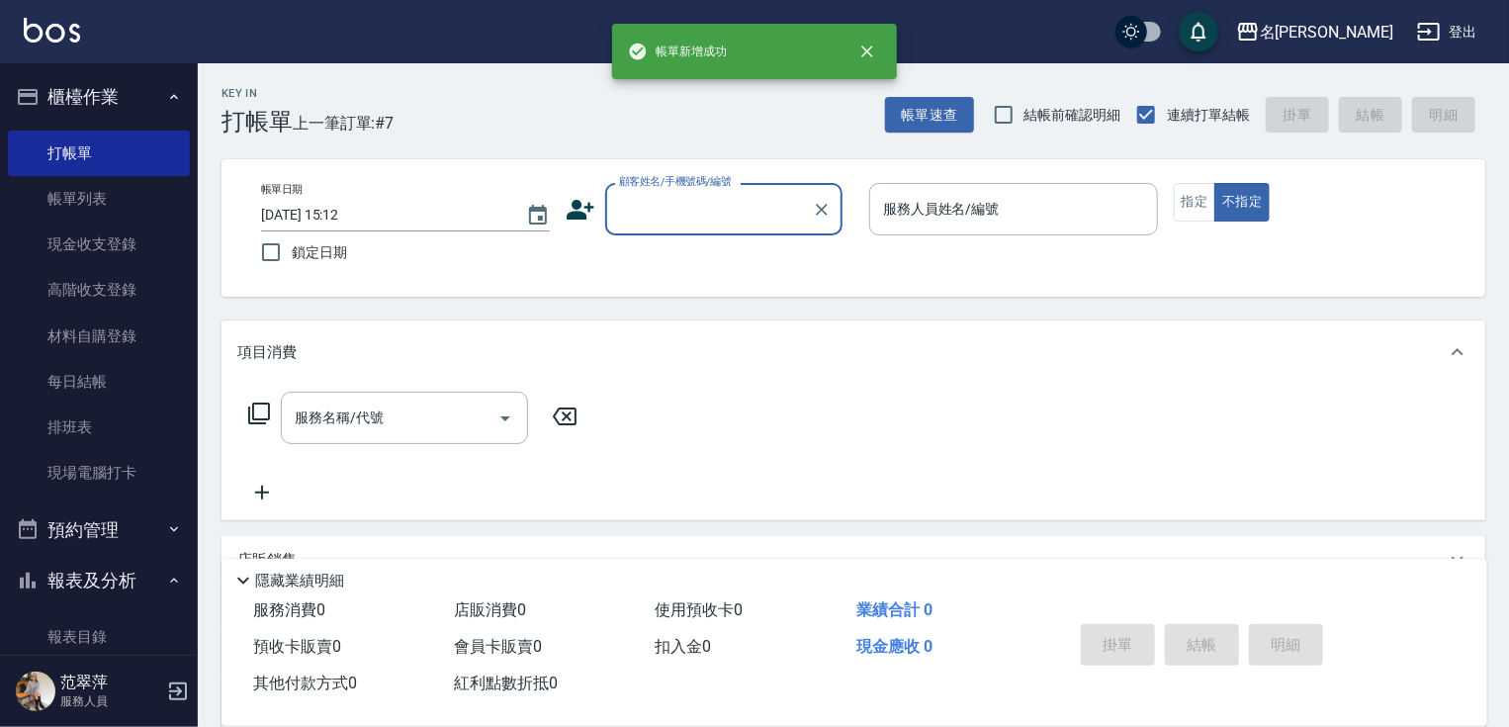
click at [695, 215] on input "顧客姓名/手機號碼/編號" at bounding box center [709, 209] width 190 height 35
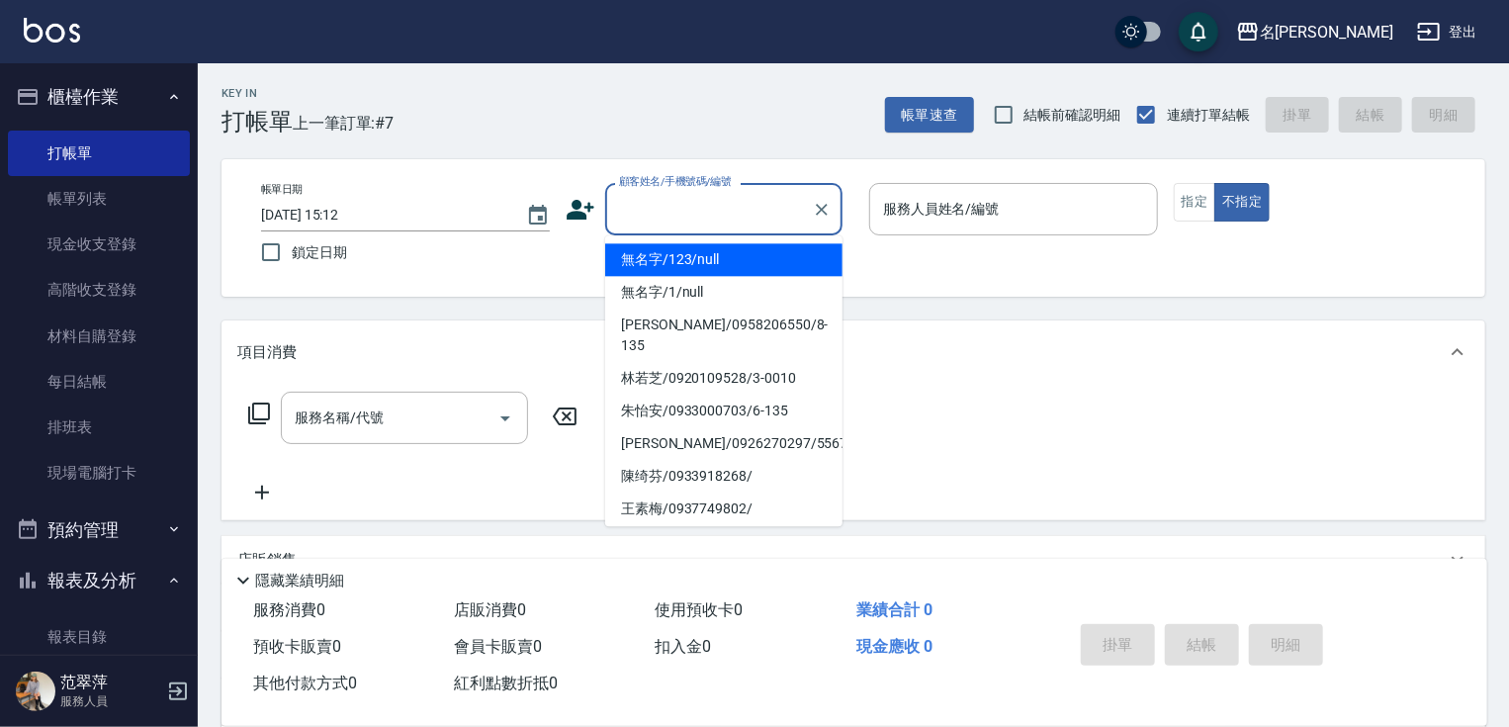
click at [684, 261] on li "無名字/123/null" at bounding box center [723, 259] width 237 height 33
type input "無名字/123/null"
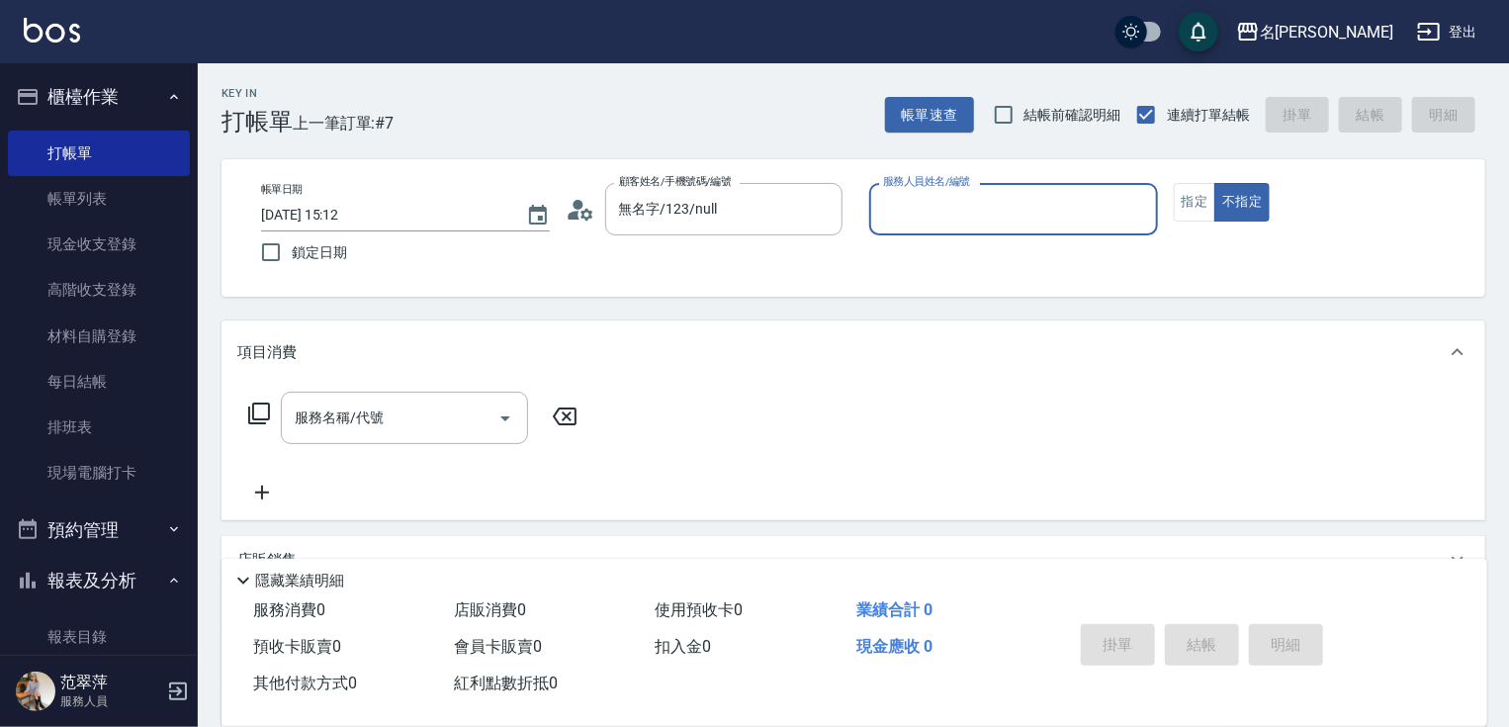
click at [937, 216] on input "服務人員姓名/編號" at bounding box center [1013, 209] width 271 height 35
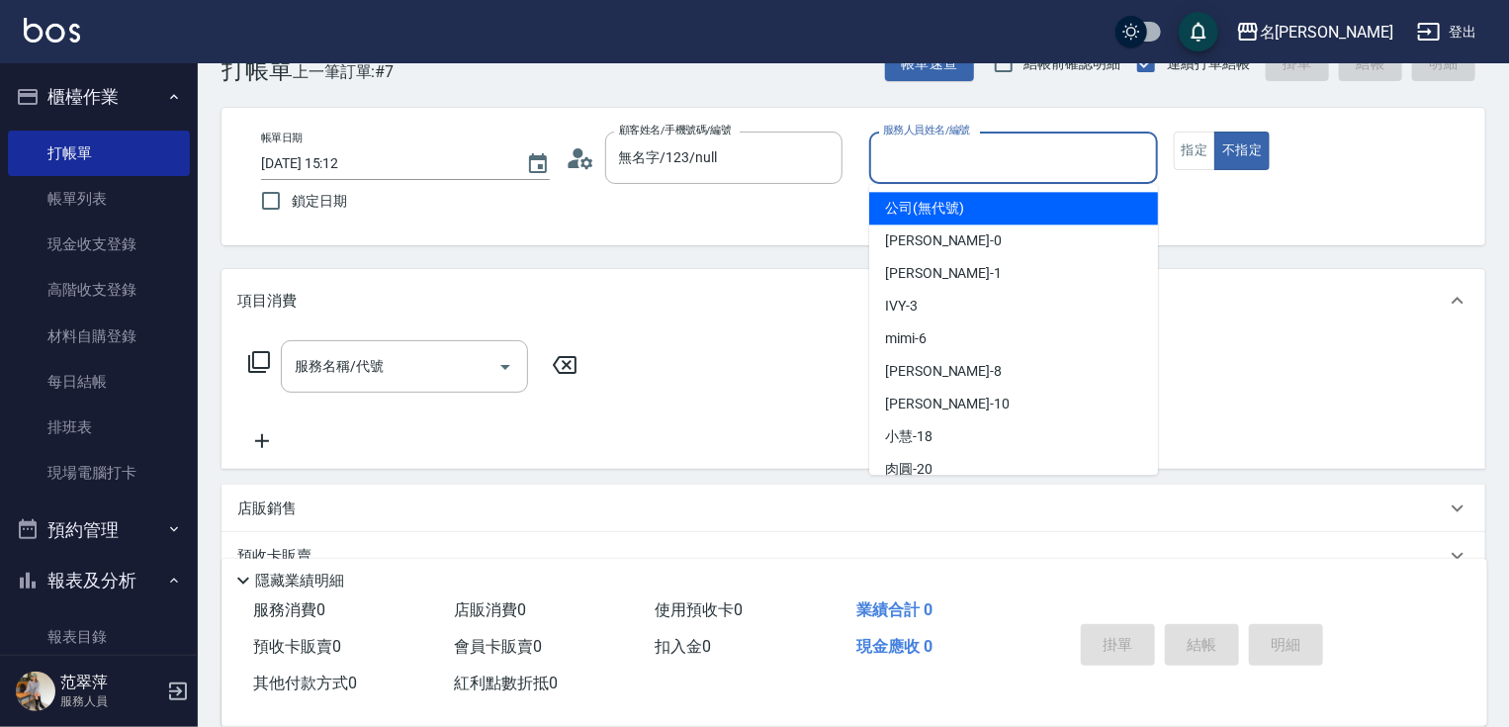
scroll to position [79, 0]
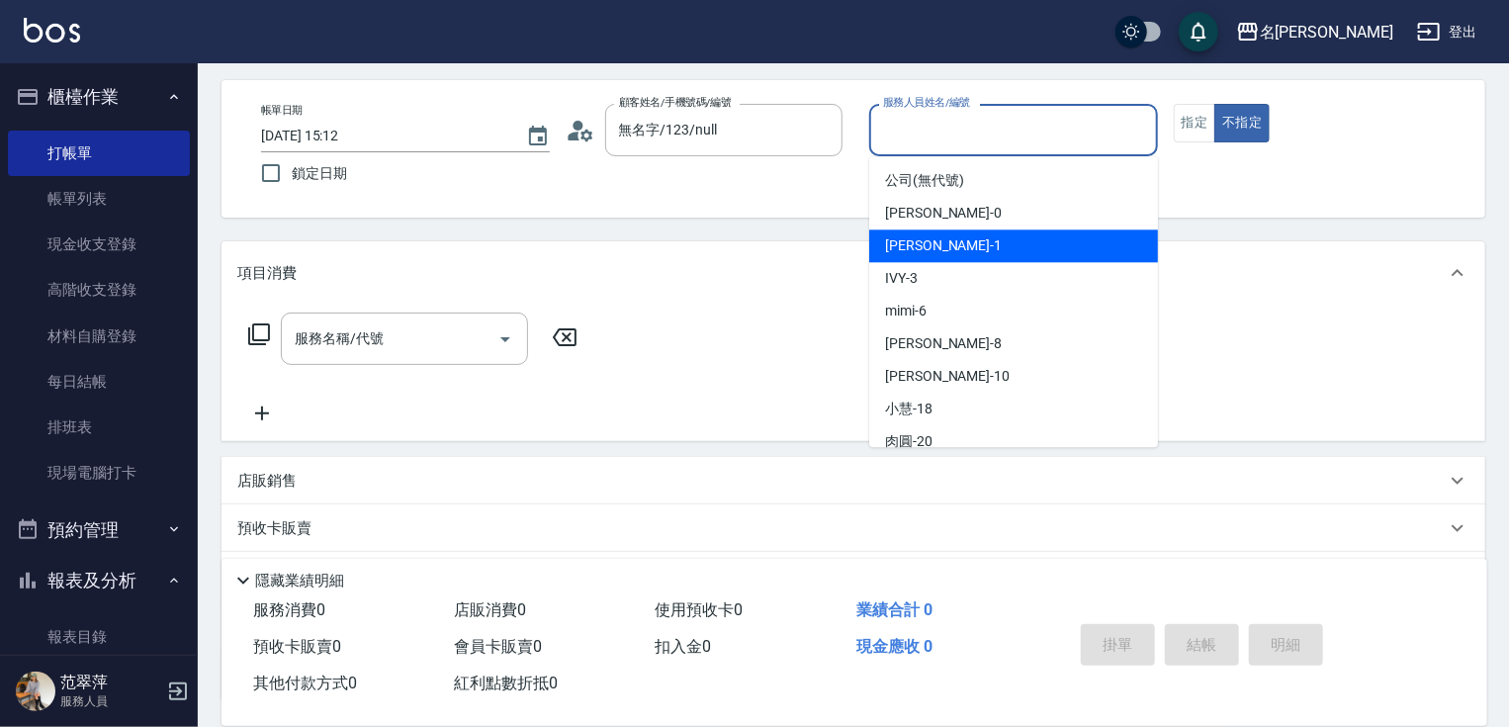
click at [950, 252] on div "[PERSON_NAME] -1" at bounding box center [1013, 245] width 289 height 33
type input "[PERSON_NAME]-1"
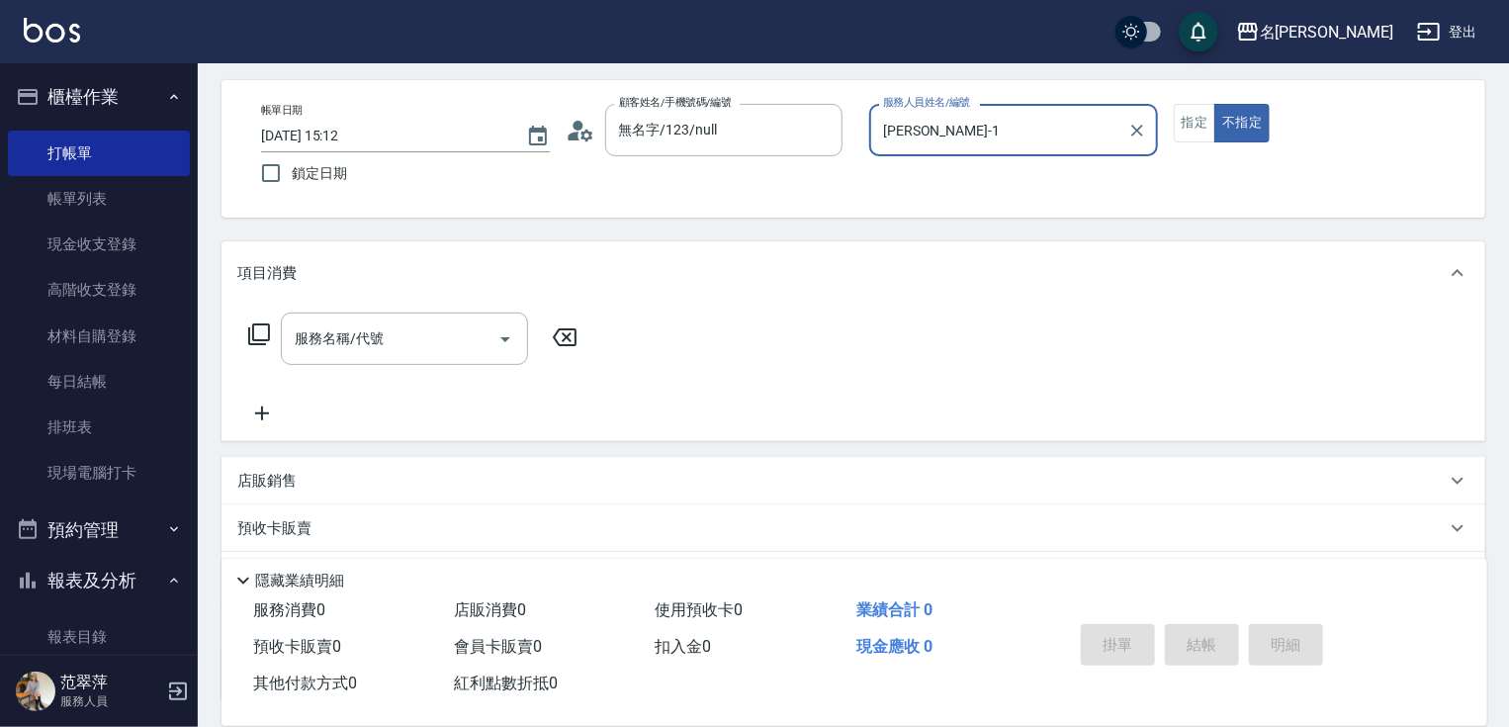
click at [949, 138] on input "[PERSON_NAME]-1" at bounding box center [998, 130] width 241 height 35
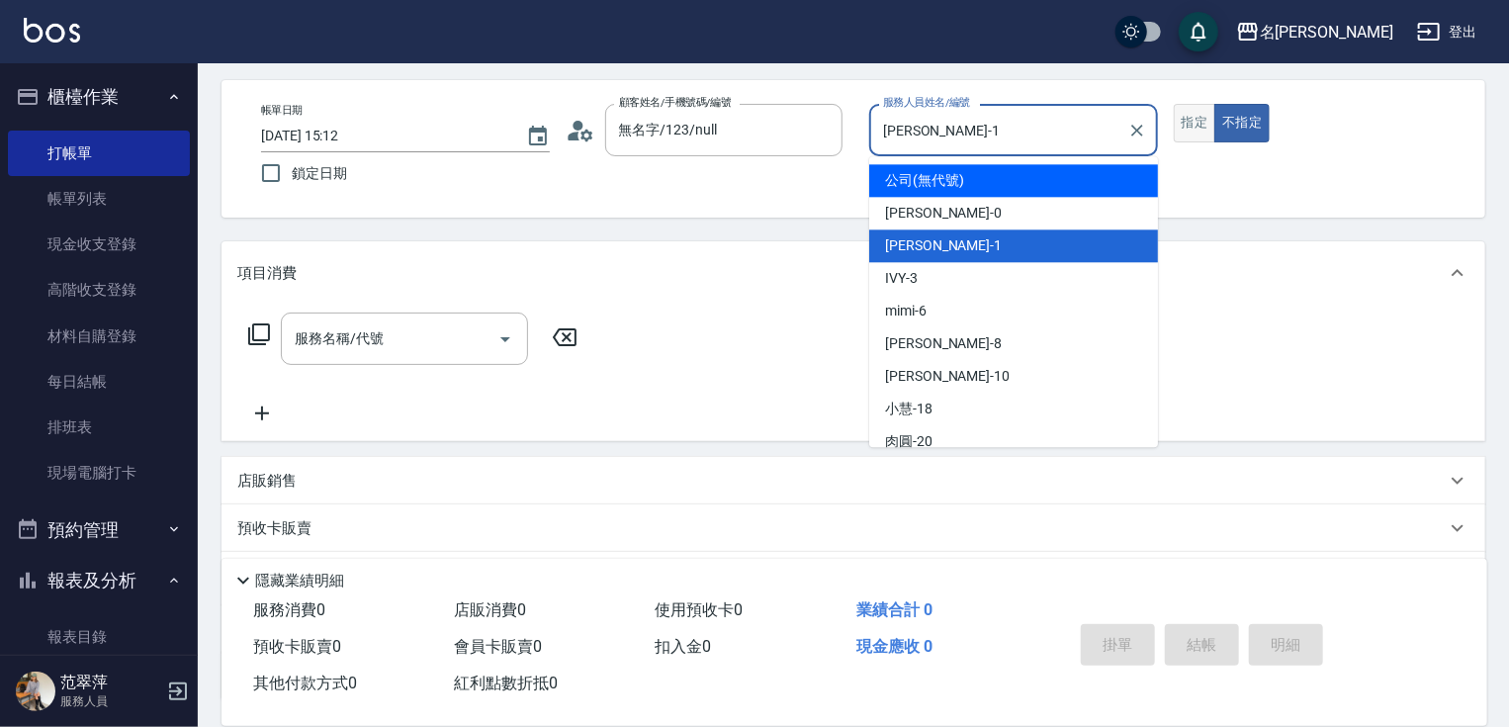
click at [1177, 123] on button "指定" at bounding box center [1195, 123] width 43 height 39
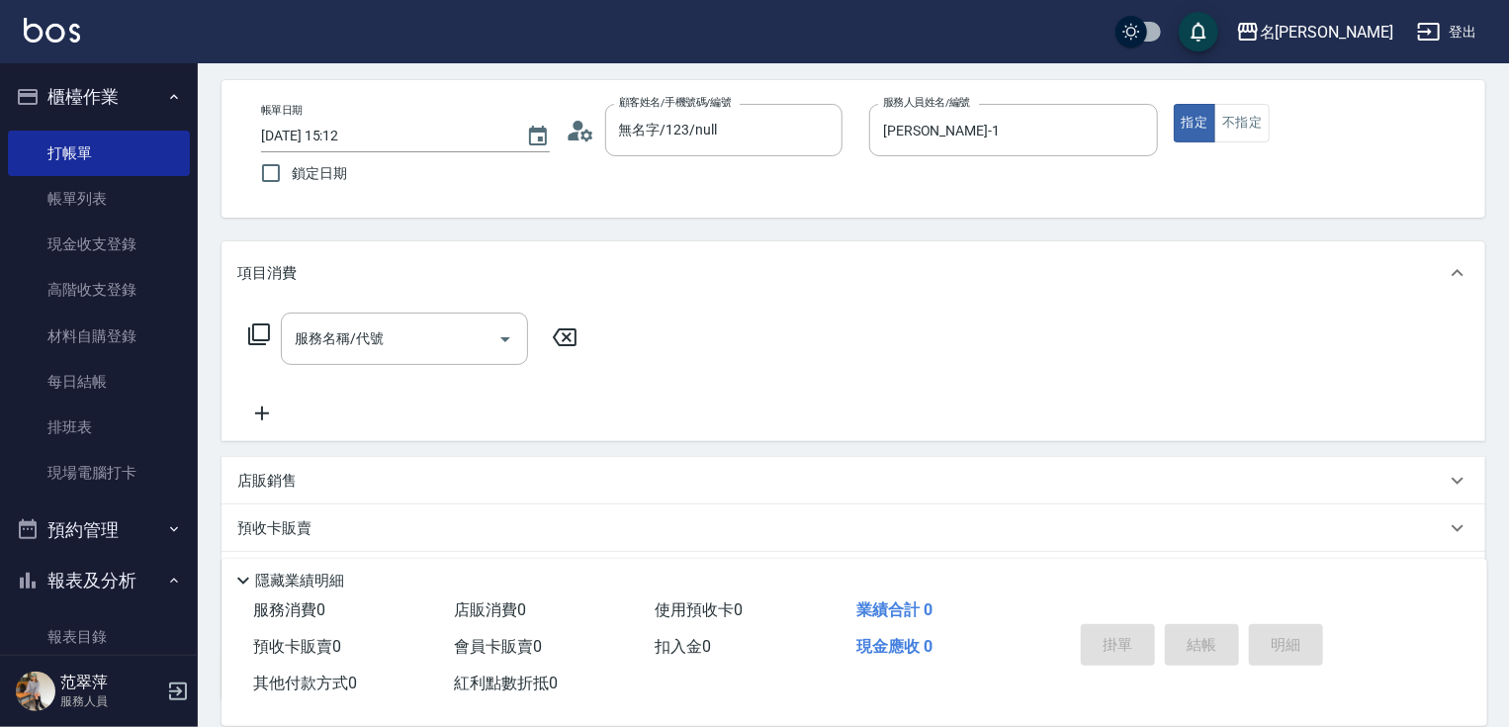
click at [261, 333] on icon at bounding box center [259, 334] width 24 height 24
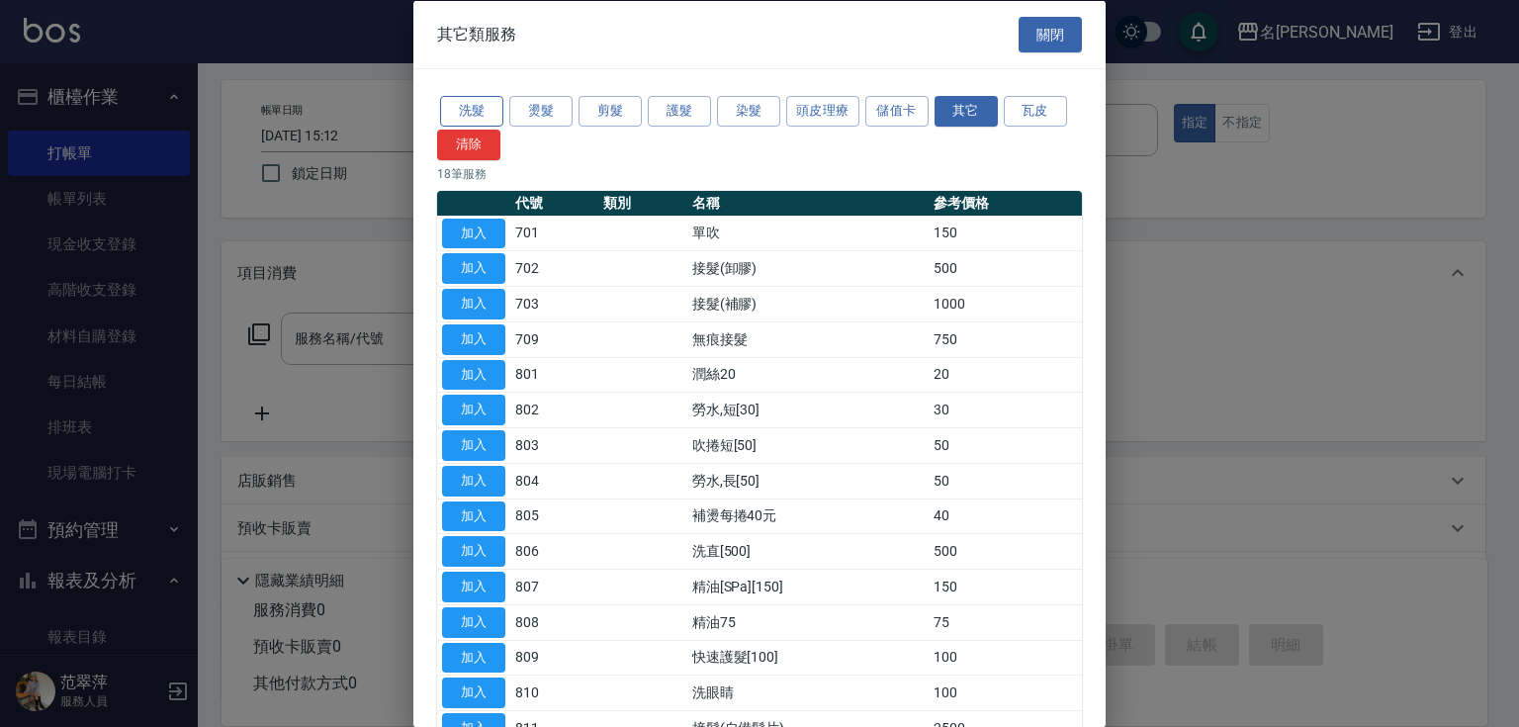
click at [487, 119] on button "洗髮" at bounding box center [471, 111] width 63 height 31
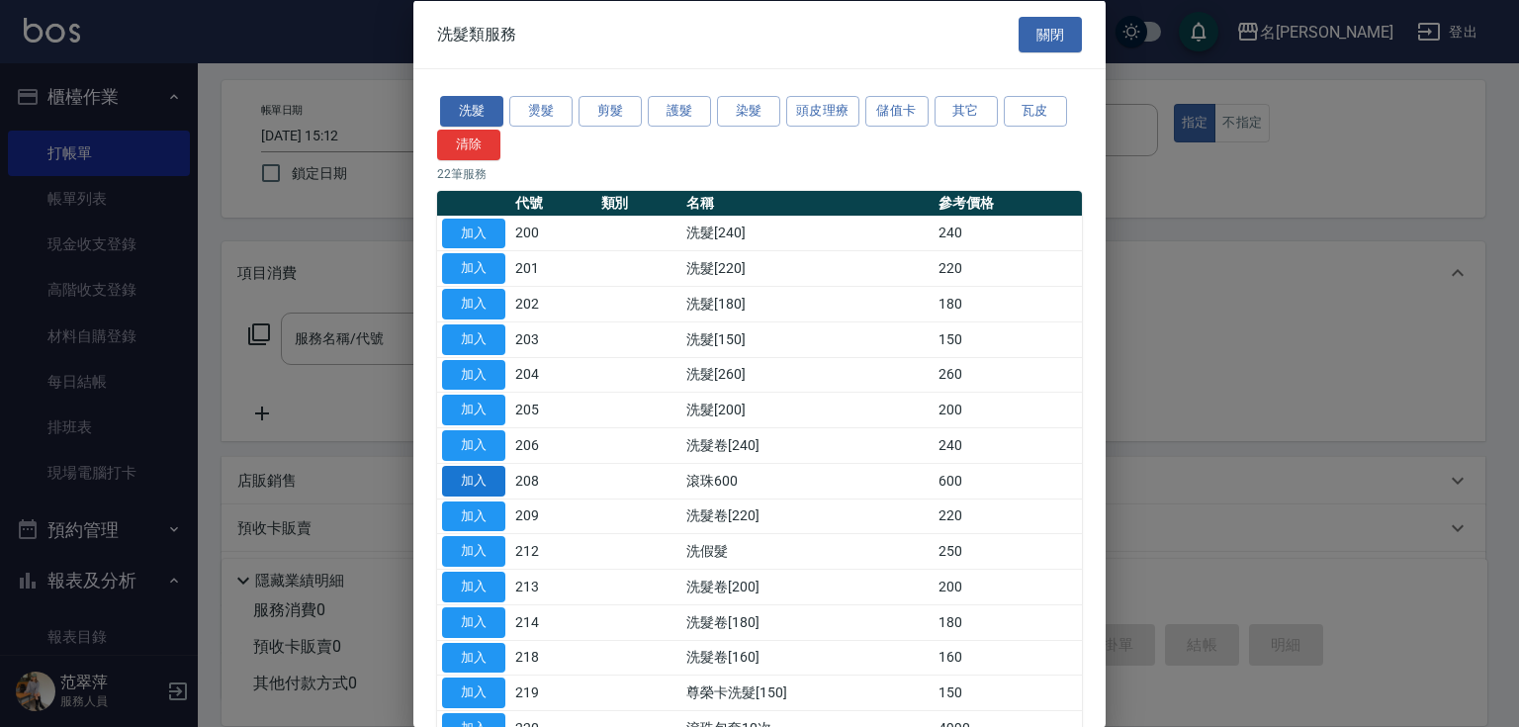
click at [481, 469] on button "加入" at bounding box center [473, 480] width 63 height 31
type input "滾珠600(208)"
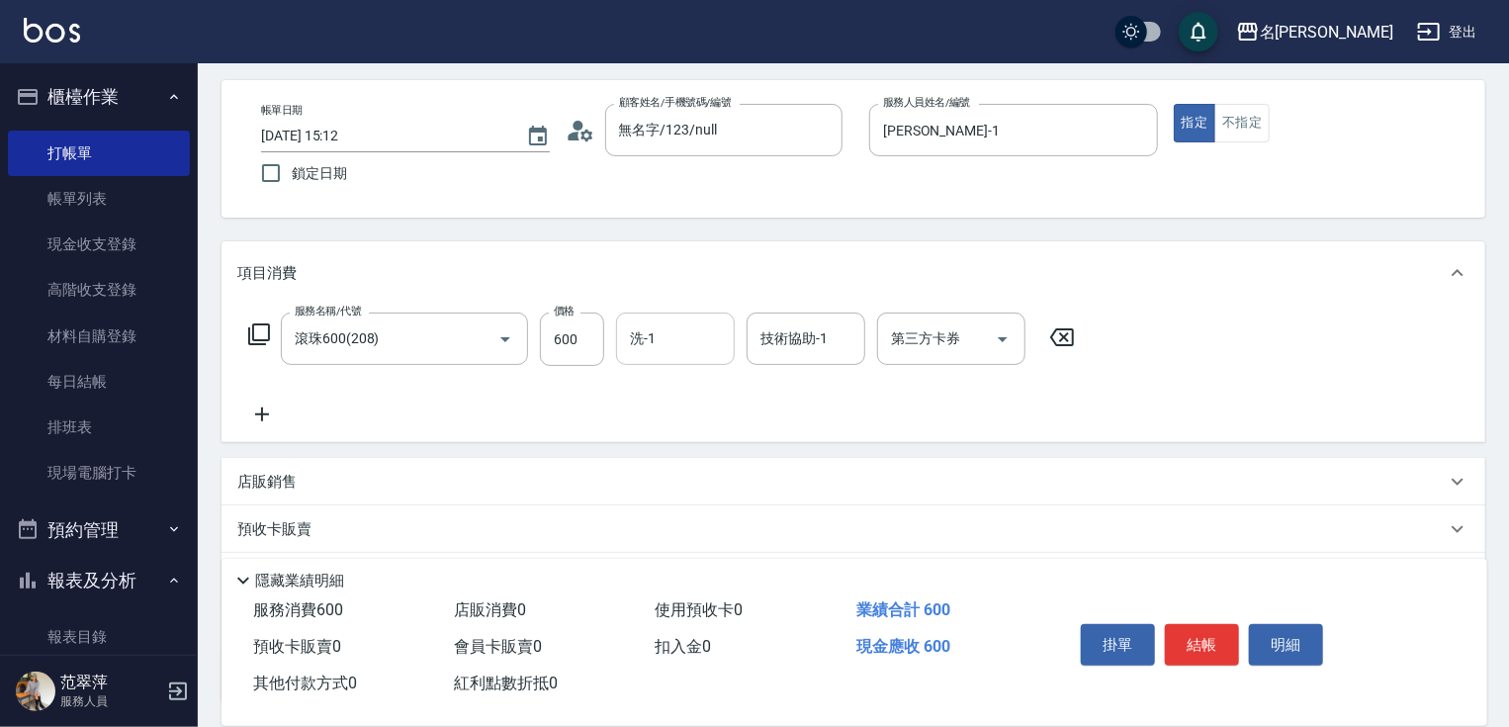
click at [655, 328] on div "洗-1 洗-1" at bounding box center [675, 339] width 119 height 52
type input "鴨肉-23"
click at [256, 410] on icon at bounding box center [261, 415] width 49 height 24
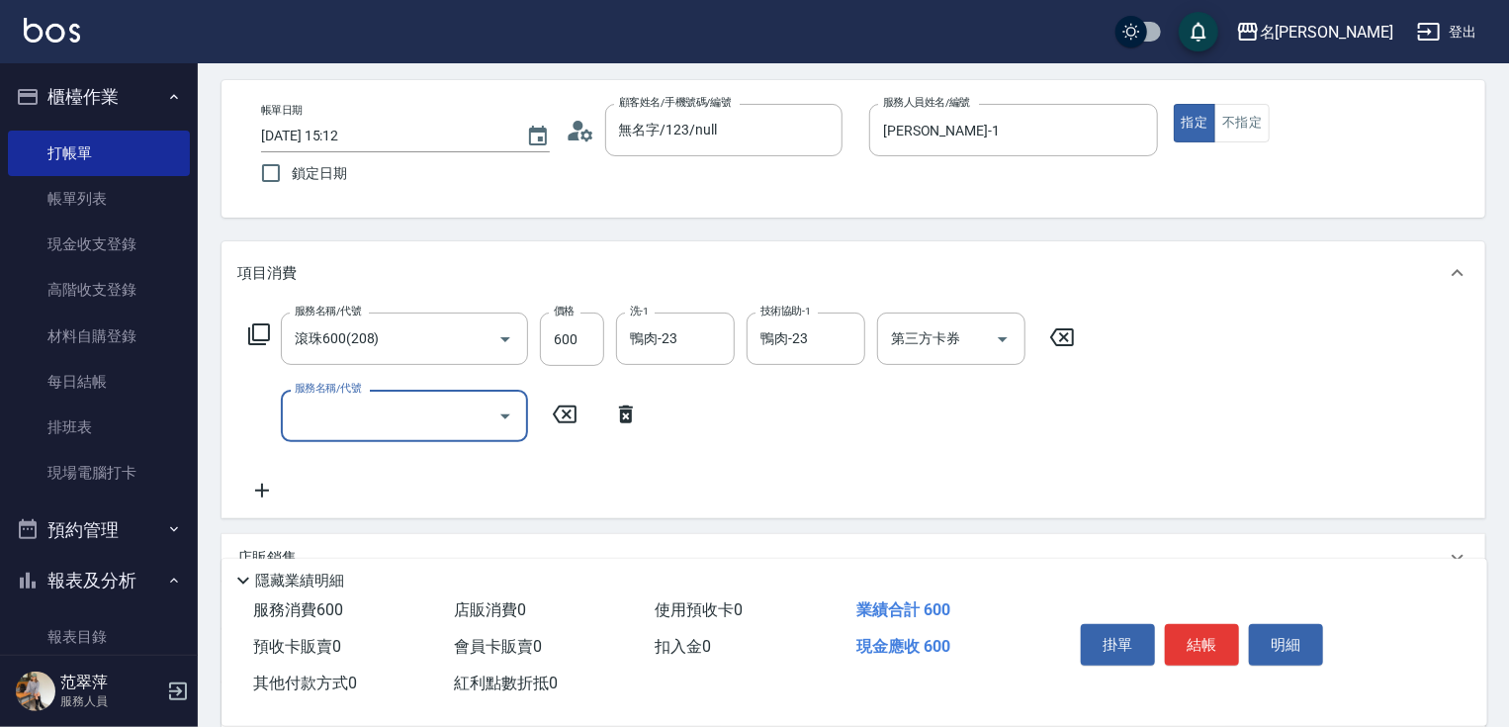
click at [261, 328] on icon at bounding box center [259, 334] width 24 height 24
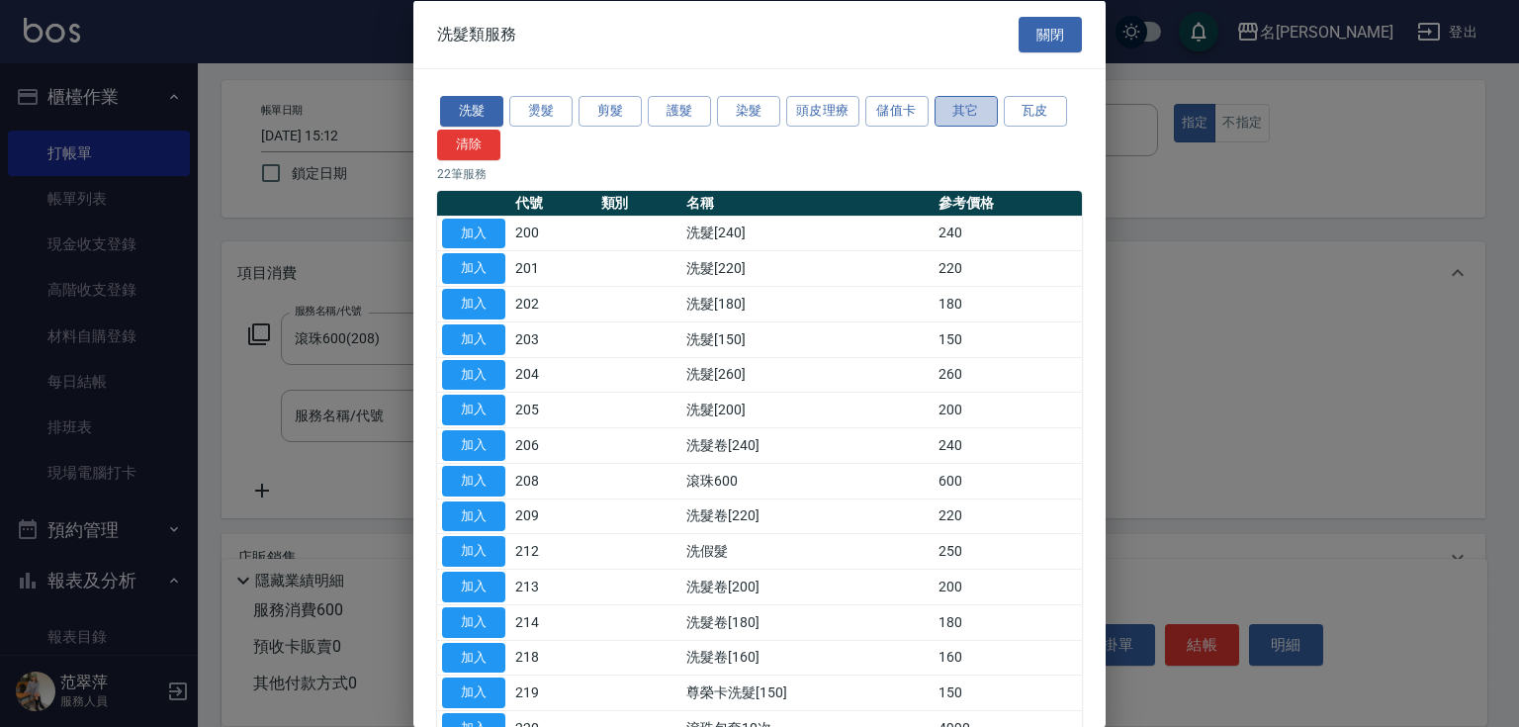
click at [974, 113] on button "其它" at bounding box center [966, 111] width 63 height 31
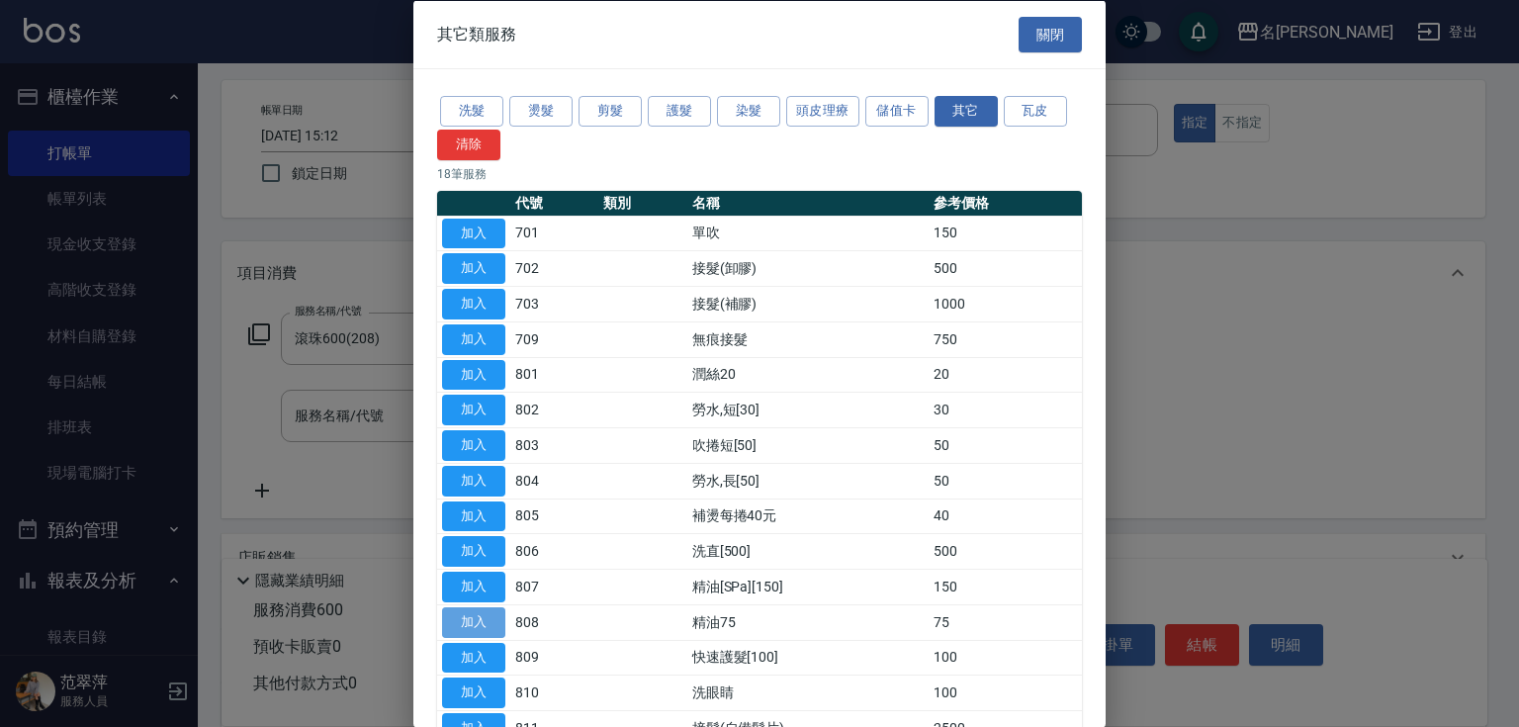
click at [481, 613] on button "加入" at bounding box center [473, 621] width 63 height 31
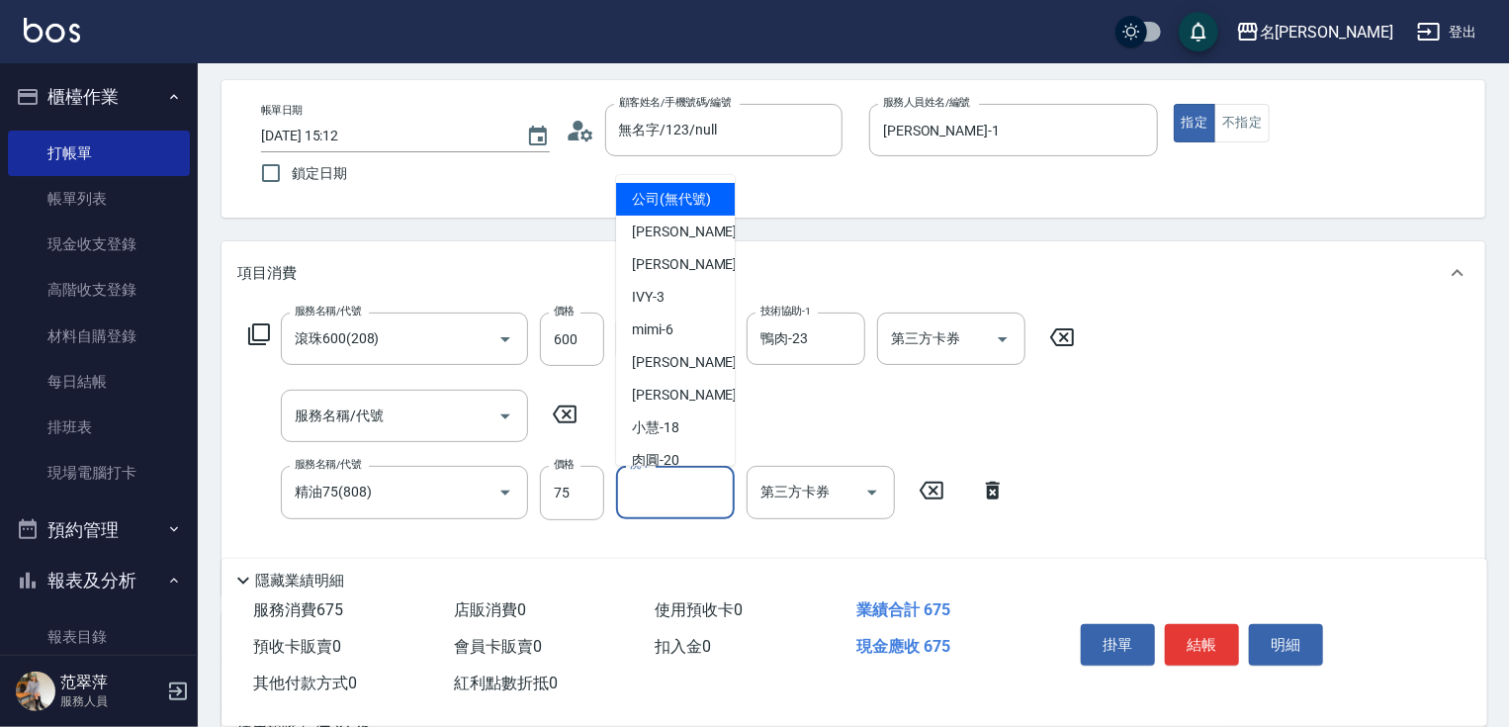
click at [652, 491] on div "洗-1 洗-1" at bounding box center [675, 492] width 119 height 52
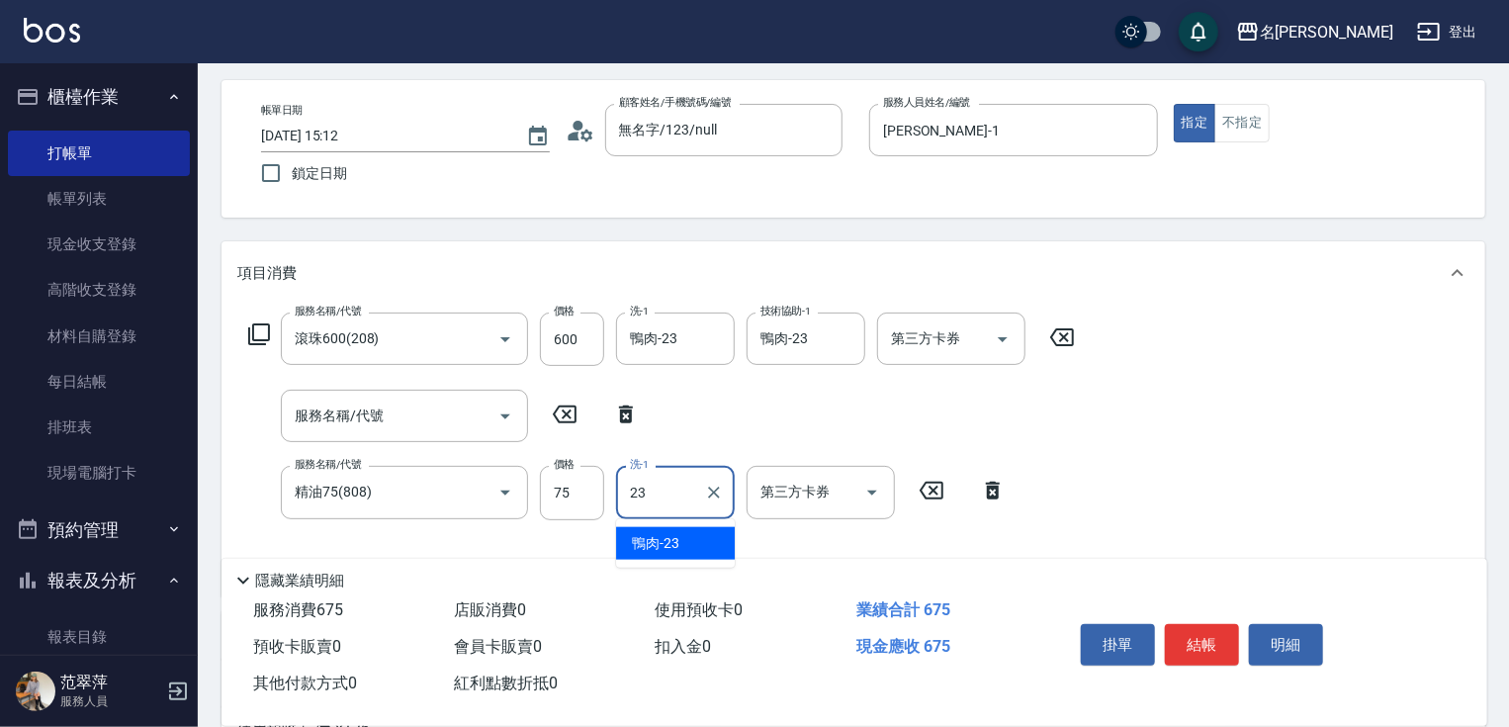
type input "23"
type input "鴨肉-23"
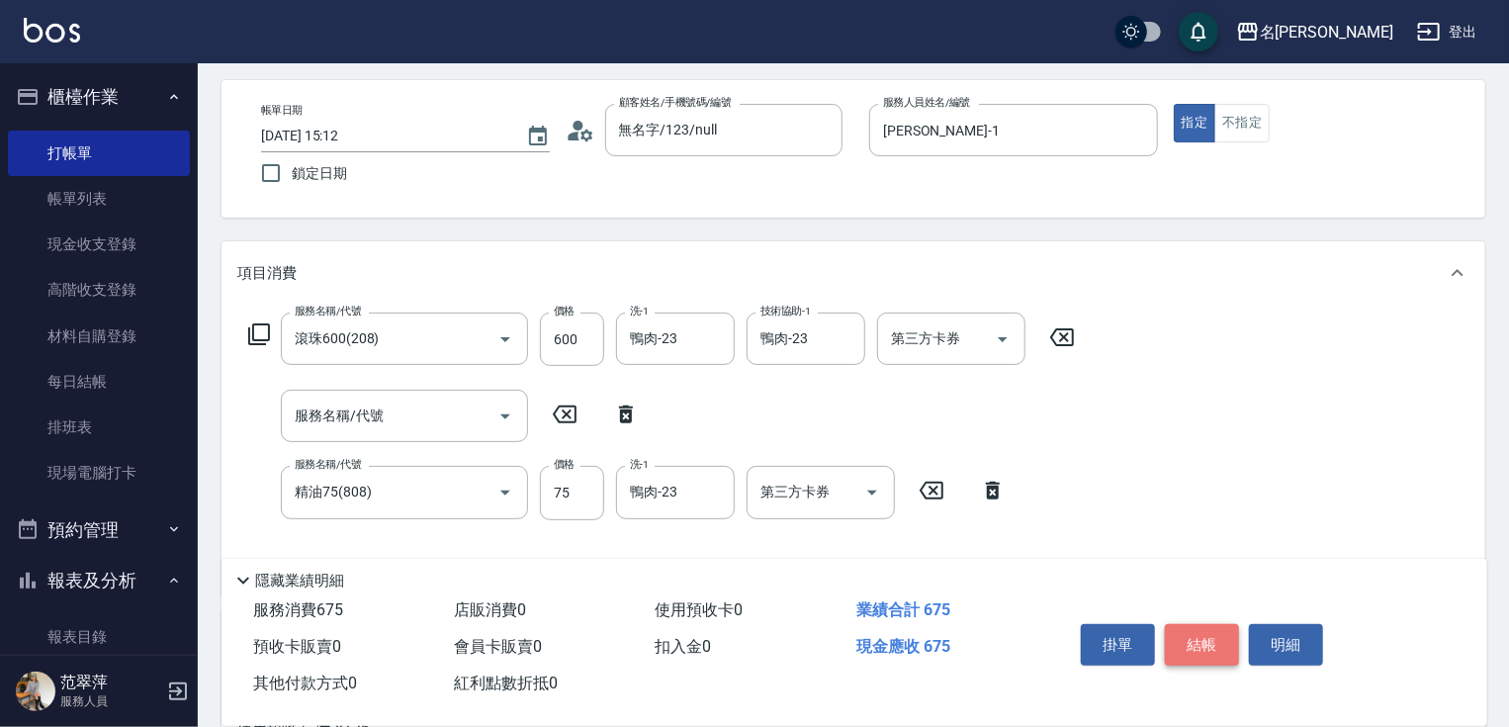
click at [1205, 629] on button "結帳" at bounding box center [1202, 645] width 74 height 42
type input "[DATE] 15:13"
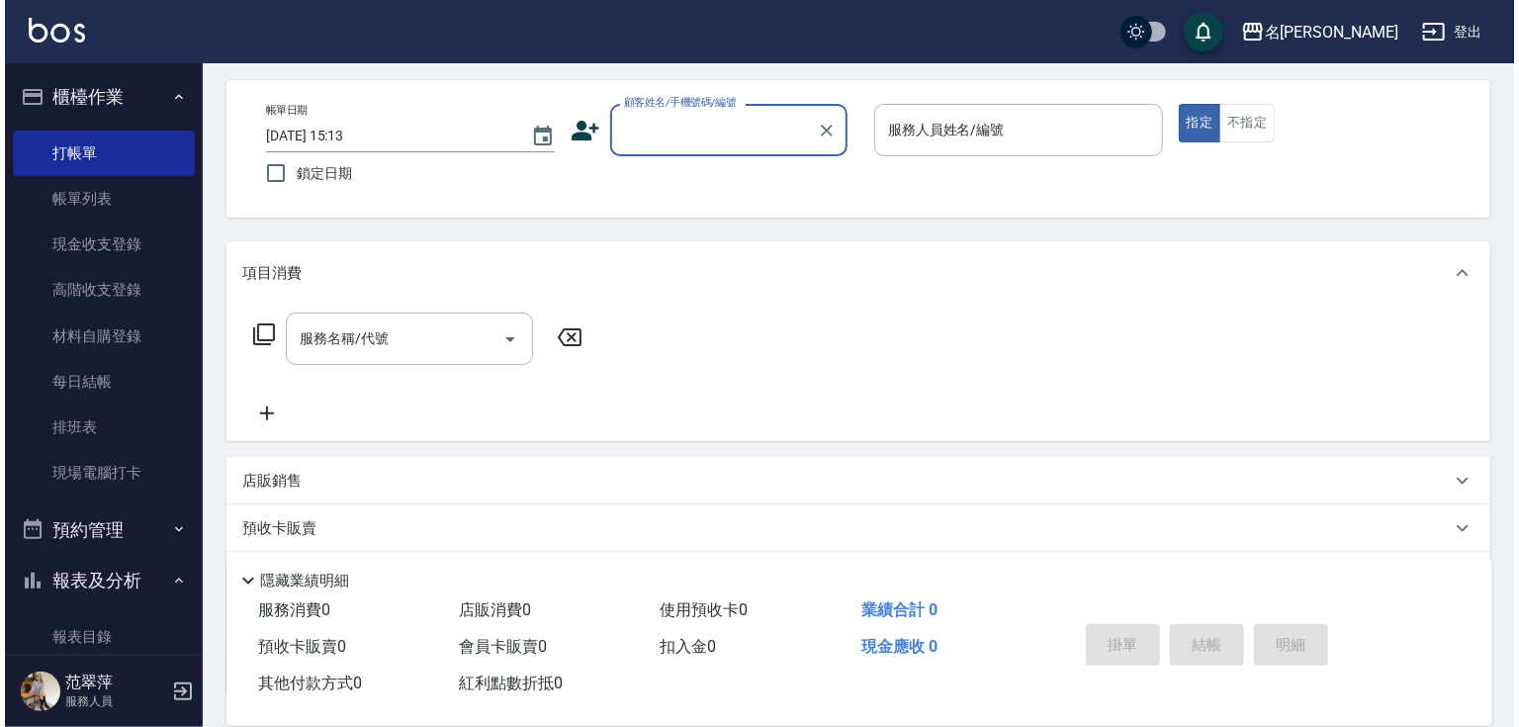
scroll to position [0, 0]
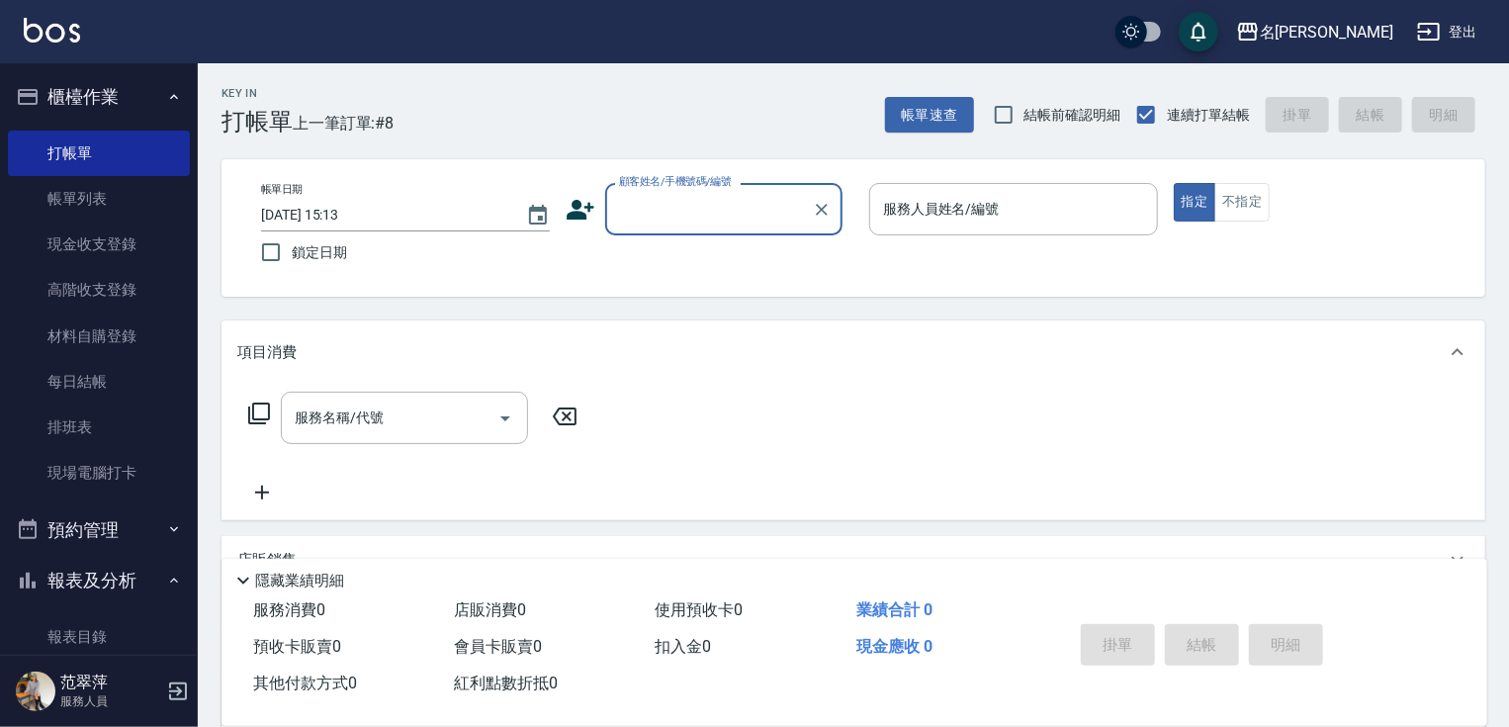
click at [646, 227] on div "顧客姓名/手機號碼/編號" at bounding box center [723, 209] width 237 height 52
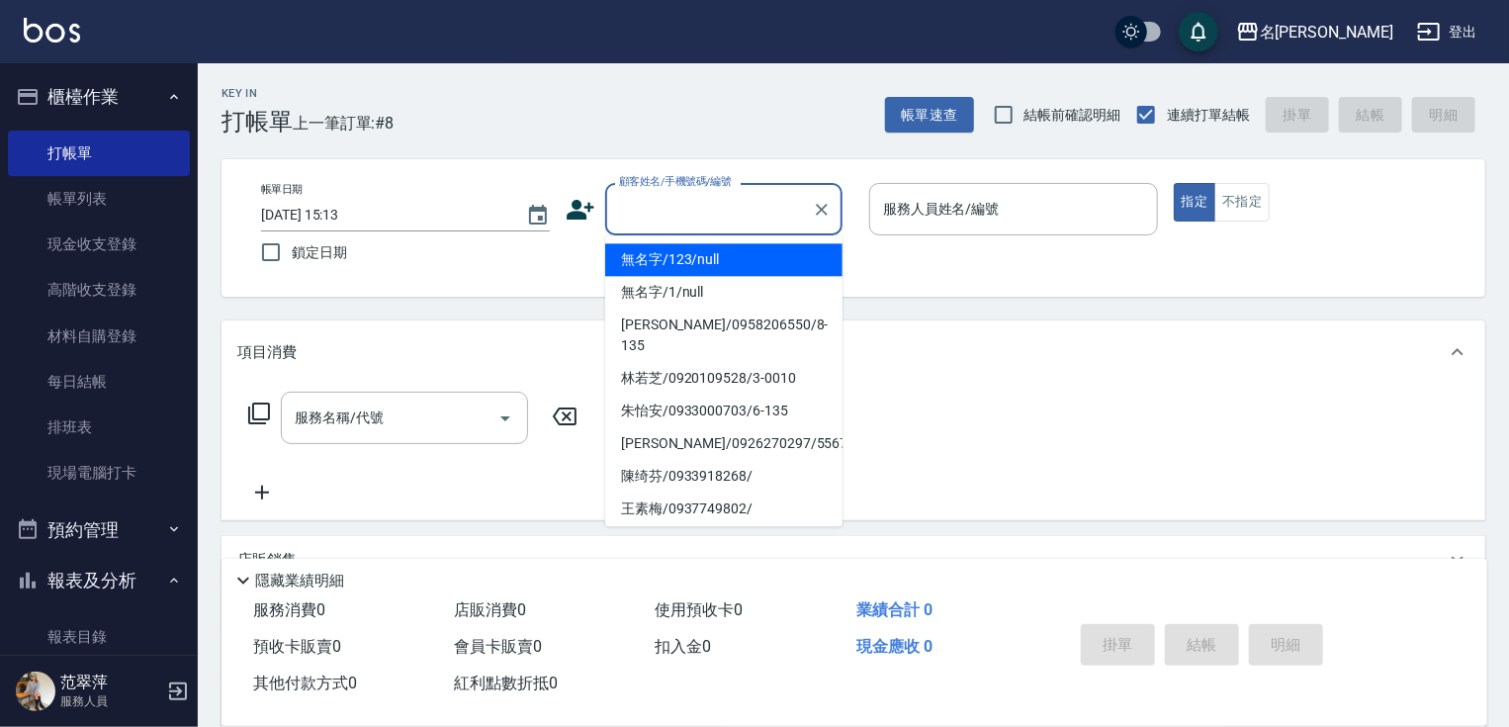
click at [674, 245] on li "無名字/123/null" at bounding box center [723, 259] width 237 height 33
type input "無名字/123/null"
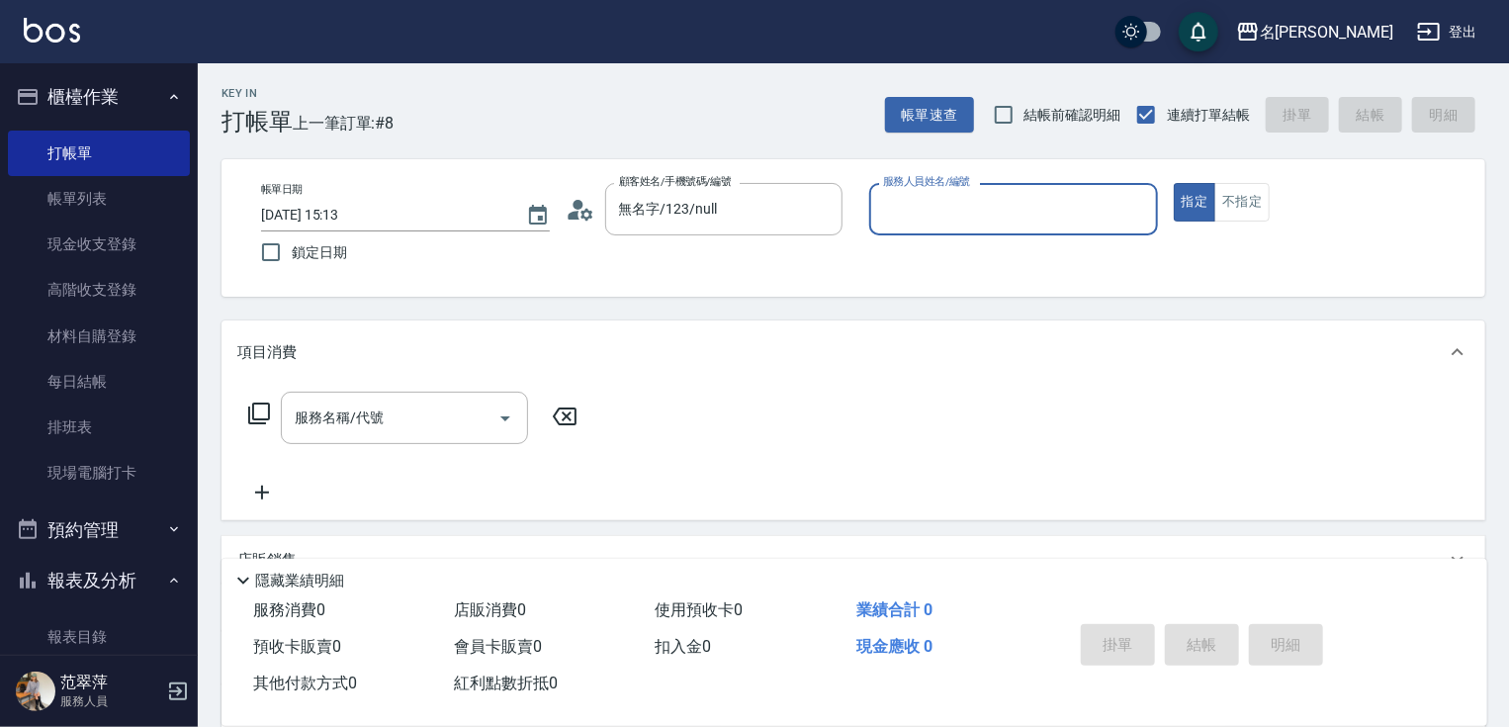
click at [893, 225] on input "服務人員姓名/編號" at bounding box center [1013, 209] width 271 height 35
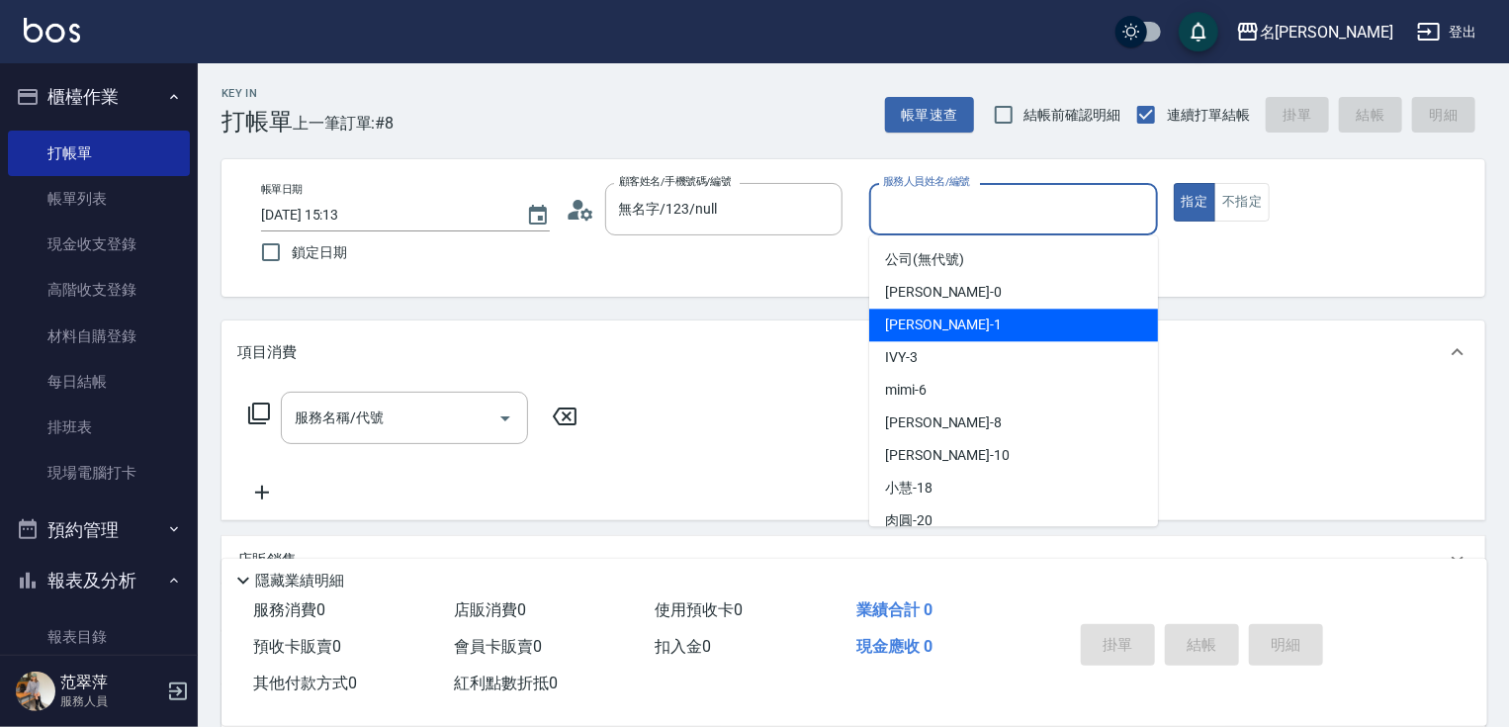
click at [949, 320] on div "[PERSON_NAME] -1" at bounding box center [1013, 325] width 289 height 33
type input "[PERSON_NAME]-1"
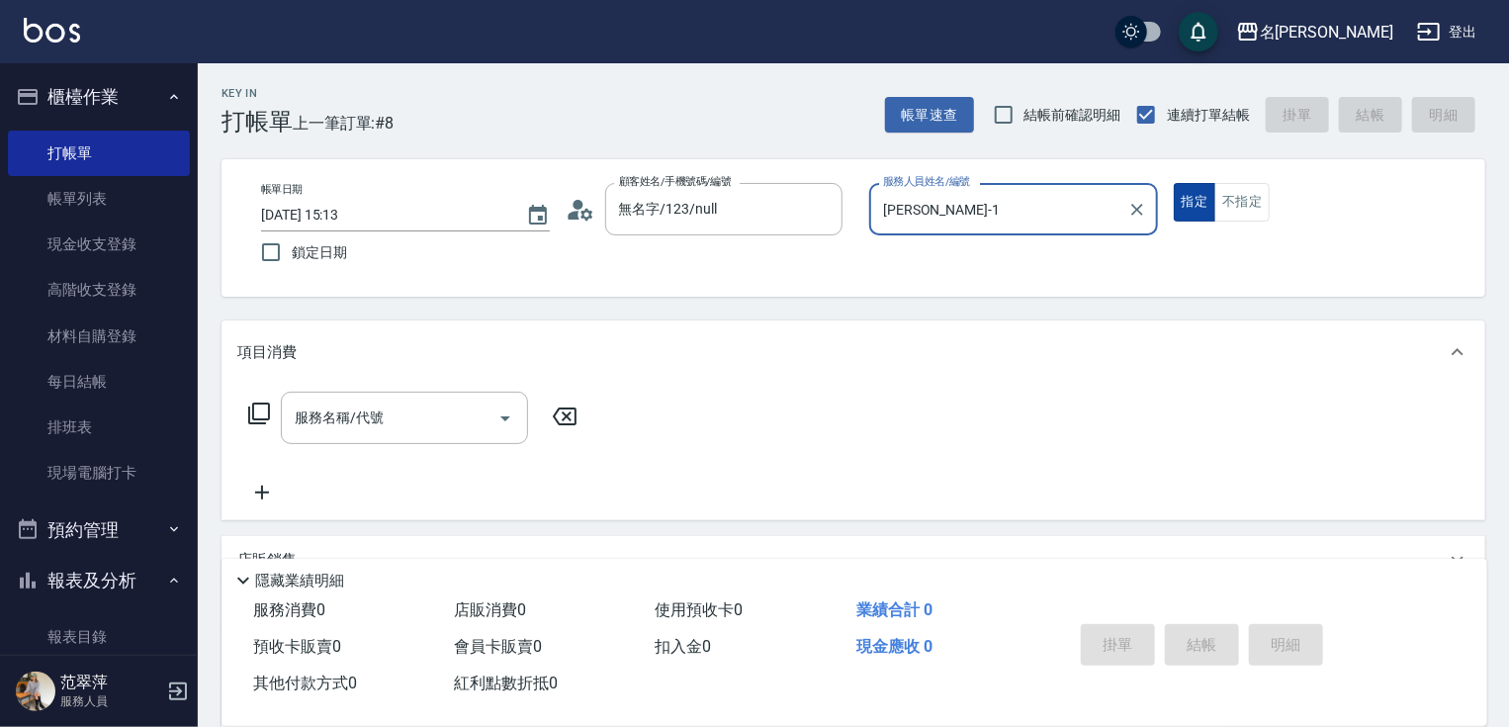
click at [1196, 201] on button "指定" at bounding box center [1195, 202] width 43 height 39
click at [378, 423] on div "服務名稱/代號 服務名稱/代號" at bounding box center [404, 418] width 247 height 52
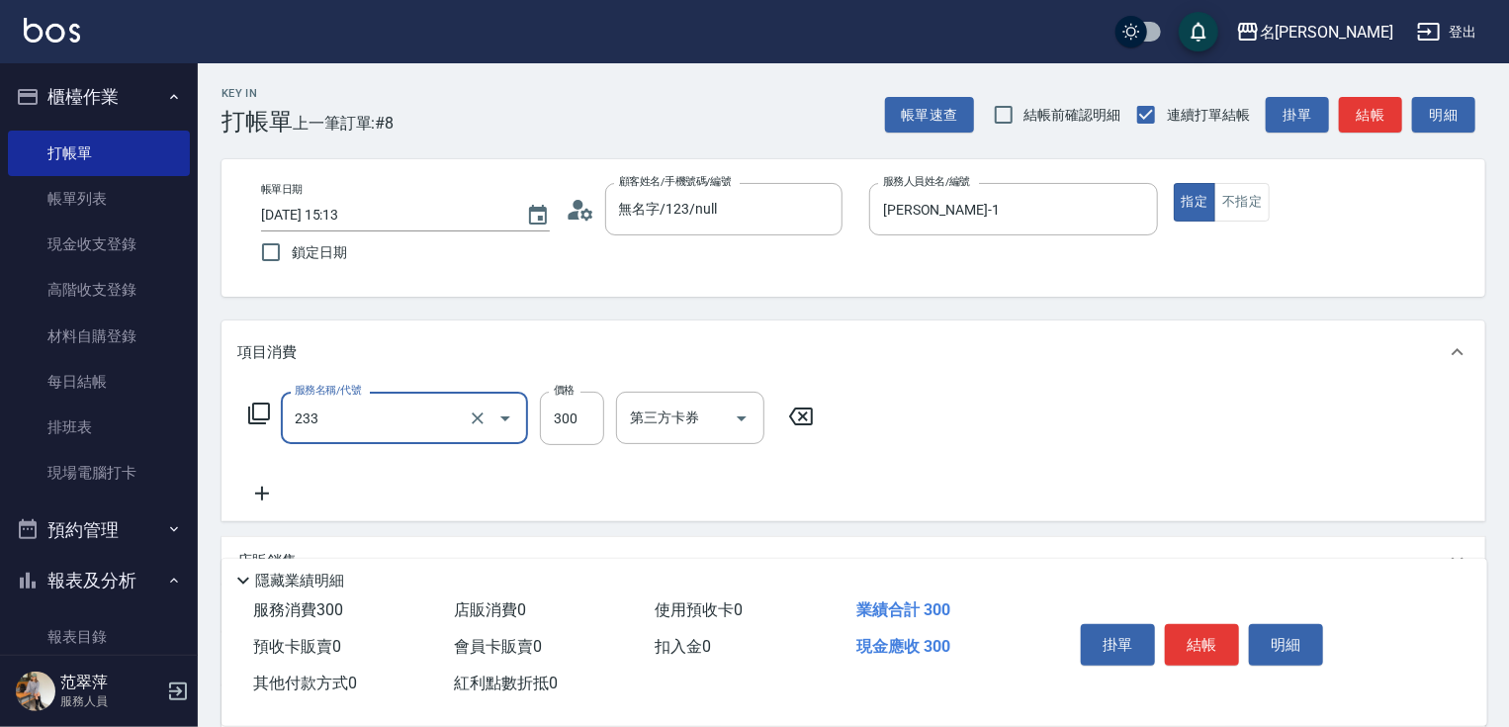
type input "洗髮300(233)"
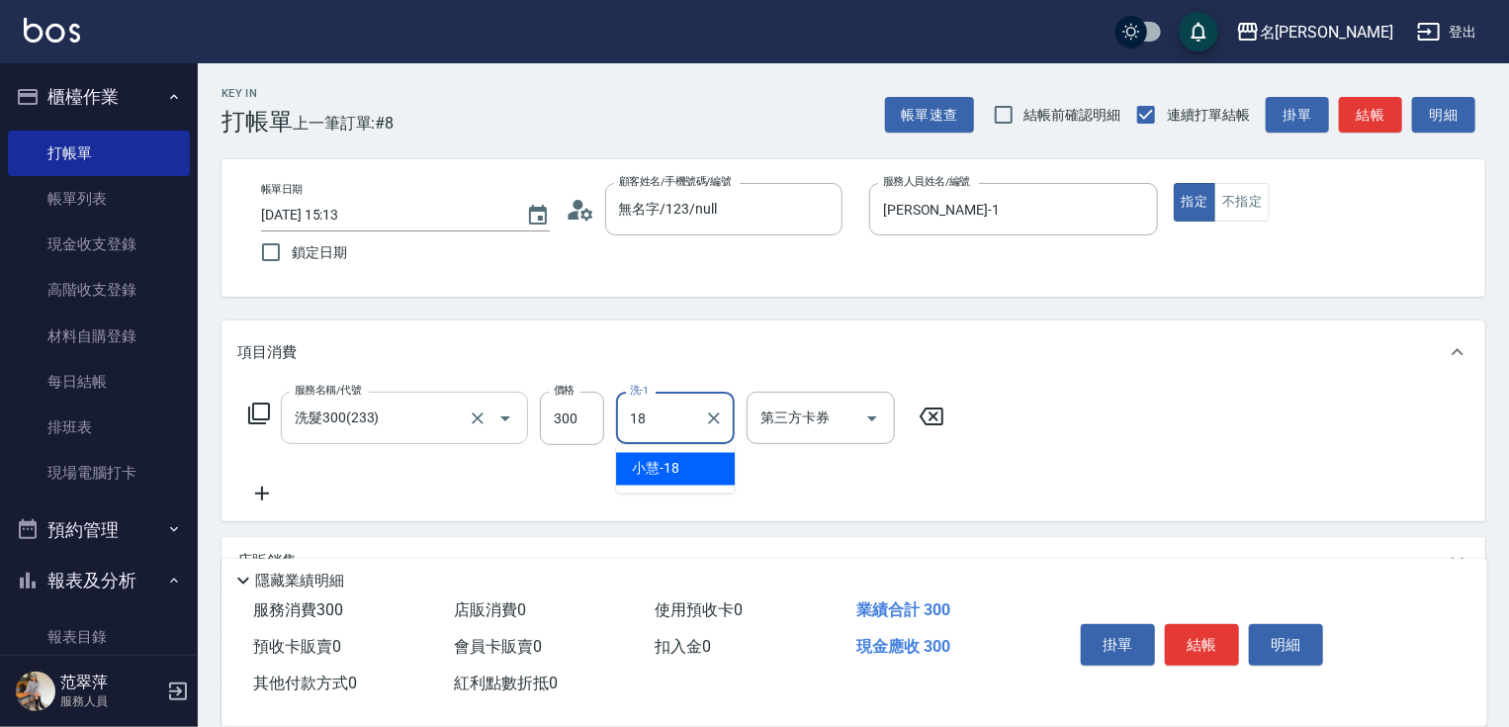
type input "[PERSON_NAME]-18"
click at [1204, 625] on button "結帳" at bounding box center [1202, 645] width 74 height 42
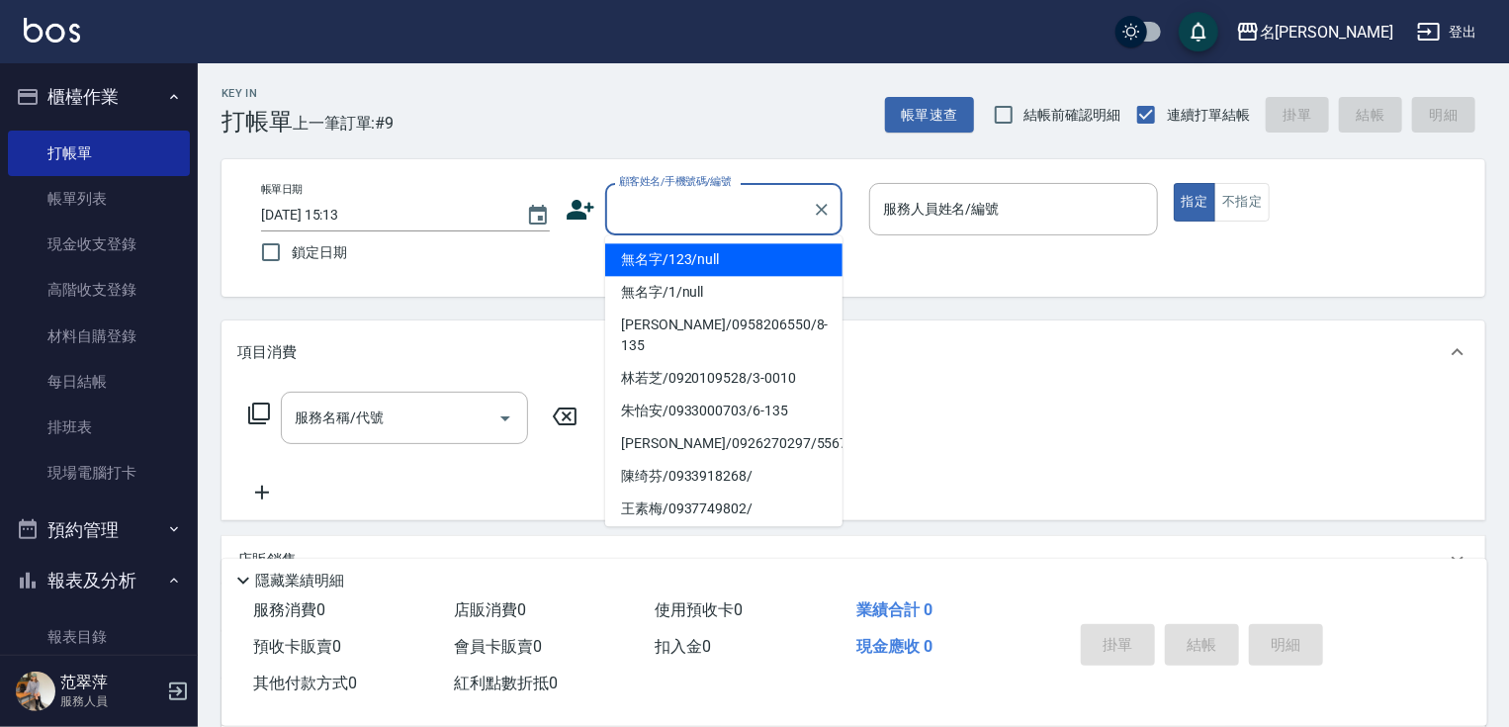
click at [715, 221] on input "顧客姓名/手機號碼/編號" at bounding box center [709, 209] width 190 height 35
click at [738, 254] on li "無名字/123/null" at bounding box center [723, 259] width 237 height 33
type input "無名字/123/null"
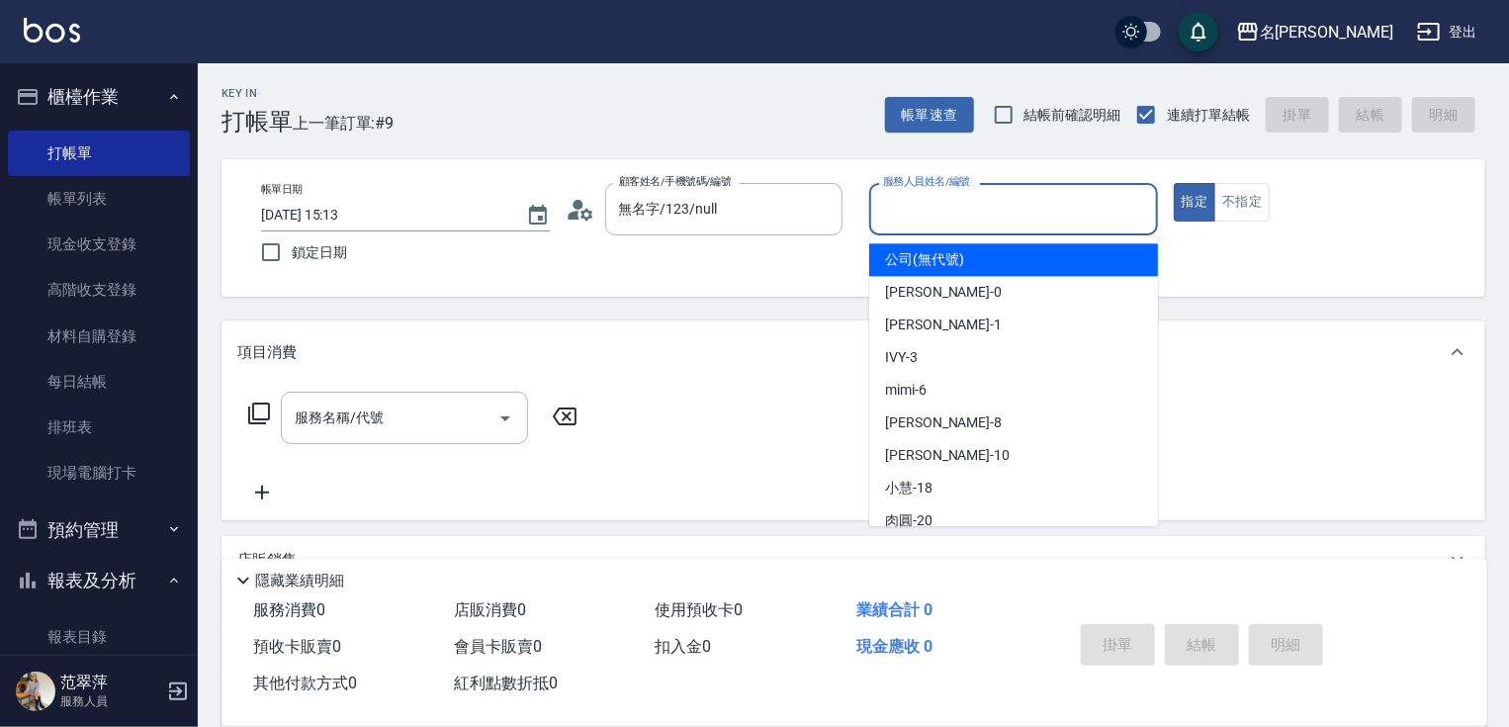
click at [944, 213] on input "服務人員姓名/編號" at bounding box center [1013, 209] width 271 height 35
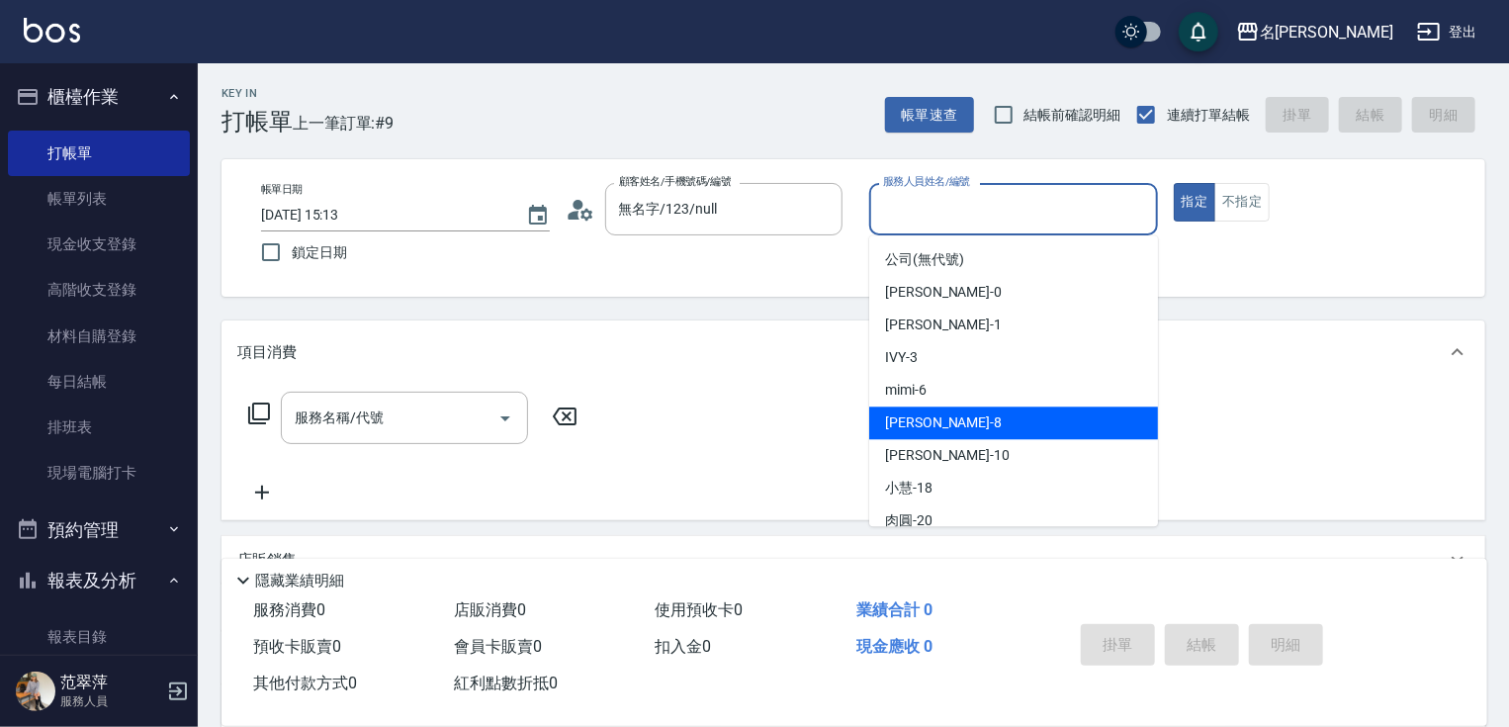
click at [969, 411] on div "曉容 -8" at bounding box center [1013, 422] width 289 height 33
type input "曉容-8"
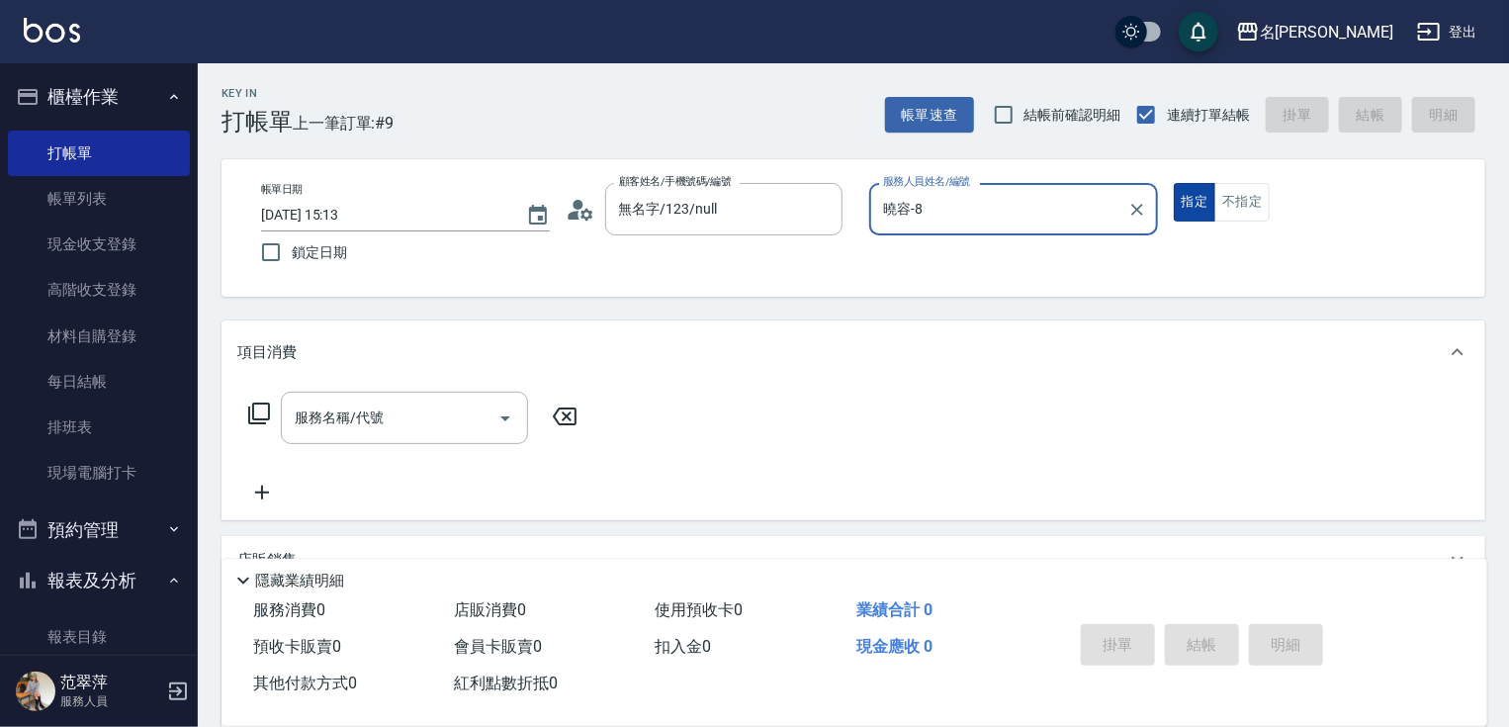
click at [1203, 206] on button "指定" at bounding box center [1195, 202] width 43 height 39
click at [258, 402] on icon at bounding box center [259, 414] width 24 height 24
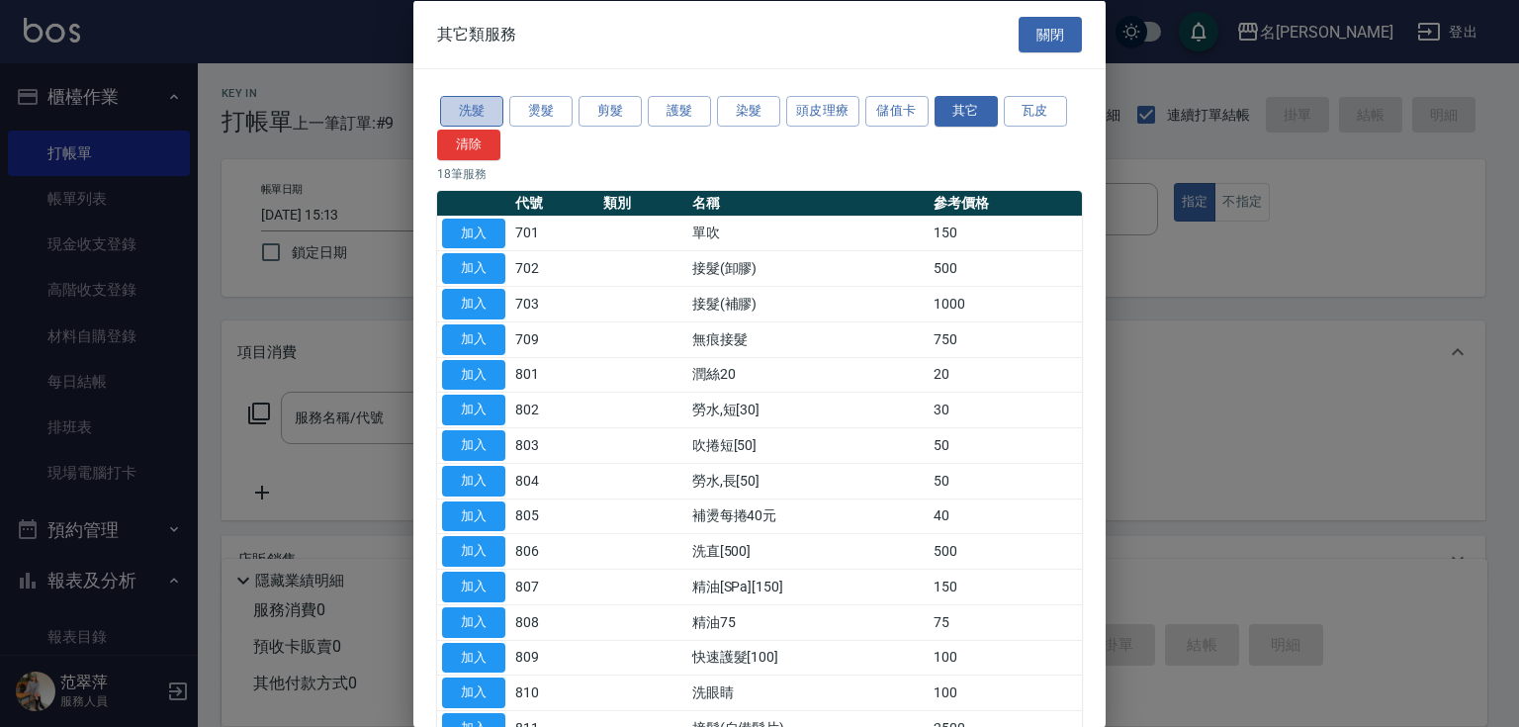
click at [459, 110] on button "洗髮" at bounding box center [471, 111] width 63 height 31
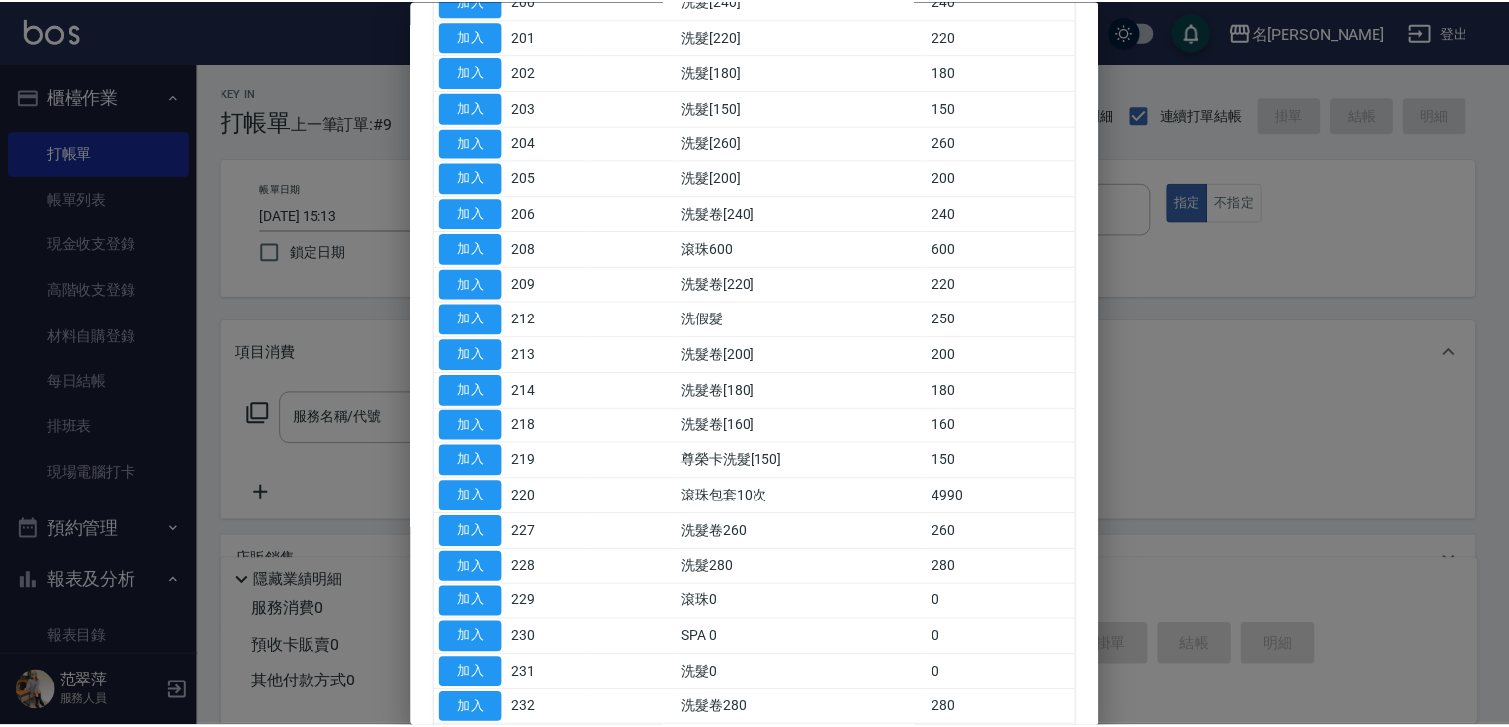
scroll to position [370, 0]
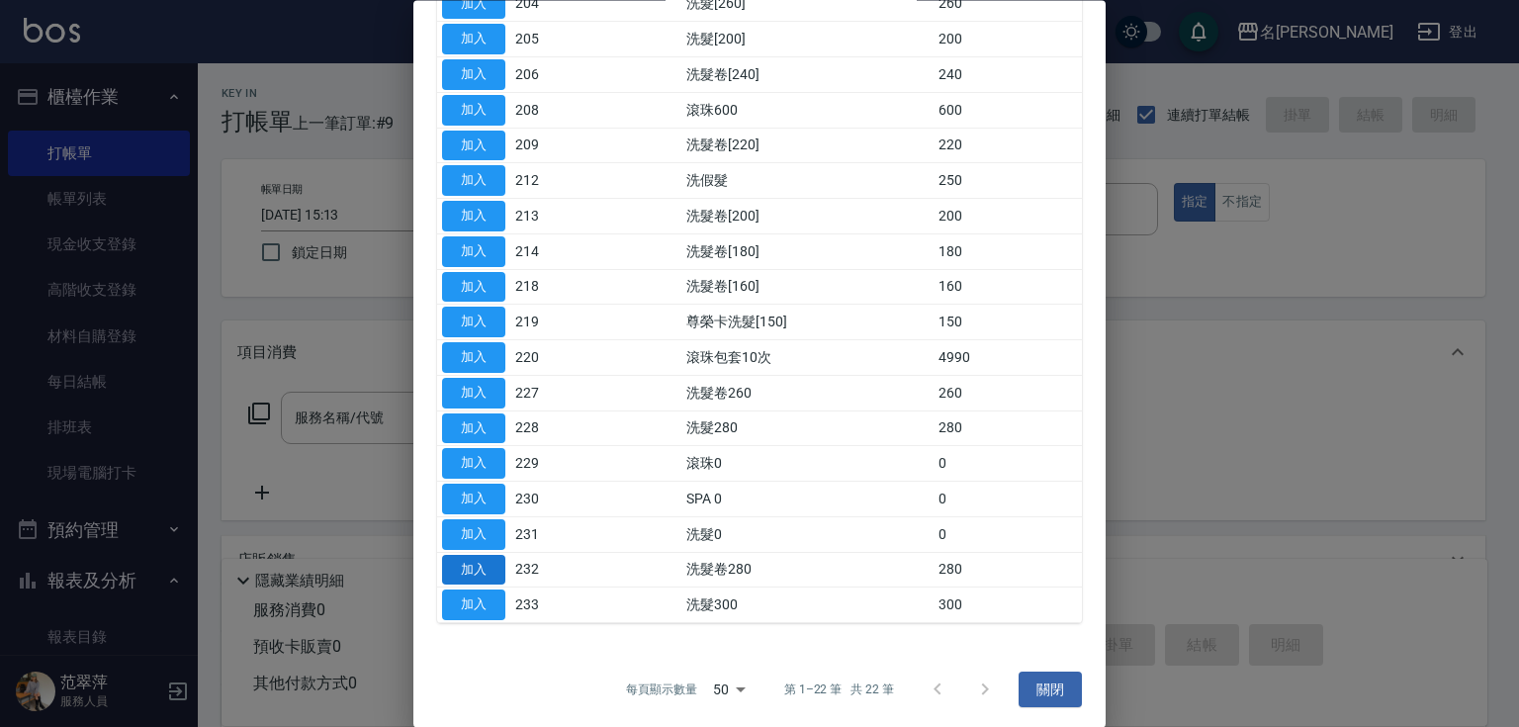
click at [486, 567] on button "加入" at bounding box center [473, 570] width 63 height 31
type input "洗髮卷280(232)"
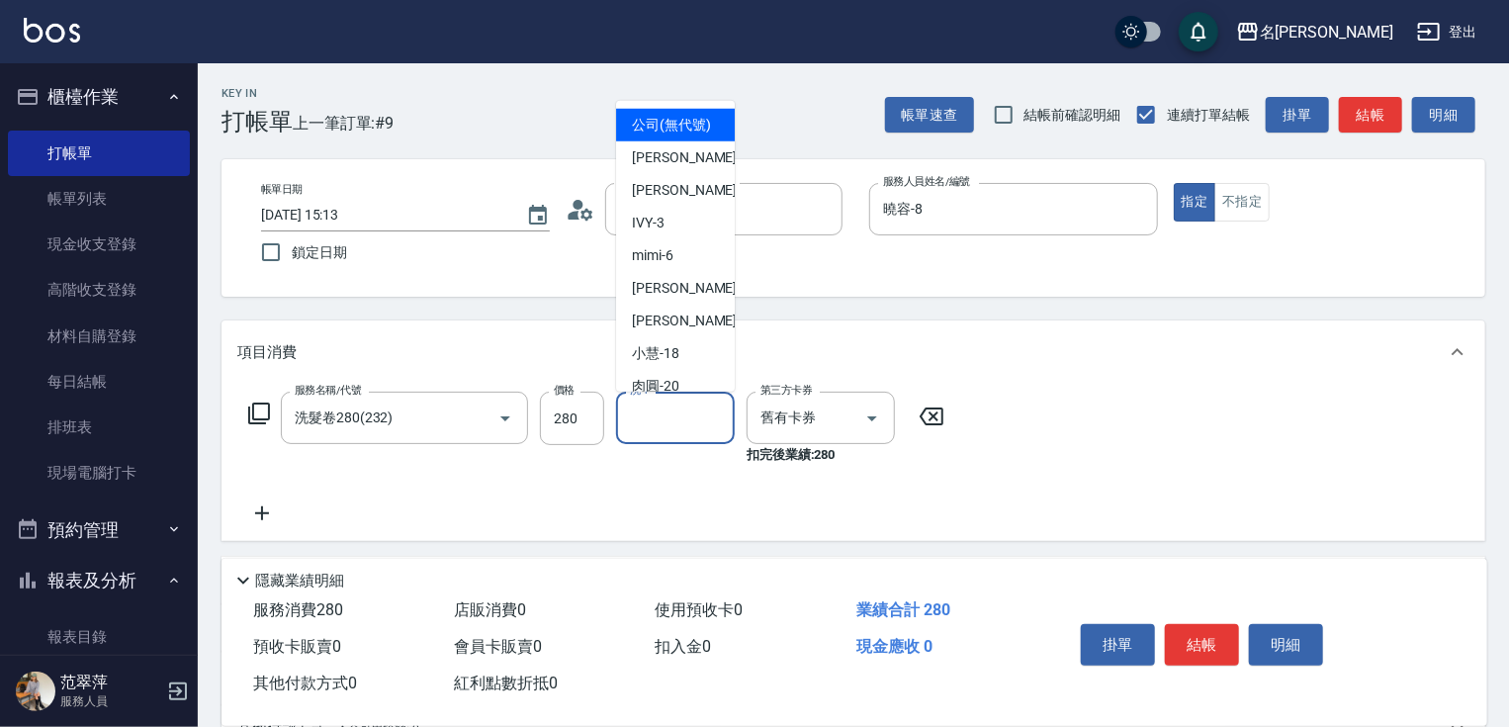
click at [666, 427] on input "洗-1" at bounding box center [675, 418] width 101 height 35
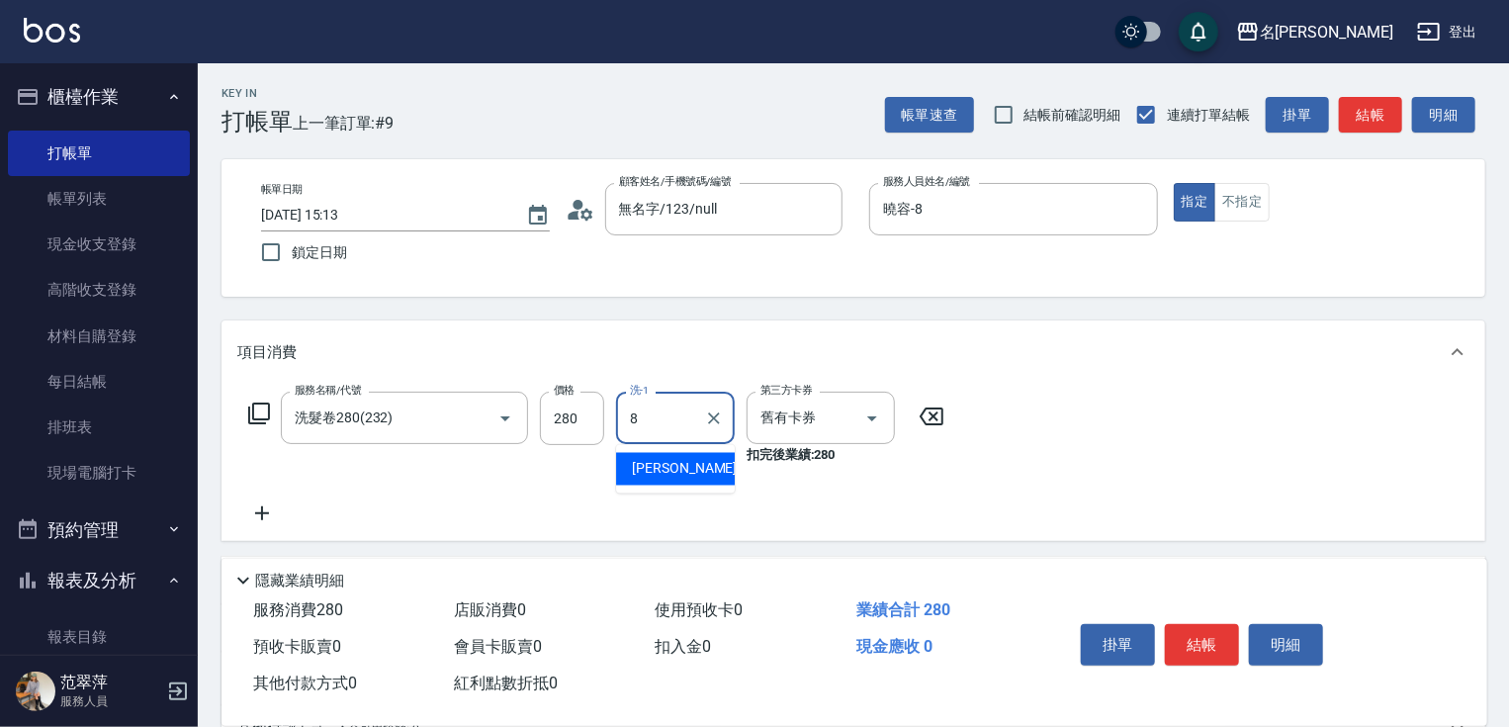
type input "曉容-8"
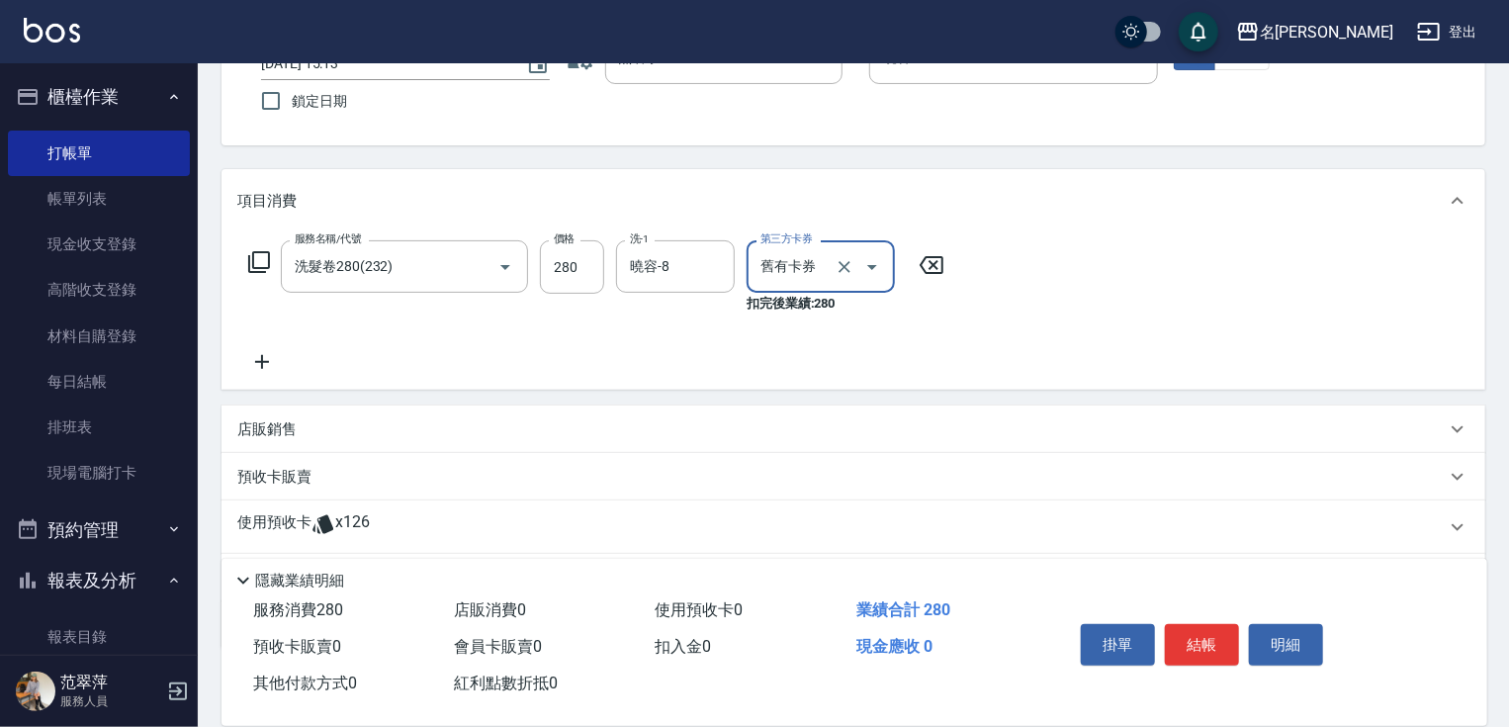
scroll to position [158, 0]
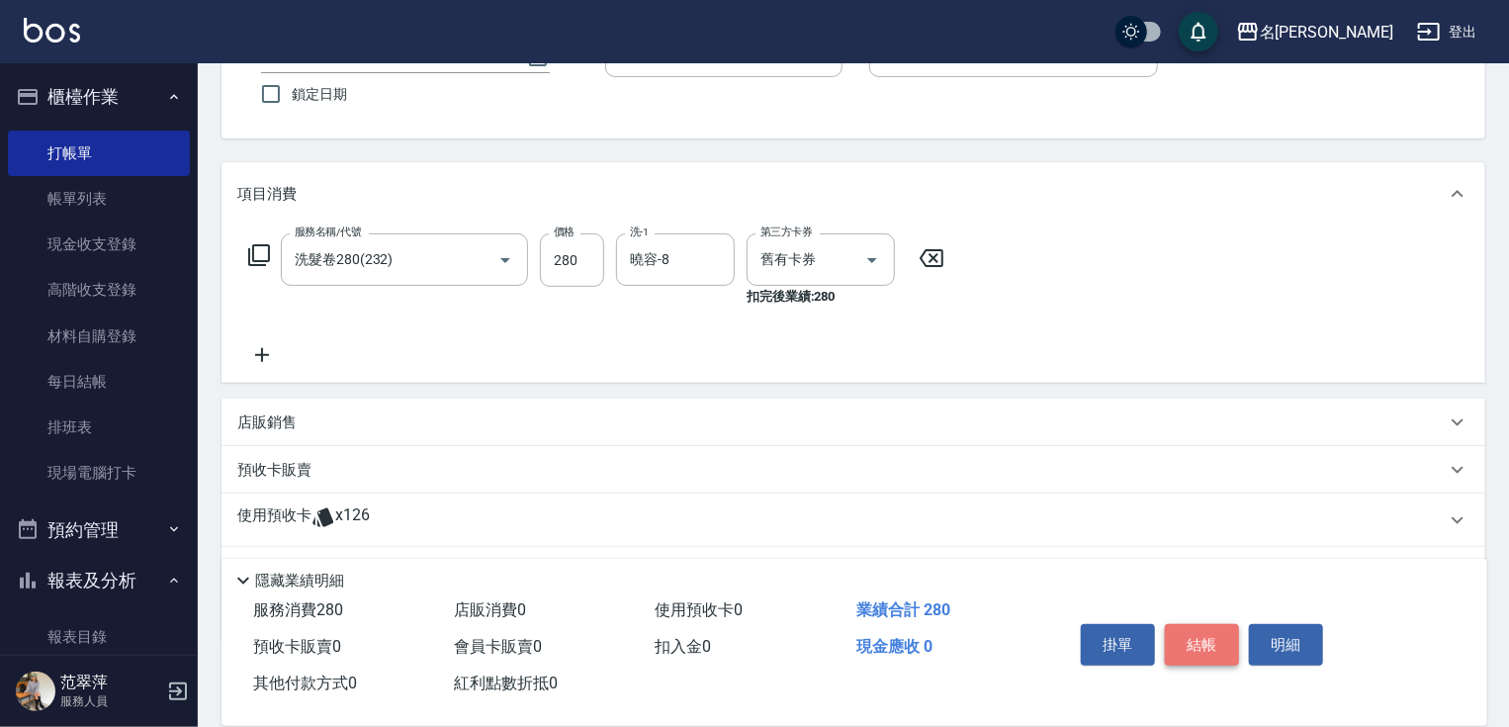
click at [1179, 643] on button "結帳" at bounding box center [1202, 645] width 74 height 42
type input "[DATE] 15:14"
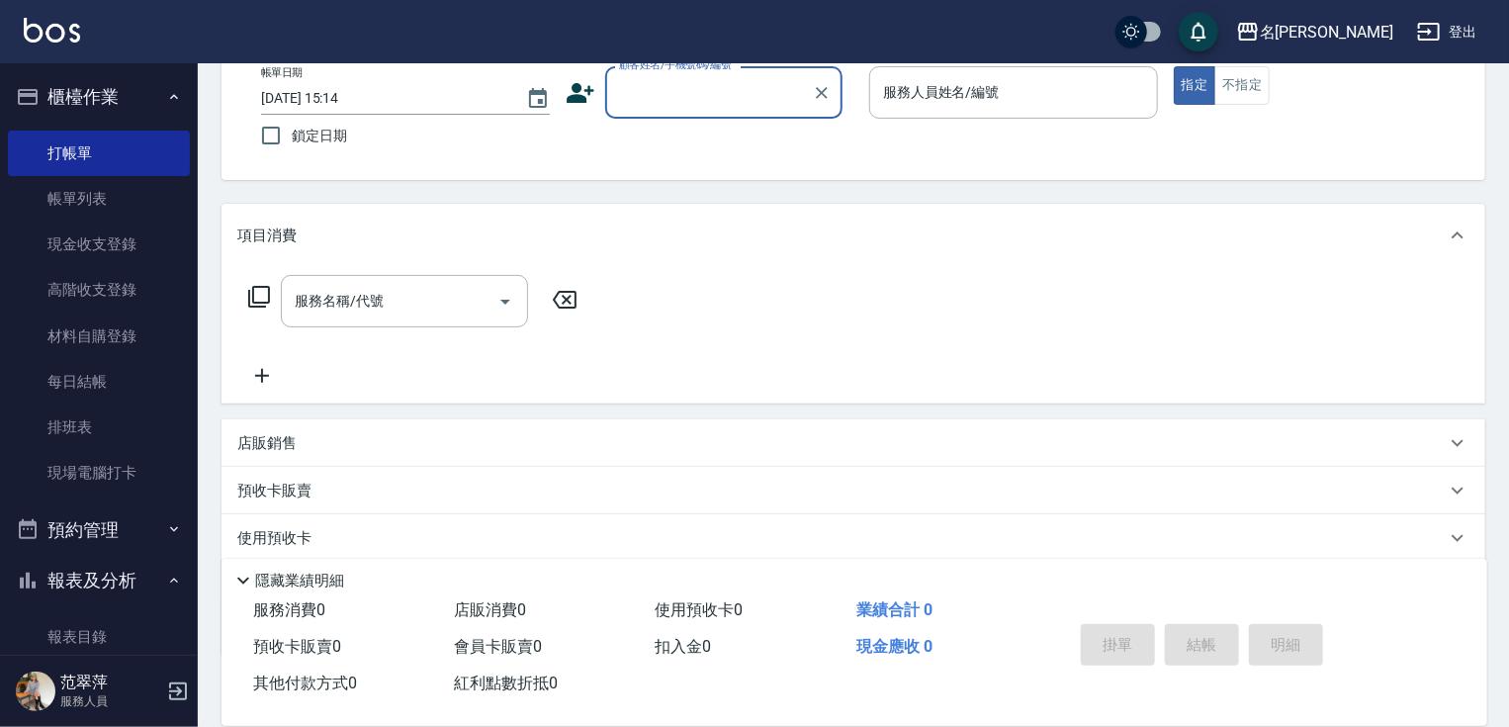
scroll to position [79, 0]
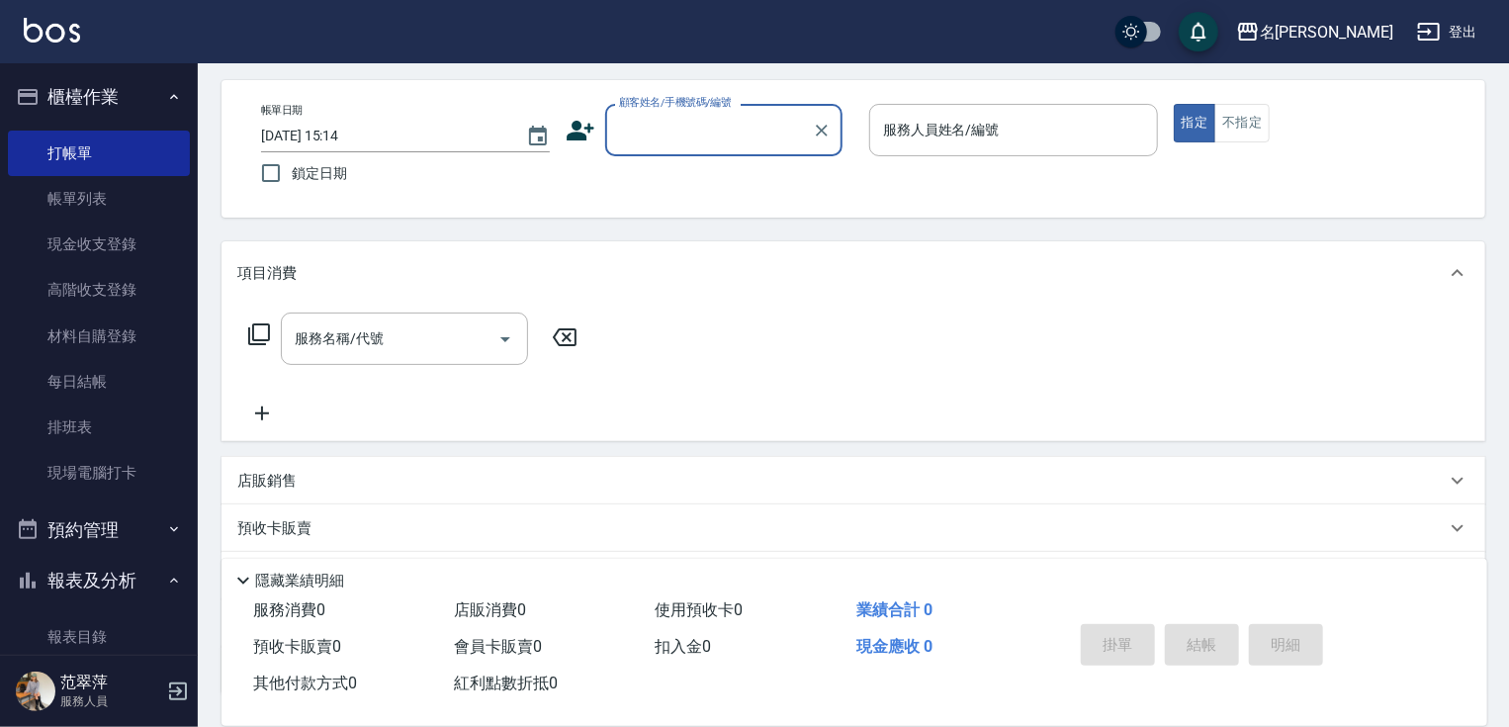
click at [684, 123] on input "顧客姓名/手機號碼/編號" at bounding box center [709, 130] width 190 height 35
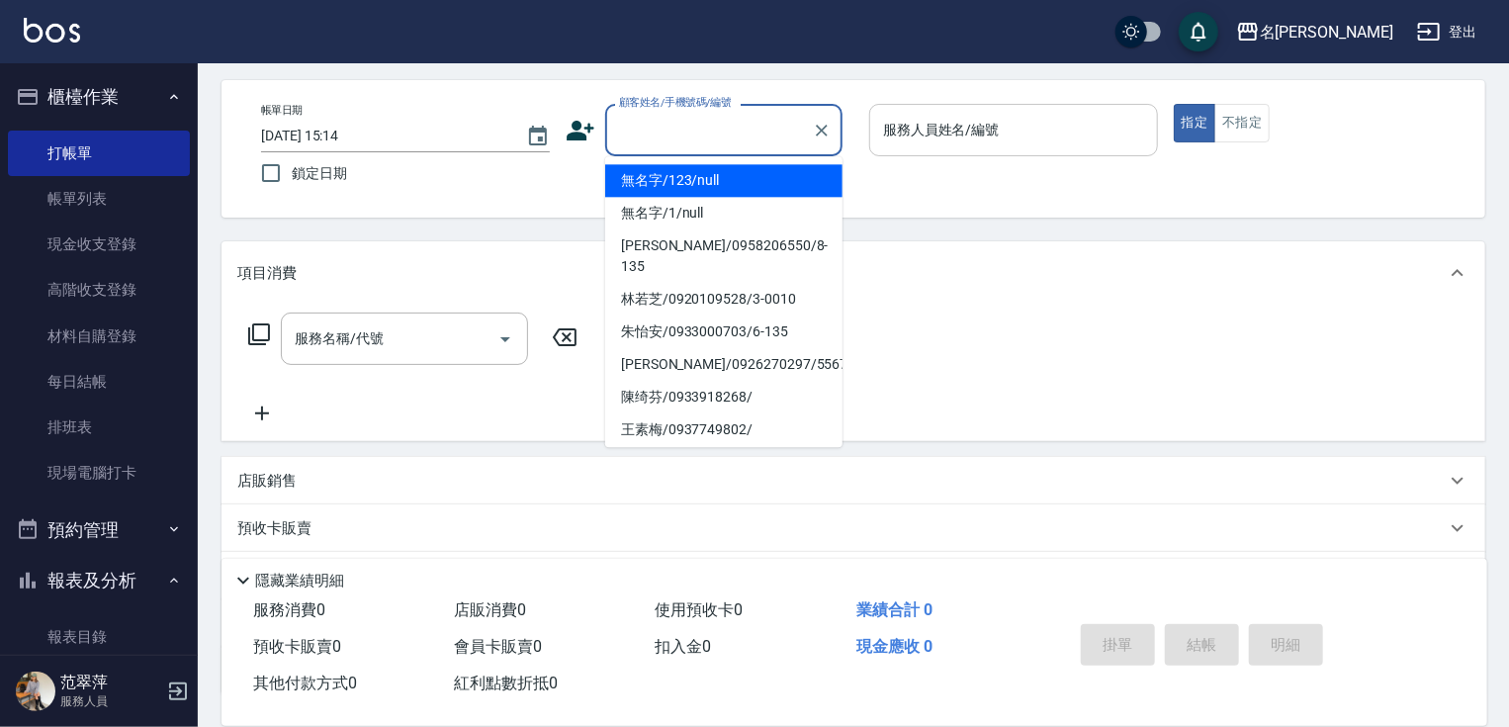
click at [680, 188] on li "無名字/123/null" at bounding box center [723, 180] width 237 height 33
type input "無名字/123/null"
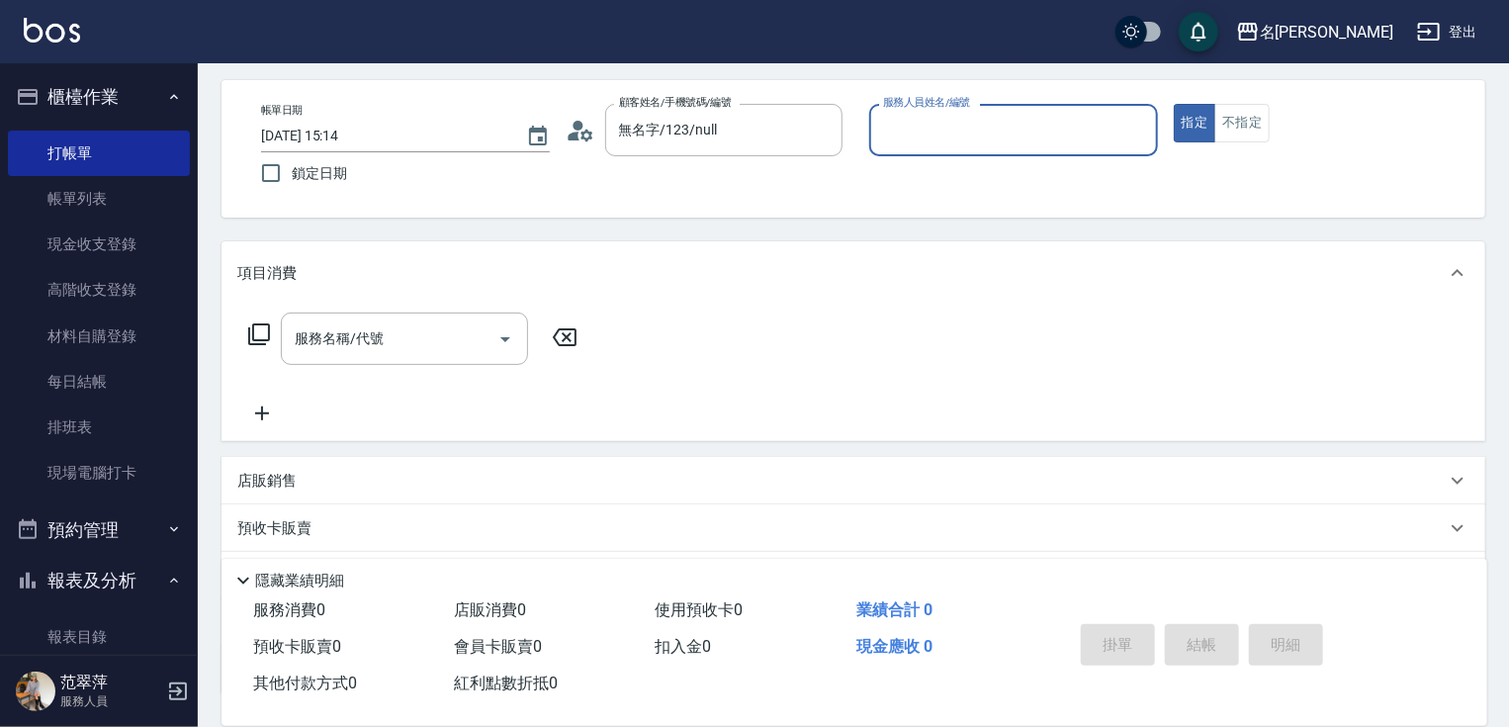
click at [925, 131] on input "服務人員姓名/編號" at bounding box center [1013, 130] width 271 height 35
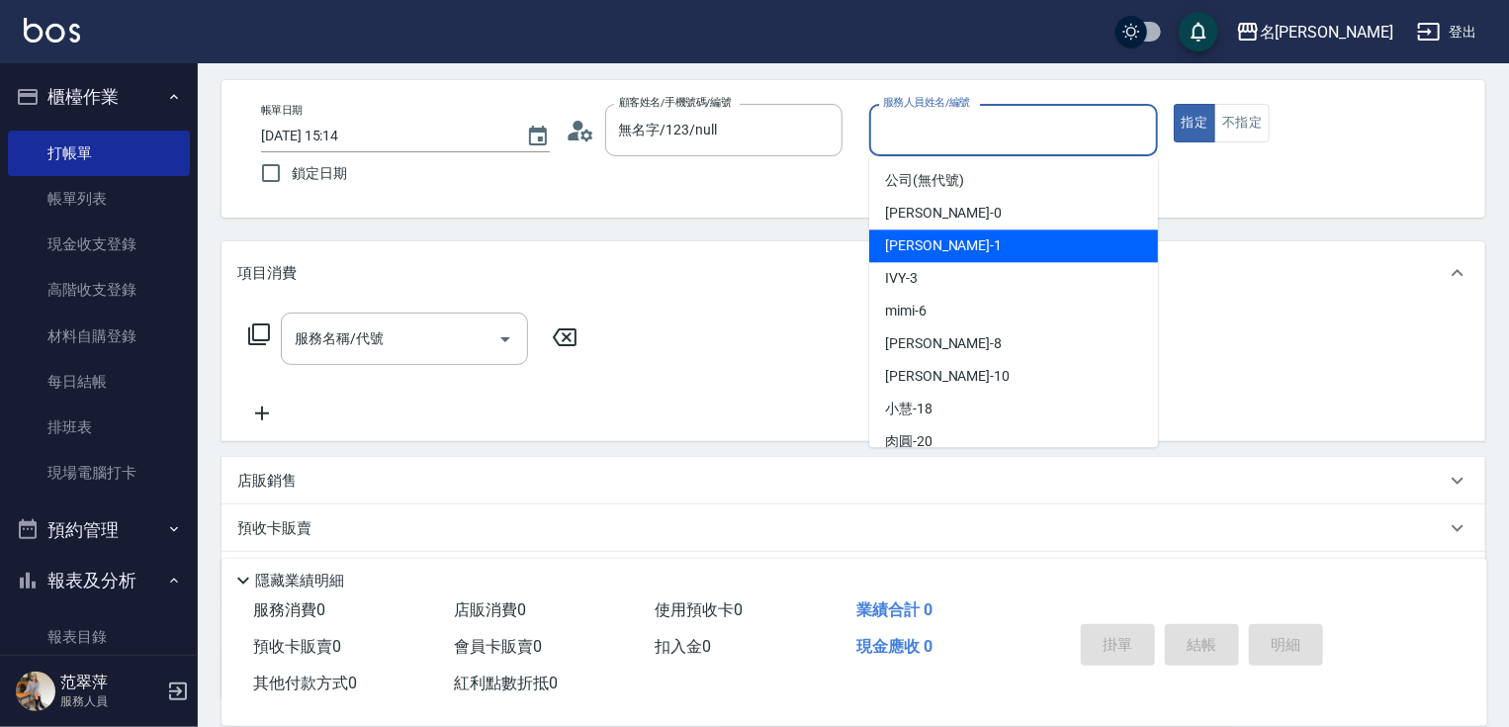
click at [935, 242] on span "[PERSON_NAME] -1" at bounding box center [943, 245] width 117 height 21
type input "[PERSON_NAME]-1"
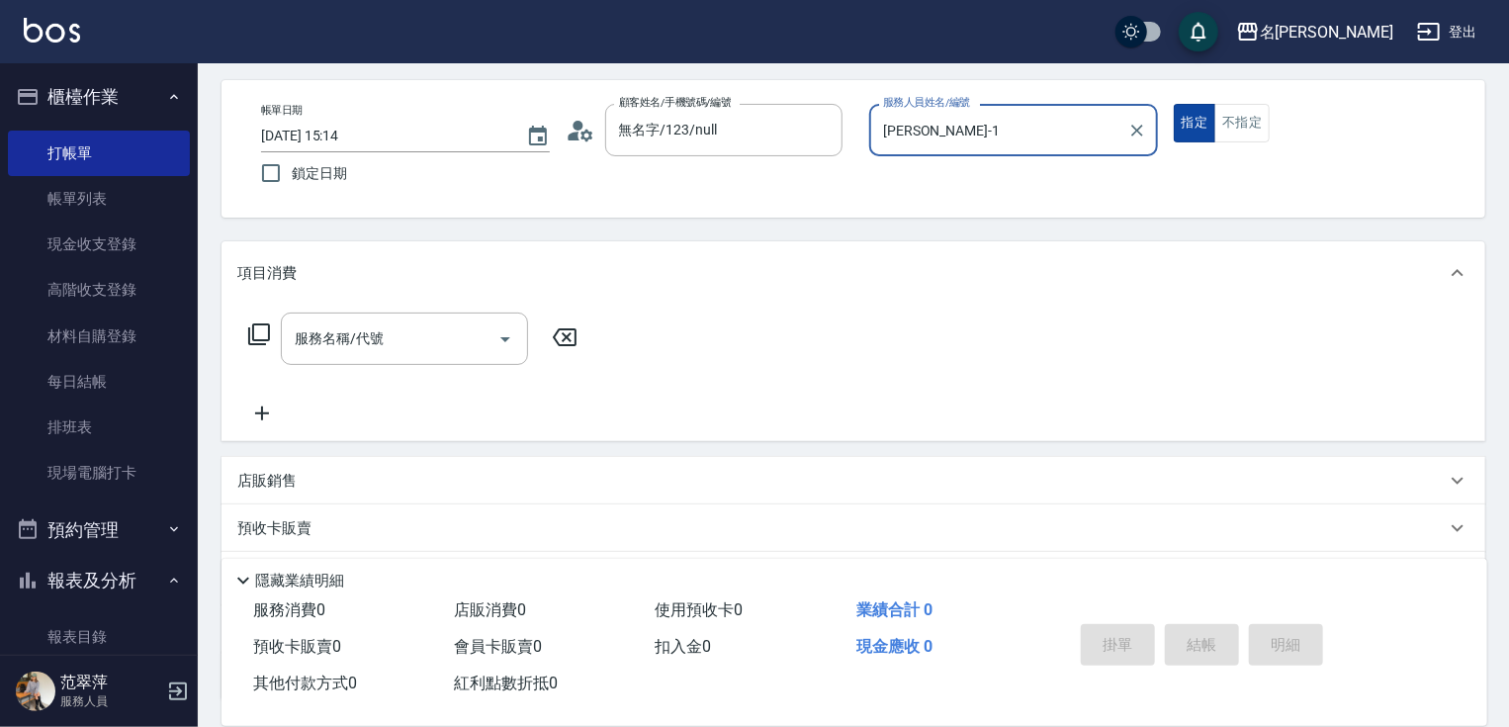
click at [1195, 137] on button "指定" at bounding box center [1195, 123] width 43 height 39
click at [267, 324] on icon at bounding box center [259, 334] width 22 height 22
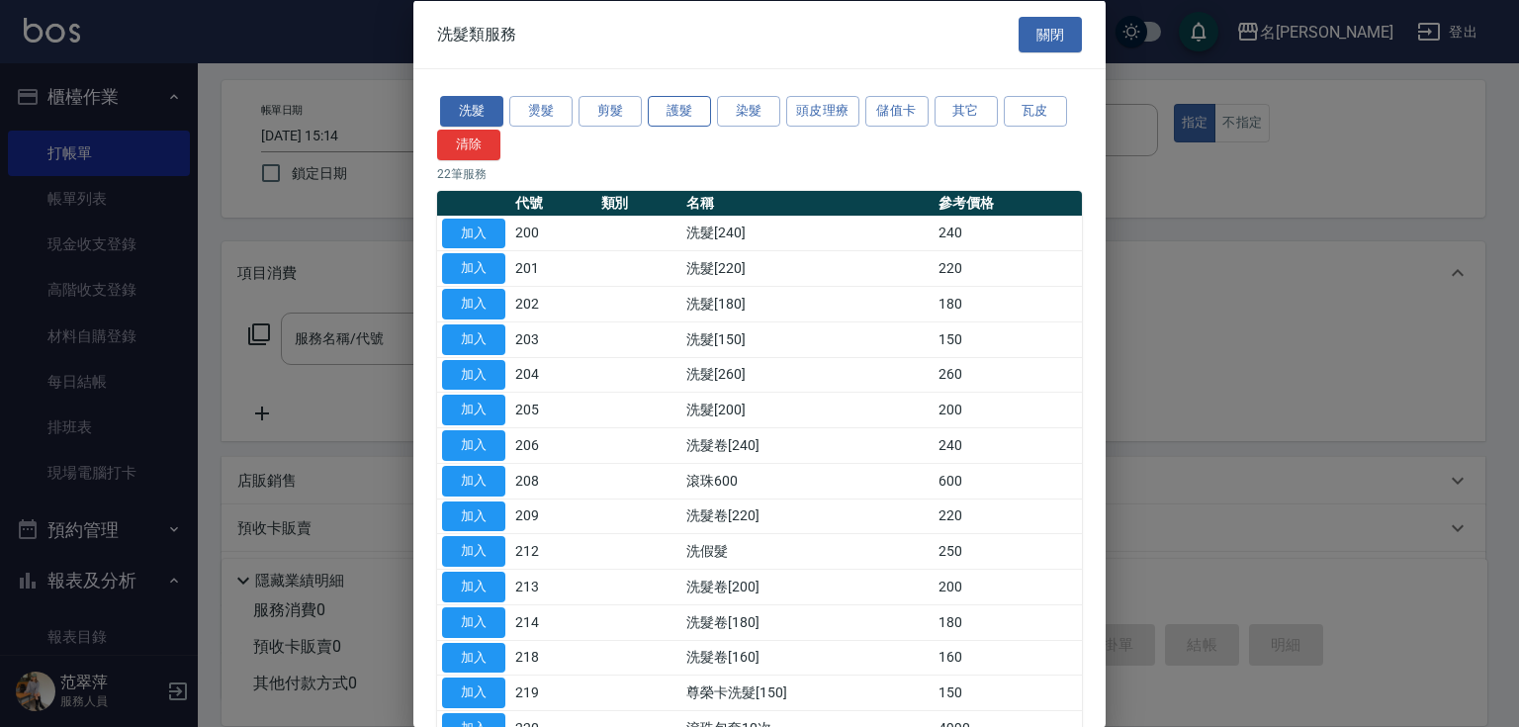
click at [684, 115] on button "護髮" at bounding box center [679, 111] width 63 height 31
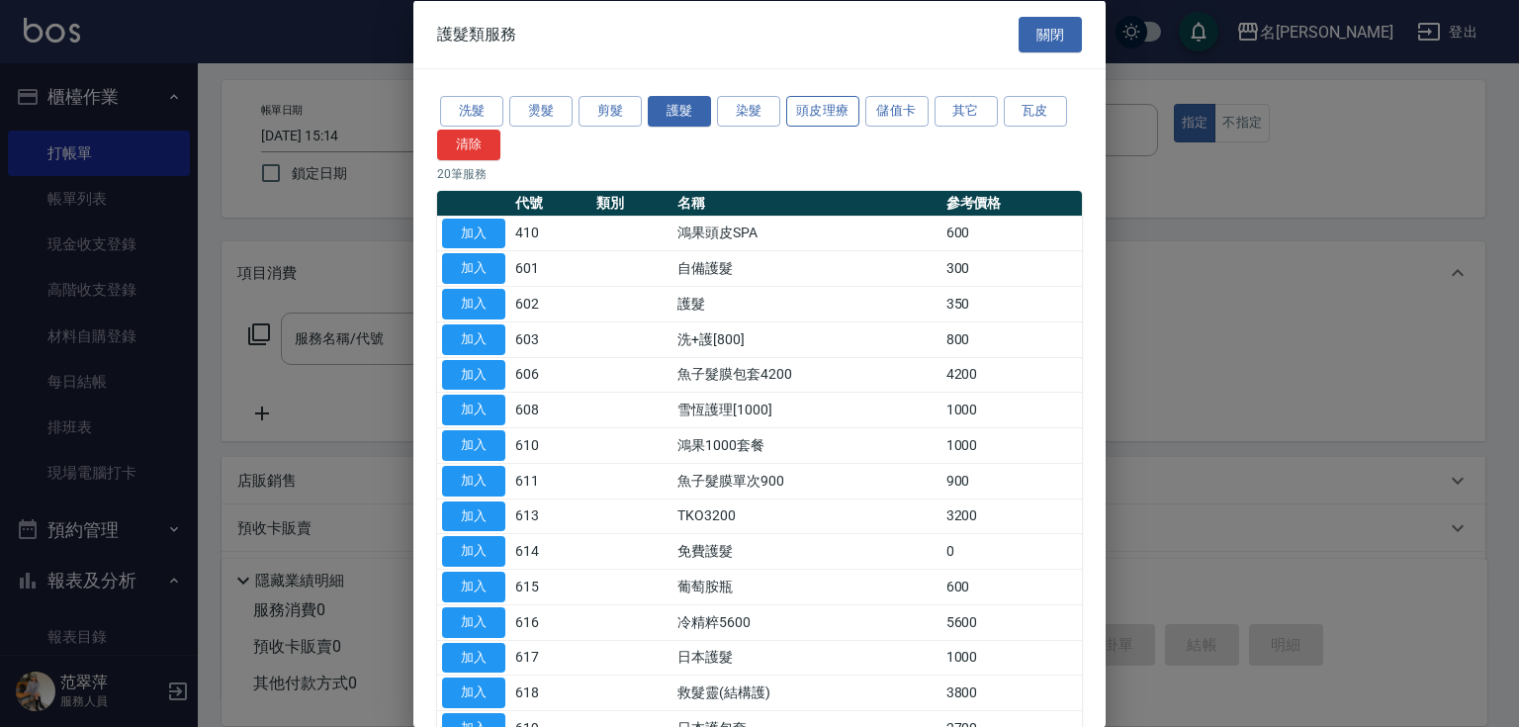
click at [823, 115] on button "頭皮理療" at bounding box center [822, 111] width 73 height 31
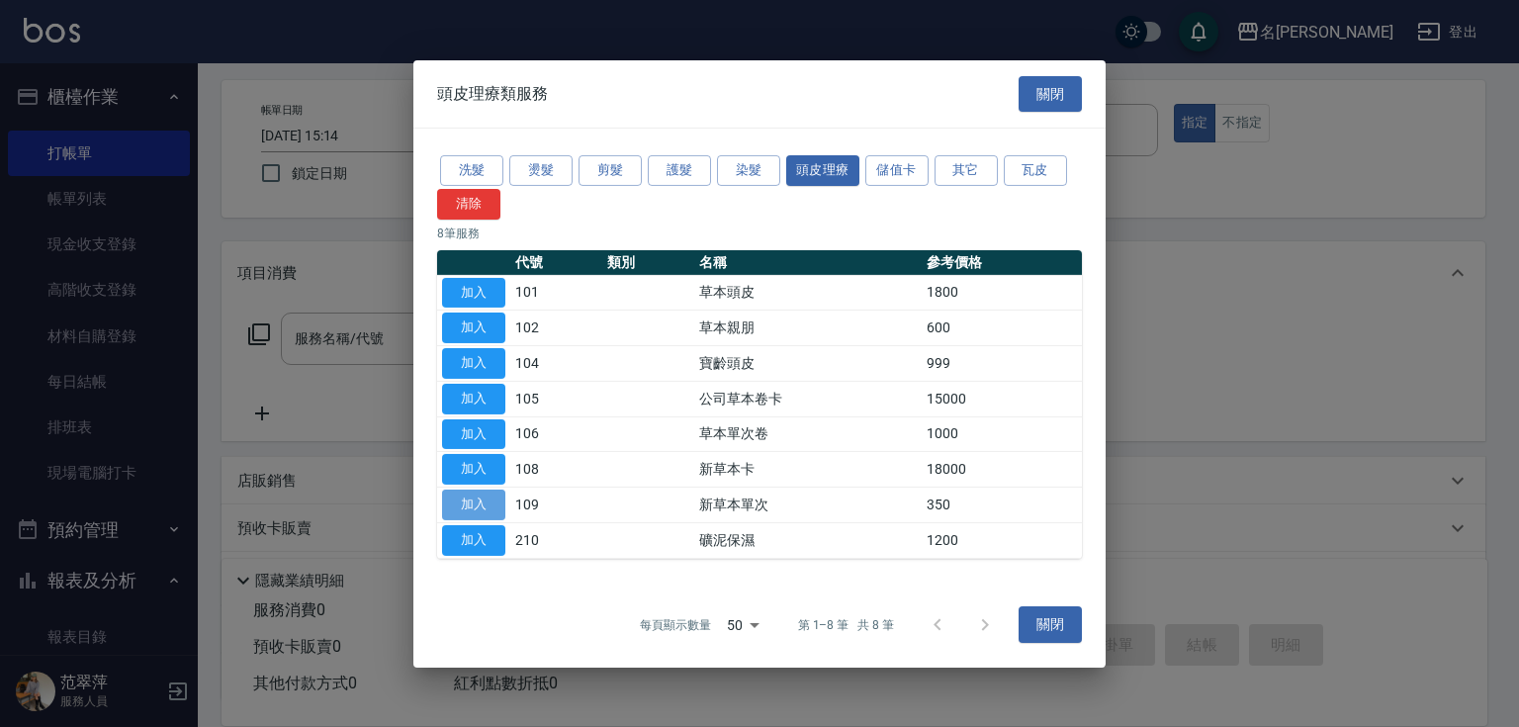
click at [477, 499] on button "加入" at bounding box center [473, 505] width 63 height 31
type input "新草本單次(109)"
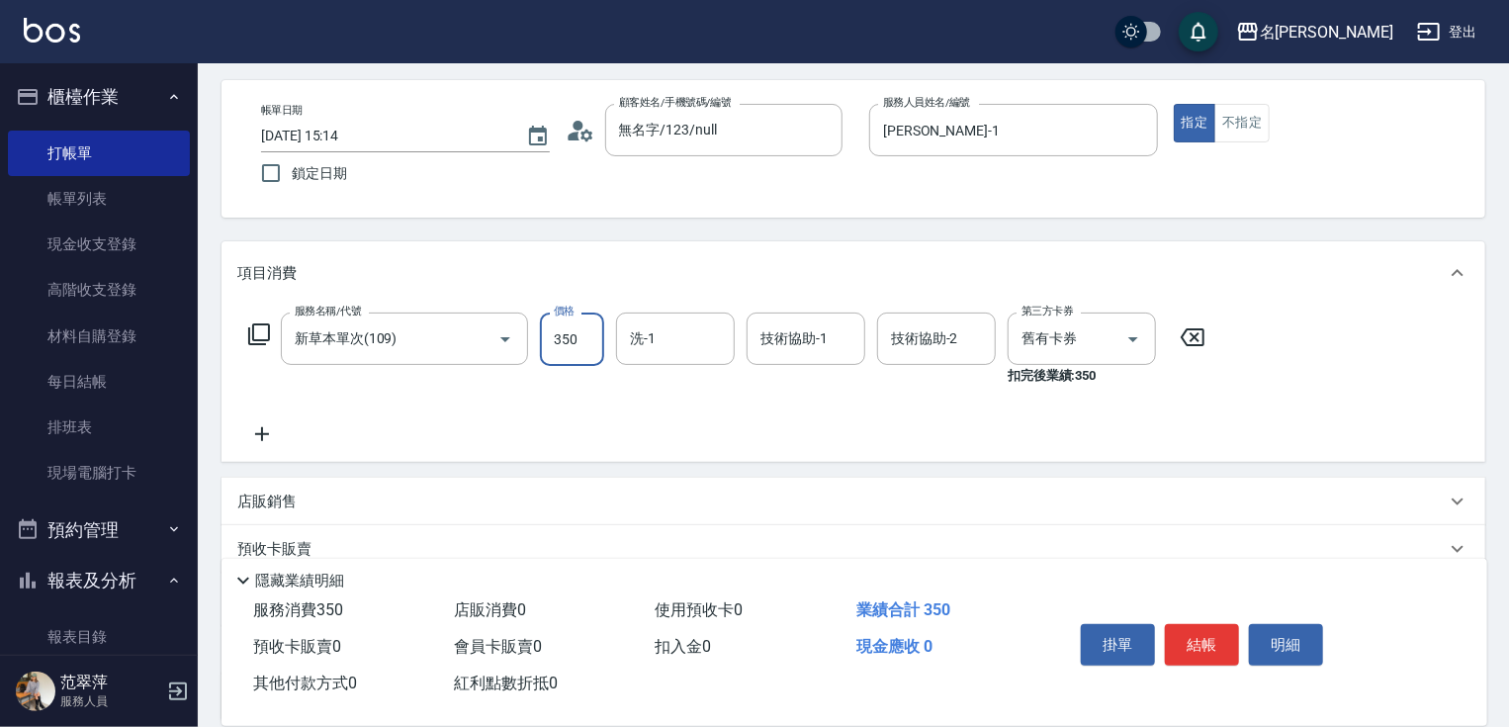
click at [569, 333] on input "350" at bounding box center [572, 339] width 64 height 53
type input "525"
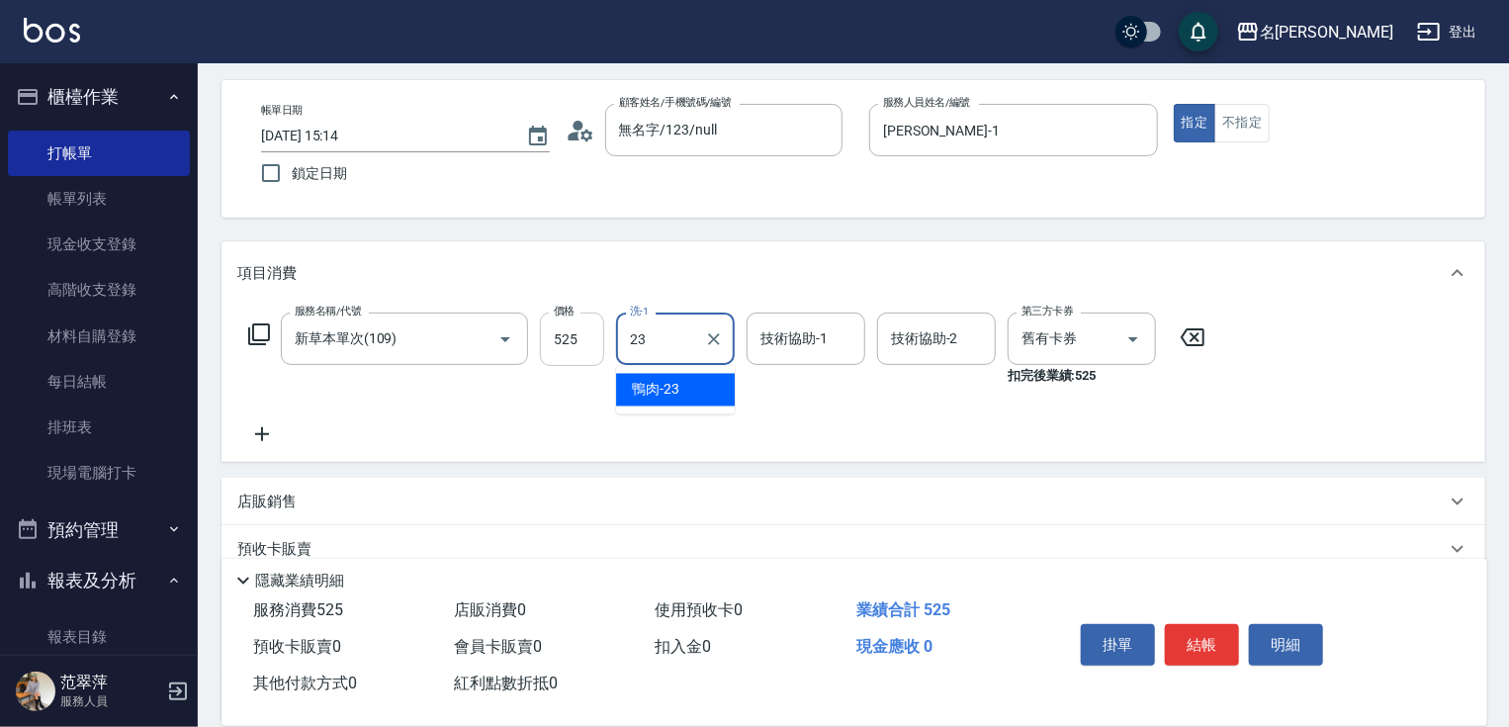
type input "鴨肉-23"
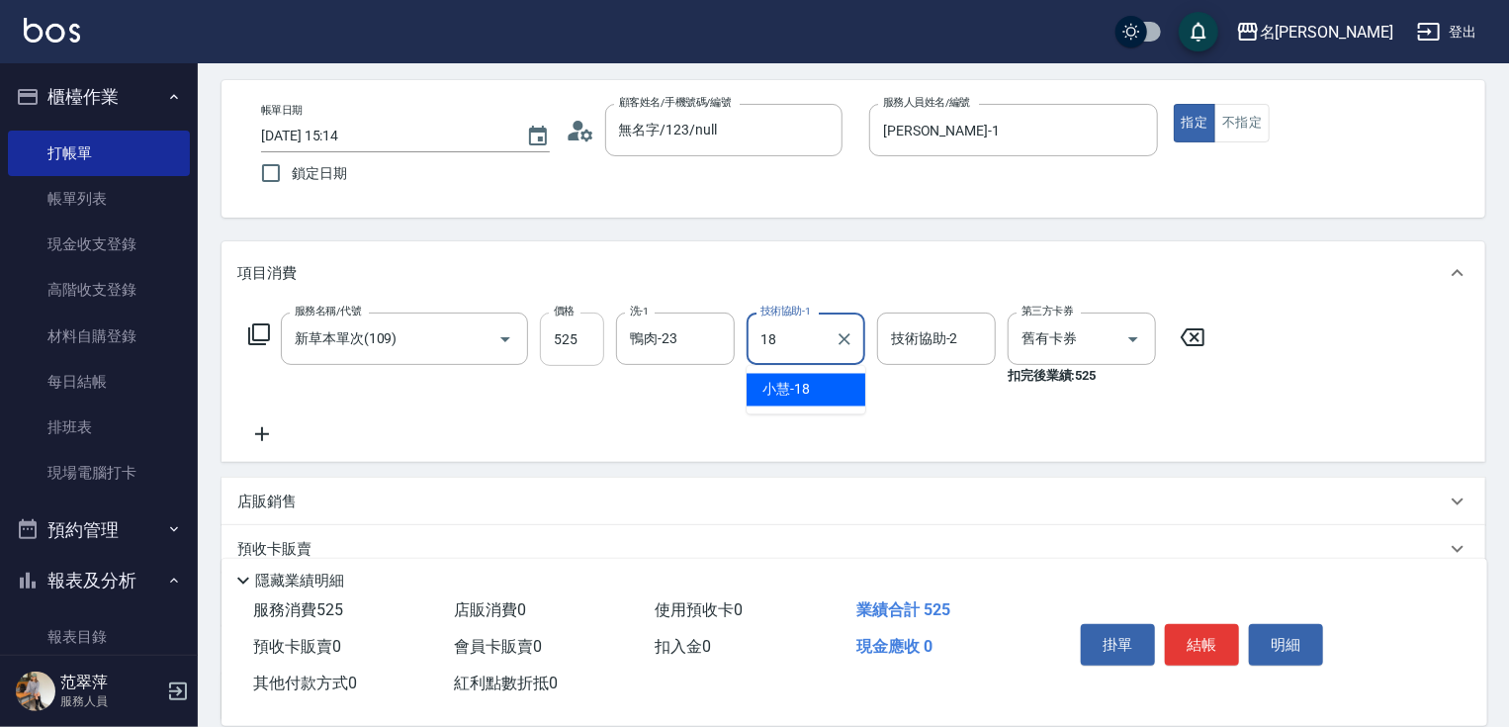
type input "[PERSON_NAME]-18"
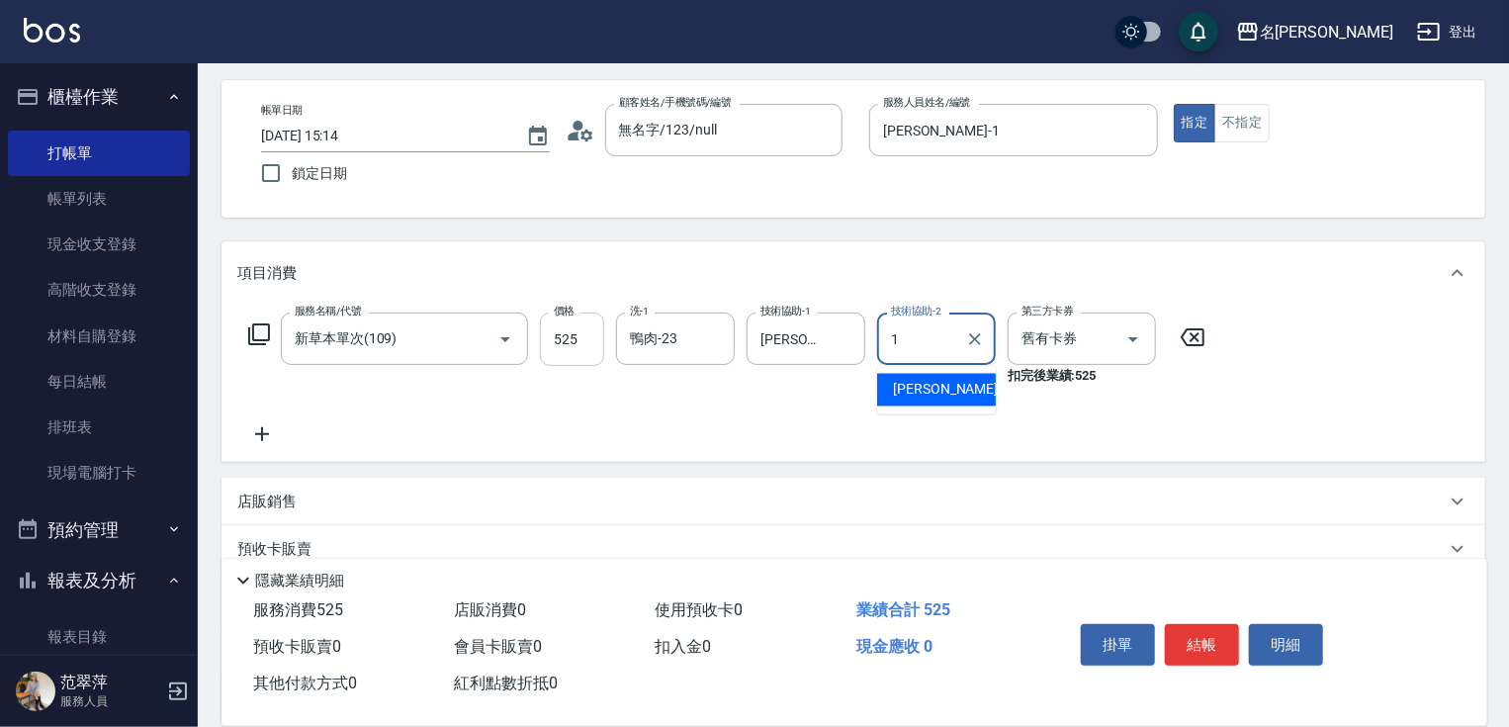
type input "[PERSON_NAME]-1"
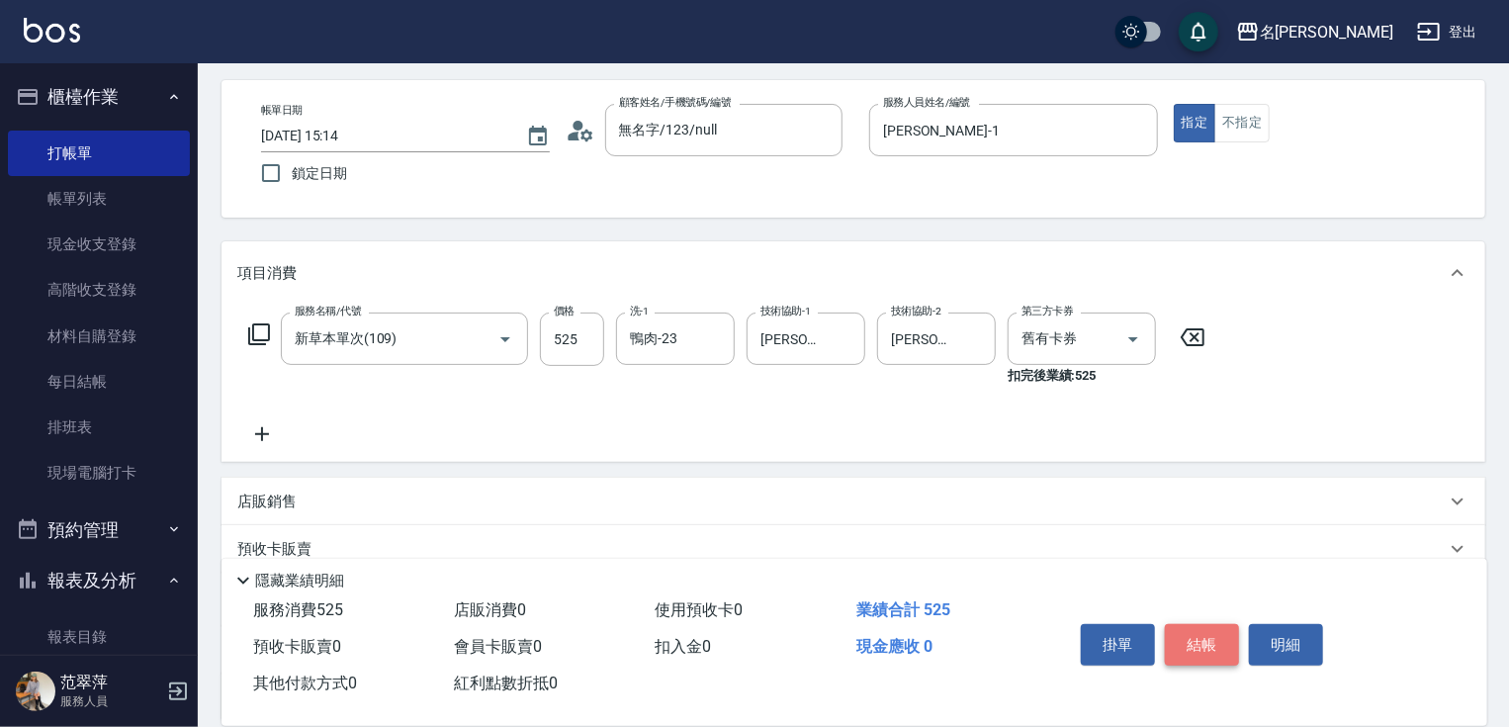
click at [1206, 632] on button "結帳" at bounding box center [1202, 645] width 74 height 42
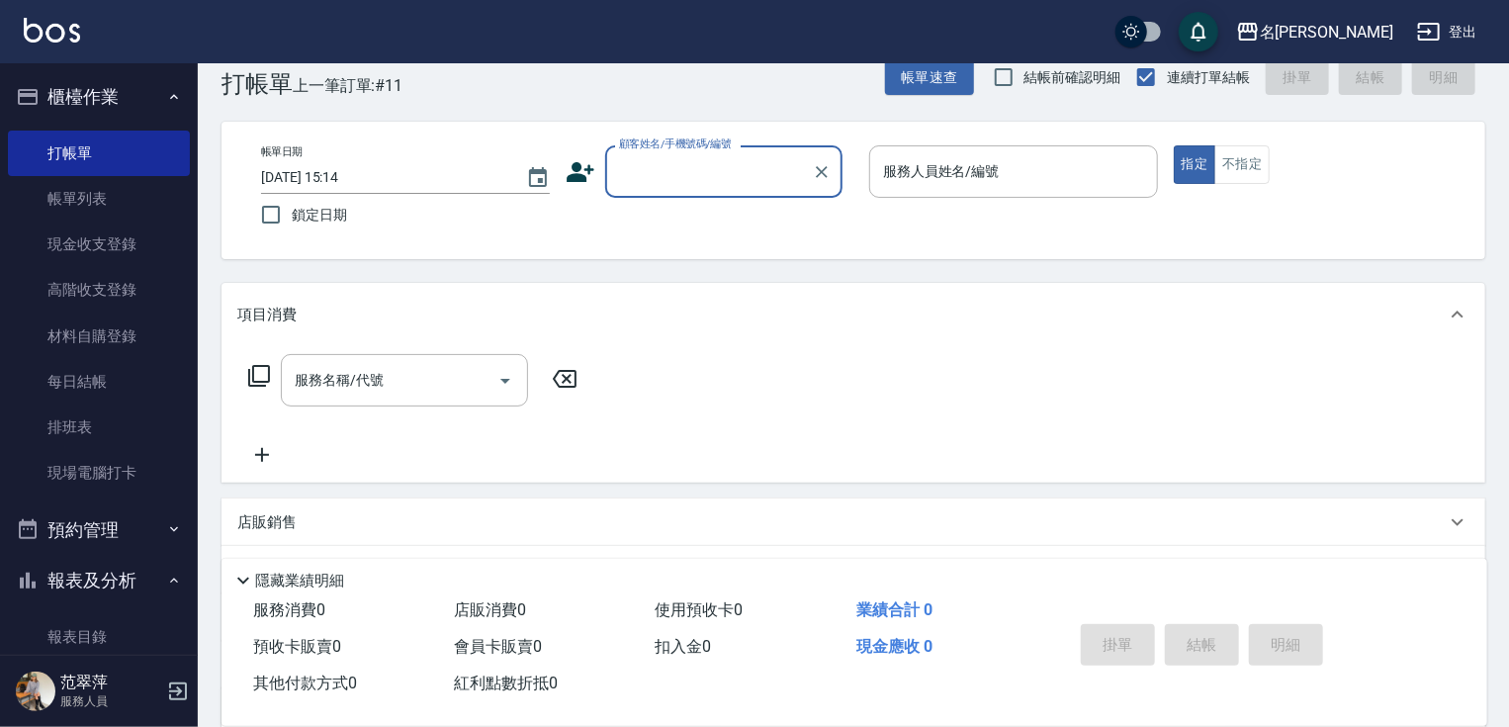
scroll to position [0, 0]
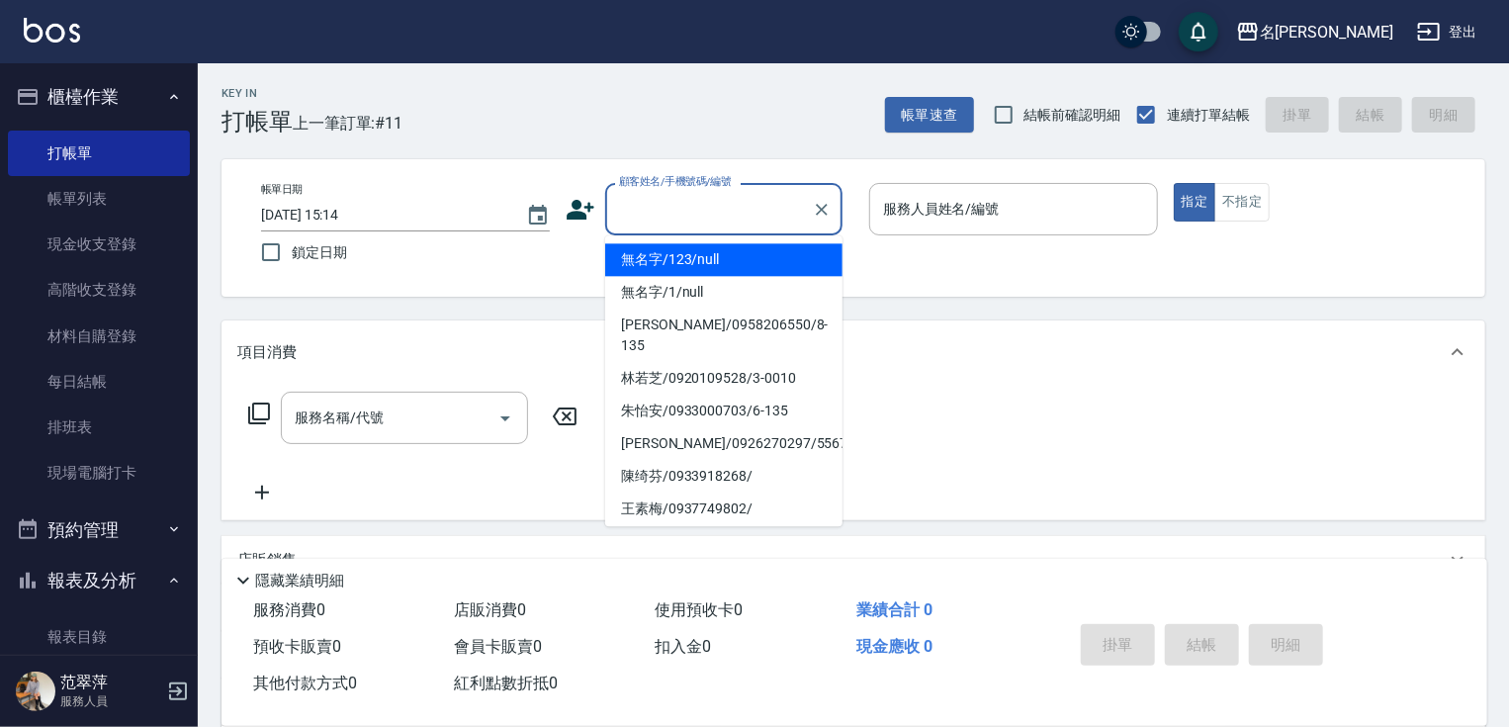
click at [677, 213] on input "顧客姓名/手機號碼/編號" at bounding box center [709, 209] width 190 height 35
click at [676, 257] on li "無名字/123/null" at bounding box center [723, 259] width 237 height 33
type input "無名字/123/null"
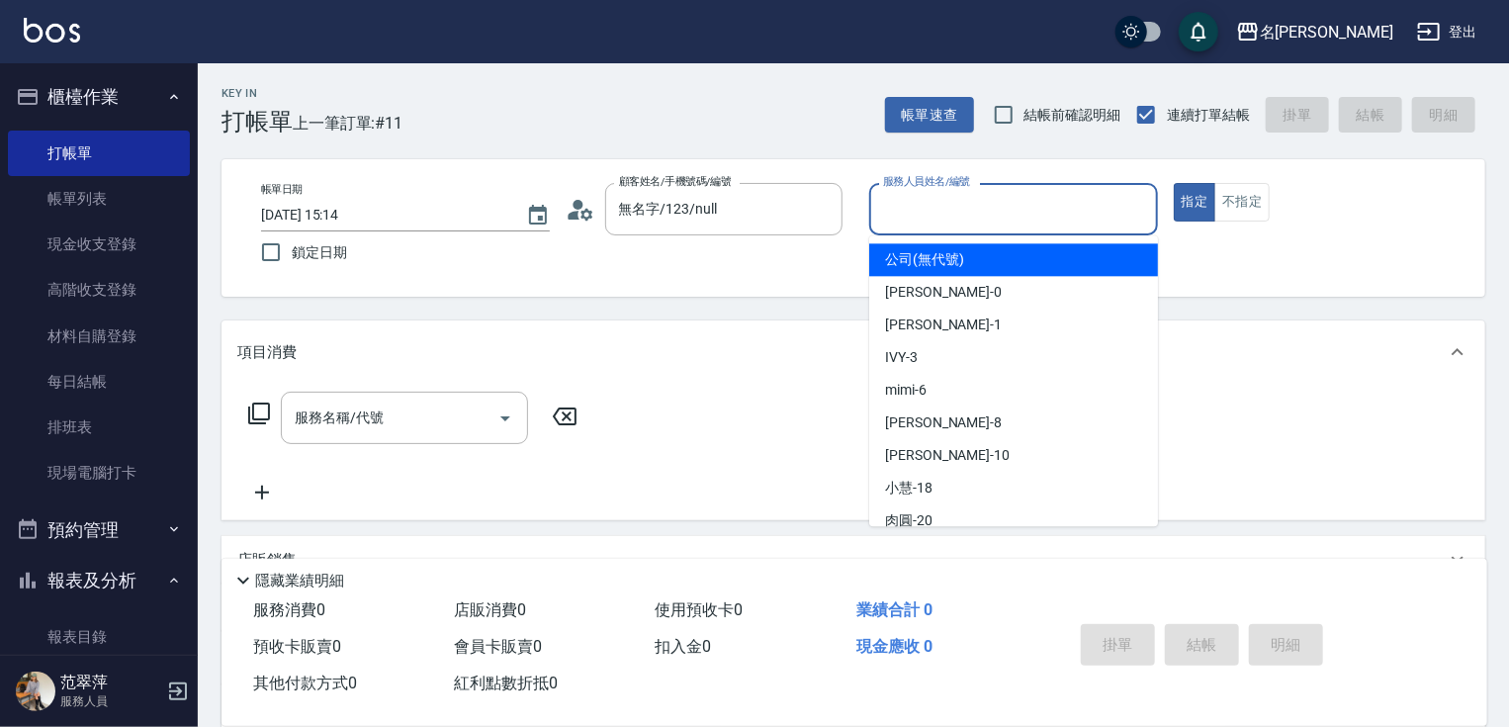
click at [954, 222] on input "服務人員姓名/編號" at bounding box center [1013, 209] width 271 height 35
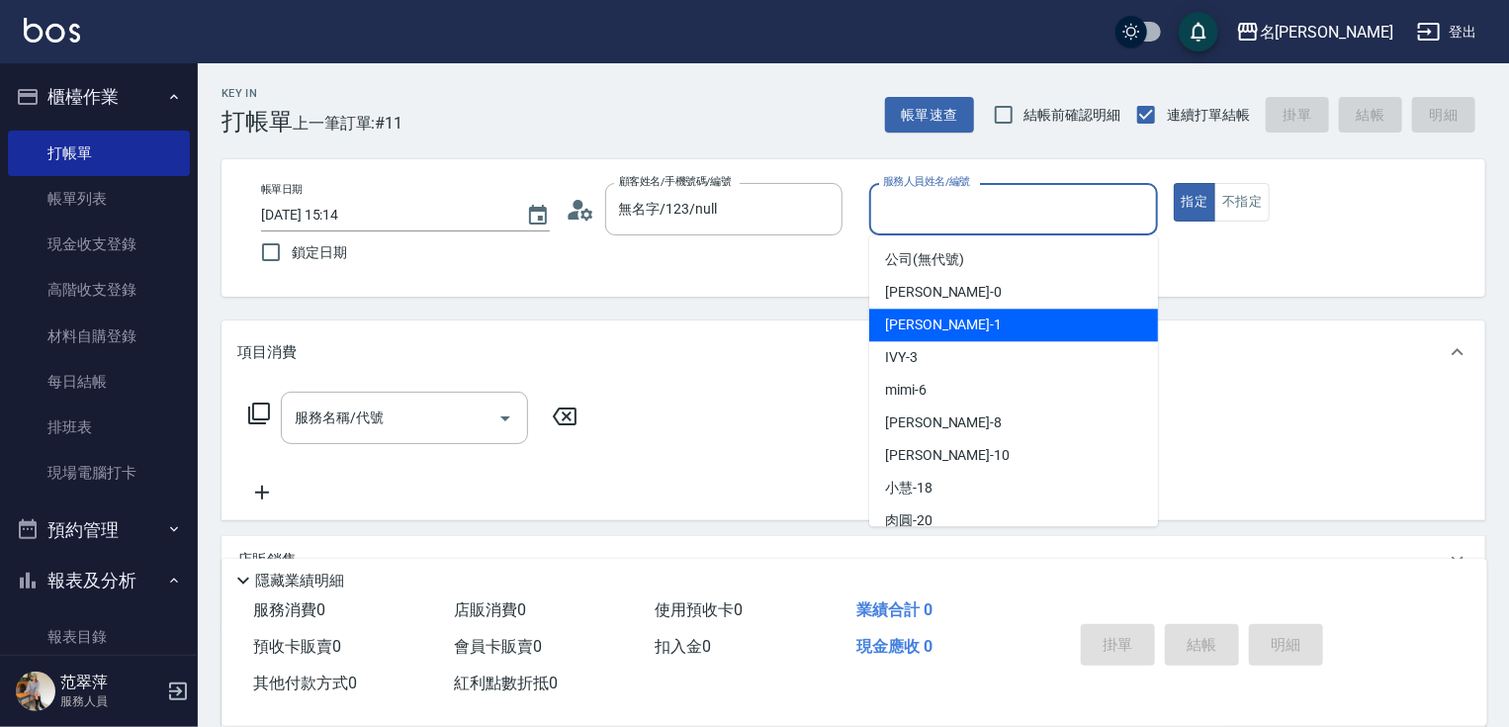
click at [969, 323] on div "[PERSON_NAME] -1" at bounding box center [1013, 325] width 289 height 33
type input "[PERSON_NAME]-1"
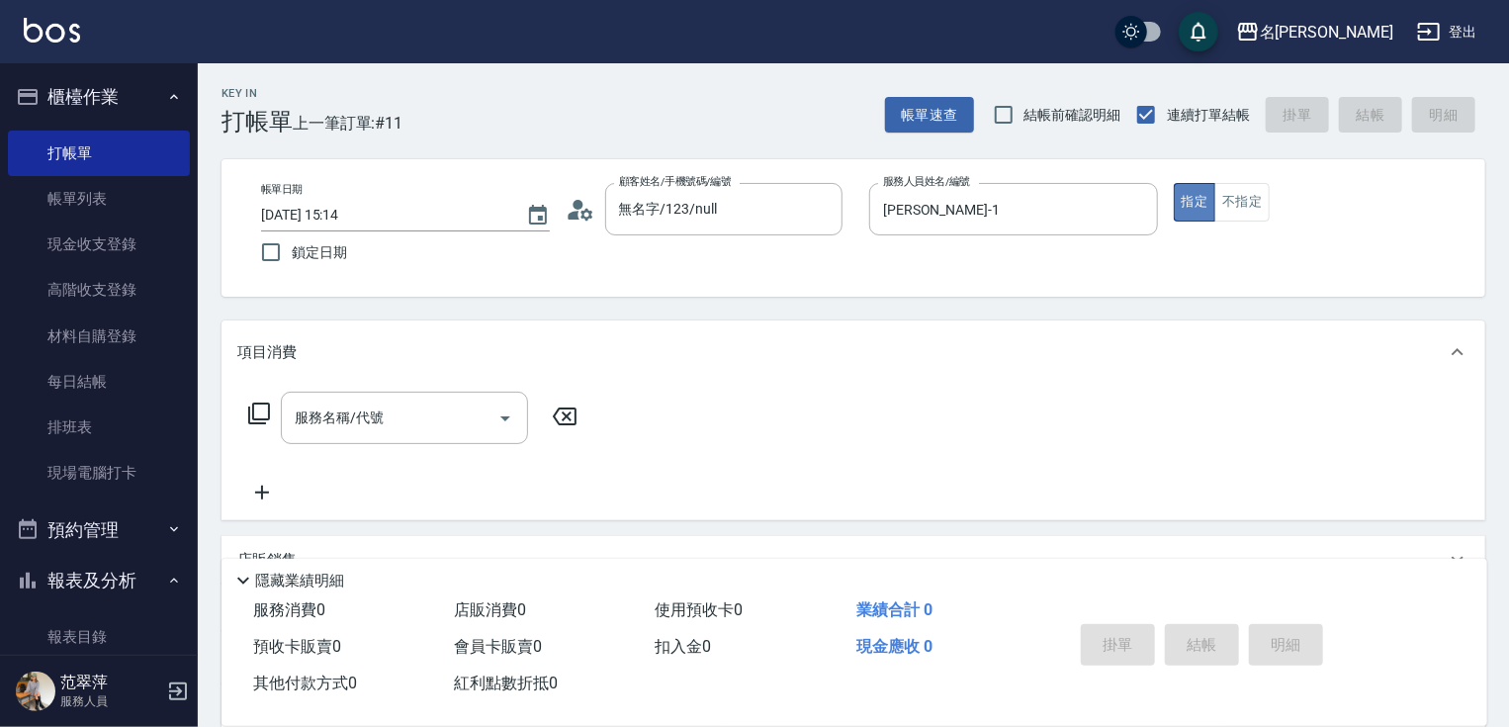
click at [1190, 208] on button "指定" at bounding box center [1195, 202] width 43 height 39
click at [263, 411] on icon at bounding box center [259, 414] width 24 height 24
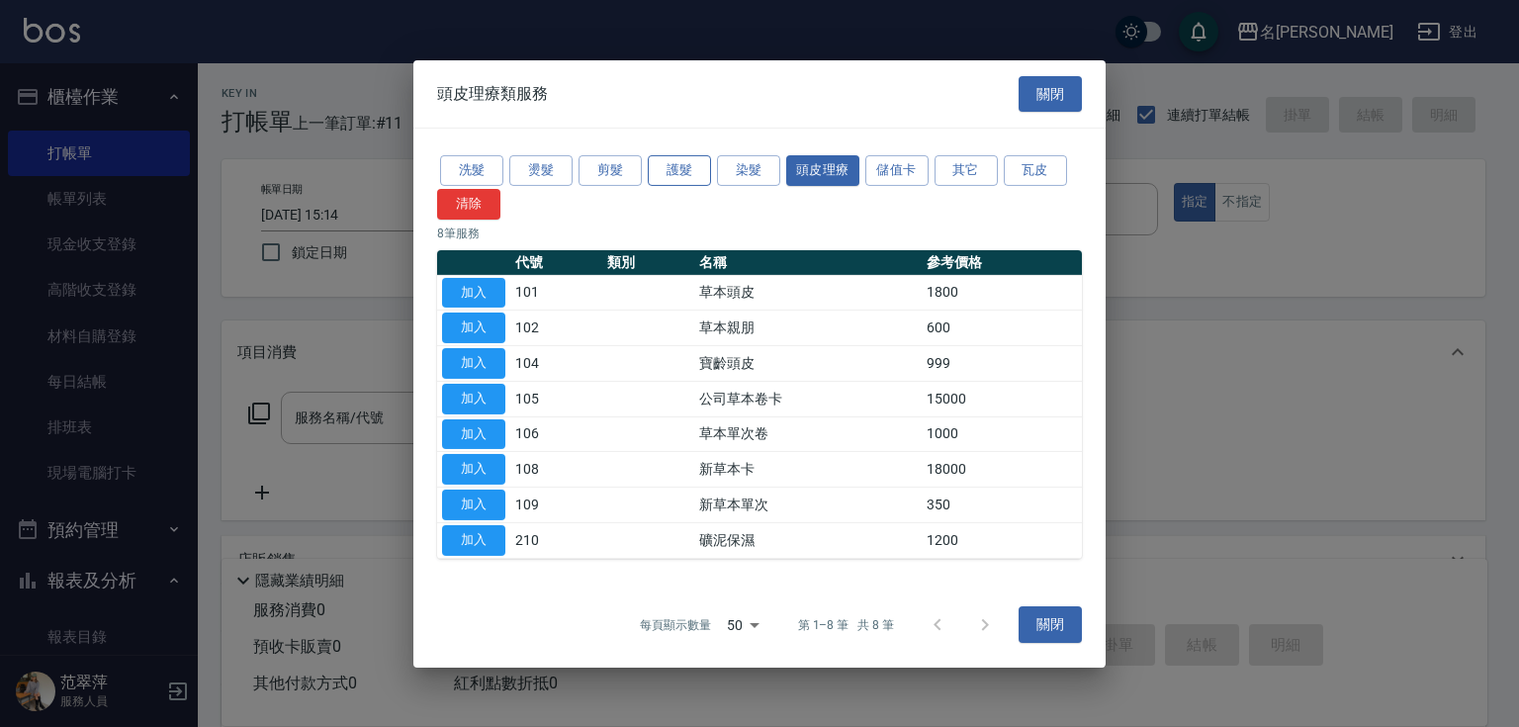
click at [674, 174] on button "護髮" at bounding box center [679, 170] width 63 height 31
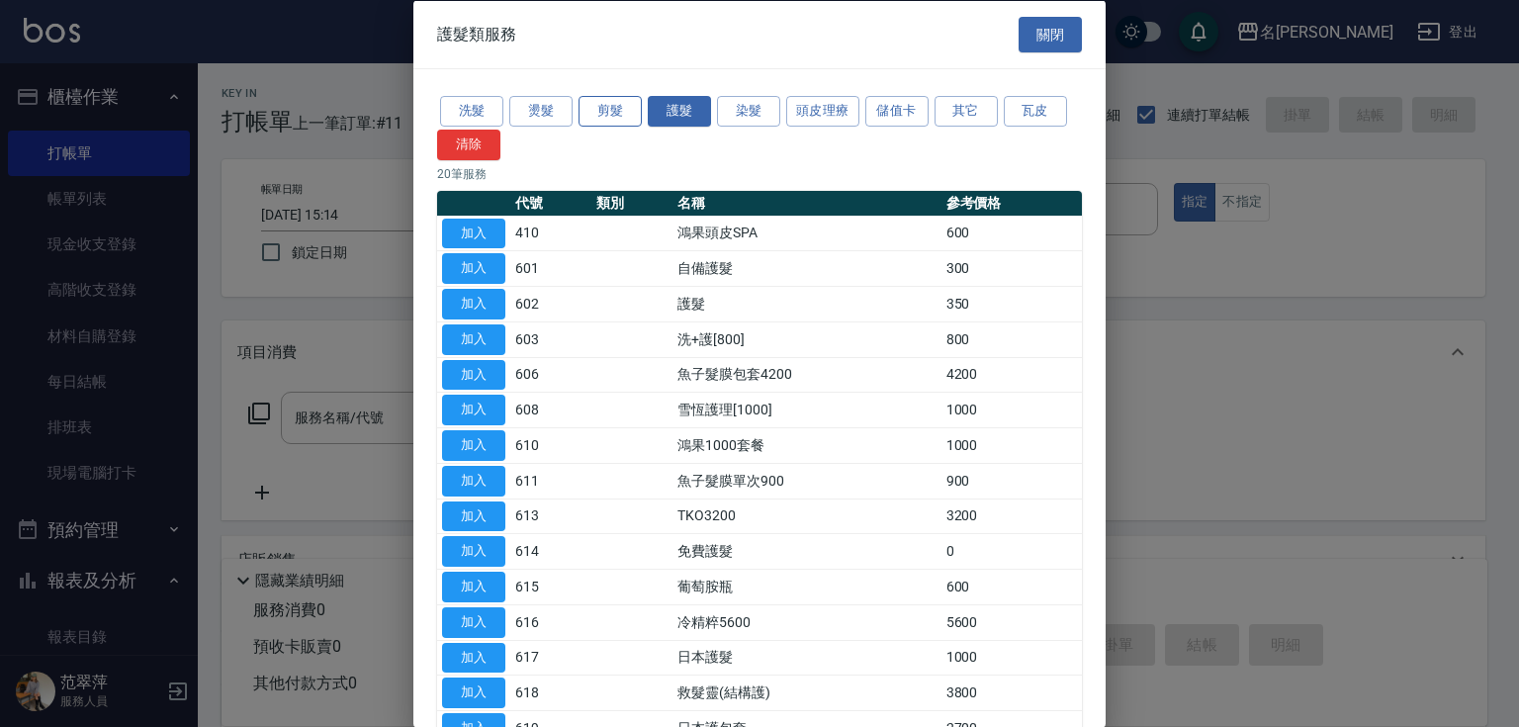
click at [609, 111] on button "剪髮" at bounding box center [610, 111] width 63 height 31
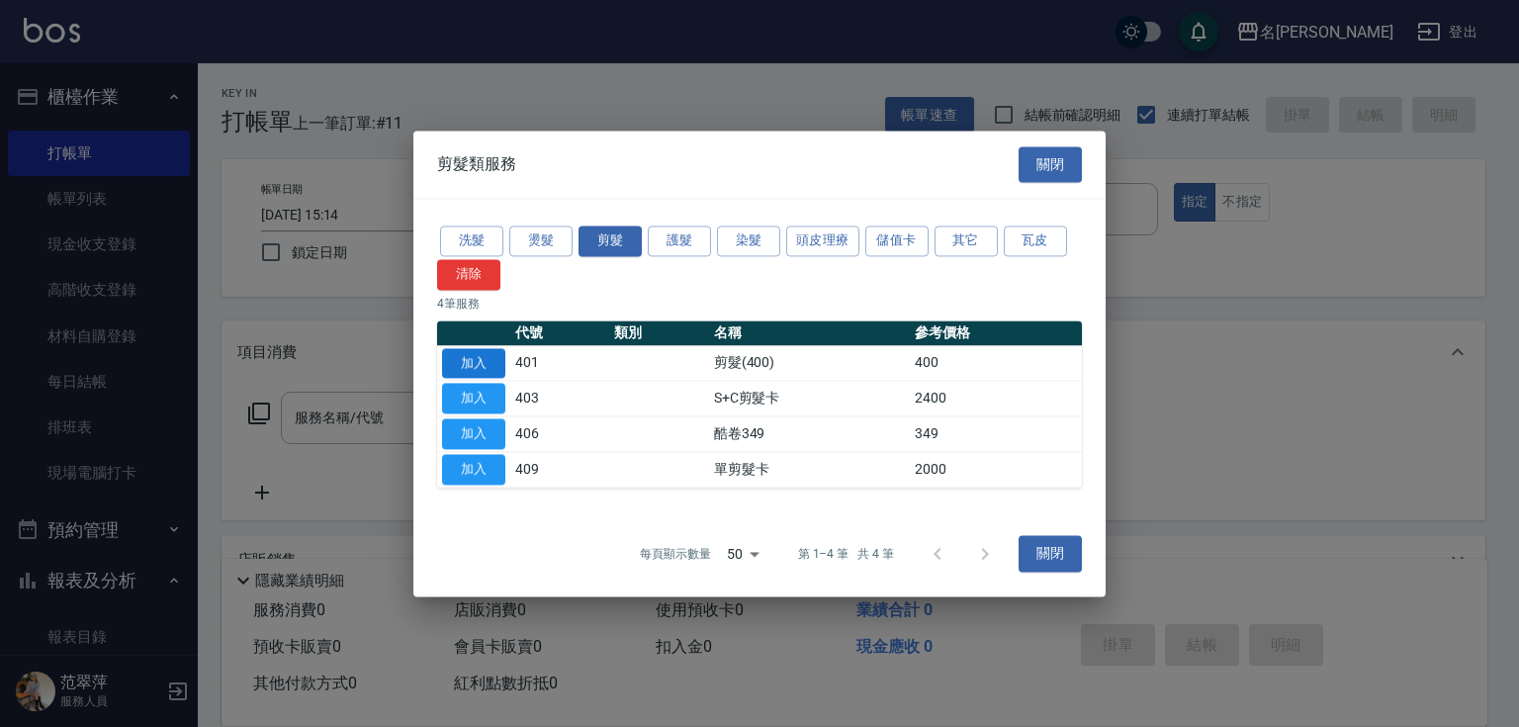
click at [491, 354] on button "加入" at bounding box center [473, 363] width 63 height 31
type input "剪髮(400)(401)"
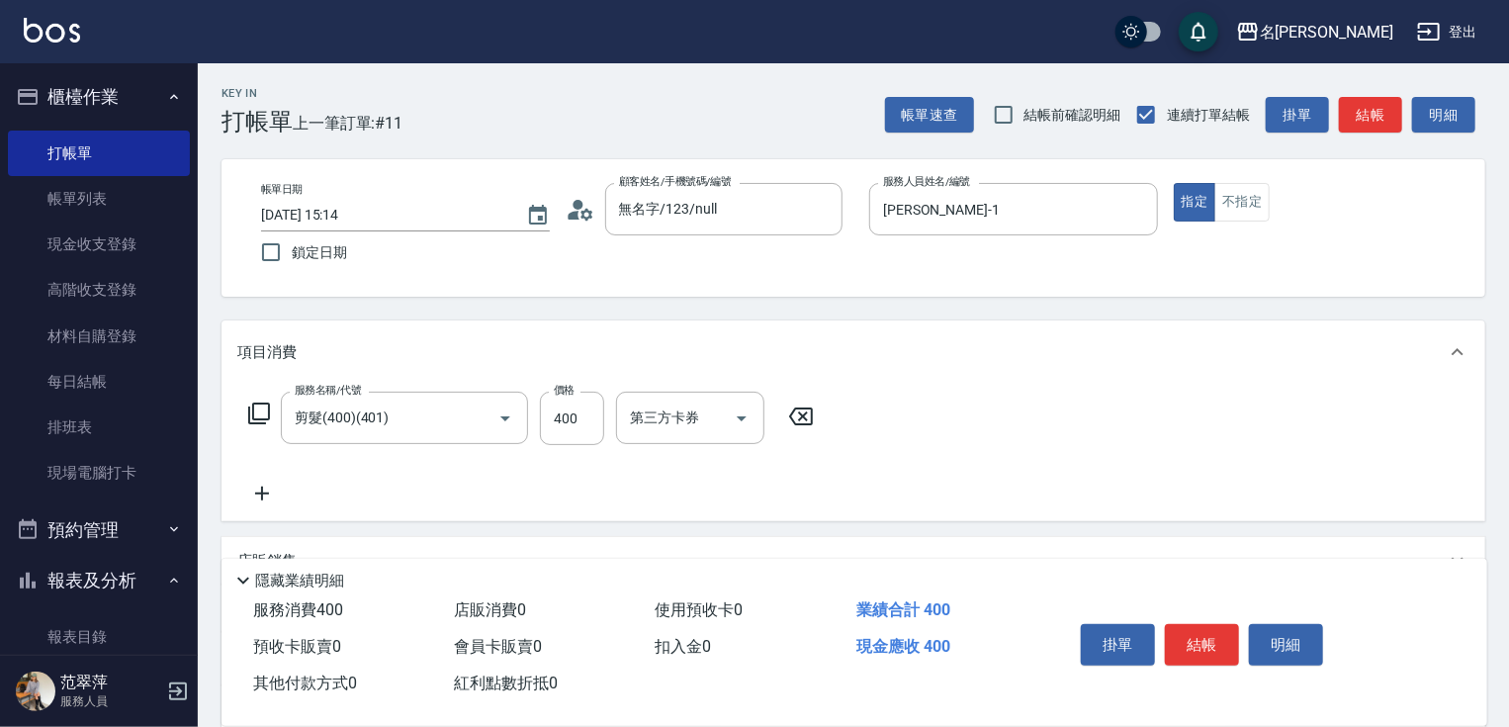
click at [250, 409] on icon at bounding box center [259, 414] width 24 height 24
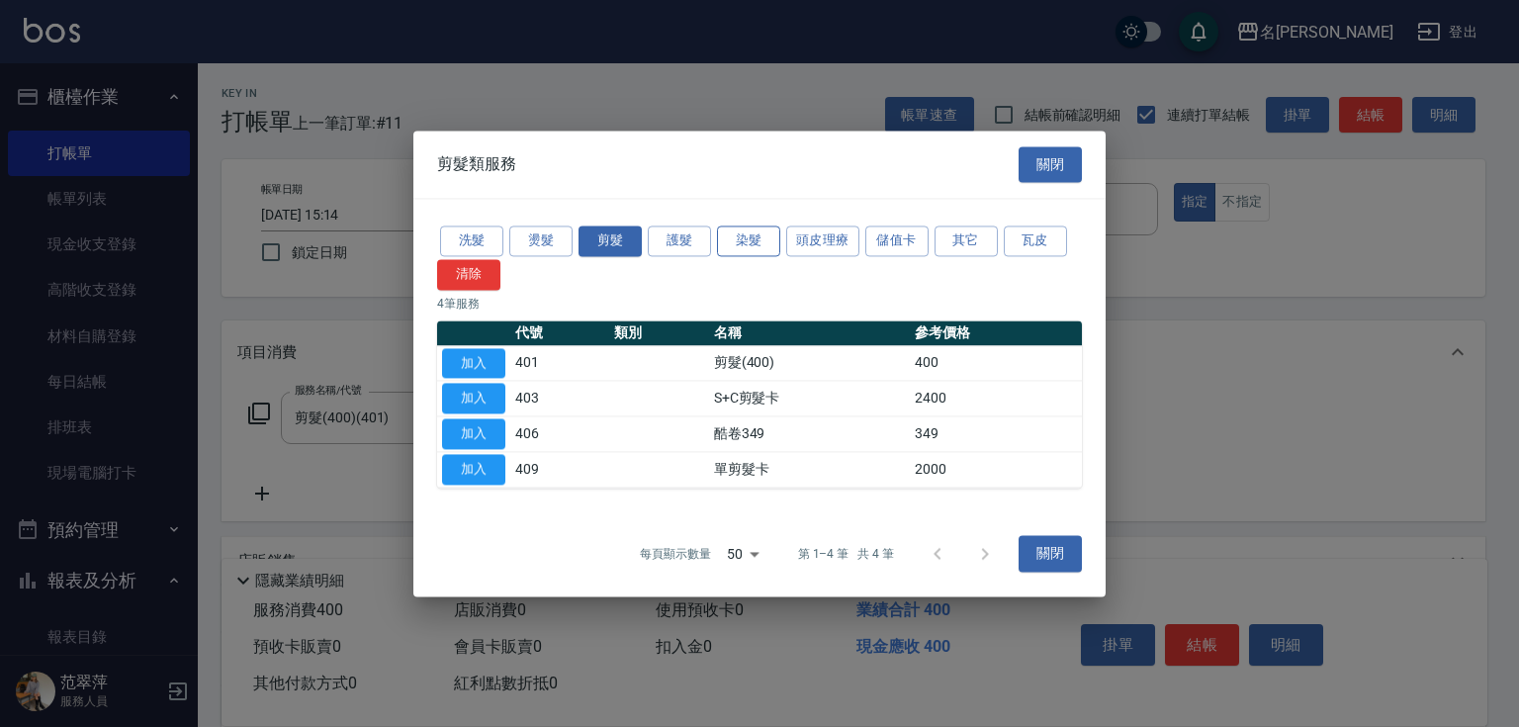
click at [748, 251] on button "染髮" at bounding box center [748, 240] width 63 height 31
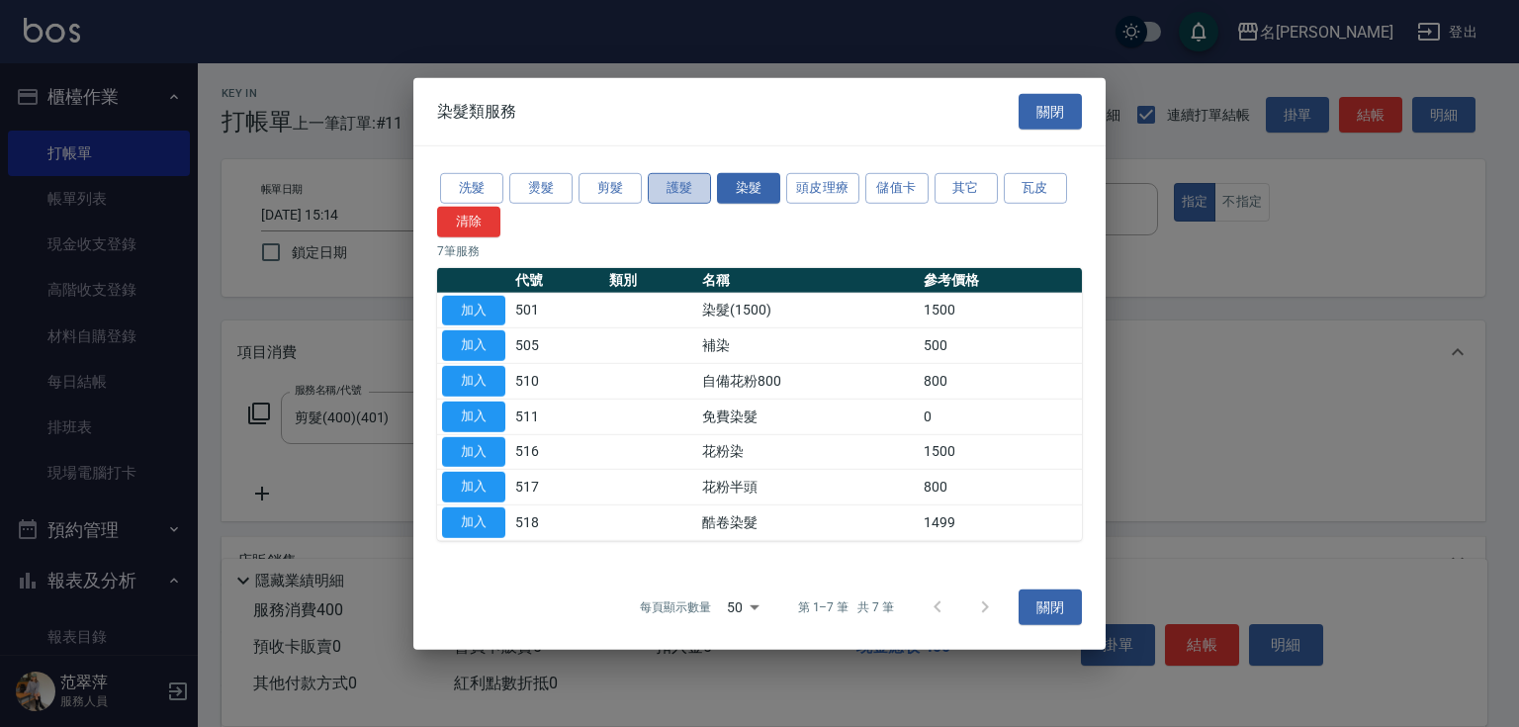
click at [669, 191] on button "護髮" at bounding box center [679, 188] width 63 height 31
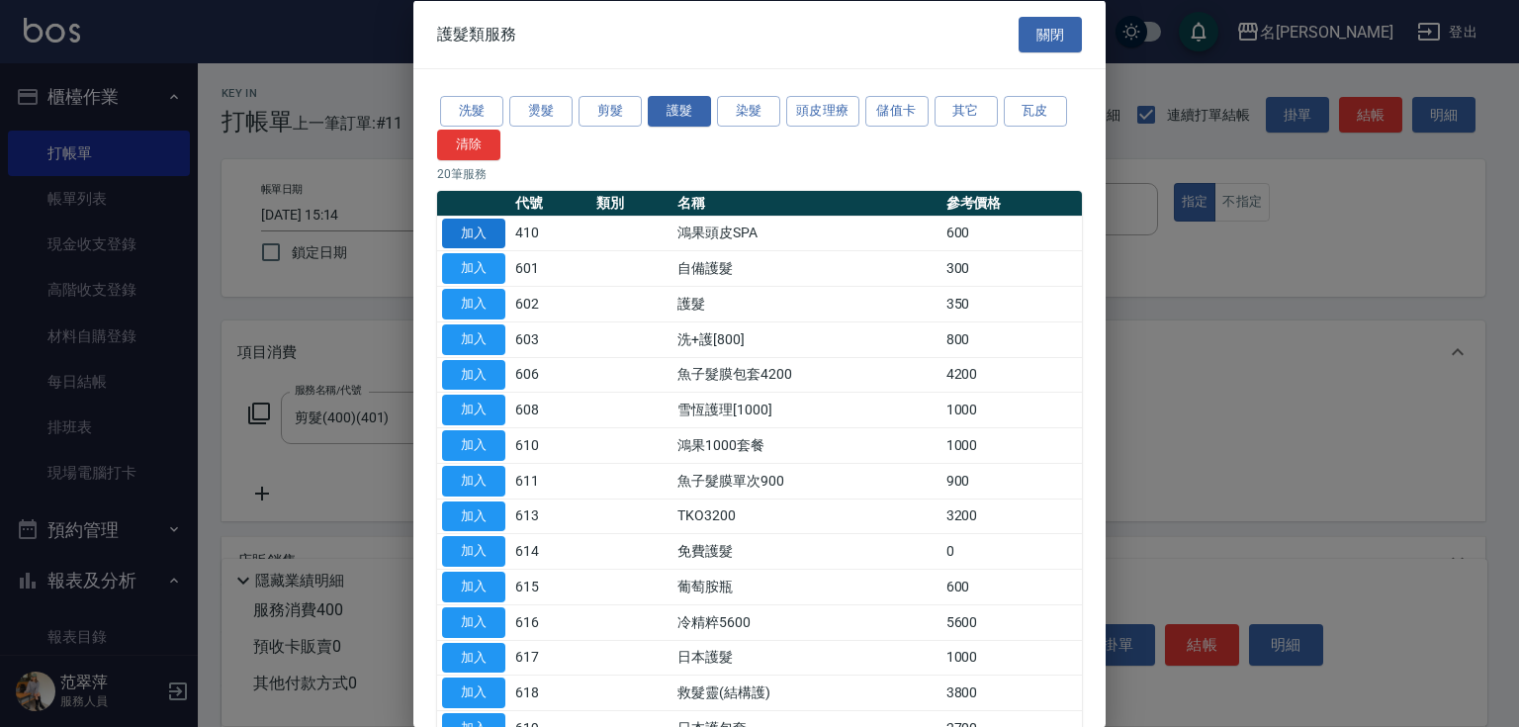
click at [485, 233] on button "加入" at bounding box center [473, 233] width 63 height 31
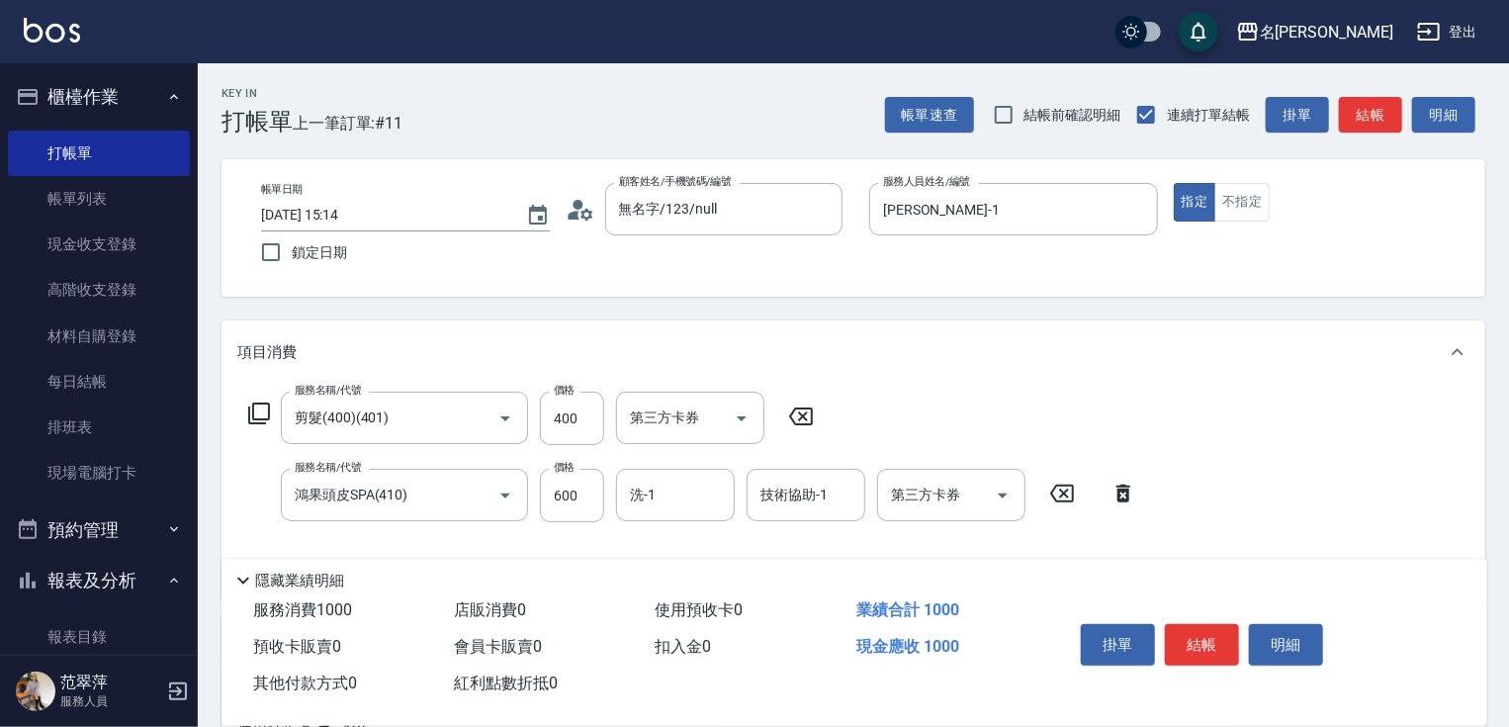
click at [798, 414] on icon at bounding box center [800, 417] width 49 height 24
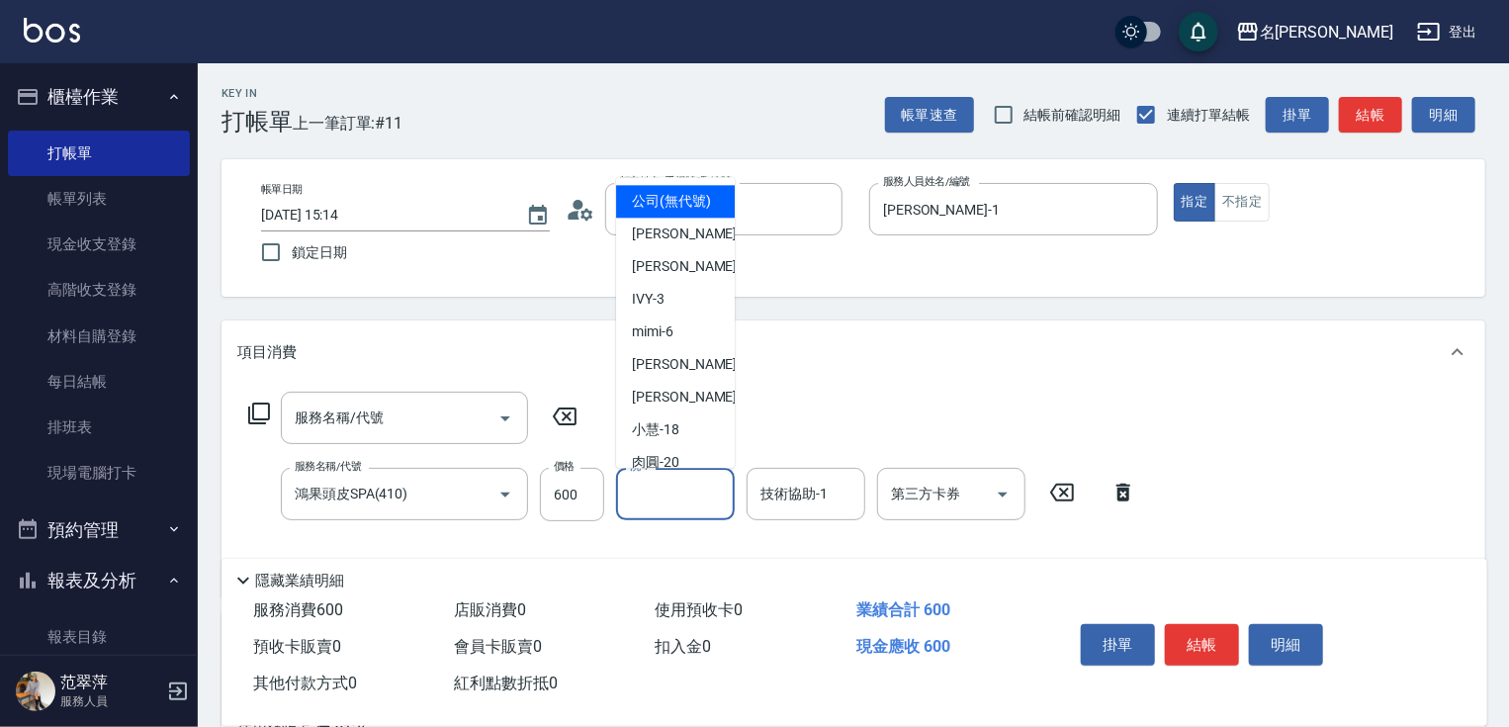
click at [694, 502] on input "洗-1" at bounding box center [675, 494] width 101 height 35
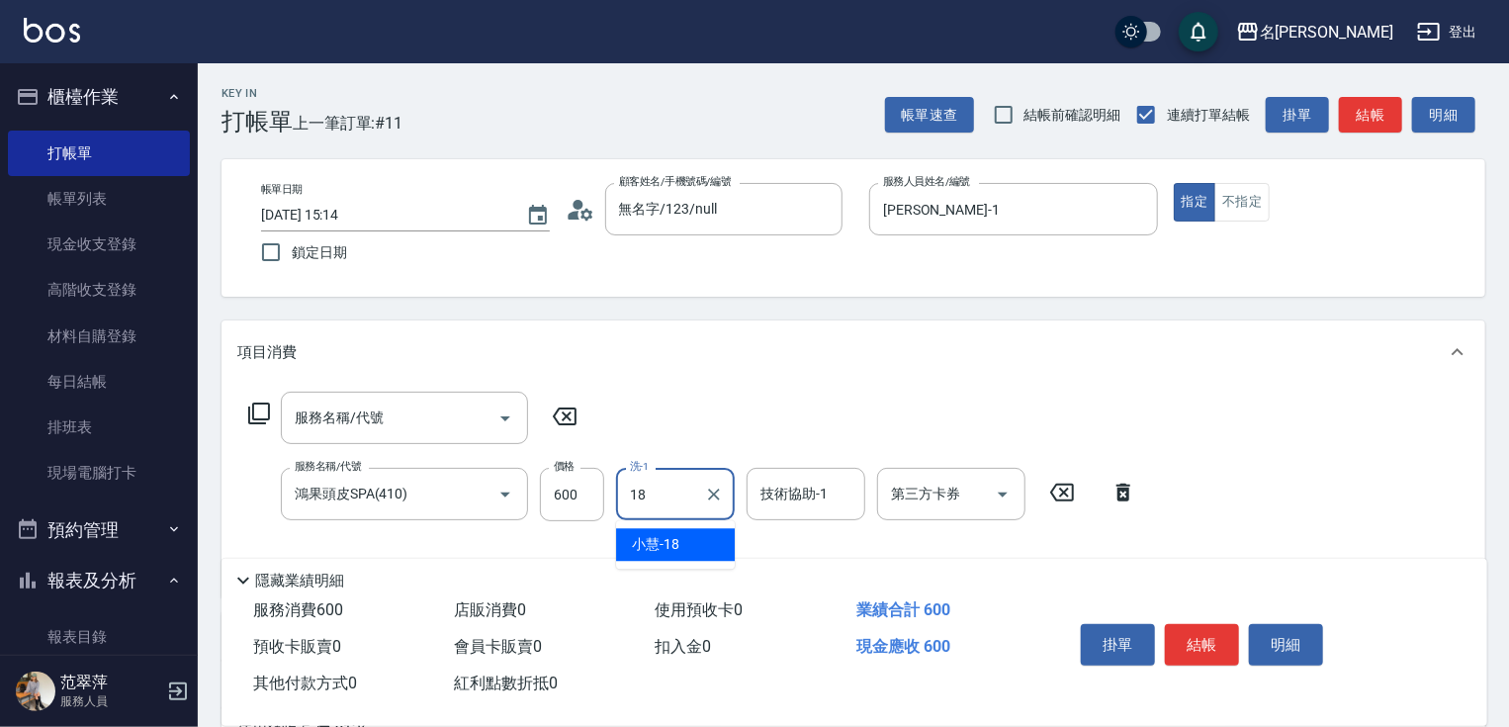
type input "[PERSON_NAME]-18"
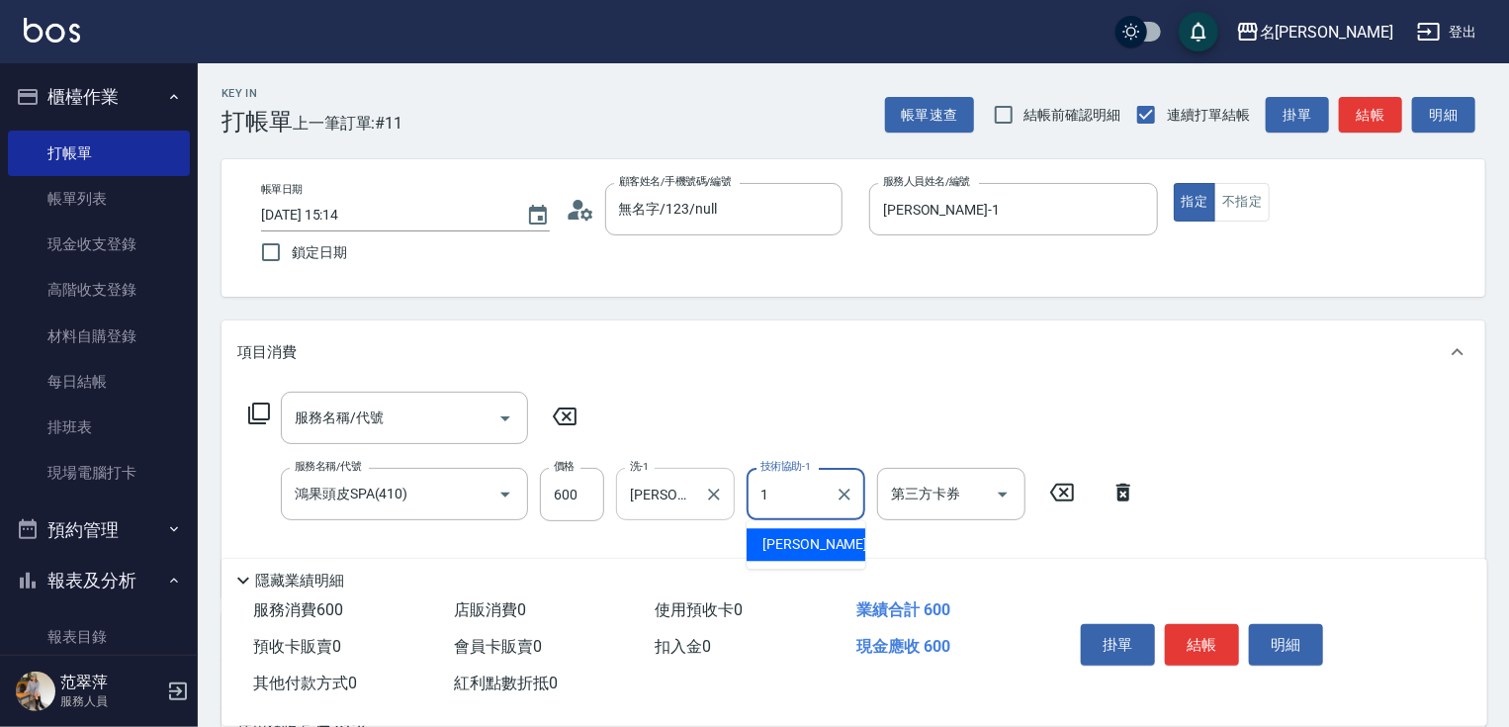
type input "[PERSON_NAME]-1"
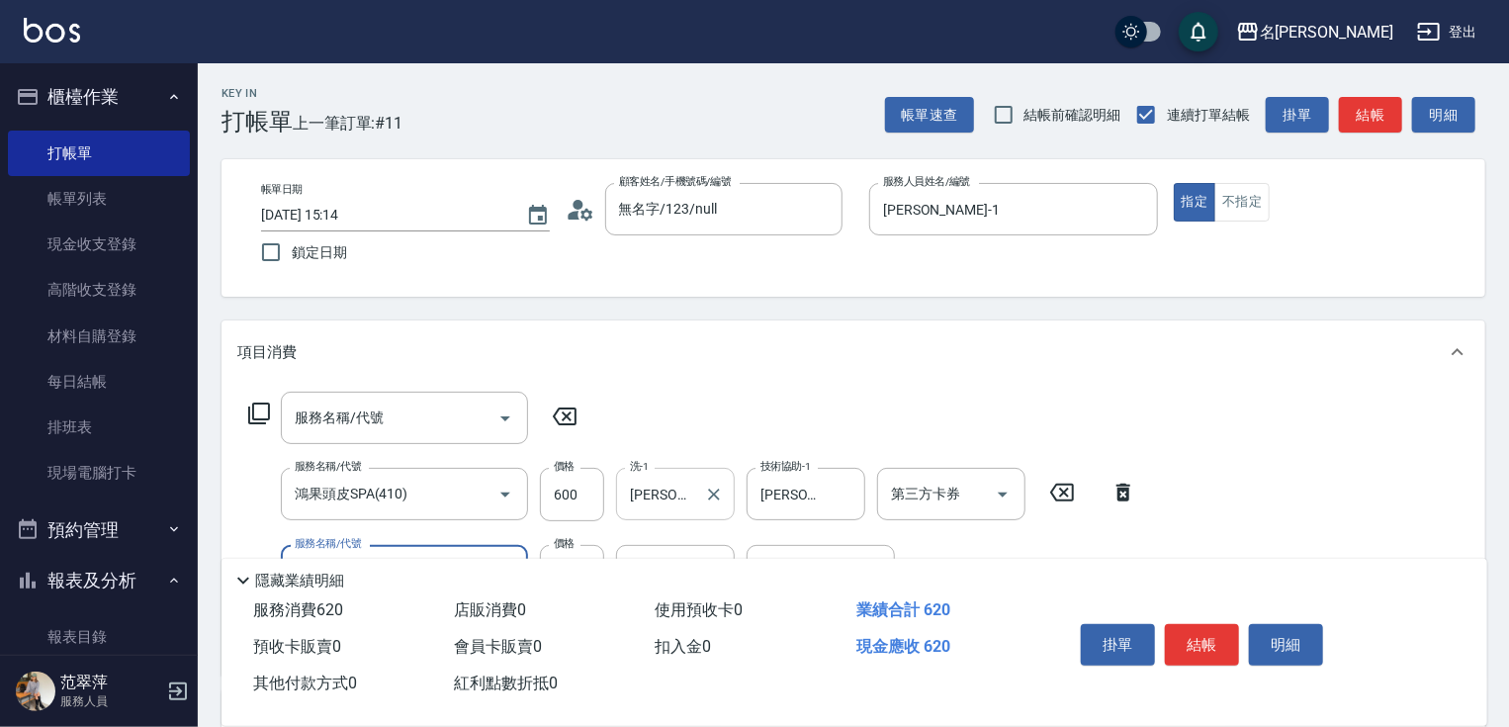
type input "潤絲20(801)"
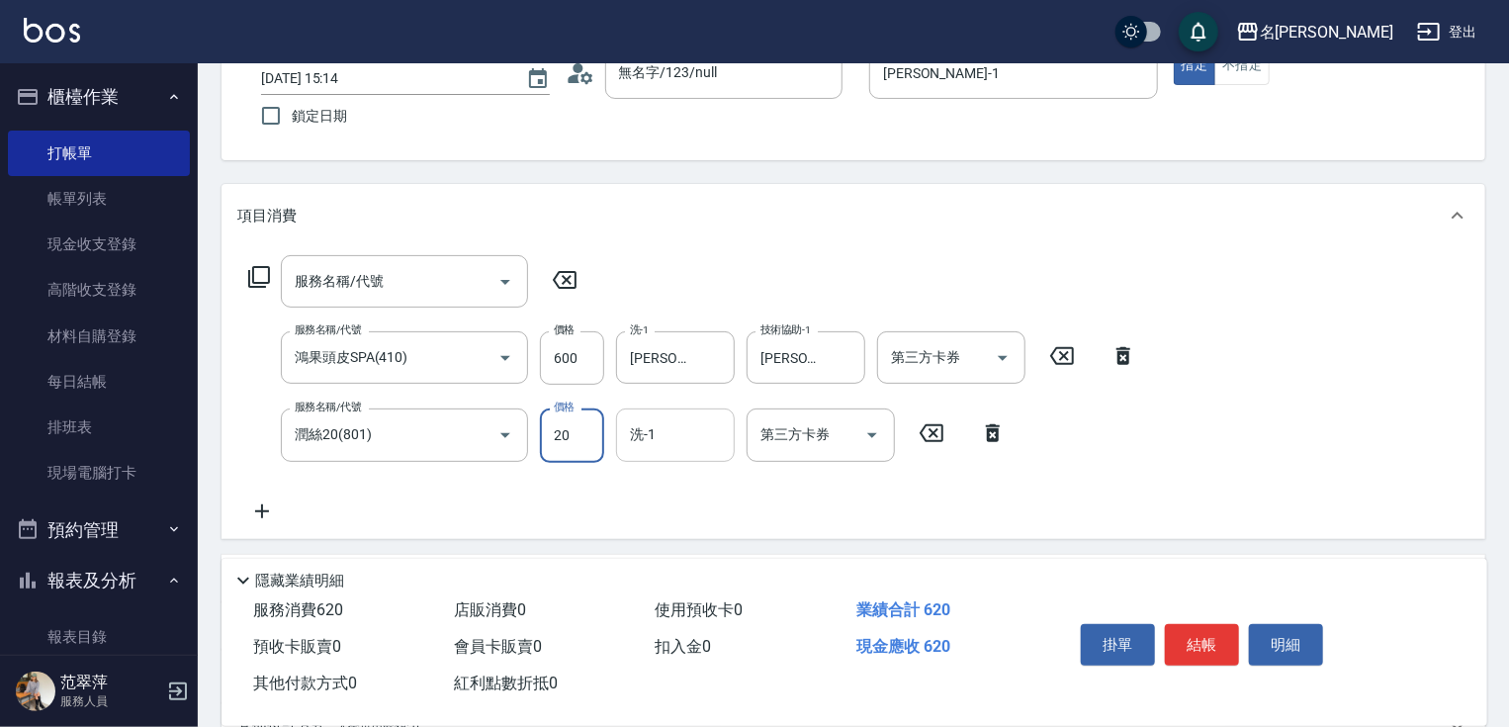
click at [699, 439] on input "洗-1" at bounding box center [675, 434] width 101 height 35
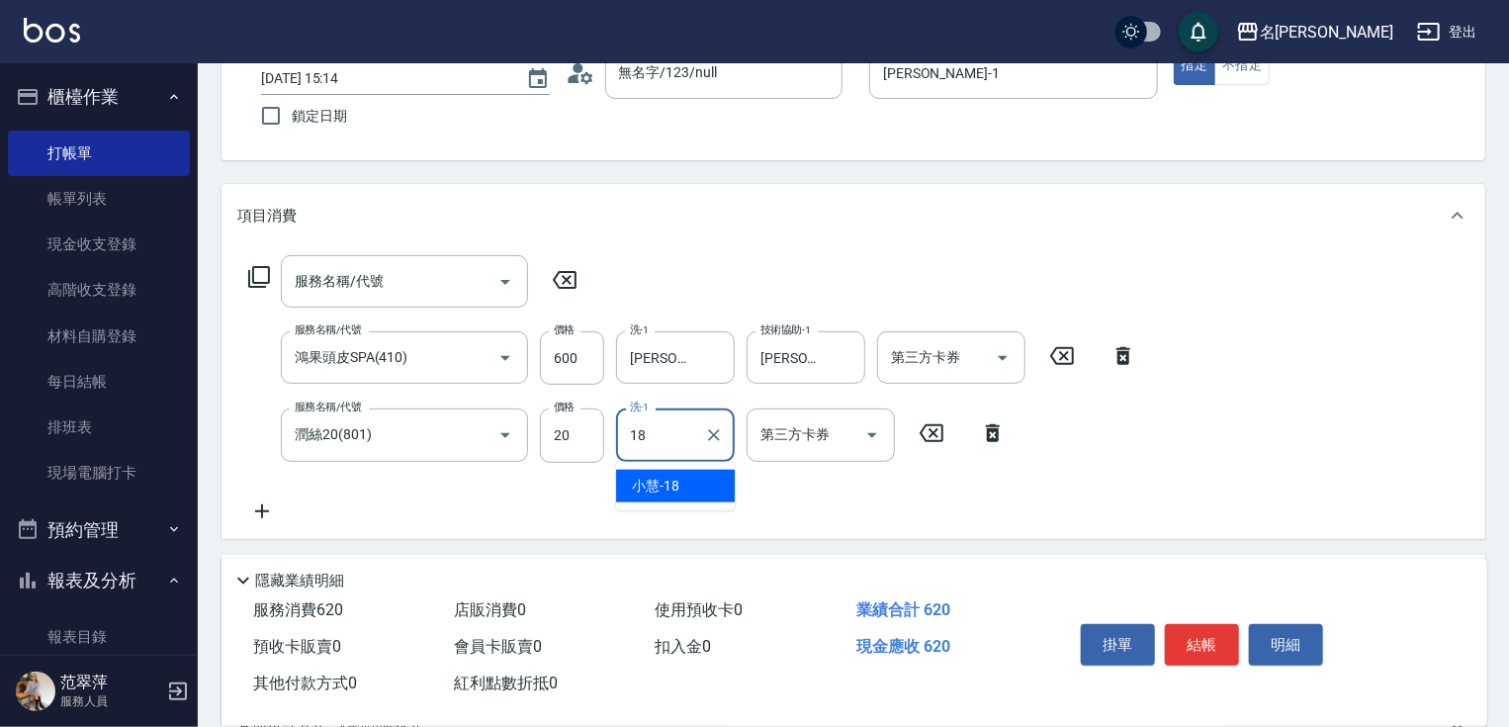
type input "[PERSON_NAME]-18"
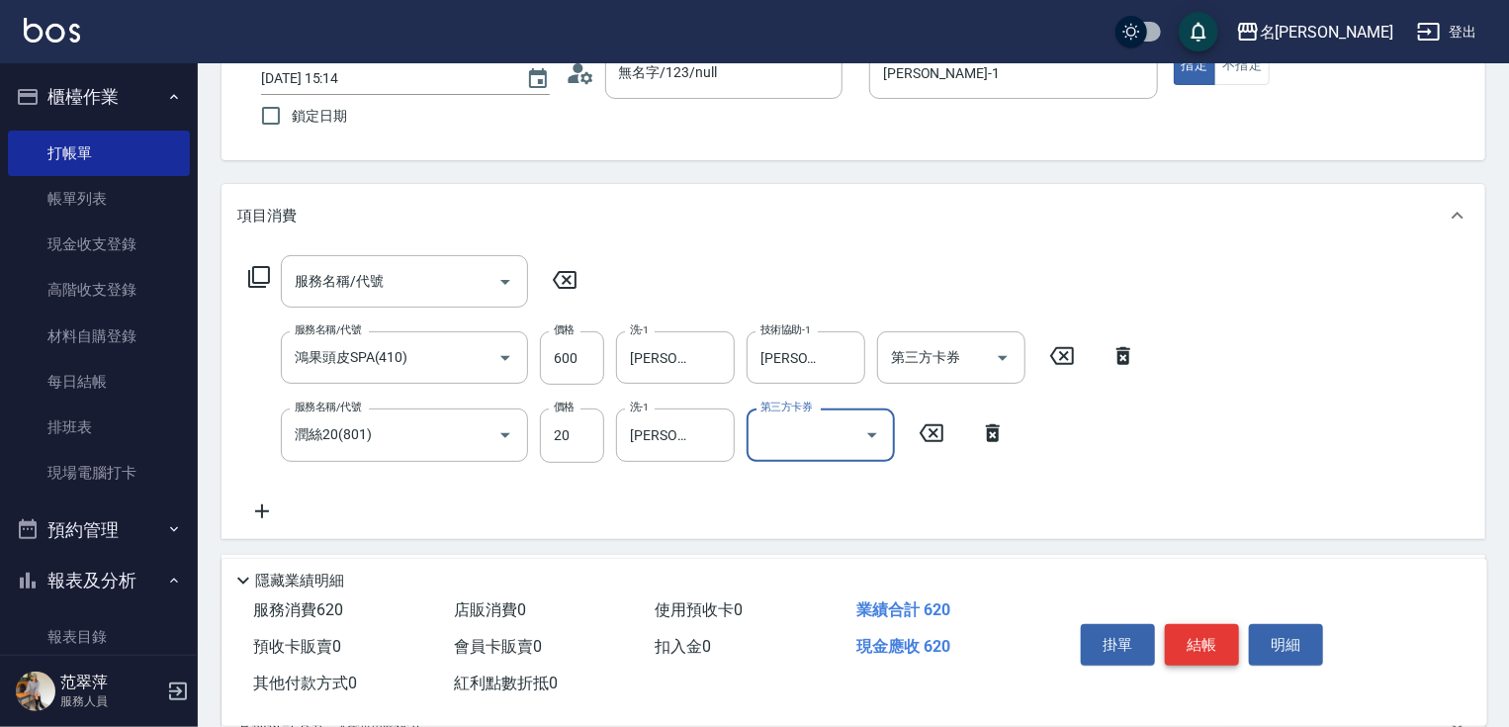
click at [1193, 630] on button "結帳" at bounding box center [1202, 645] width 74 height 42
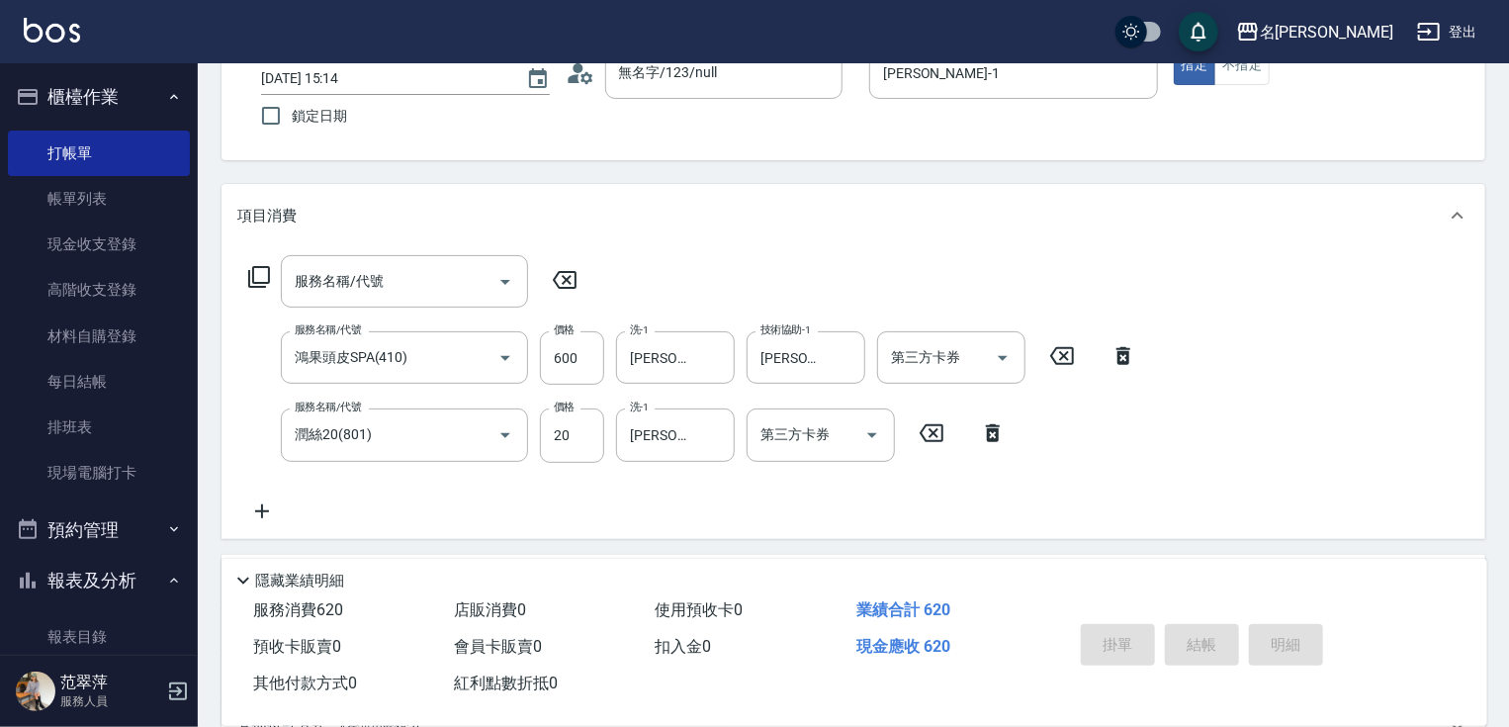
type input "[DATE] 15:15"
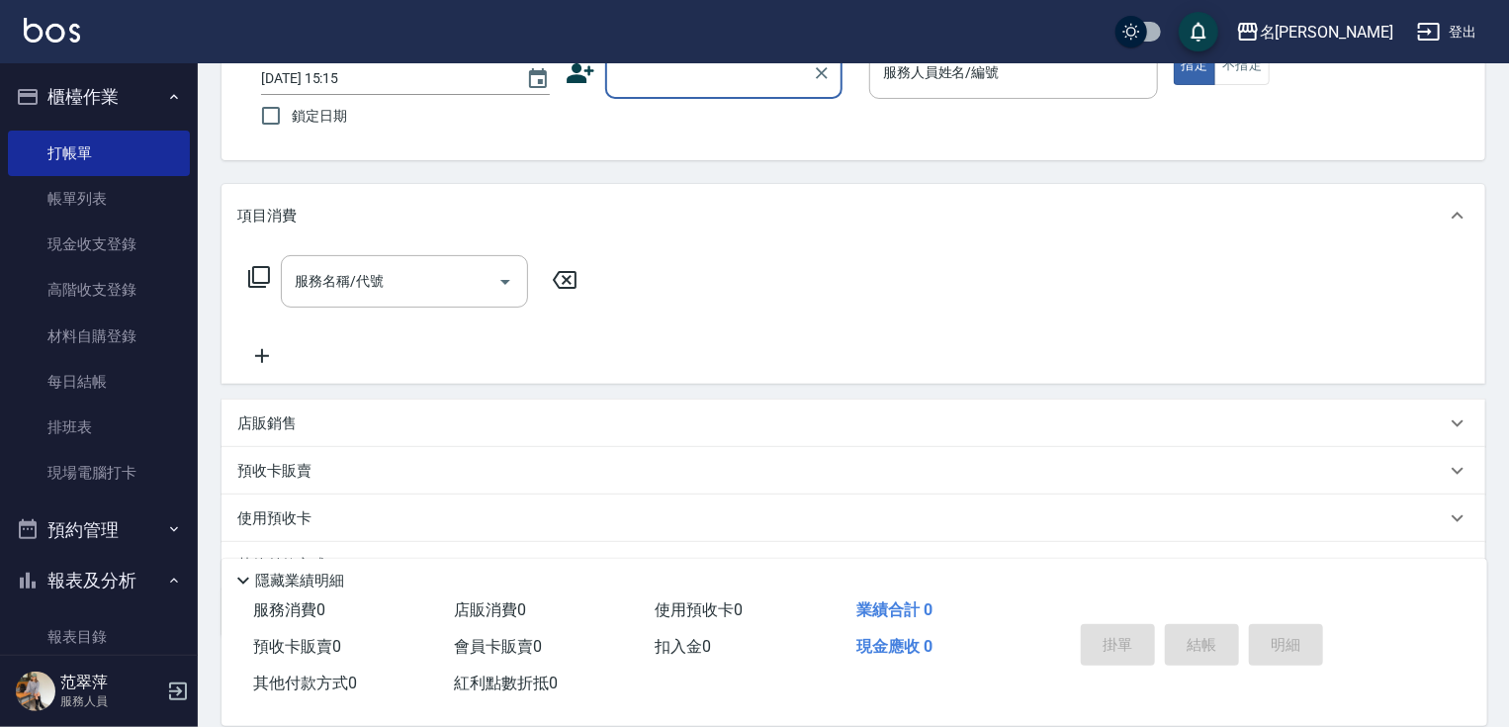
click at [658, 85] on input "顧客姓名/手機號碼/編號" at bounding box center [709, 72] width 190 height 35
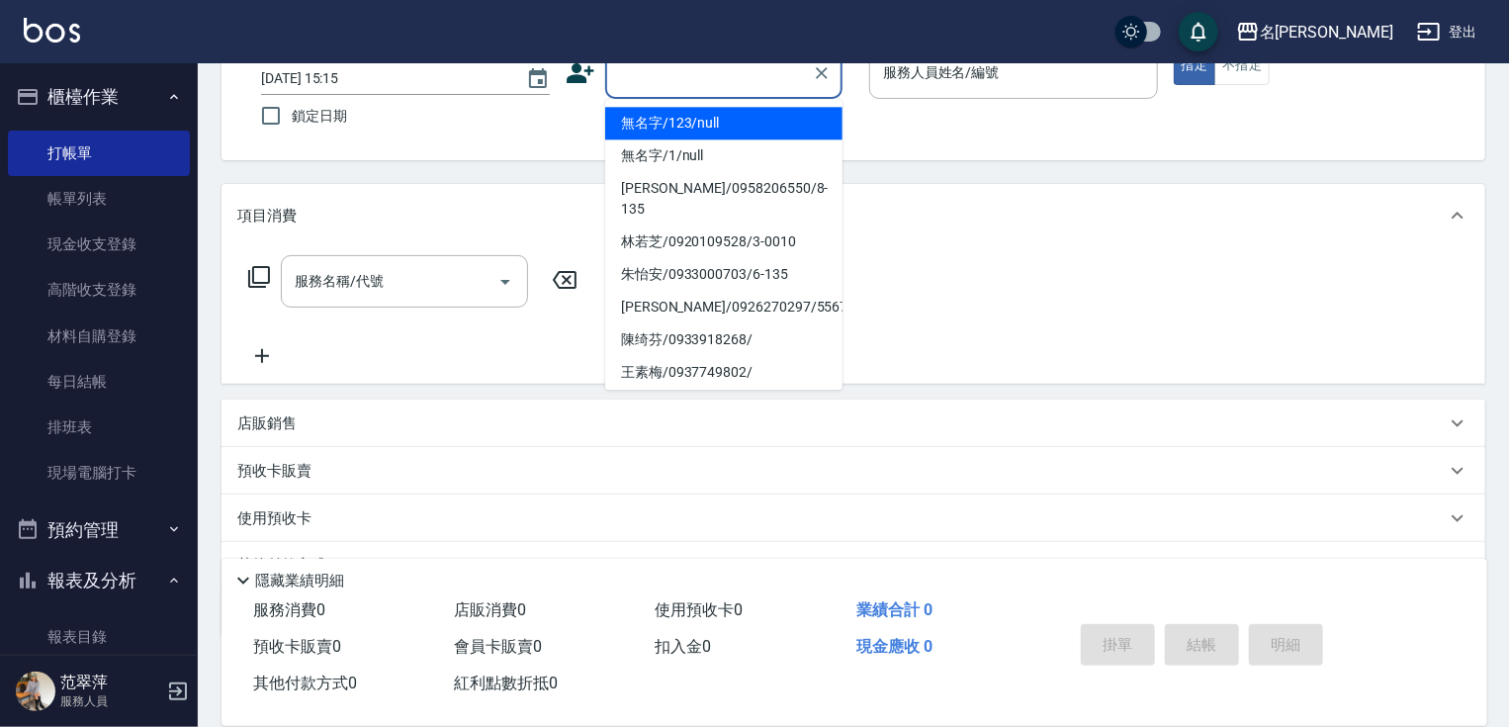
click at [691, 131] on li "無名字/123/null" at bounding box center [723, 123] width 237 height 33
type input "無名字/123/null"
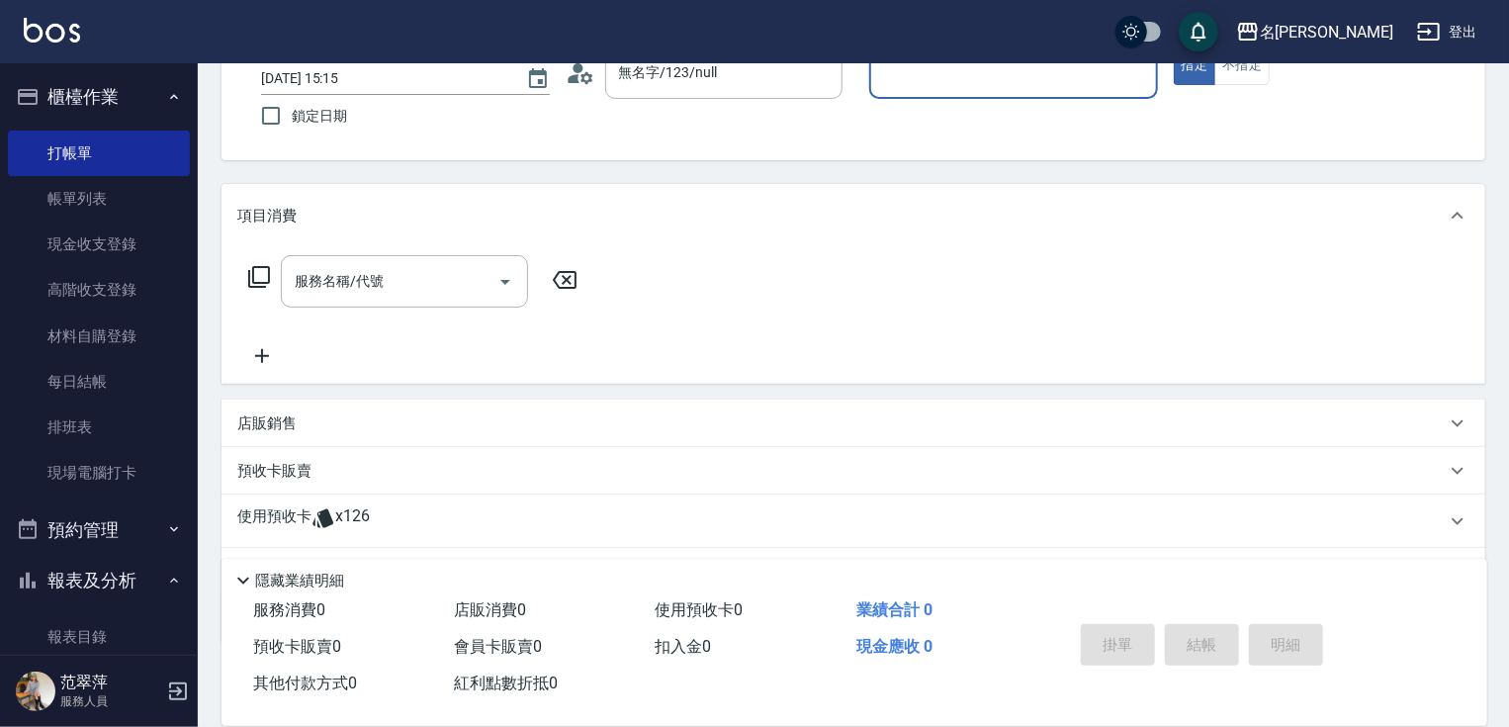
click at [953, 89] on input "服務人員姓名/編號" at bounding box center [1013, 72] width 271 height 35
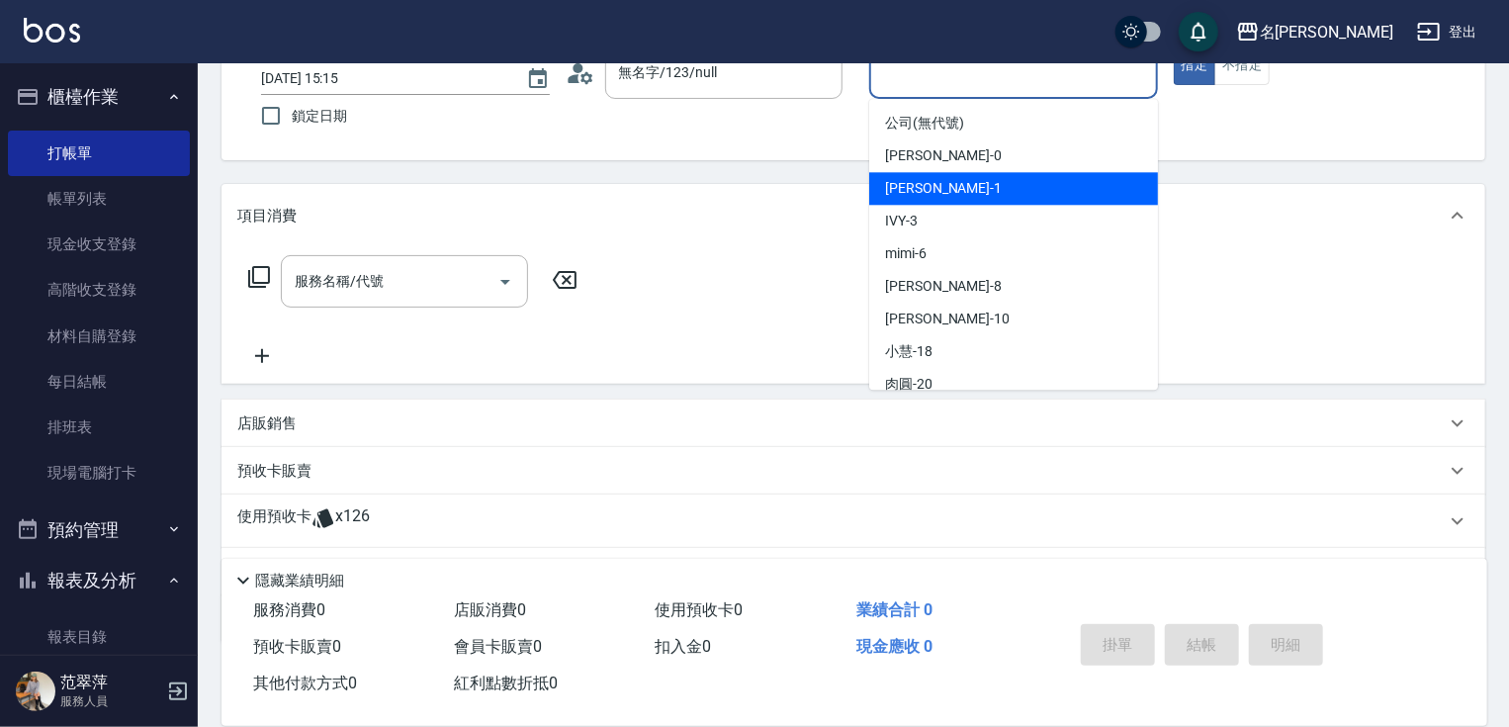
click at [970, 190] on div "[PERSON_NAME] -1" at bounding box center [1013, 188] width 289 height 33
type input "[PERSON_NAME]-1"
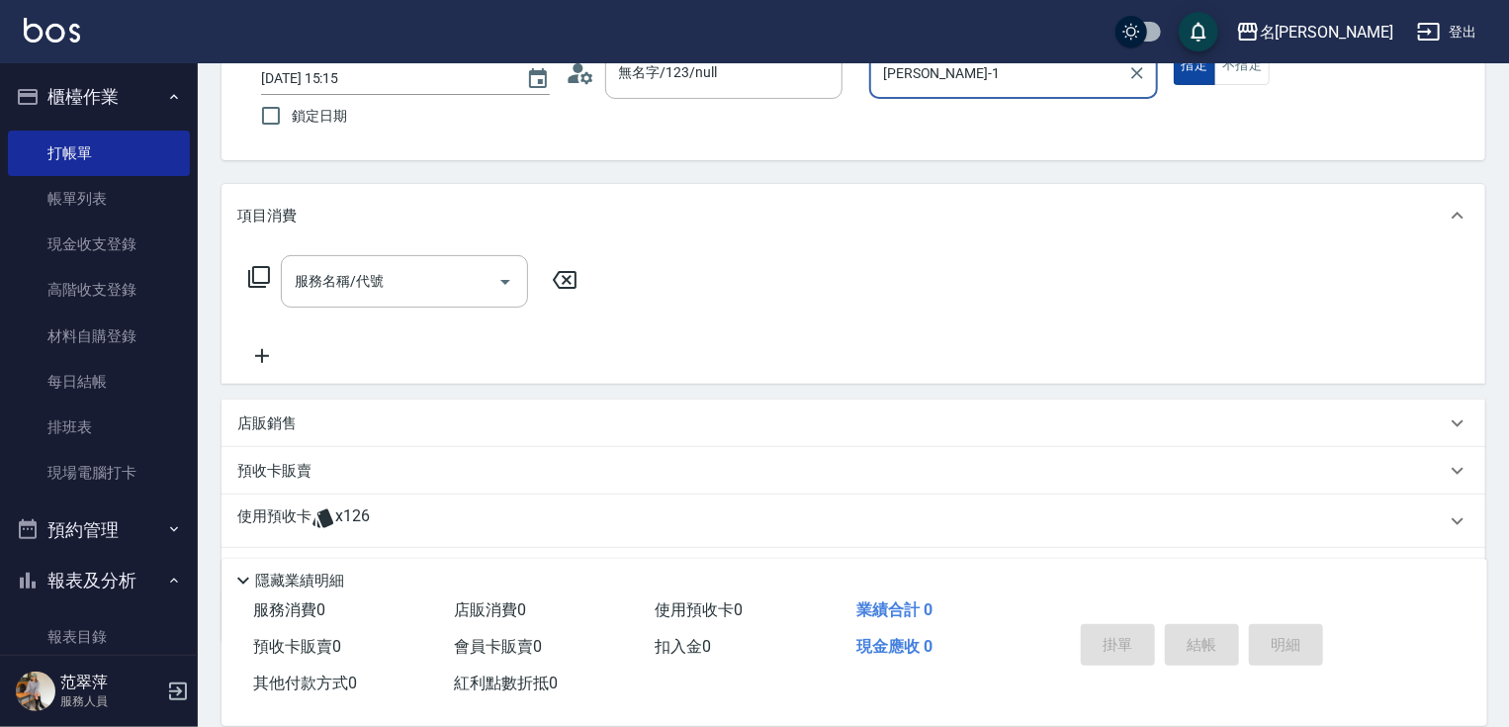
click at [1192, 72] on button "指定" at bounding box center [1195, 65] width 43 height 39
click at [392, 282] on input "服務名稱/代號" at bounding box center [390, 281] width 200 height 35
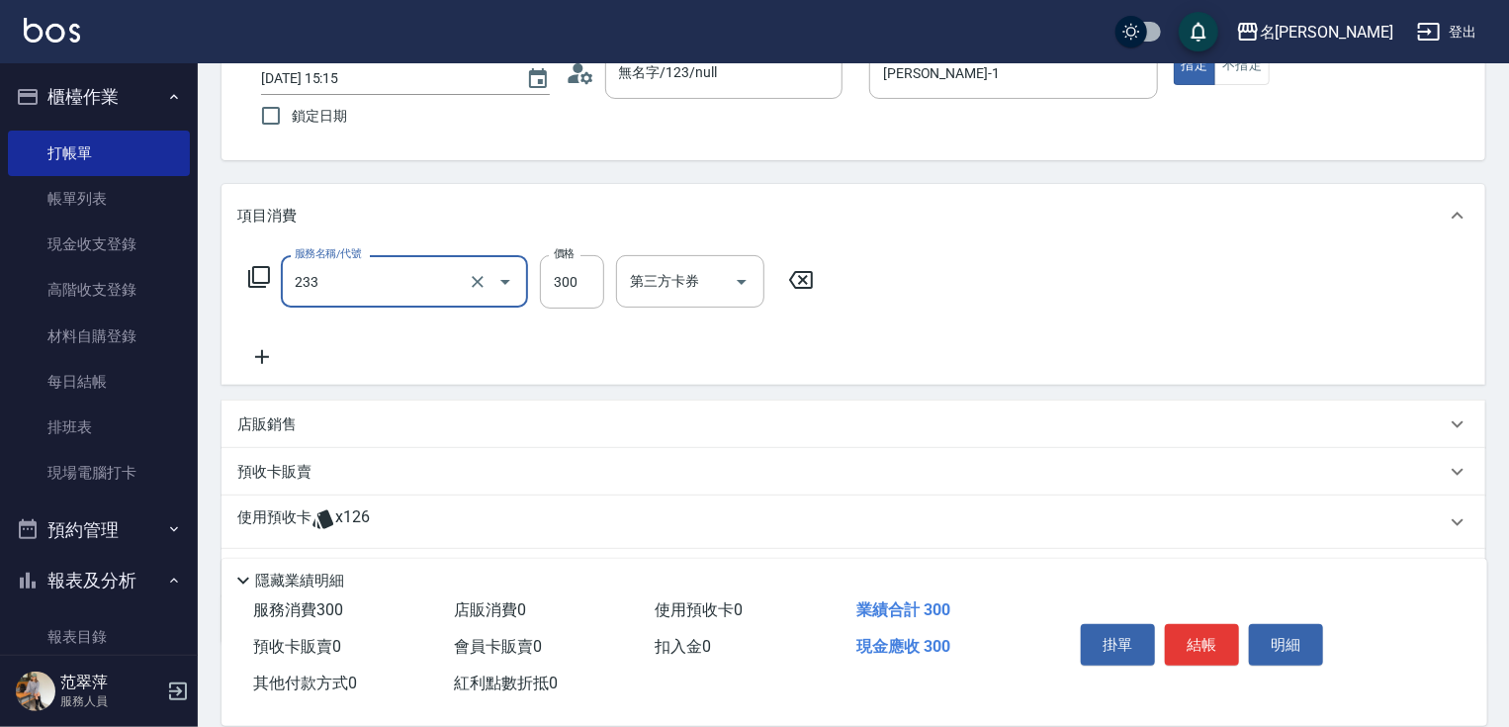
type input "洗髮300(233)"
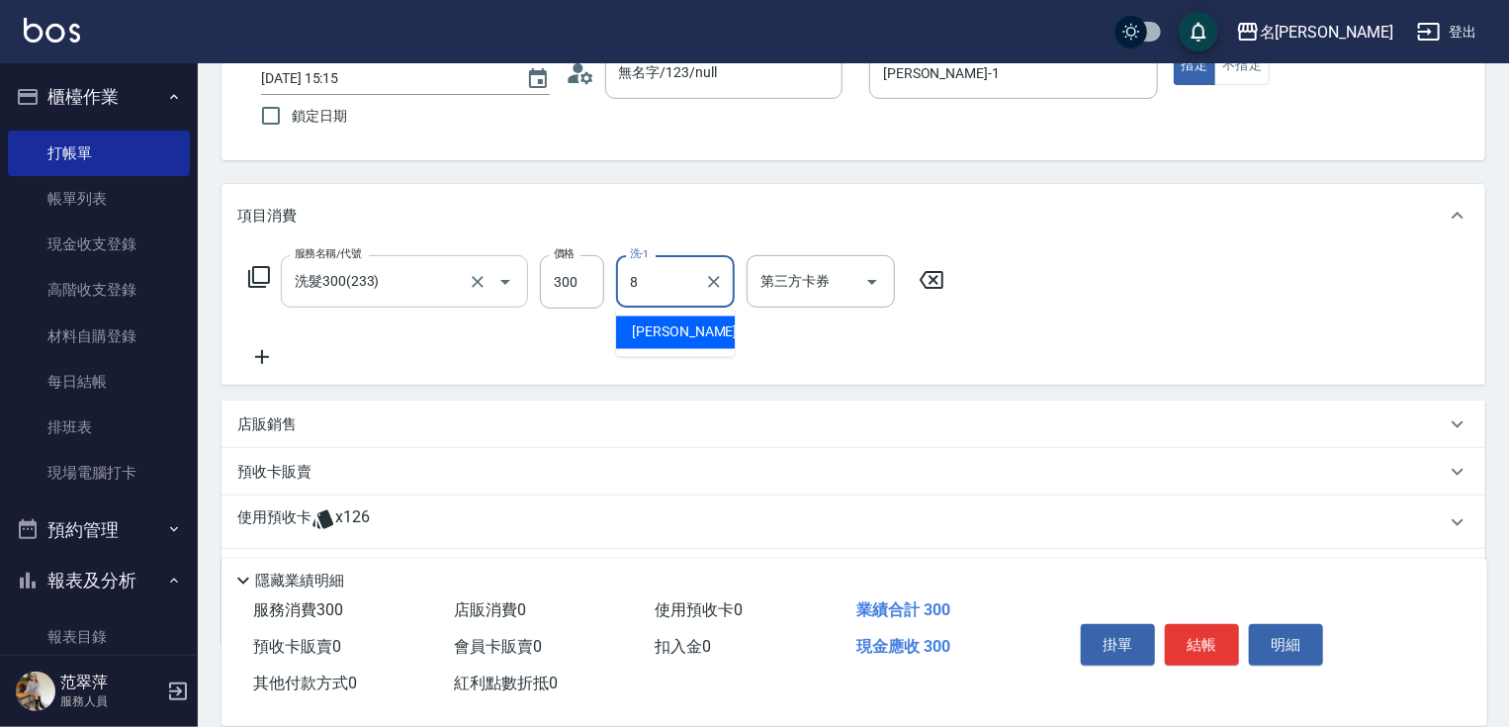
type input "曉容-8"
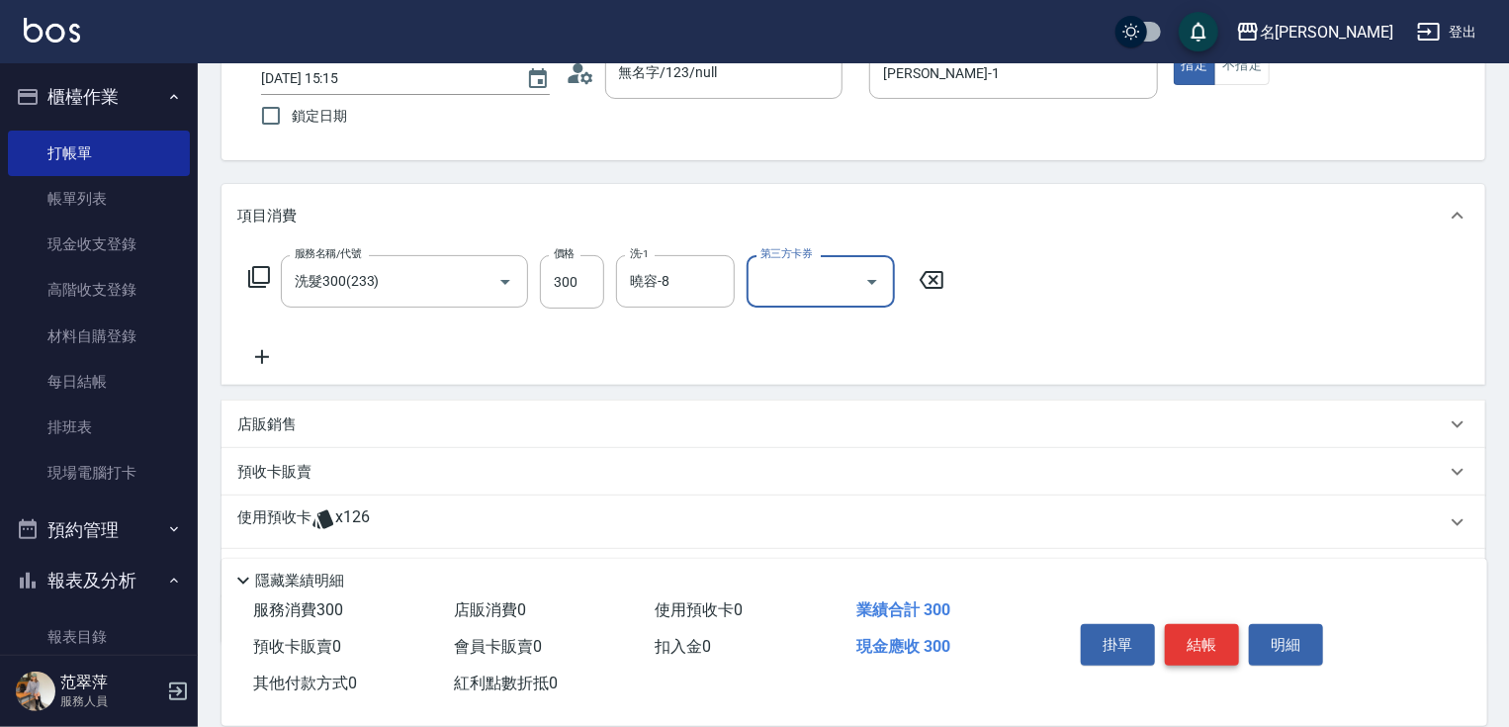
click at [1202, 640] on button "結帳" at bounding box center [1202, 645] width 74 height 42
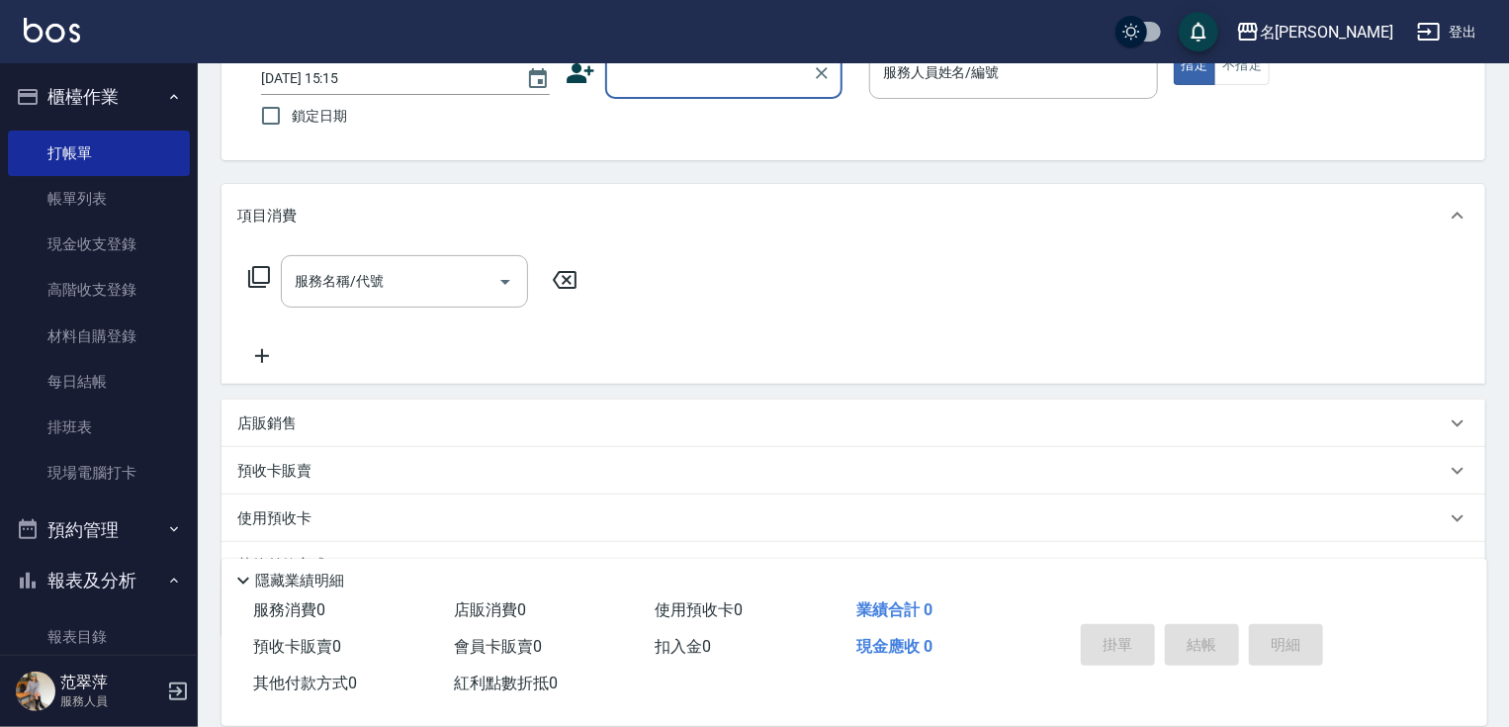
click at [680, 73] on input "顧客姓名/手機號碼/編號" at bounding box center [709, 72] width 190 height 35
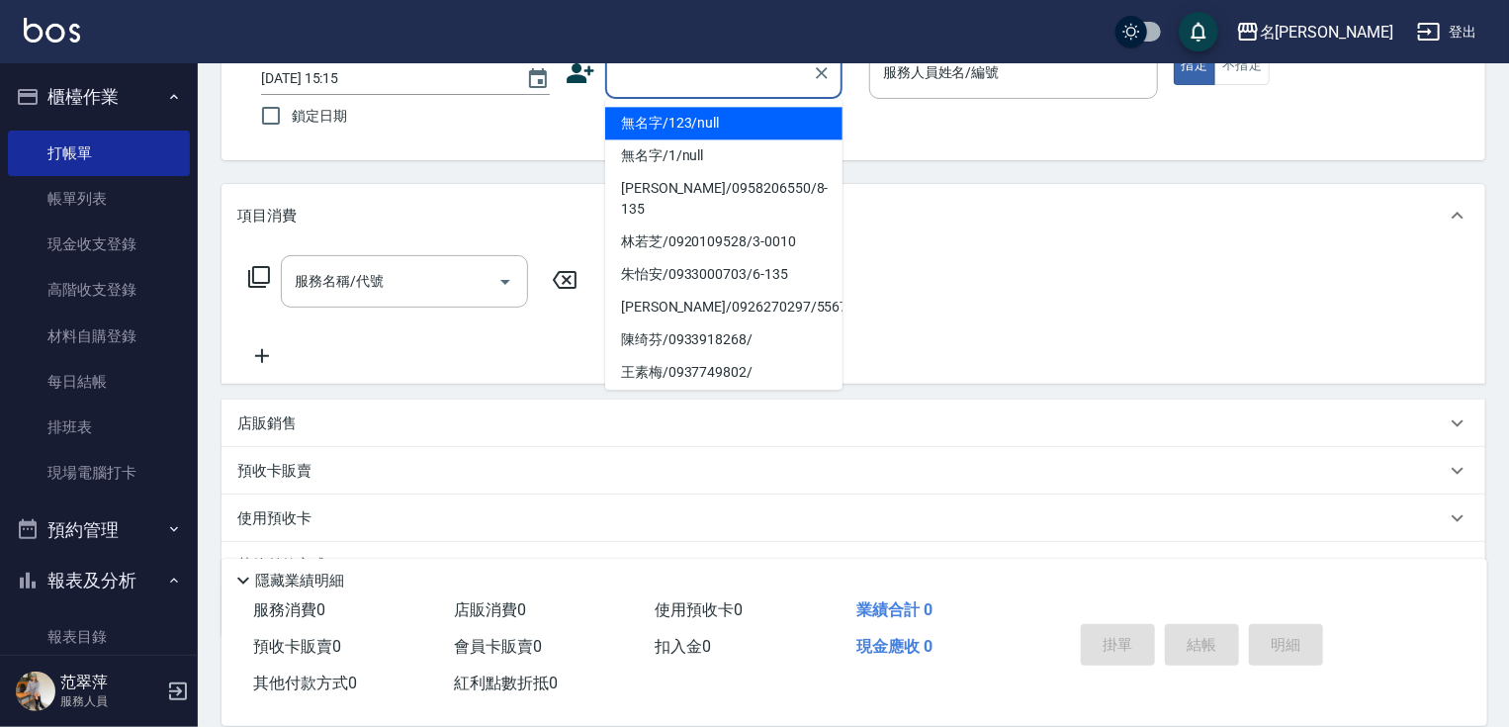
click at [700, 122] on li "無名字/123/null" at bounding box center [723, 123] width 237 height 33
type input "無名字/123/null"
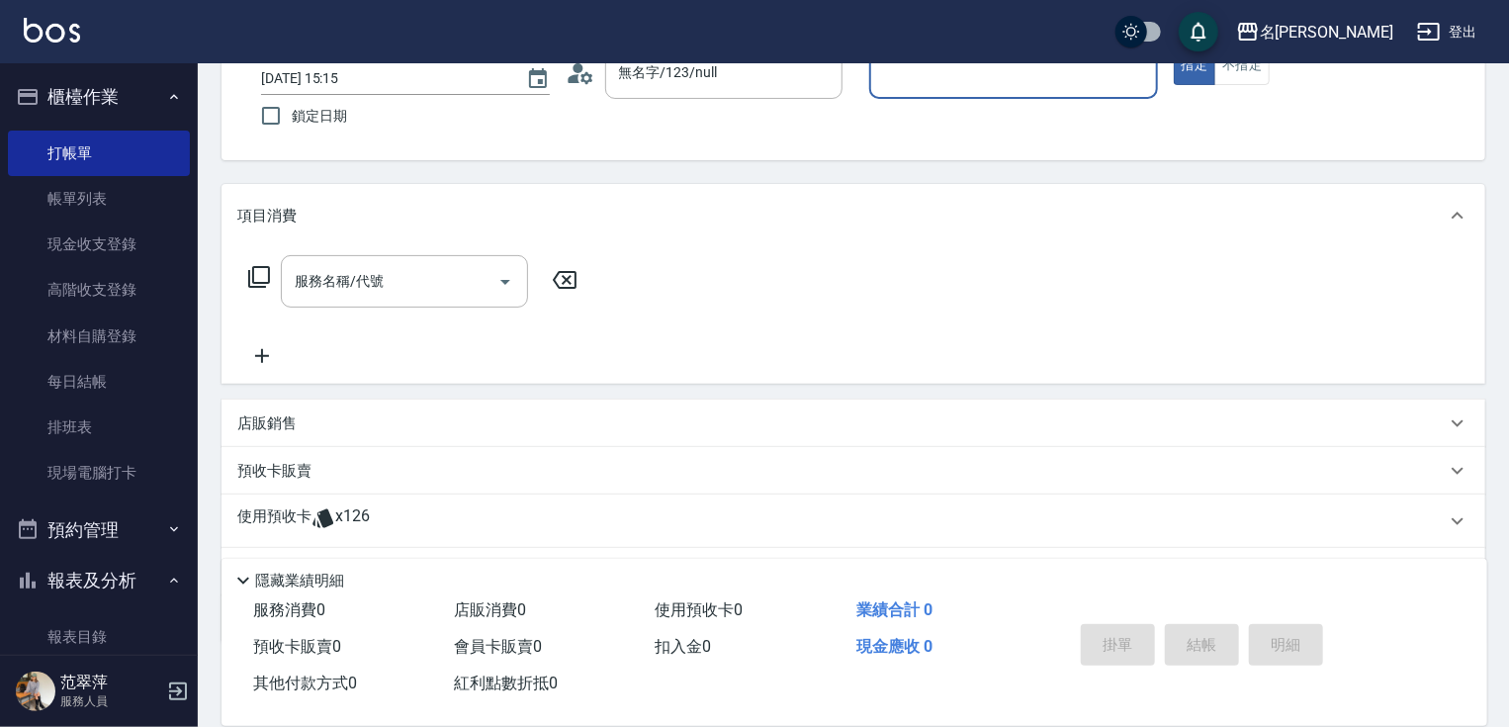
click at [980, 75] on input "服務人員姓名/編號" at bounding box center [1013, 72] width 271 height 35
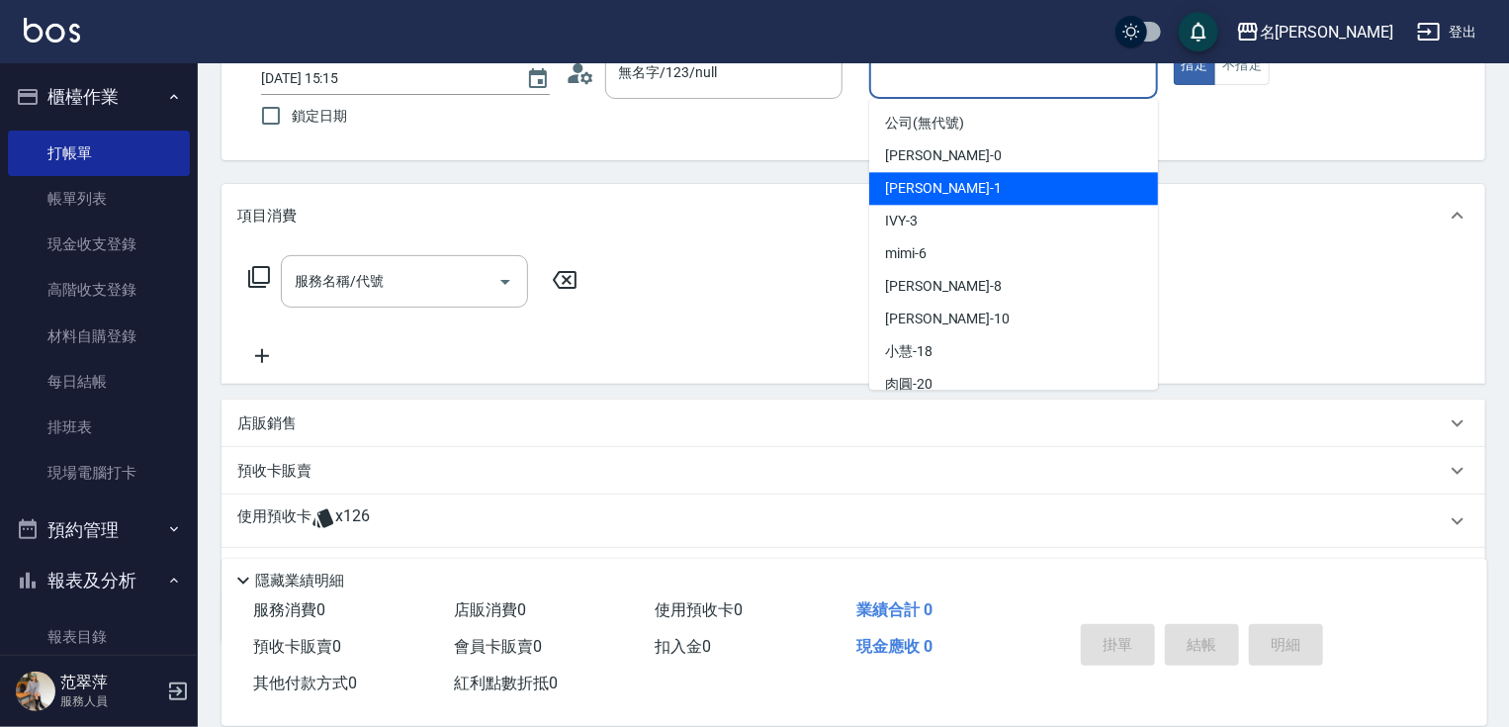
click at [975, 186] on div "[PERSON_NAME] -1" at bounding box center [1013, 188] width 289 height 33
type input "[PERSON_NAME]-1"
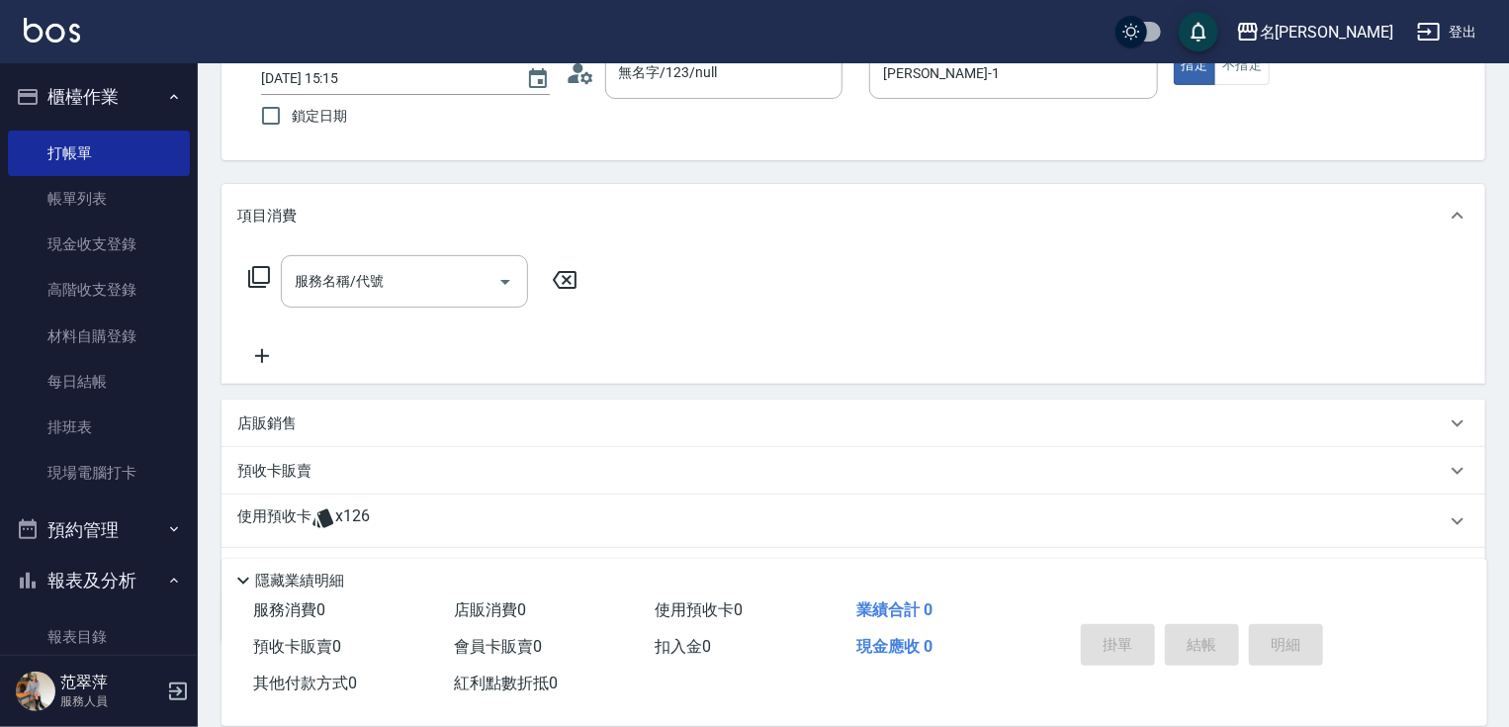
click at [1201, 59] on div "名[PERSON_NAME]出" at bounding box center [754, 31] width 1509 height 63
click at [435, 279] on input "服務名稱/代號" at bounding box center [390, 281] width 200 height 35
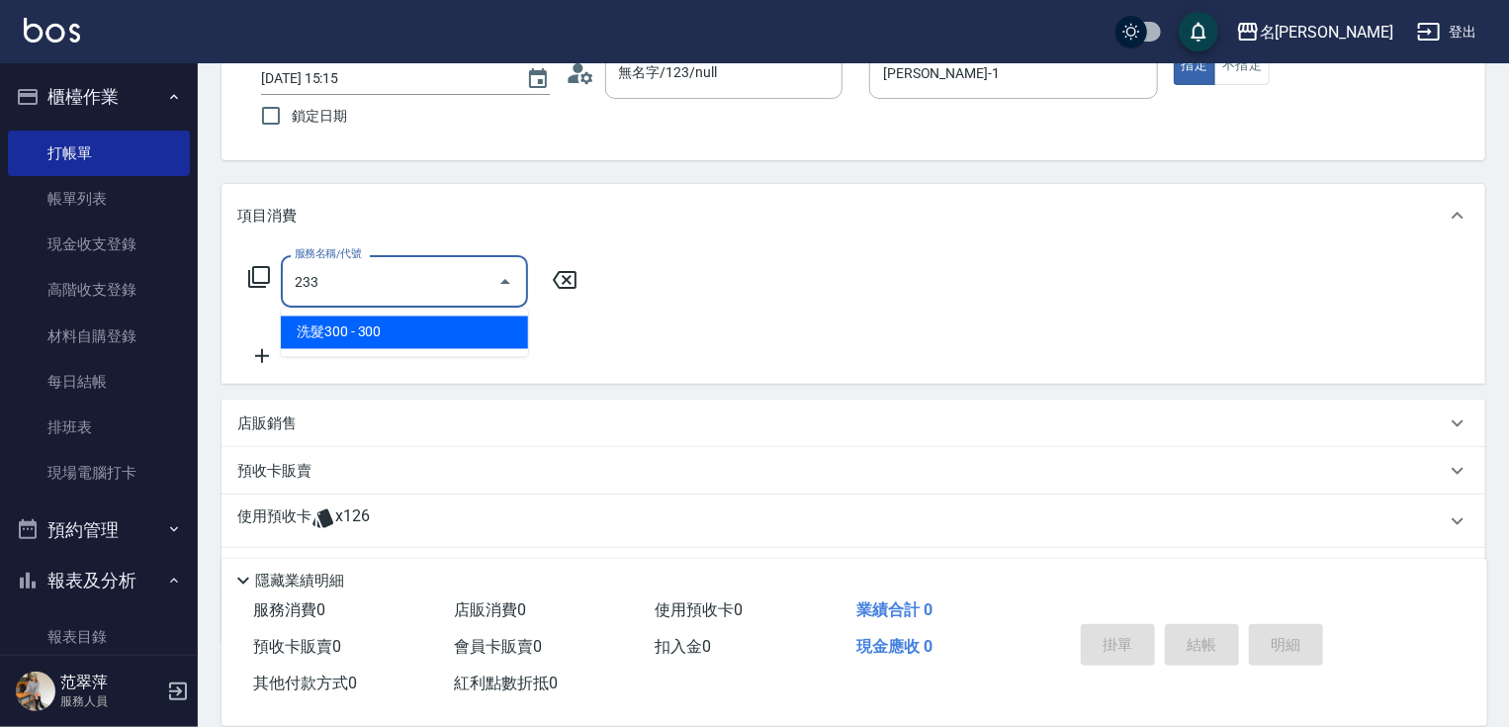
type input "洗髮300(233)"
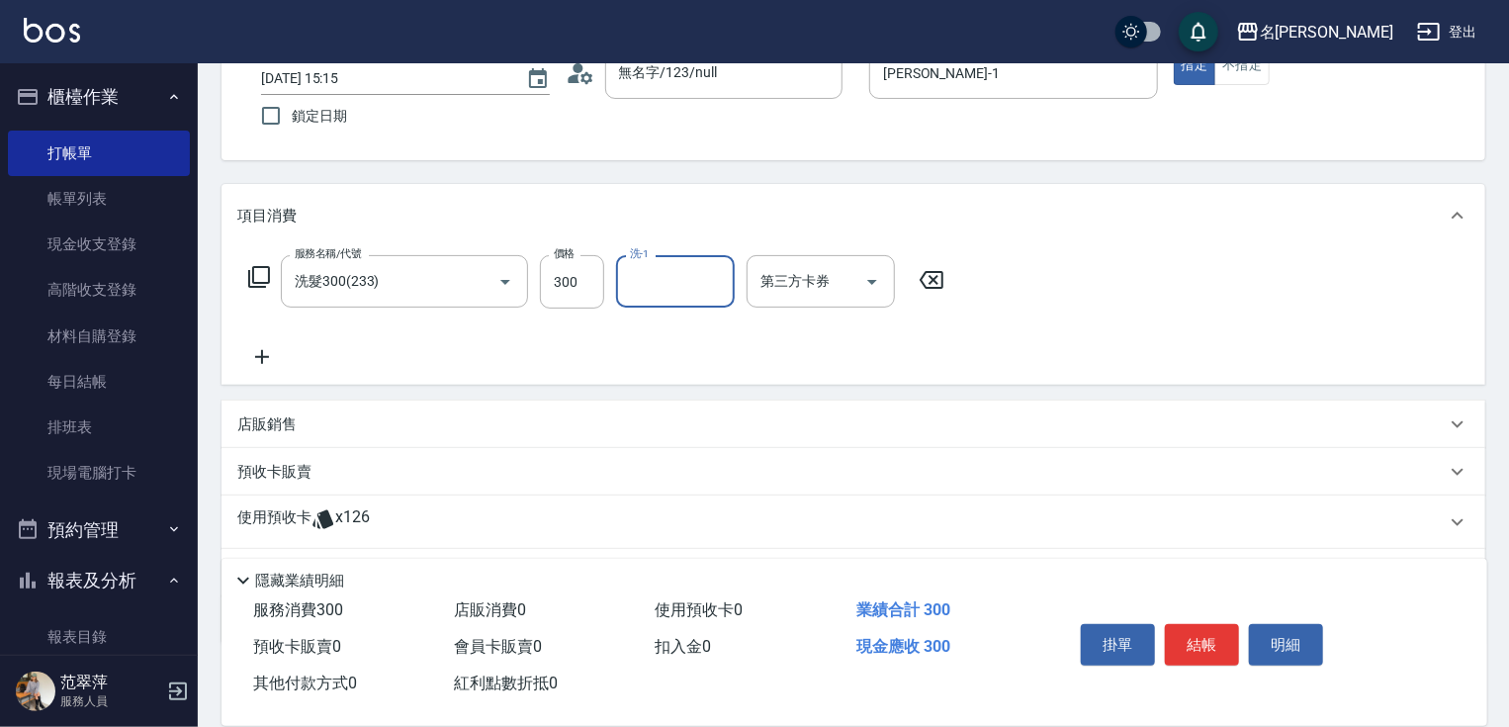
click at [934, 274] on icon at bounding box center [931, 280] width 49 height 24
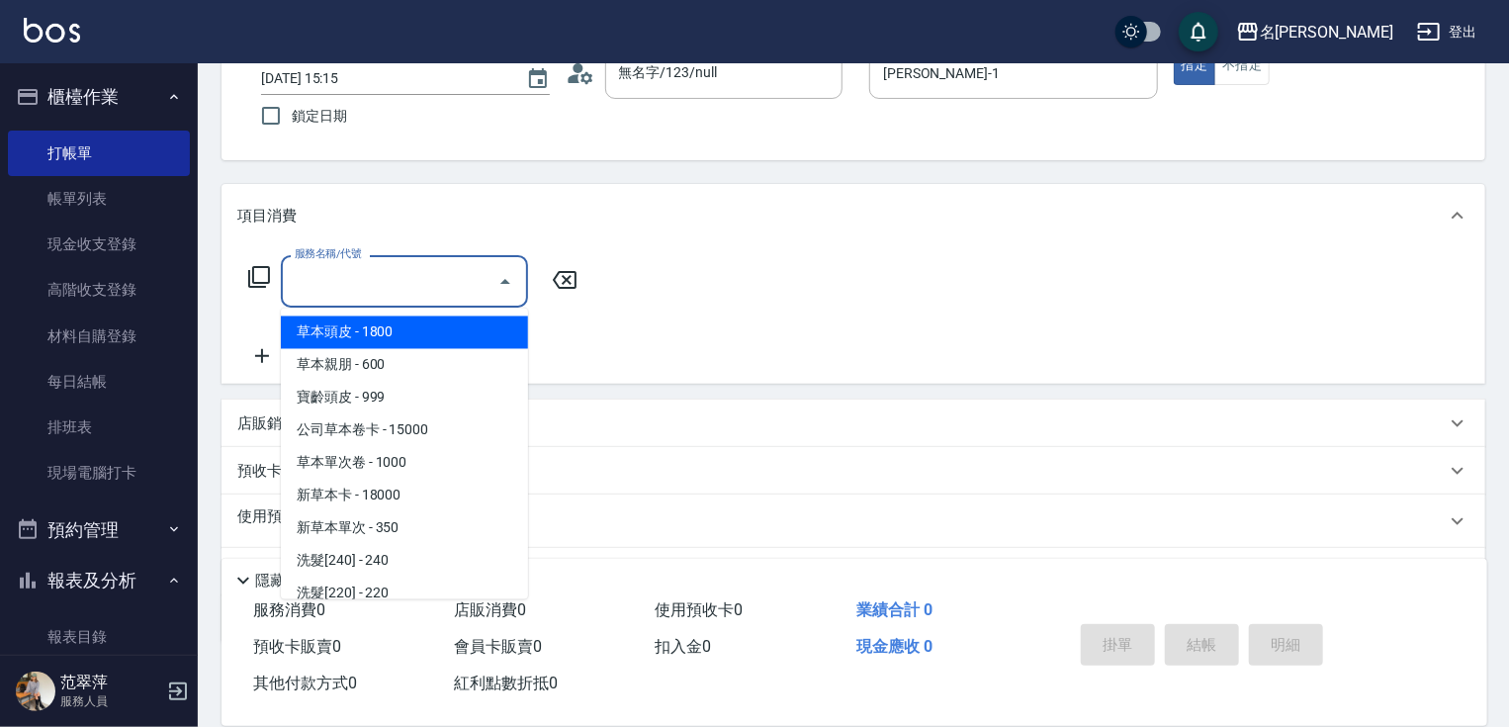
click at [370, 286] on input "服務名稱/代號" at bounding box center [390, 281] width 200 height 35
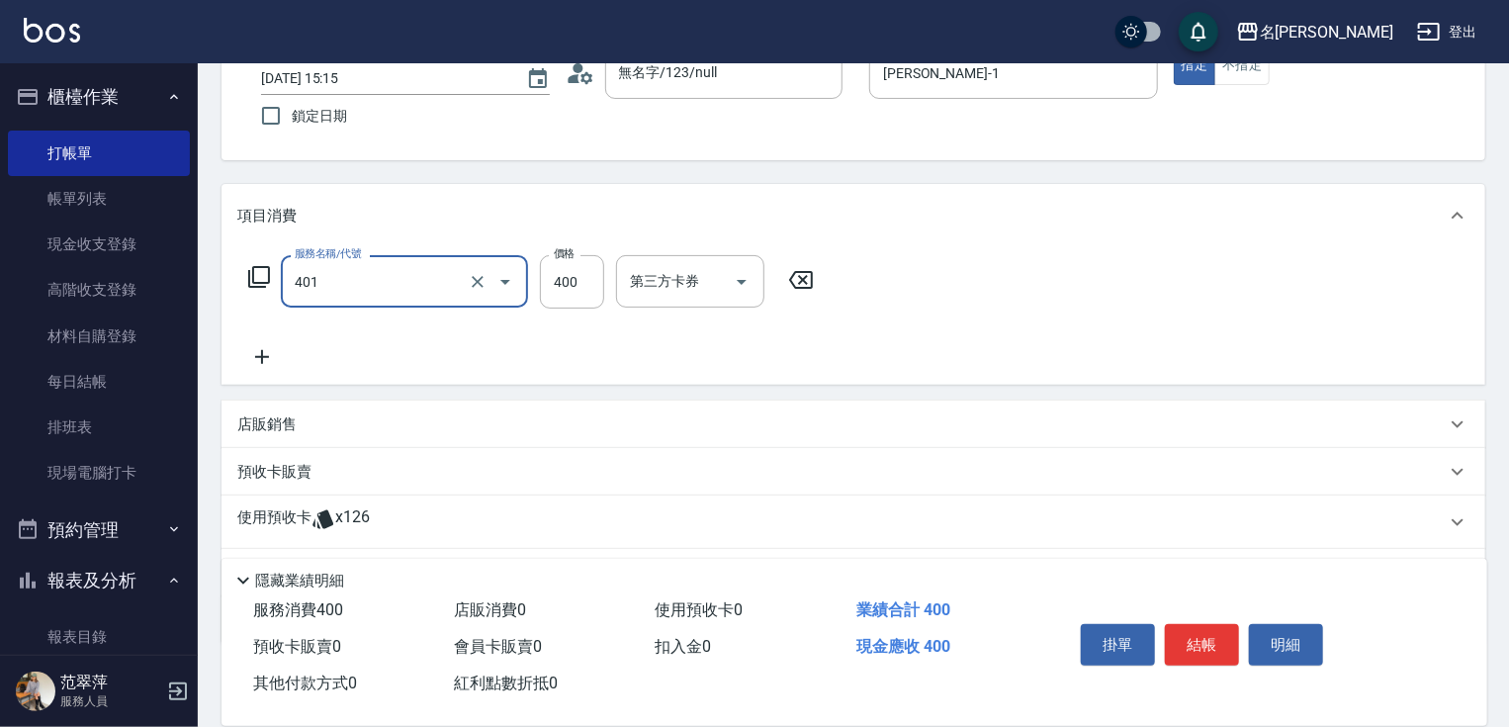
type input "剪髮(400)(401)"
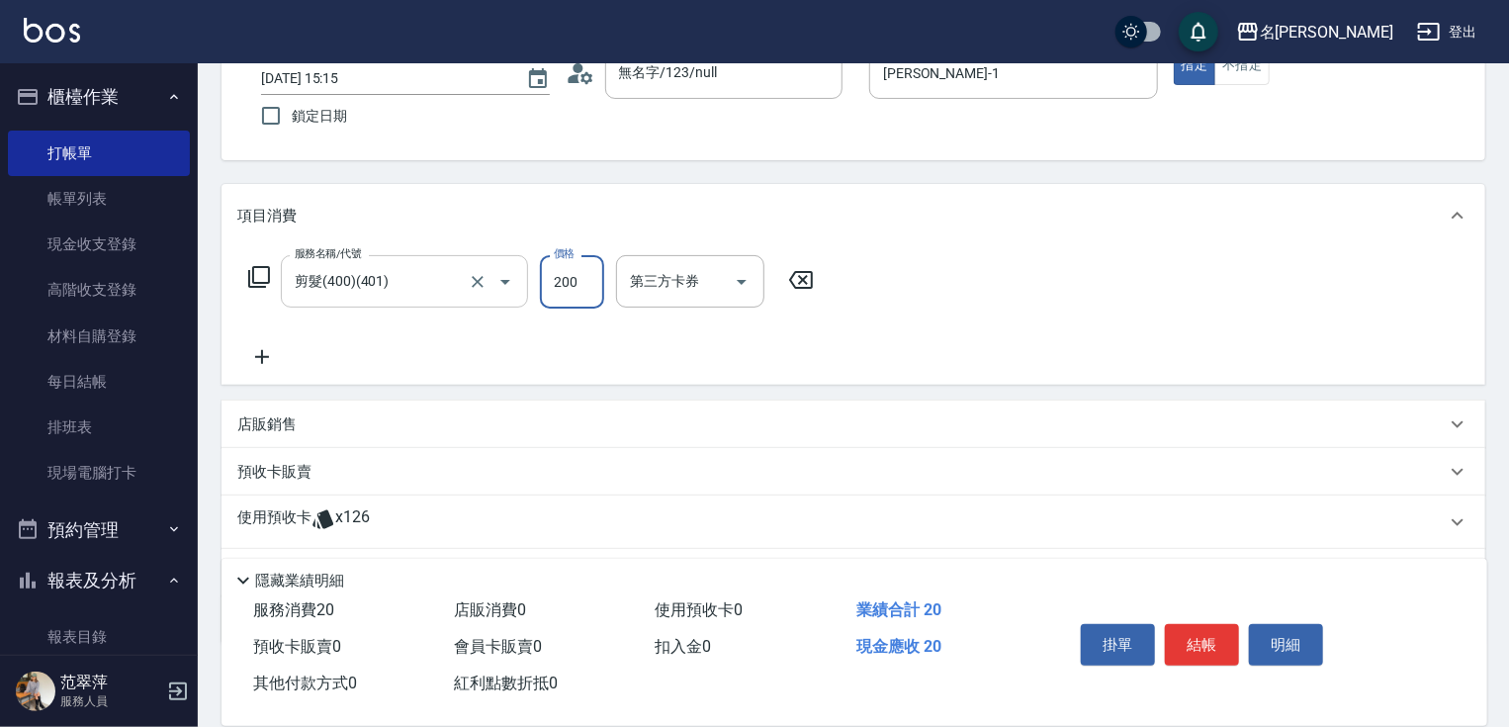
type input "200"
click at [269, 353] on icon at bounding box center [261, 357] width 49 height 24
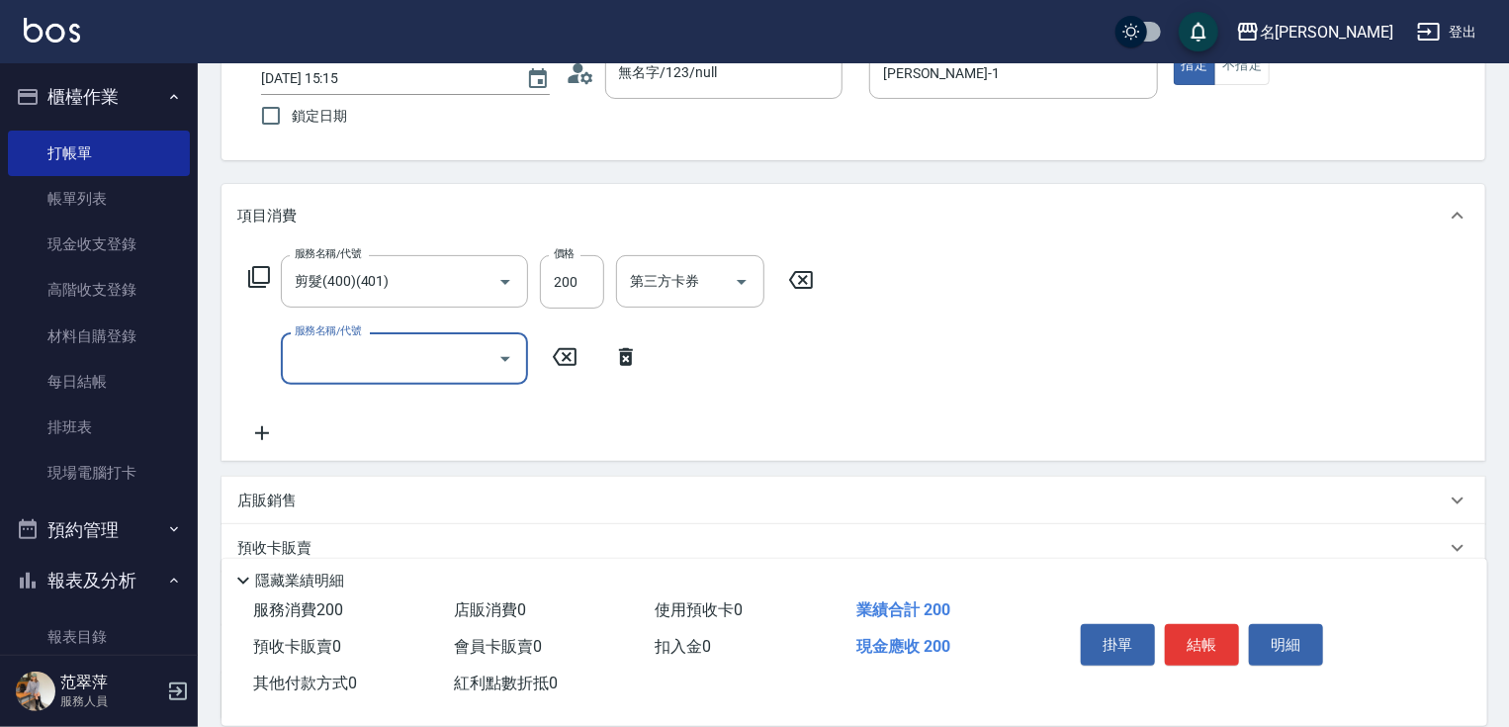
click at [261, 271] on icon at bounding box center [259, 277] width 24 height 24
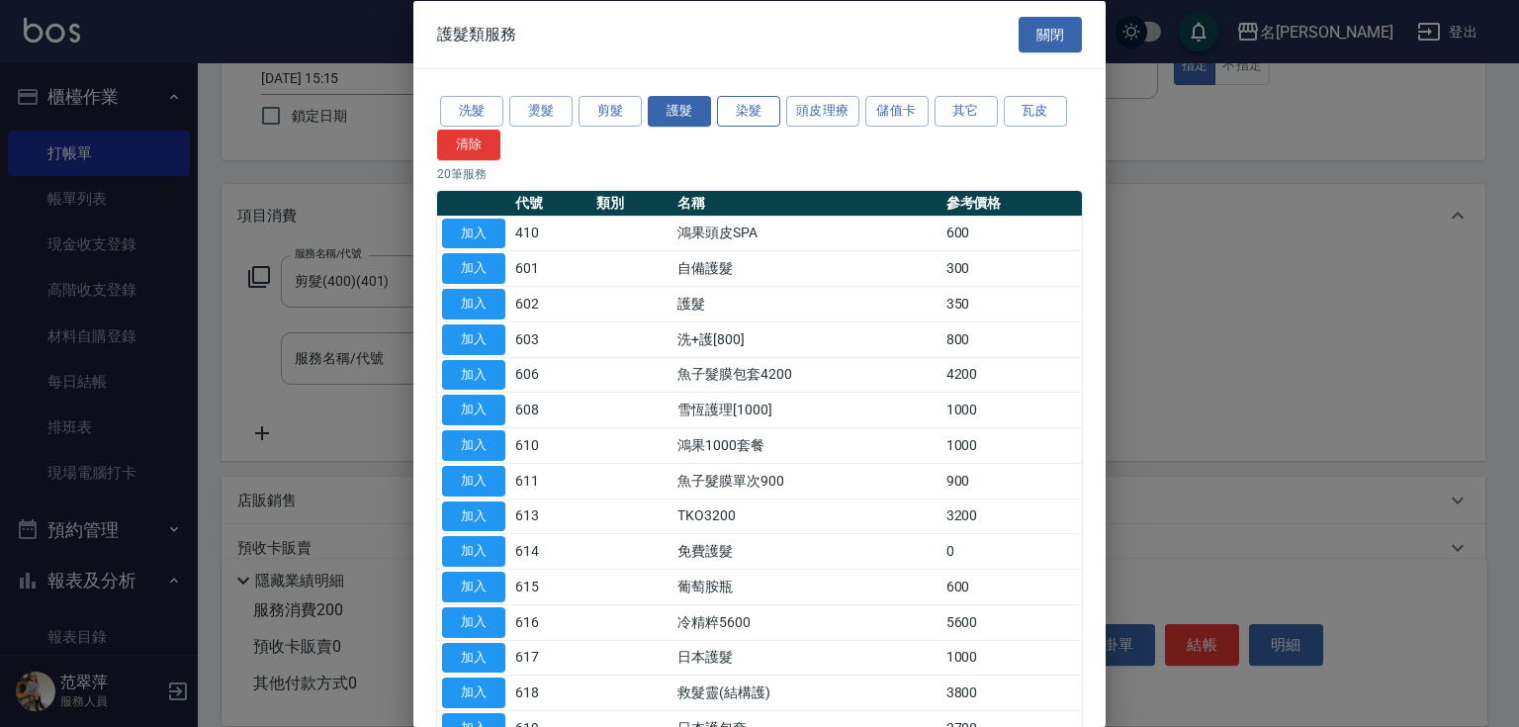
click at [748, 108] on button "染髮" at bounding box center [748, 111] width 63 height 31
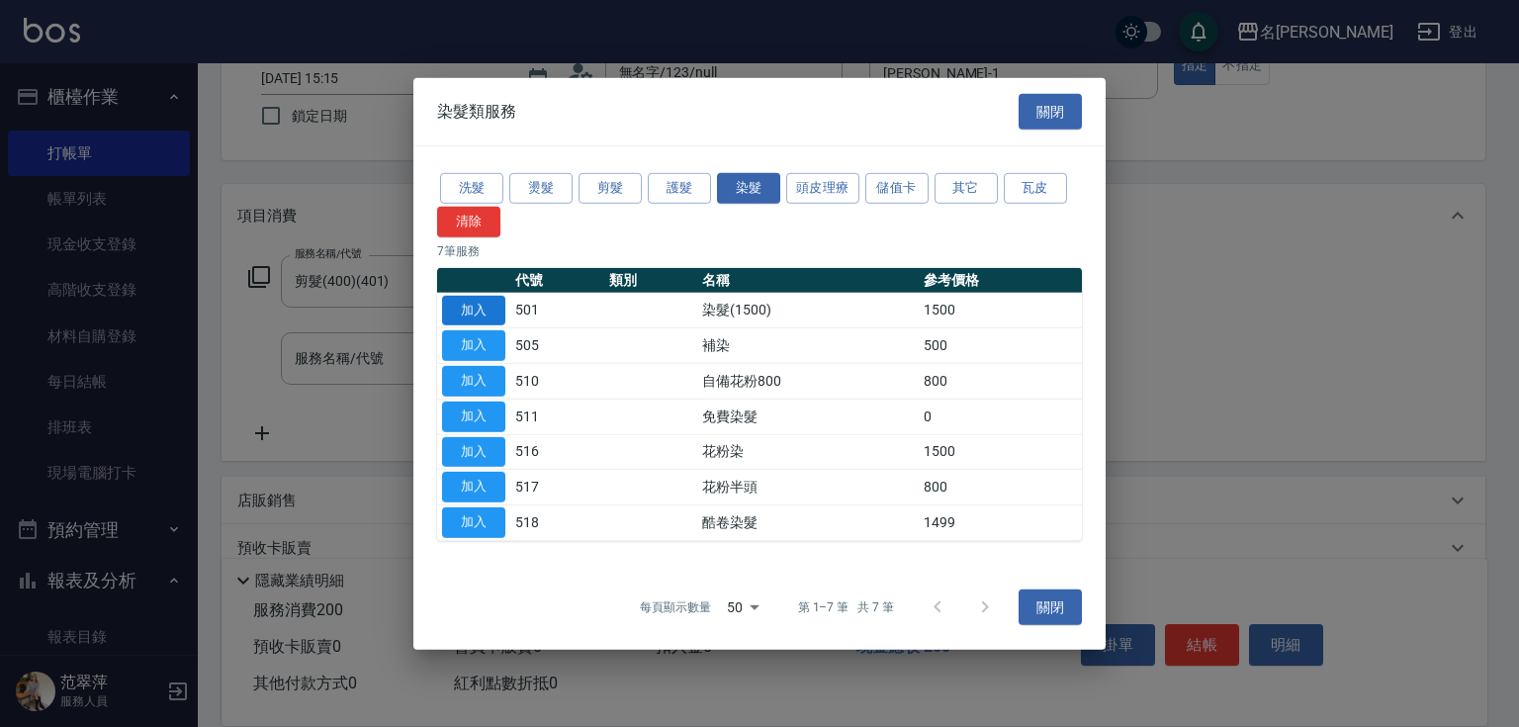
click at [496, 305] on button "加入" at bounding box center [473, 310] width 63 height 31
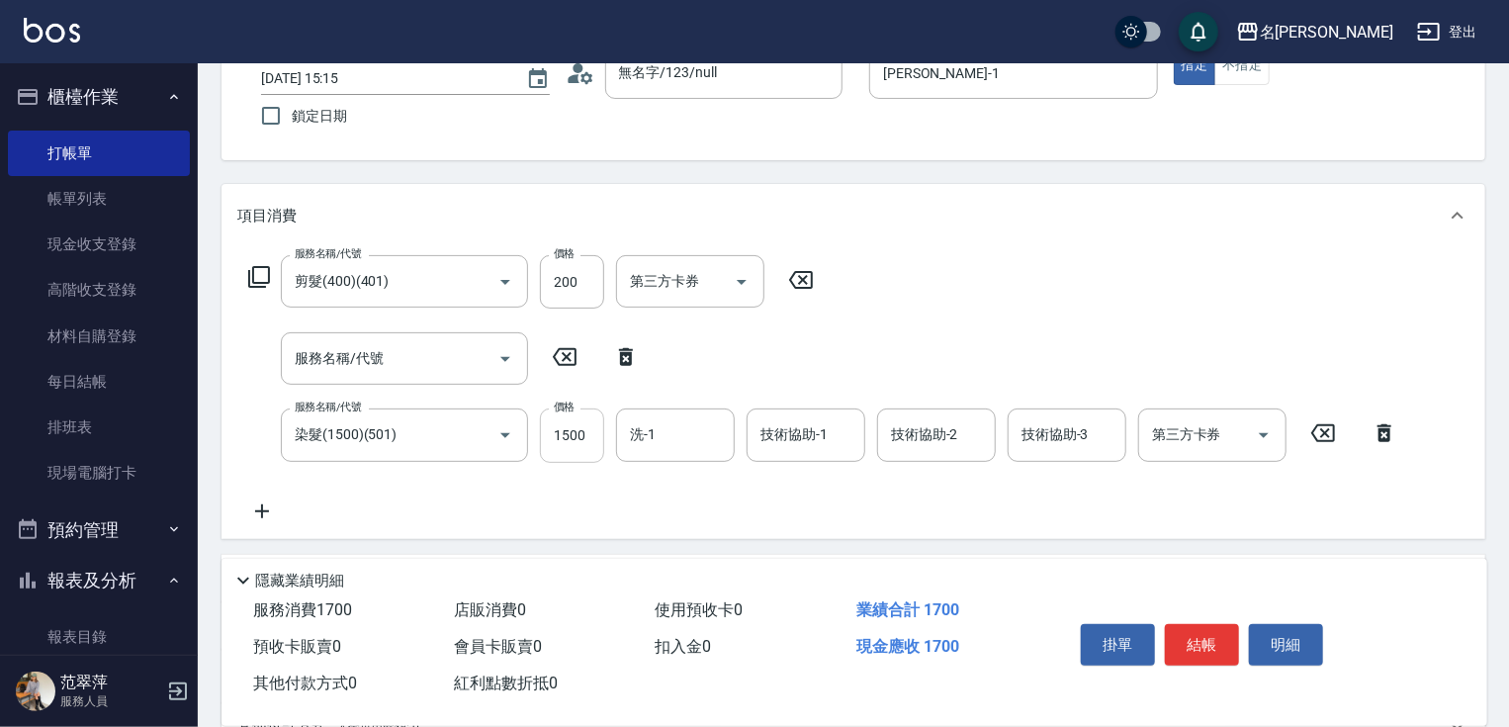
click at [589, 439] on input "1500" at bounding box center [572, 434] width 64 height 53
type input "2800"
type input "鴨肉-23"
type input "[PERSON_NAME]-18"
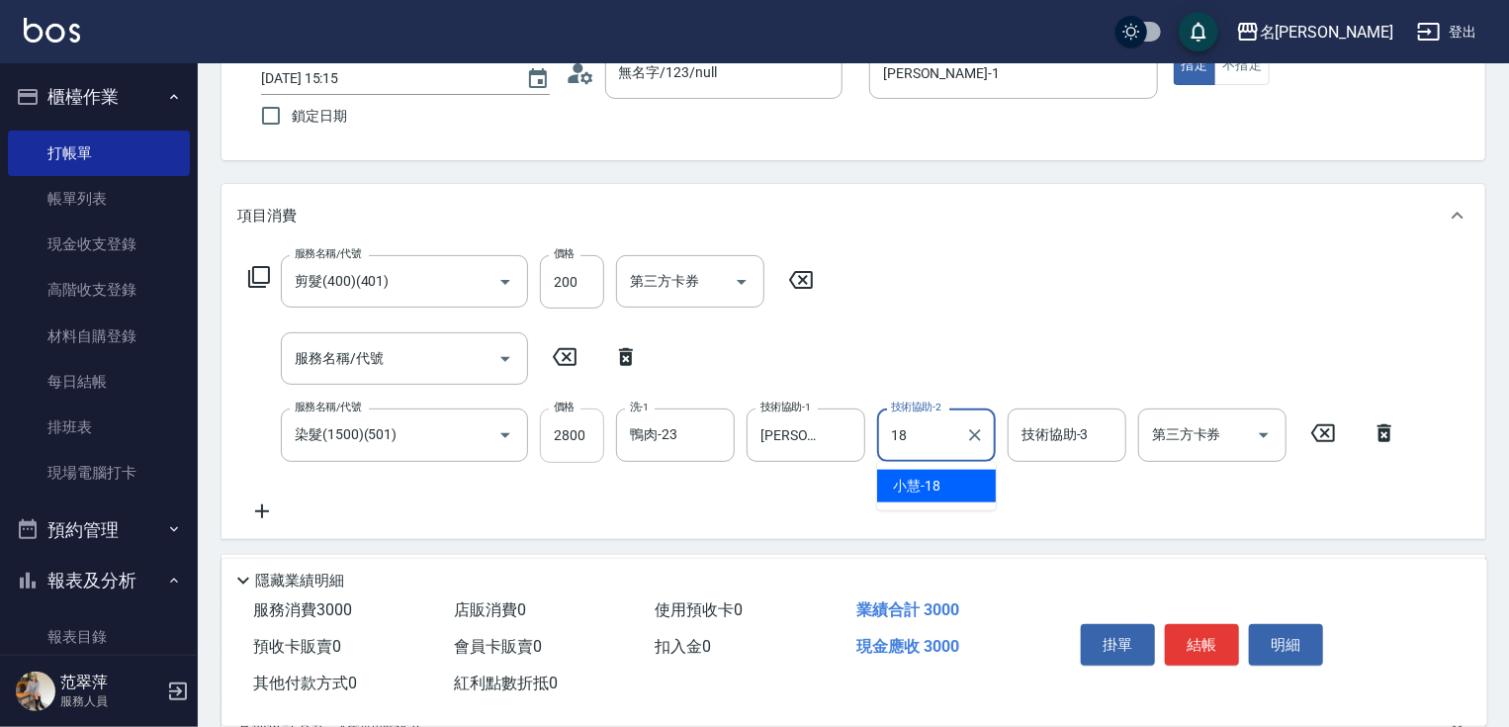
type input "[PERSON_NAME]-18"
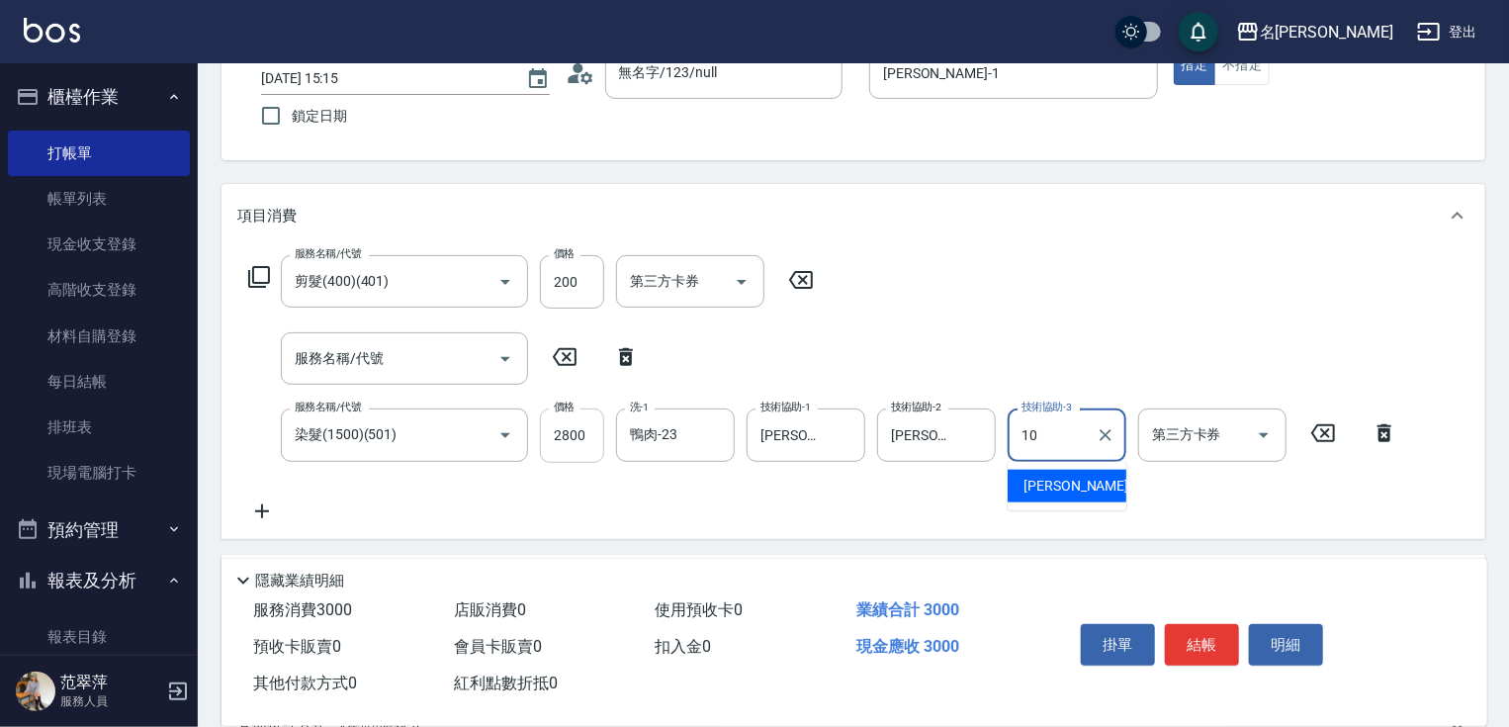
type input "[PERSON_NAME]-10"
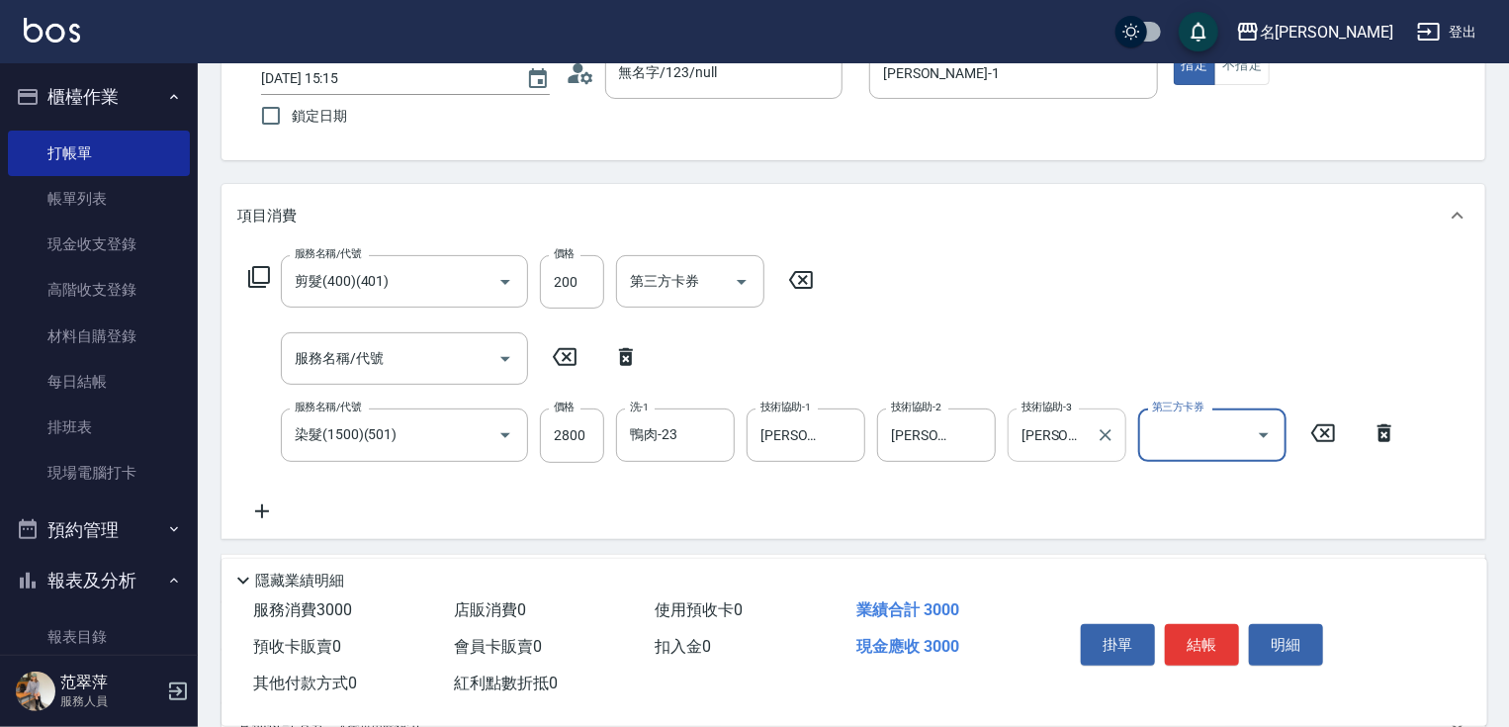
click at [1029, 441] on input "[PERSON_NAME]-10" at bounding box center [1052, 434] width 71 height 35
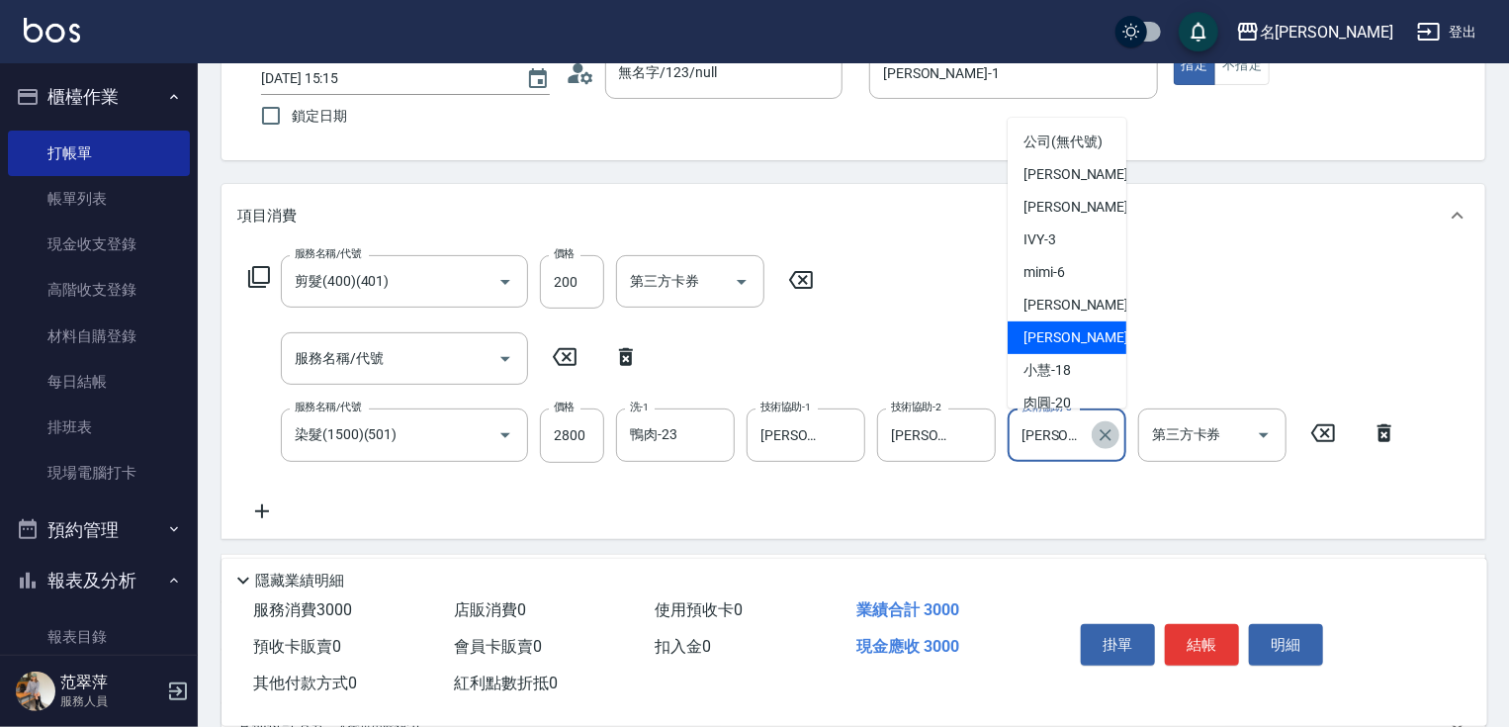
click at [1108, 435] on icon "Clear" at bounding box center [1106, 435] width 12 height 12
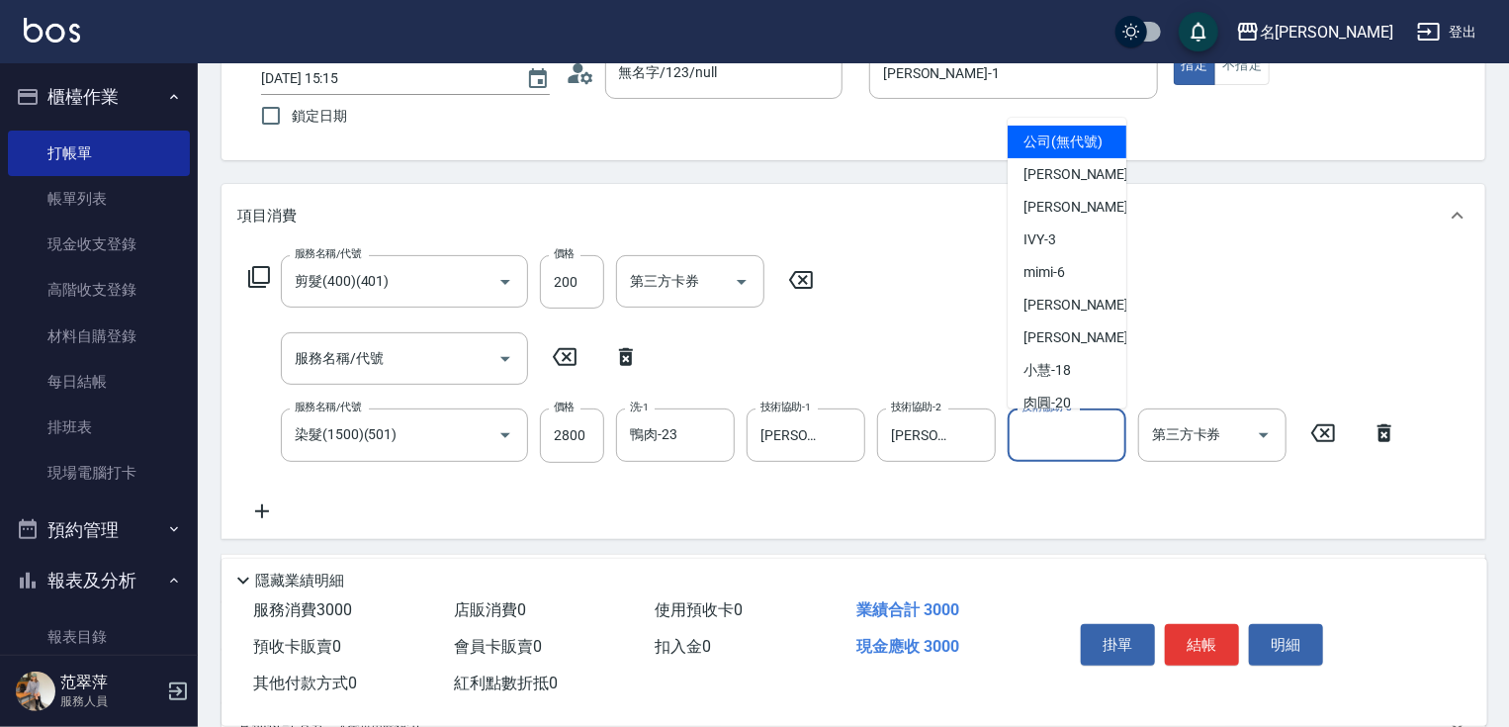
click at [1030, 446] on input "技術協助-3" at bounding box center [1067, 434] width 101 height 35
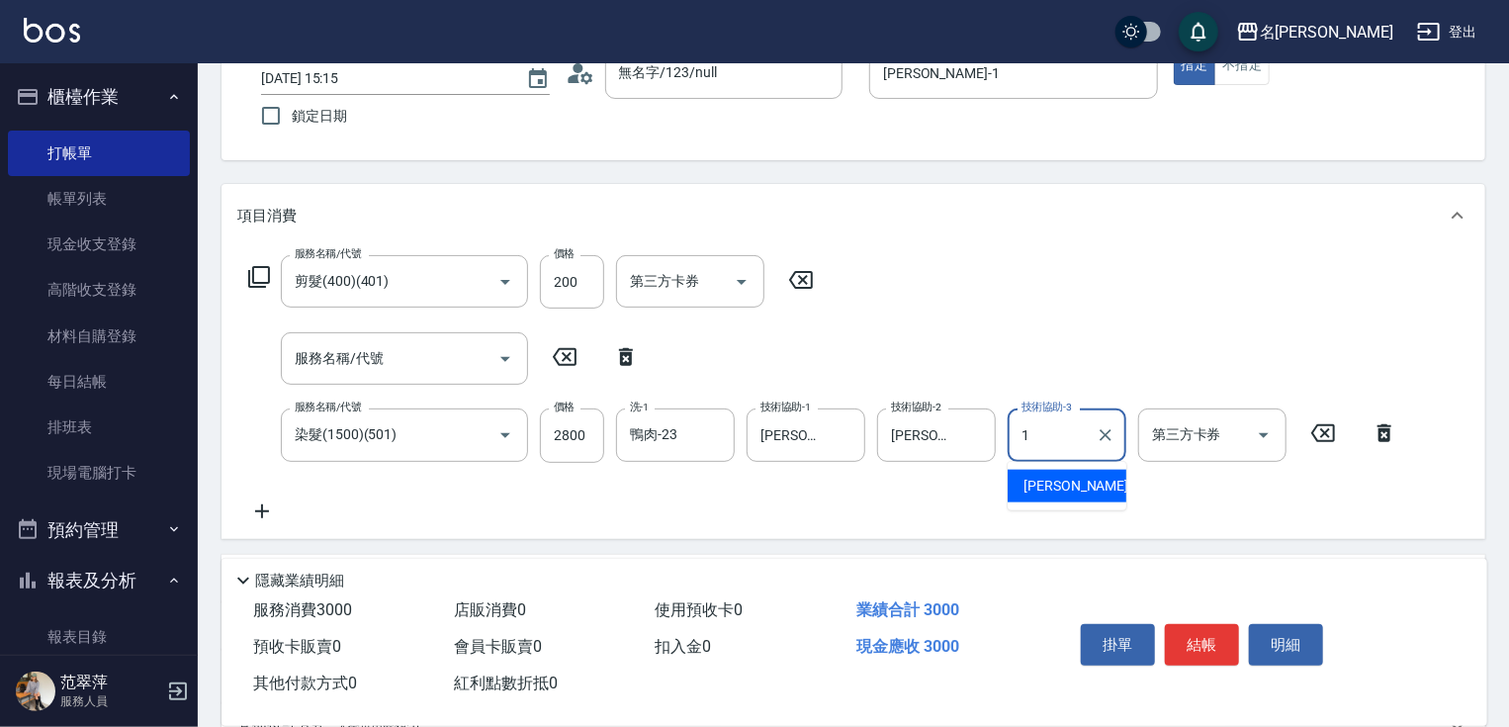
type input "[PERSON_NAME]-1"
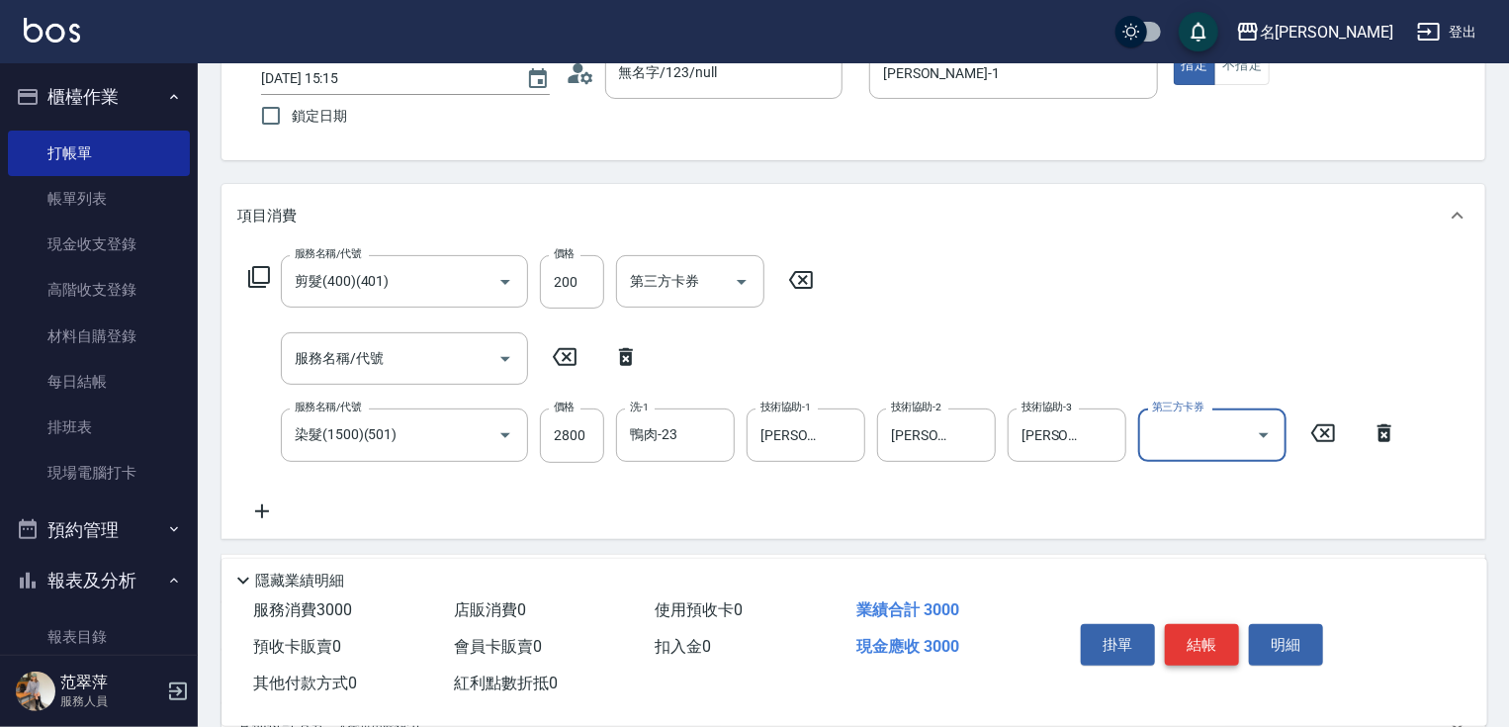
click at [1220, 641] on button "結帳" at bounding box center [1202, 645] width 74 height 42
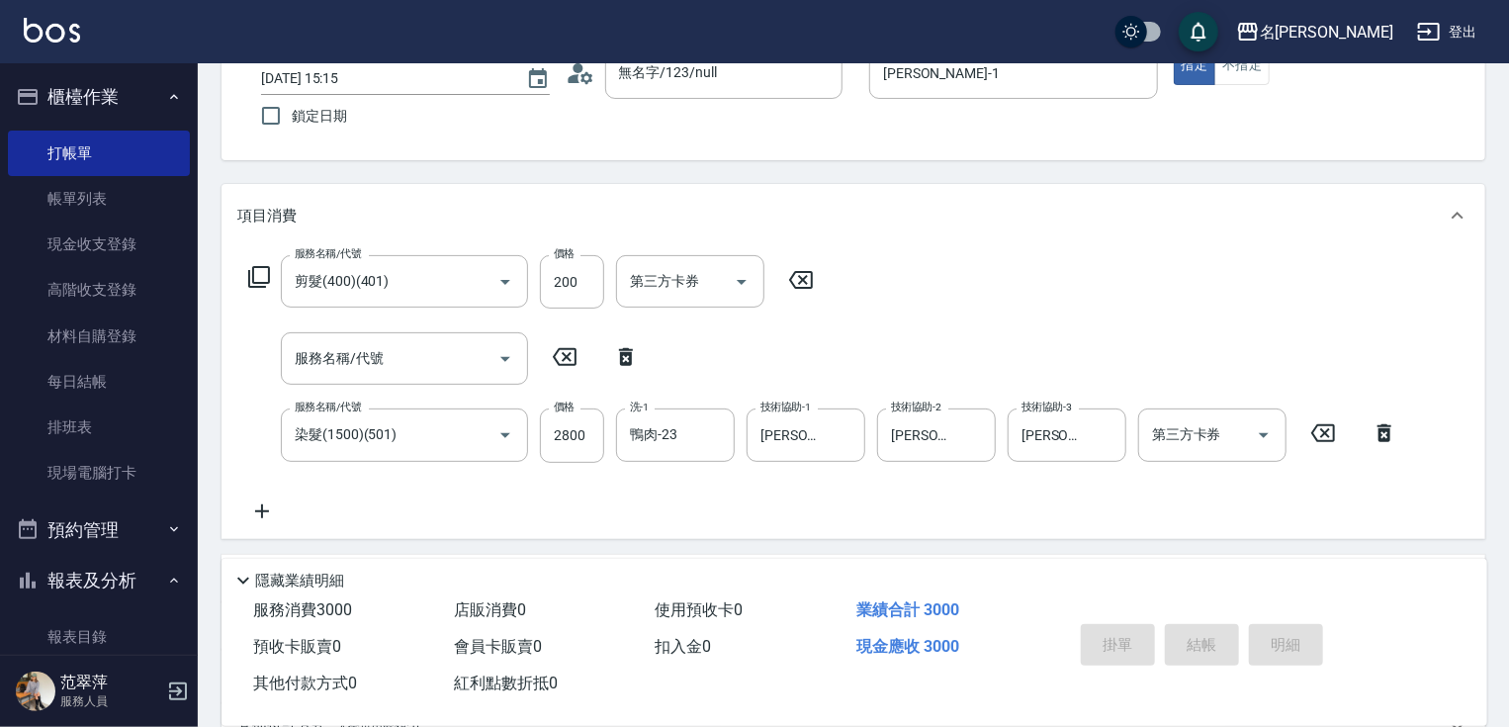
type input "[DATE] 15:16"
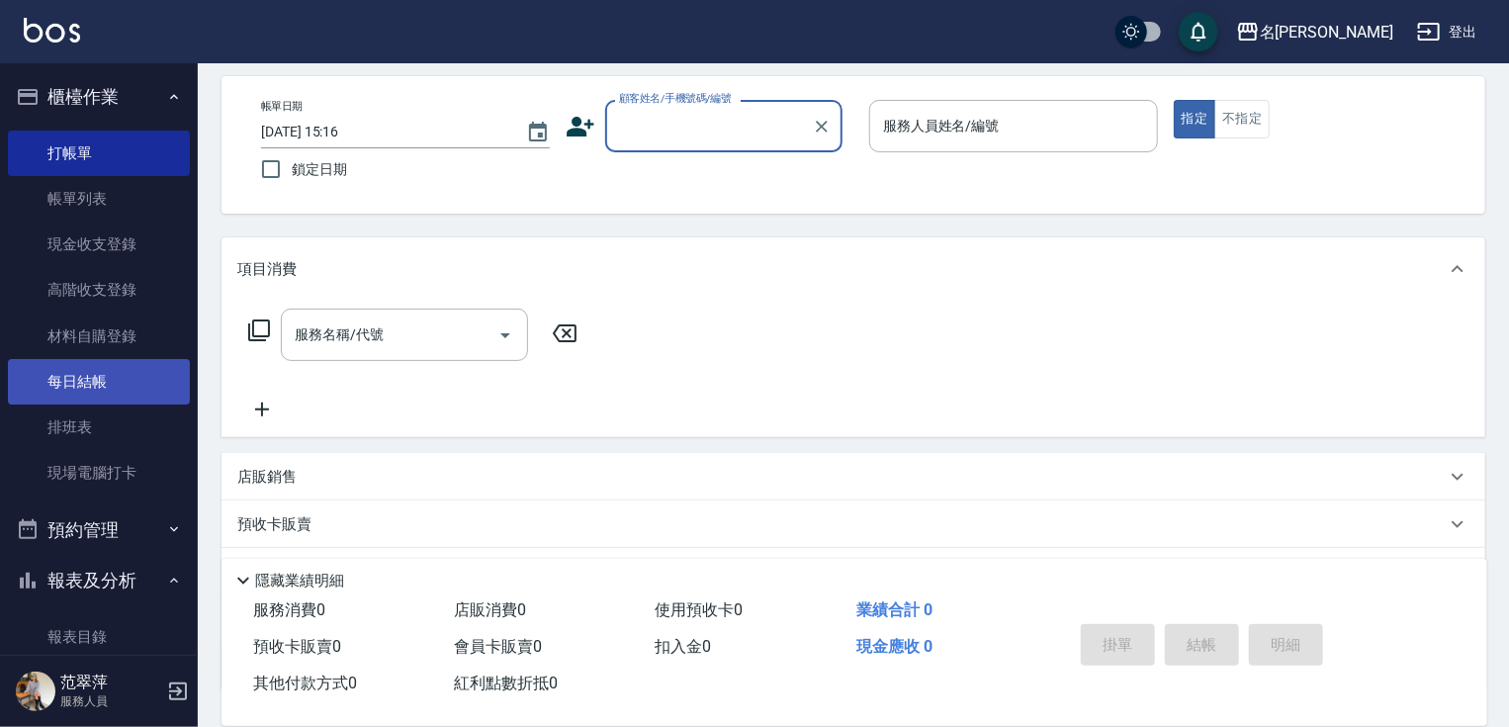
scroll to position [57, 0]
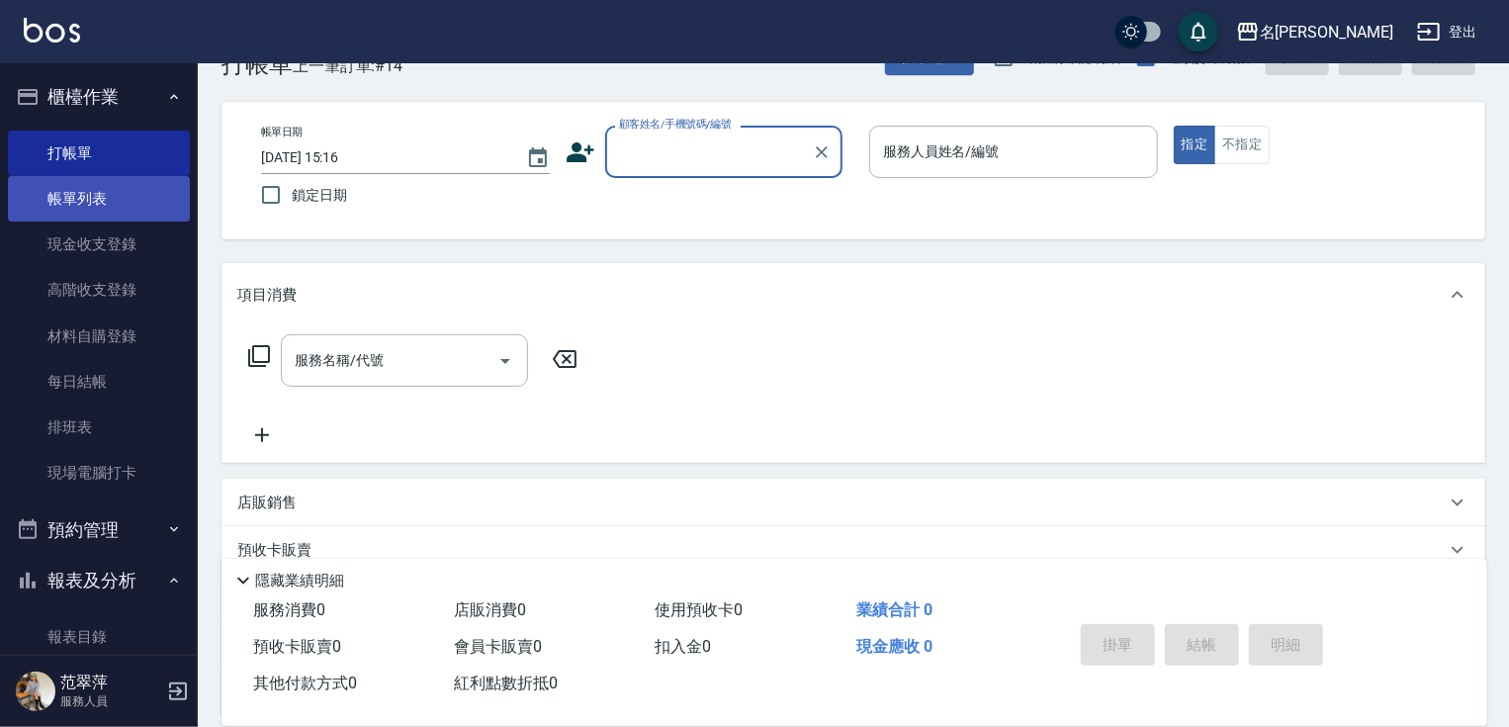
click at [67, 189] on link "帳單列表" at bounding box center [99, 198] width 182 height 45
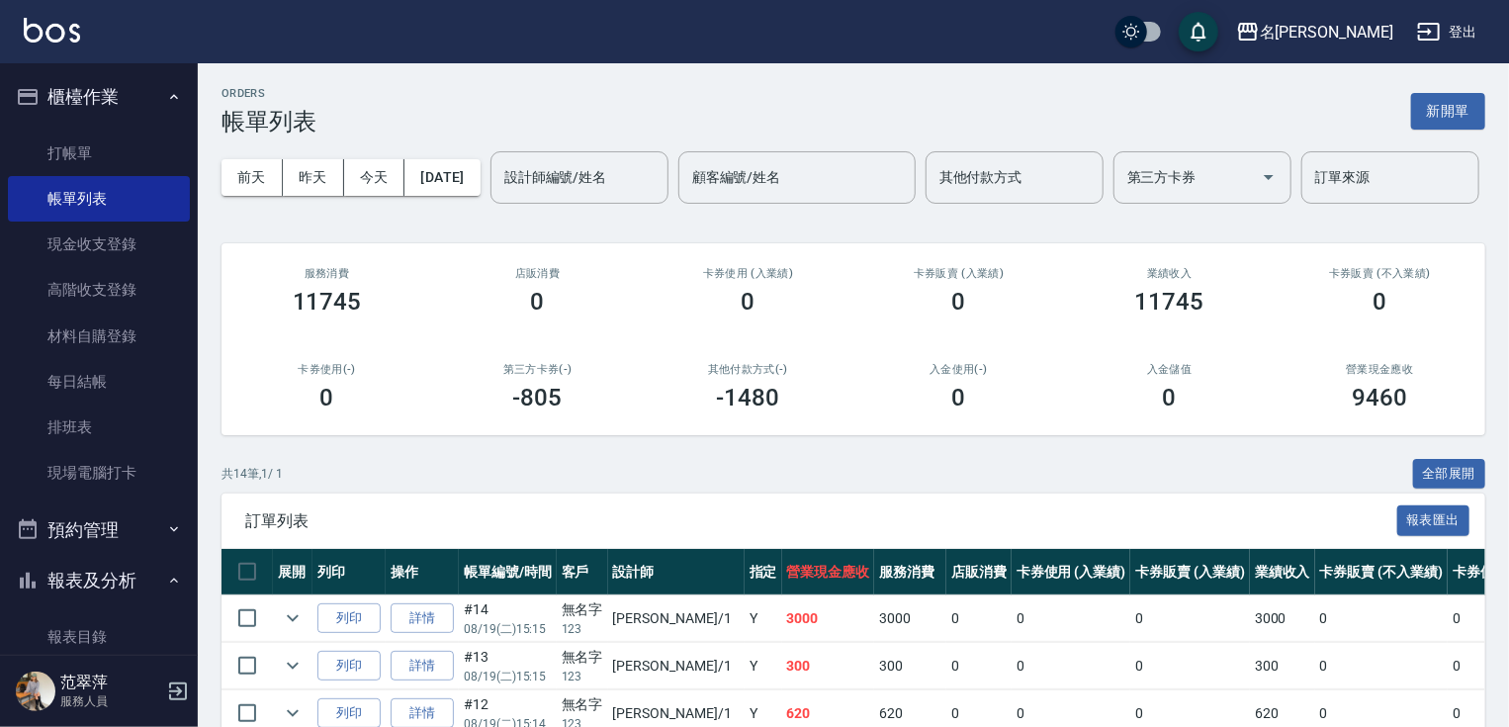
click at [120, 589] on button "報表及分析" at bounding box center [99, 580] width 182 height 51
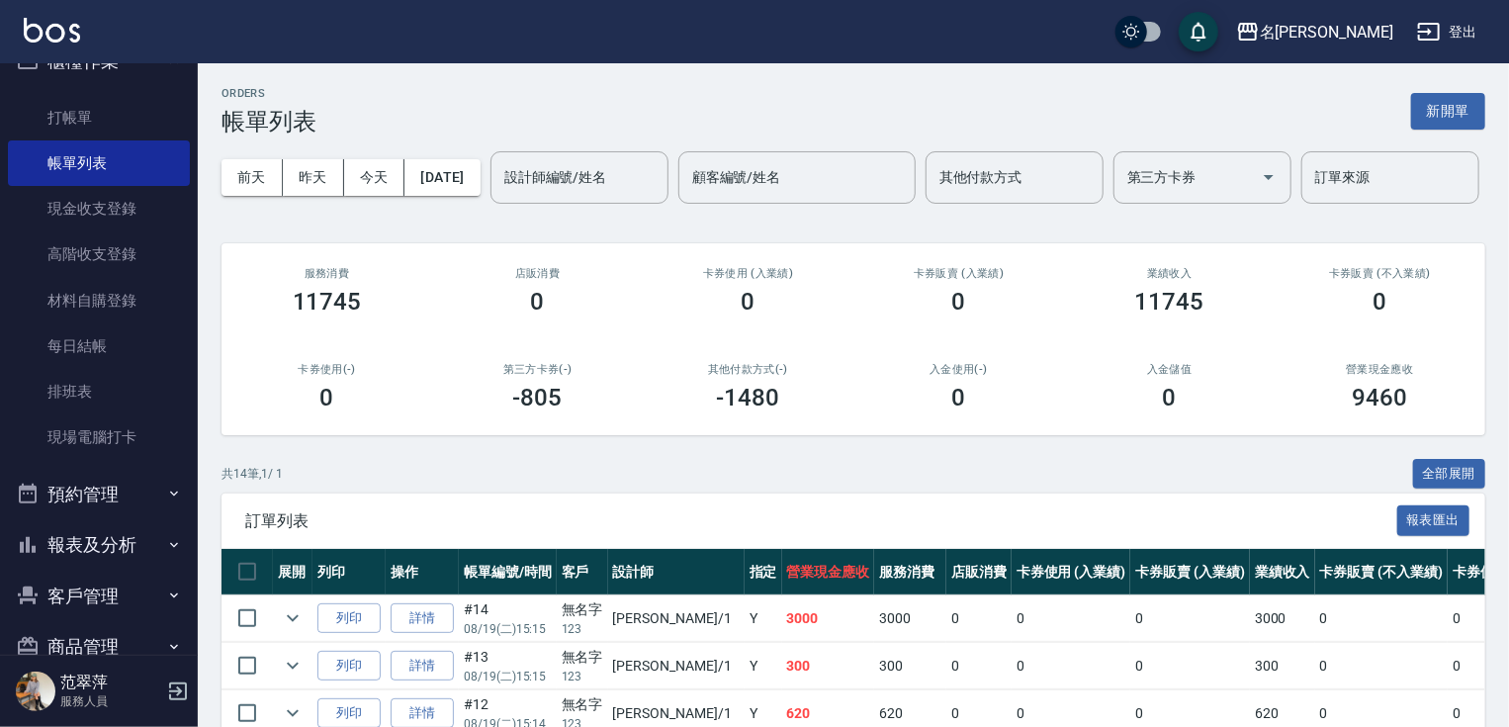
scroll to position [75, 0]
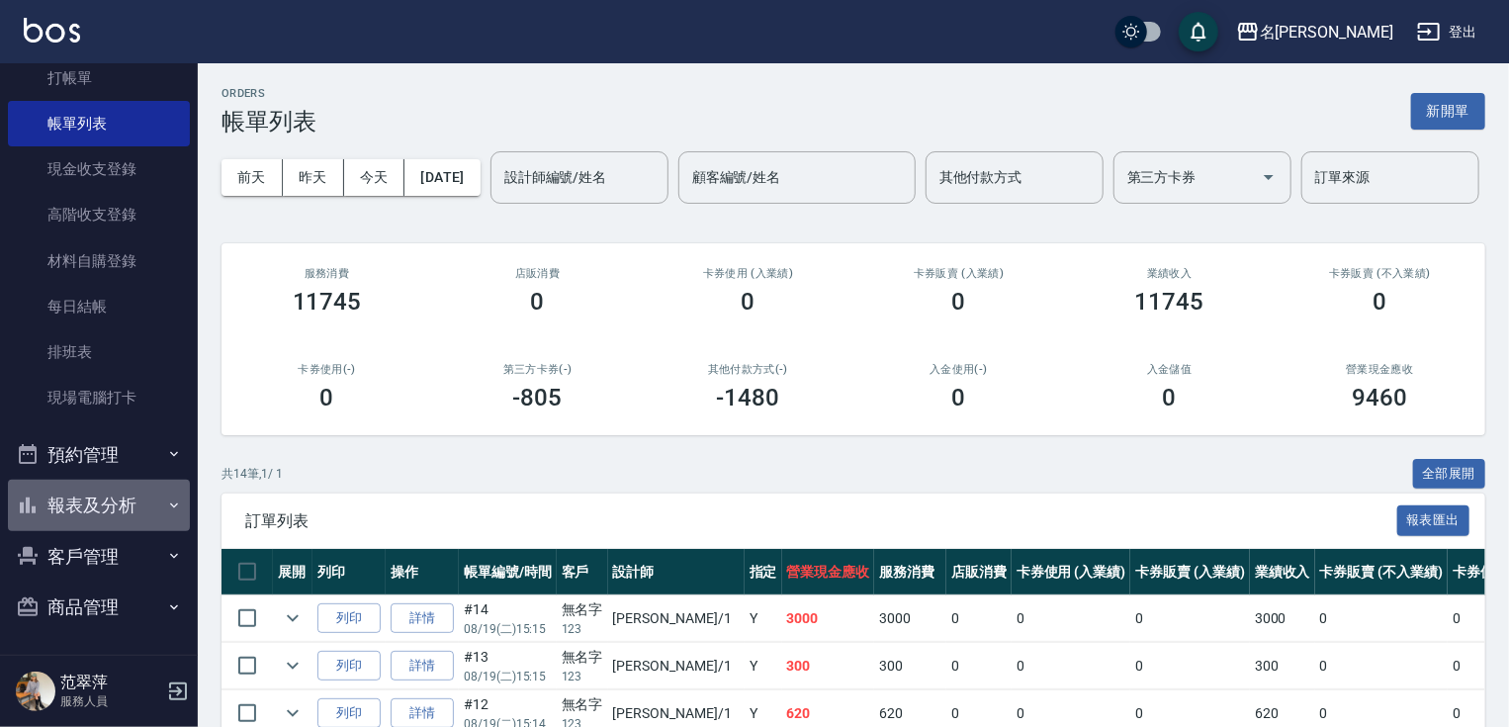
click at [111, 493] on button "報表及分析" at bounding box center [99, 505] width 182 height 51
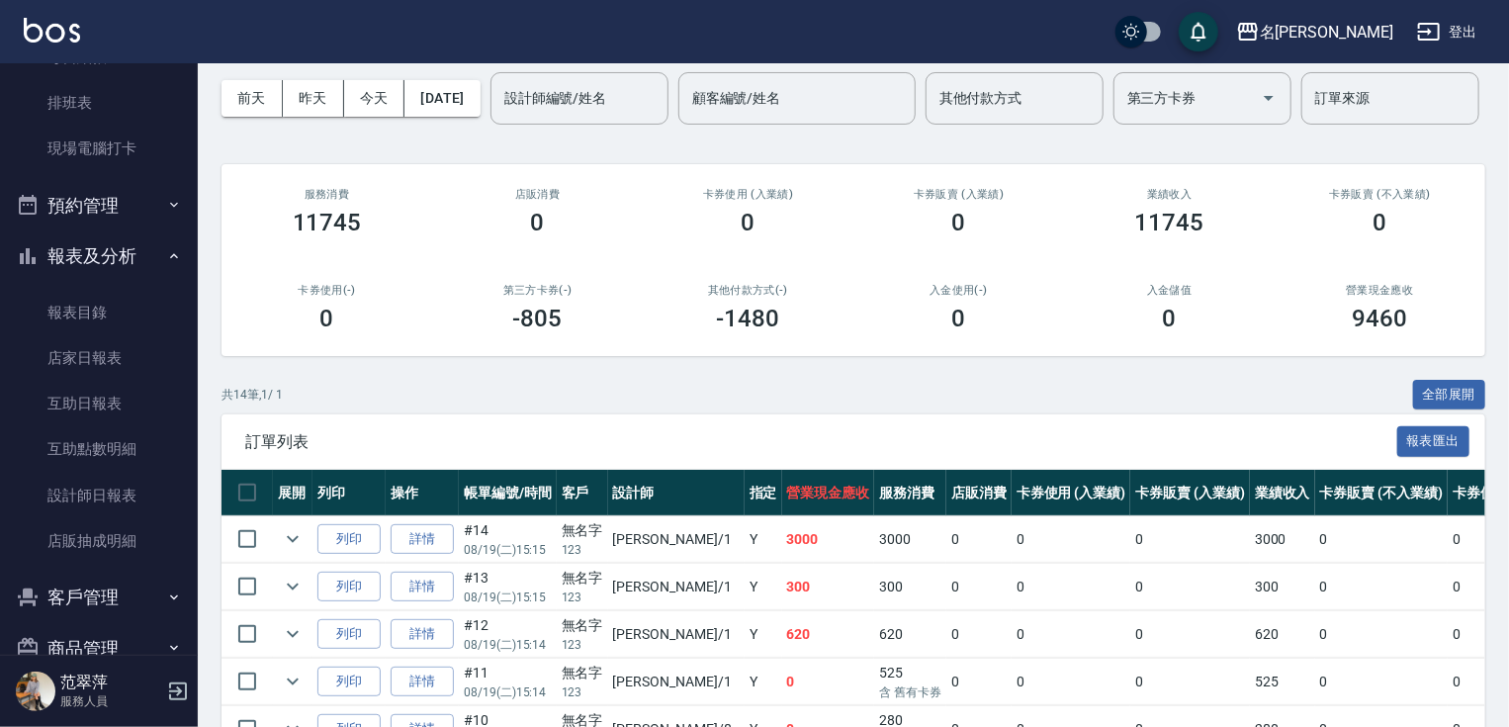
scroll to position [366, 0]
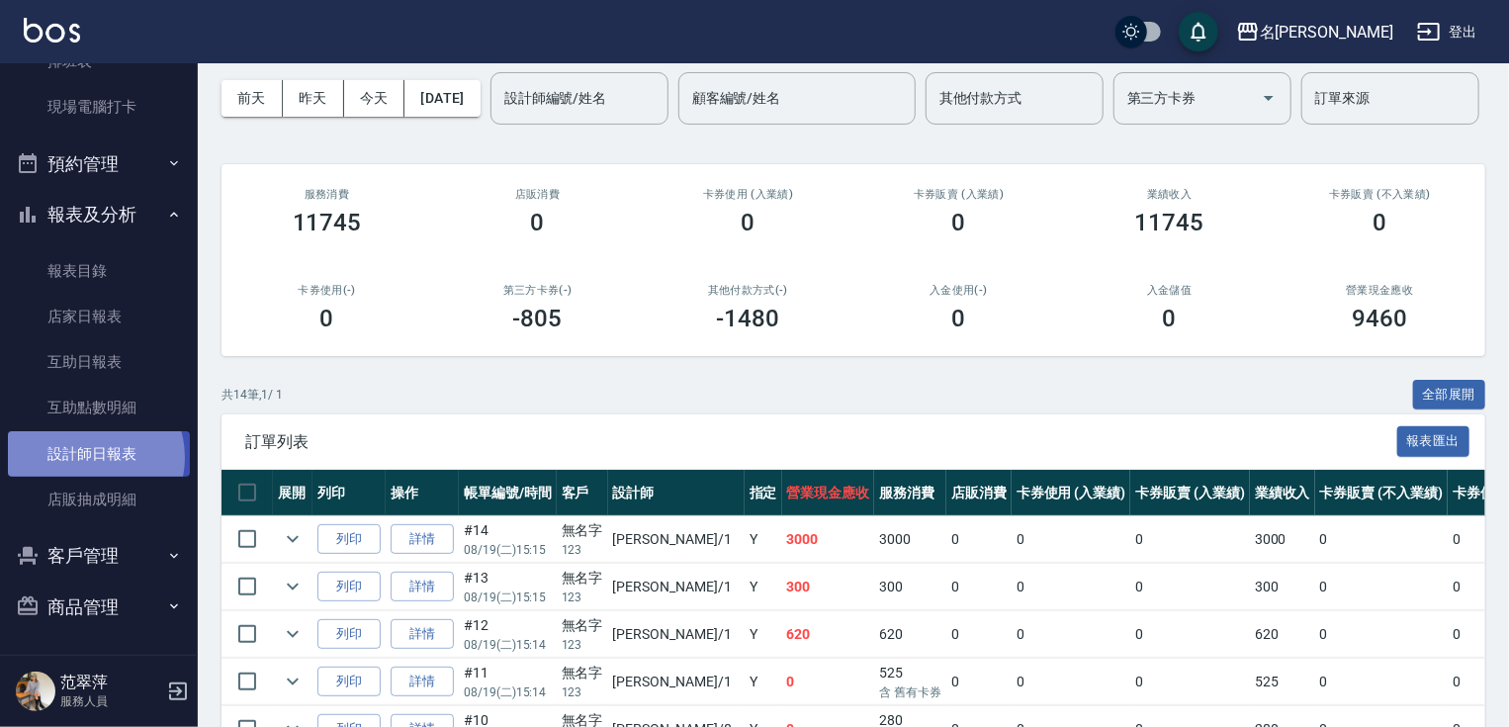
click at [91, 457] on link "設計師日報表" at bounding box center [99, 453] width 182 height 45
